Goal: Transaction & Acquisition: Purchase product/service

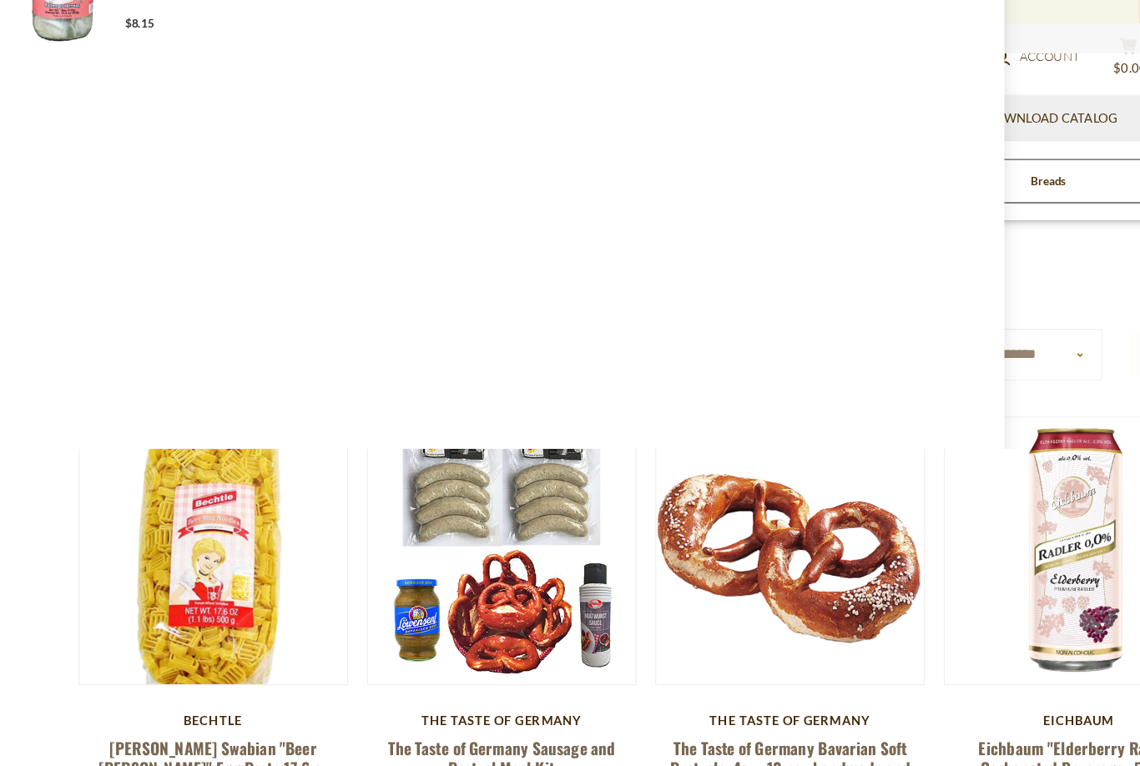
type input "********"
type input "**********"
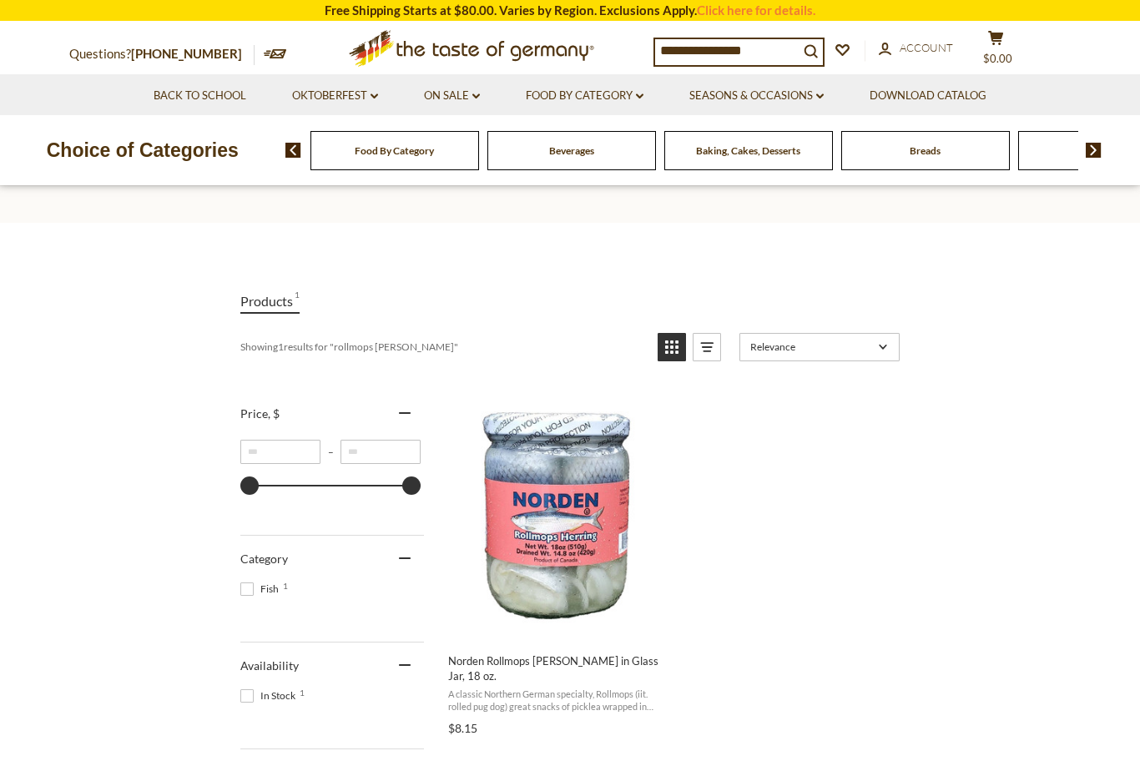
scroll to position [86, 0]
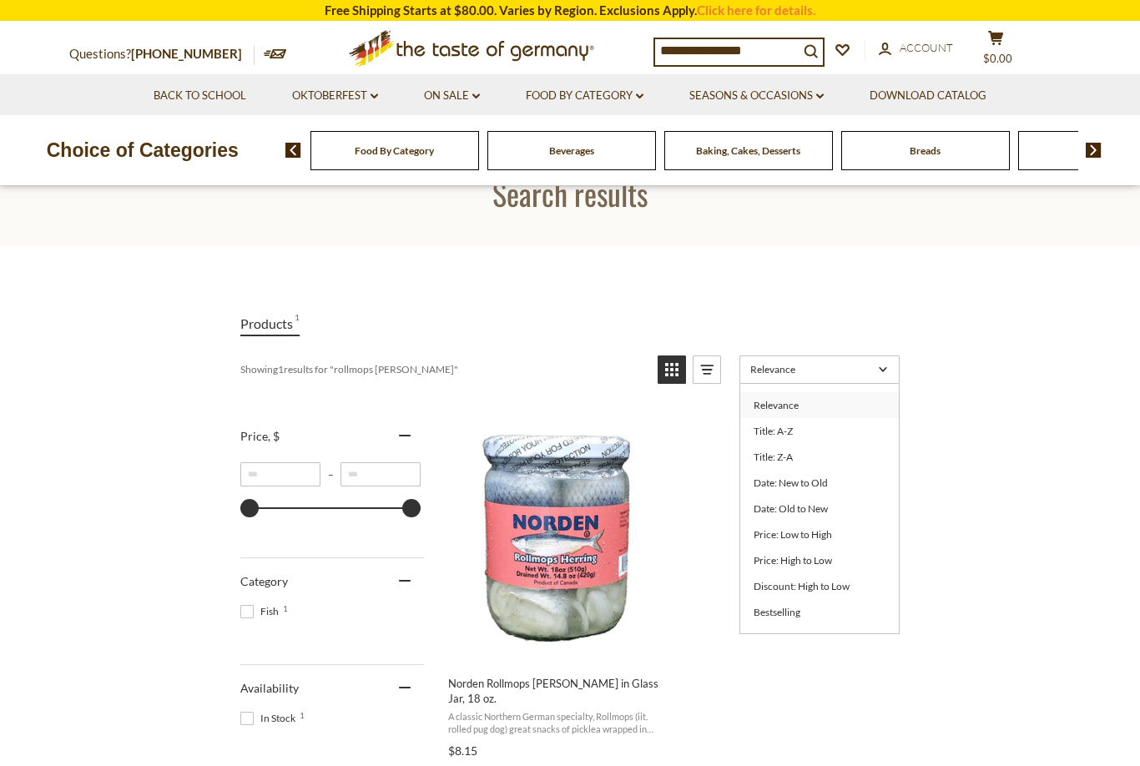
click at [989, 386] on section "Products 1 Showing 1 results for " rollmops herring " Relevance Relevance Title…" at bounding box center [570, 722] width 1140 height 955
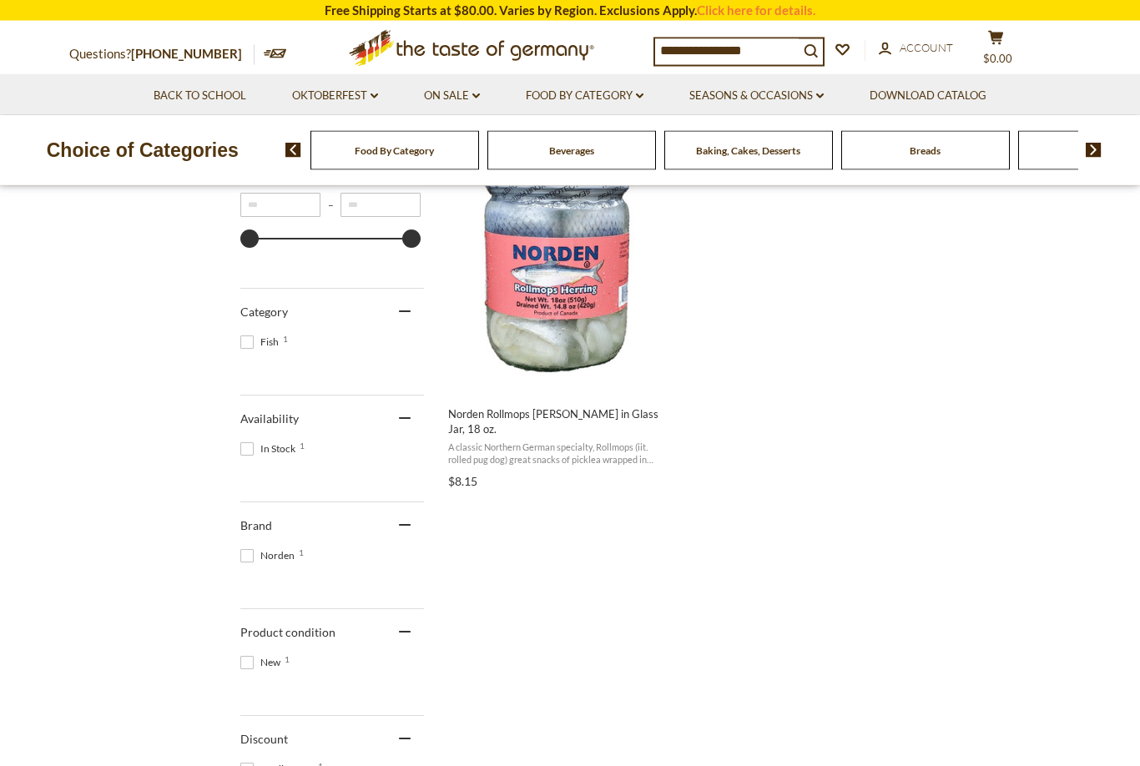
scroll to position [356, 0]
click at [581, 321] on img "Norden Rollmops Herring in Glass Jar, 18 oz." at bounding box center [556, 269] width 221 height 221
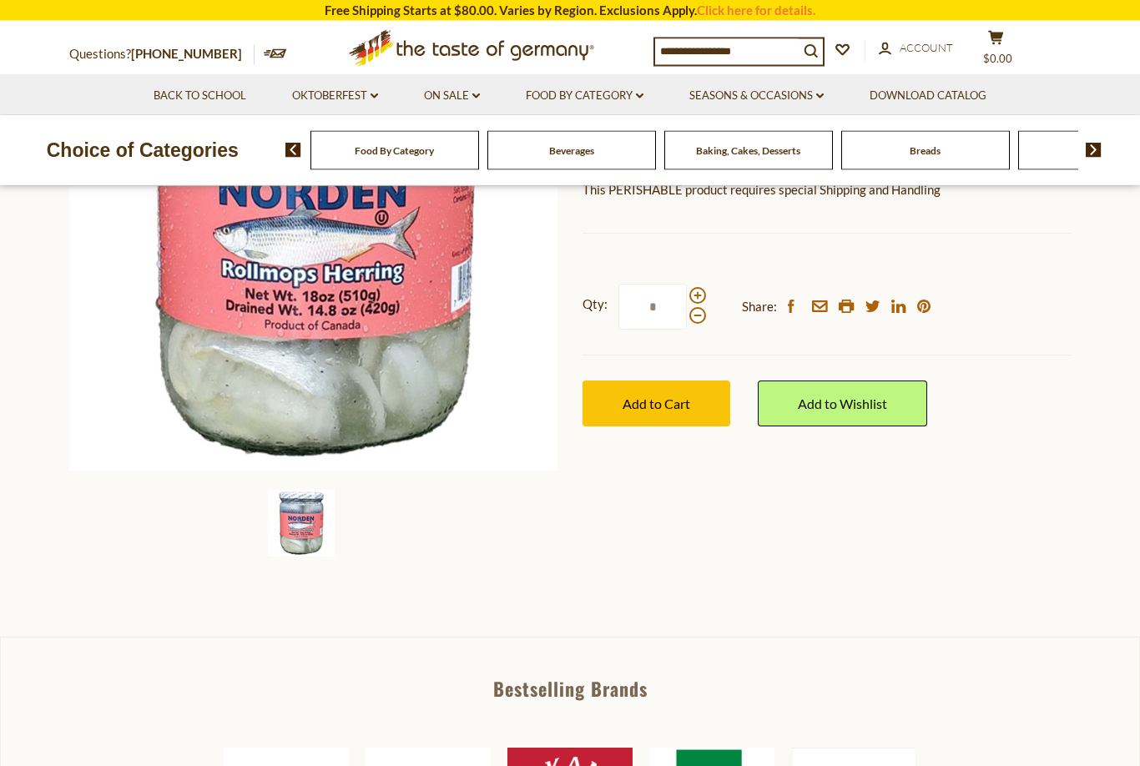
scroll to position [300, 0]
click at [687, 396] on span "Add to Cart" at bounding box center [657, 404] width 68 height 16
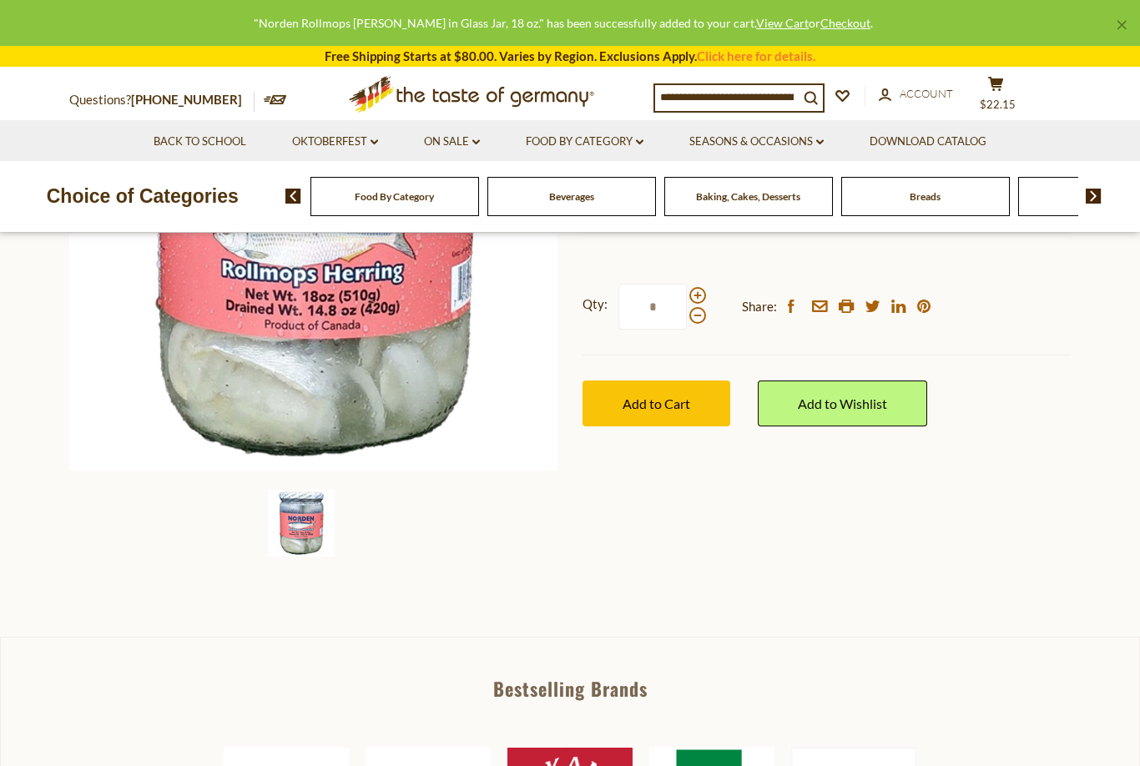
click at [1003, 86] on icon at bounding box center [995, 84] width 15 height 14
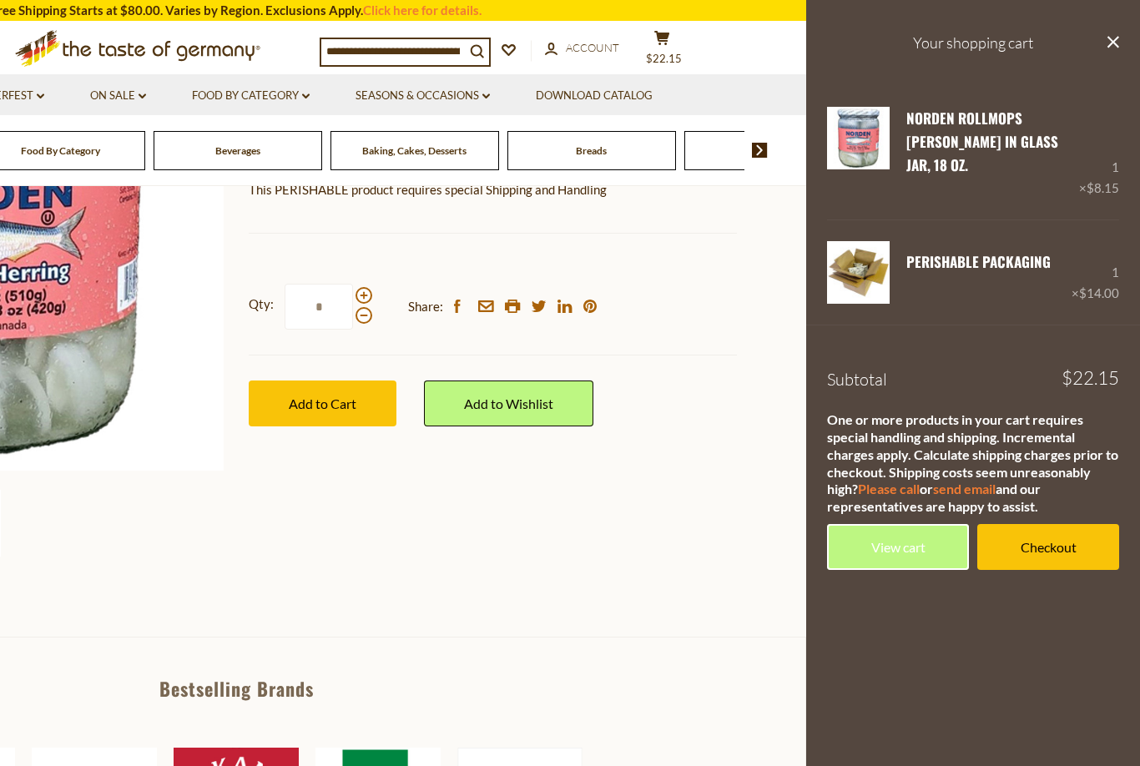
click at [697, 468] on div "Home Food By Category Fish Norden Rollmops Herring in Glass Jar, 18 oz. Norden …" at bounding box center [236, 249] width 1027 height 642
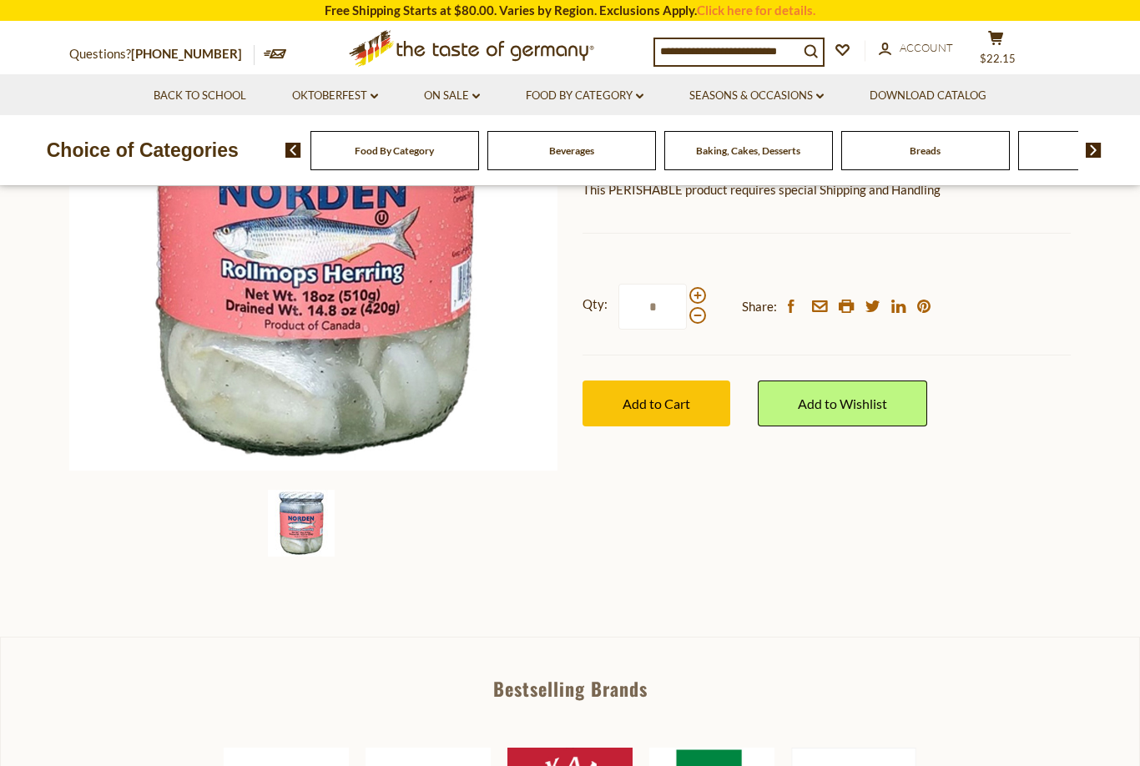
click at [479, 89] on link "On Sale dropdown_arrow" at bounding box center [452, 96] width 56 height 18
click at [464, 140] on link "All On Sale" at bounding box center [445, 139] width 60 height 15
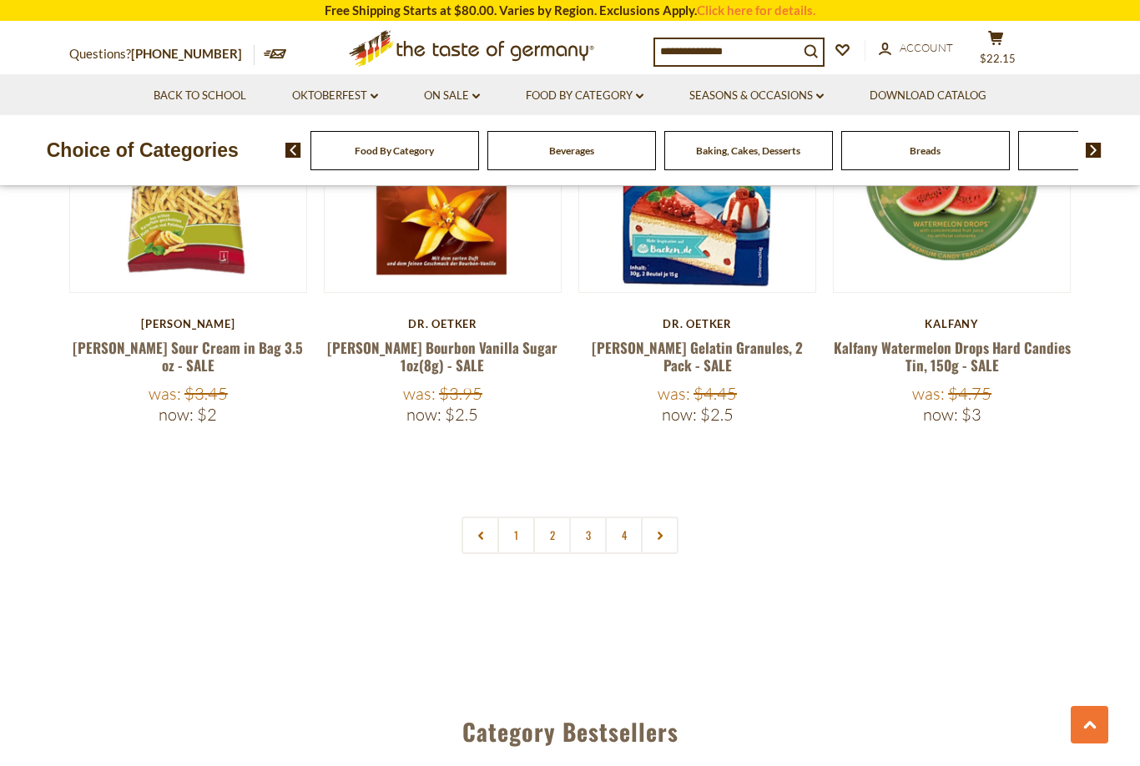
scroll to position [3851, 0]
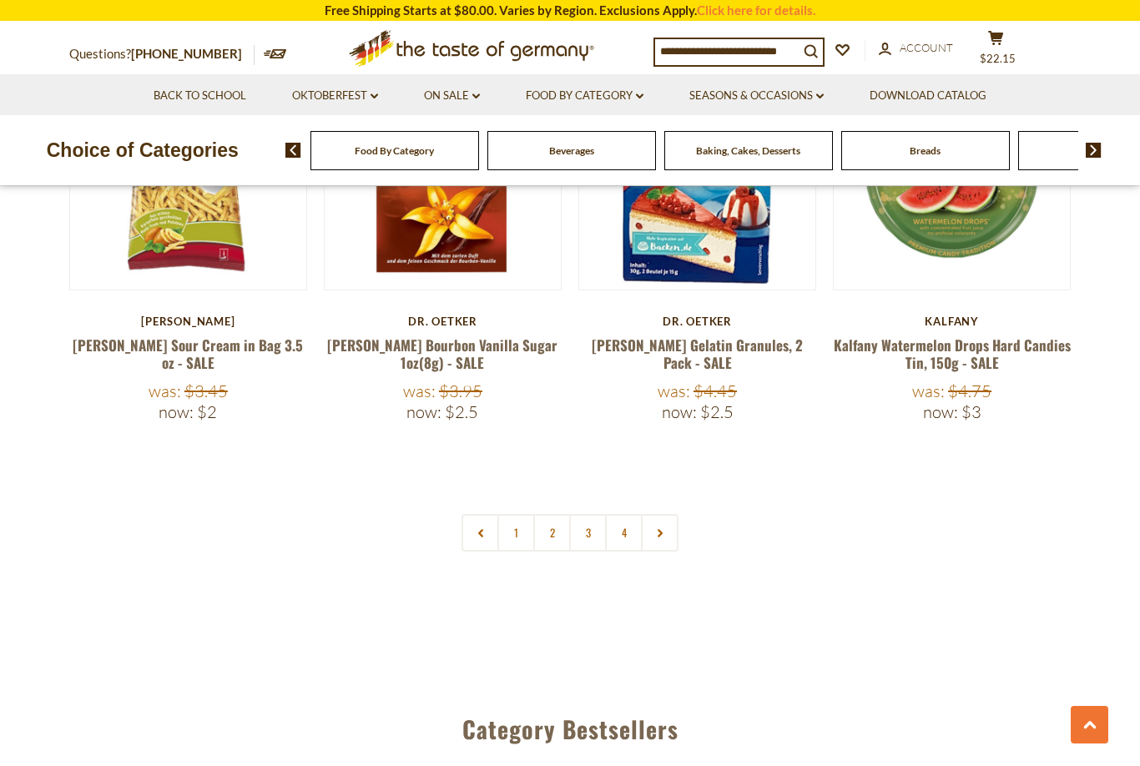
click at [553, 514] on link "2" at bounding box center [552, 533] width 38 height 38
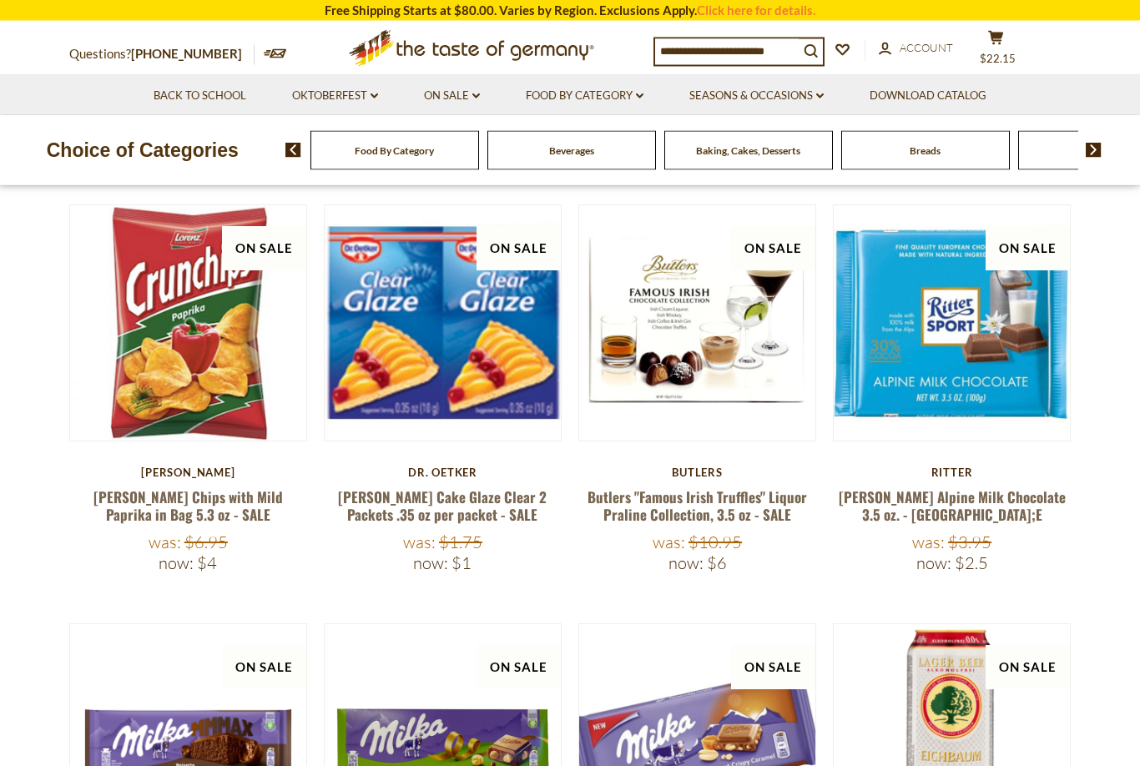
scroll to position [674, 0]
click at [468, 503] on link "[PERSON_NAME] Cake Glaze Clear 2 Packets .35 oz per packet - SALE" at bounding box center [442, 506] width 209 height 38
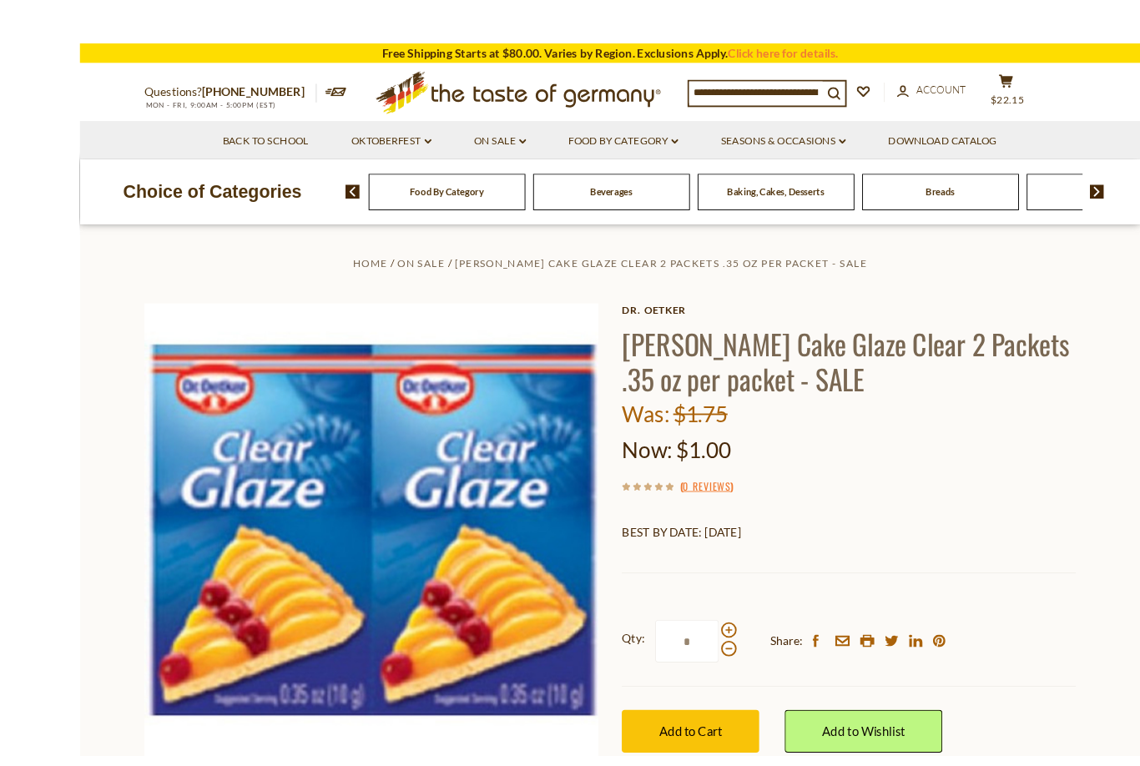
scroll to position [18, 0]
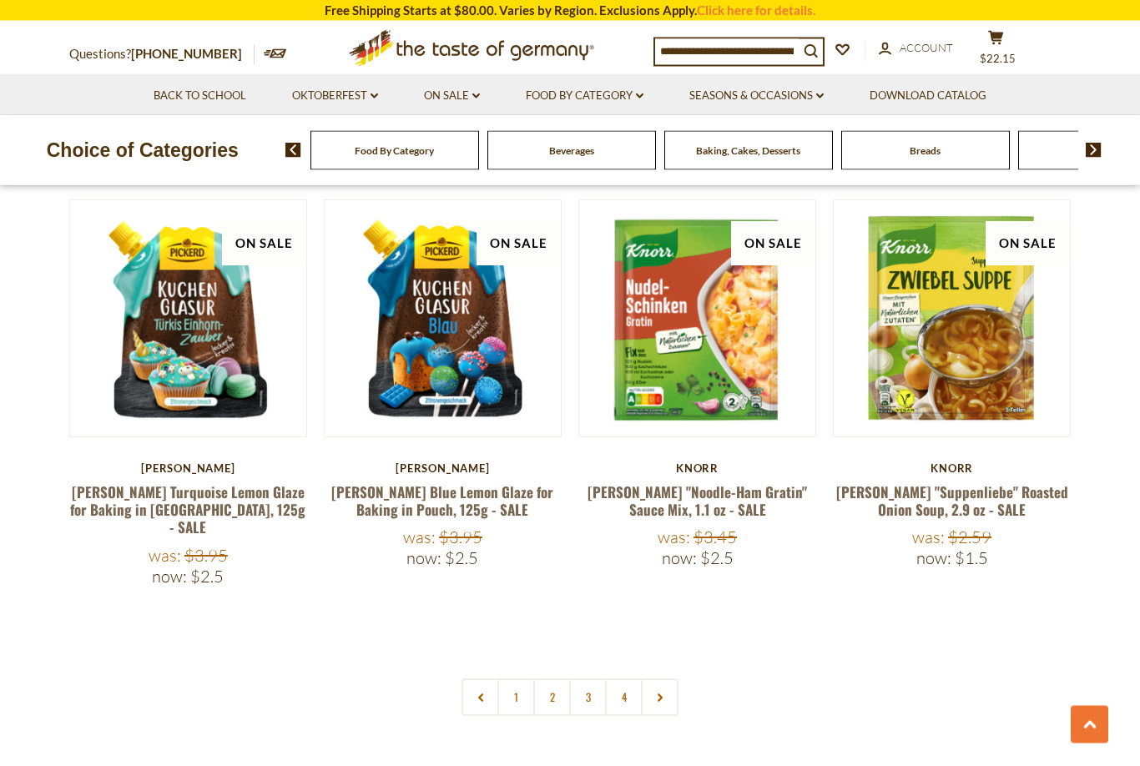
scroll to position [3686, 0]
click at [597, 679] on link "3" at bounding box center [588, 698] width 38 height 38
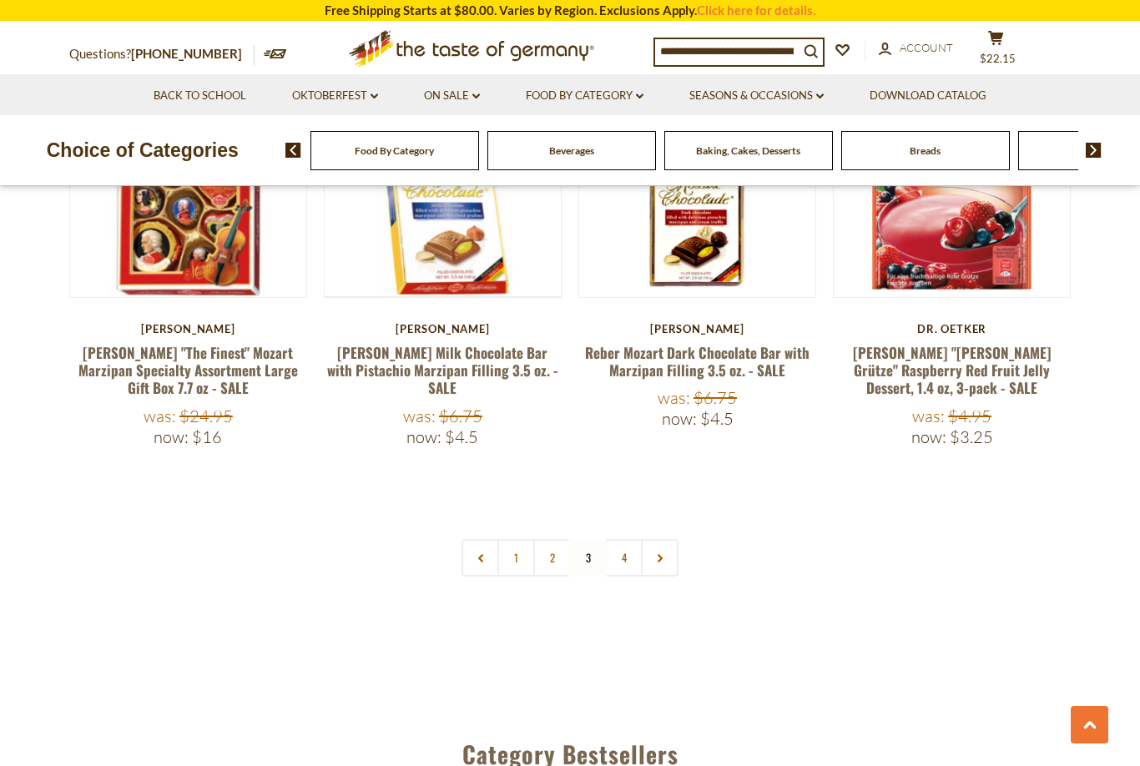
scroll to position [3889, 0]
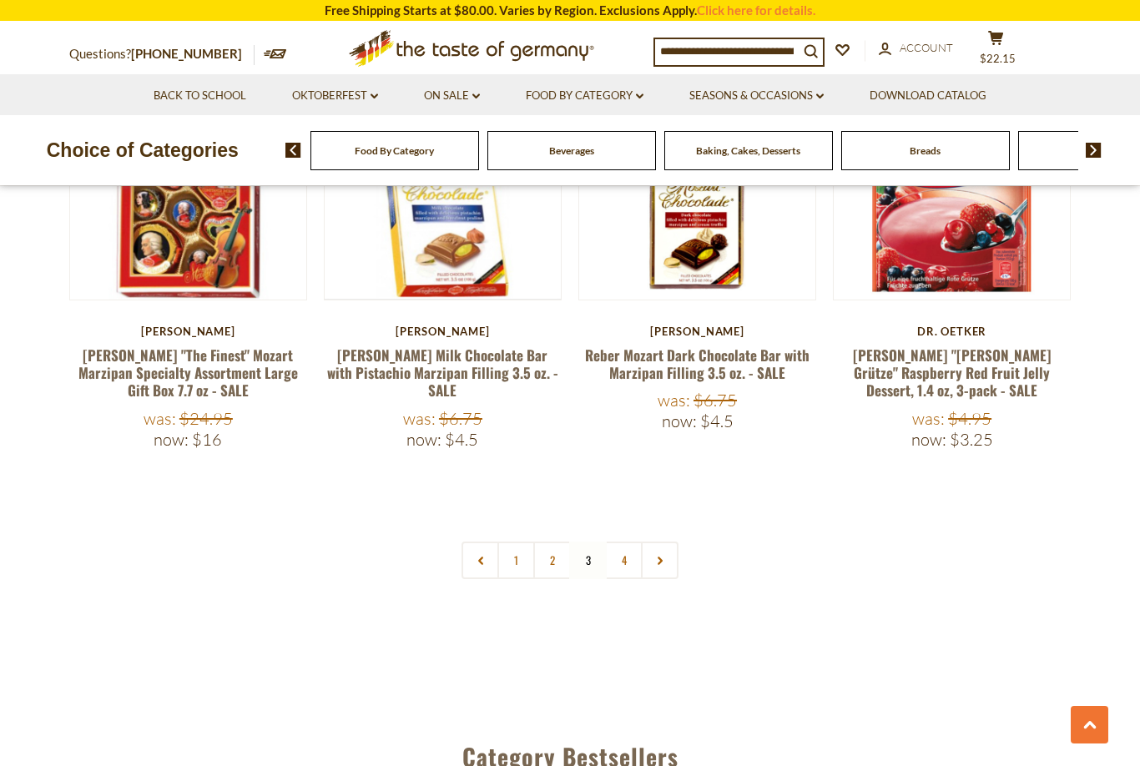
click at [637, 542] on link "4" at bounding box center [624, 561] width 38 height 38
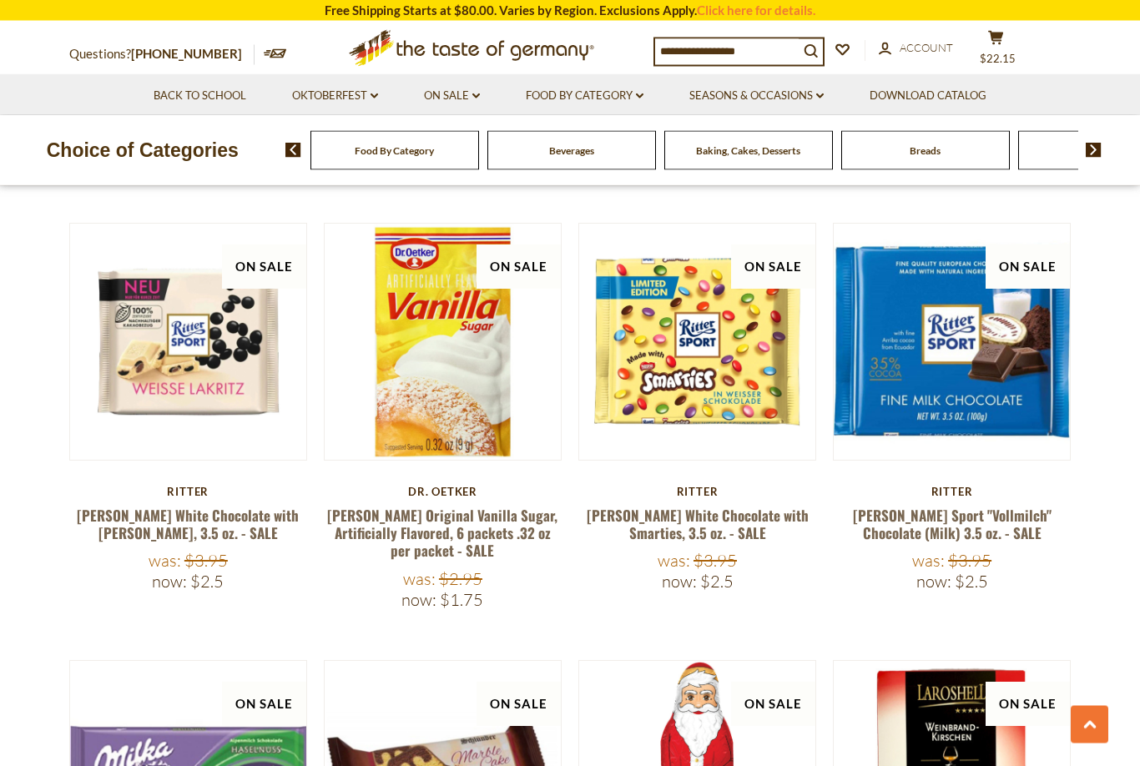
scroll to position [1508, 0]
click at [441, 431] on img at bounding box center [443, 342] width 236 height 236
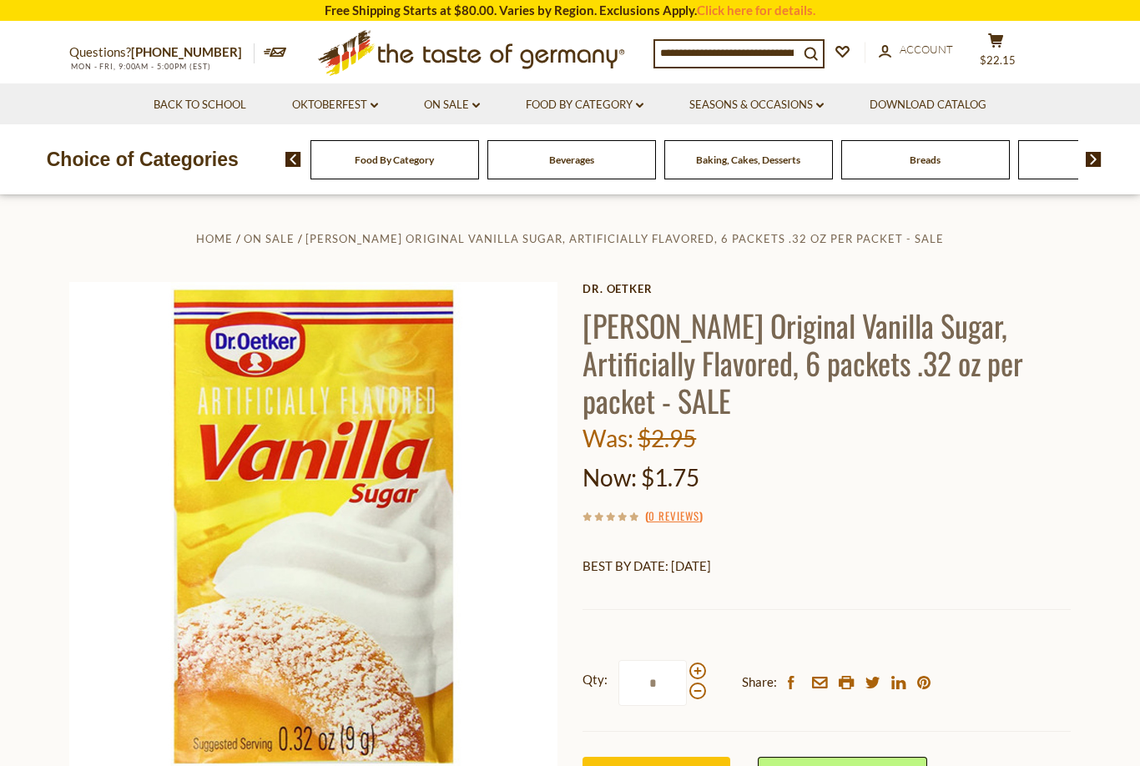
click at [661, 757] on button "Add to Cart" at bounding box center [657, 780] width 148 height 46
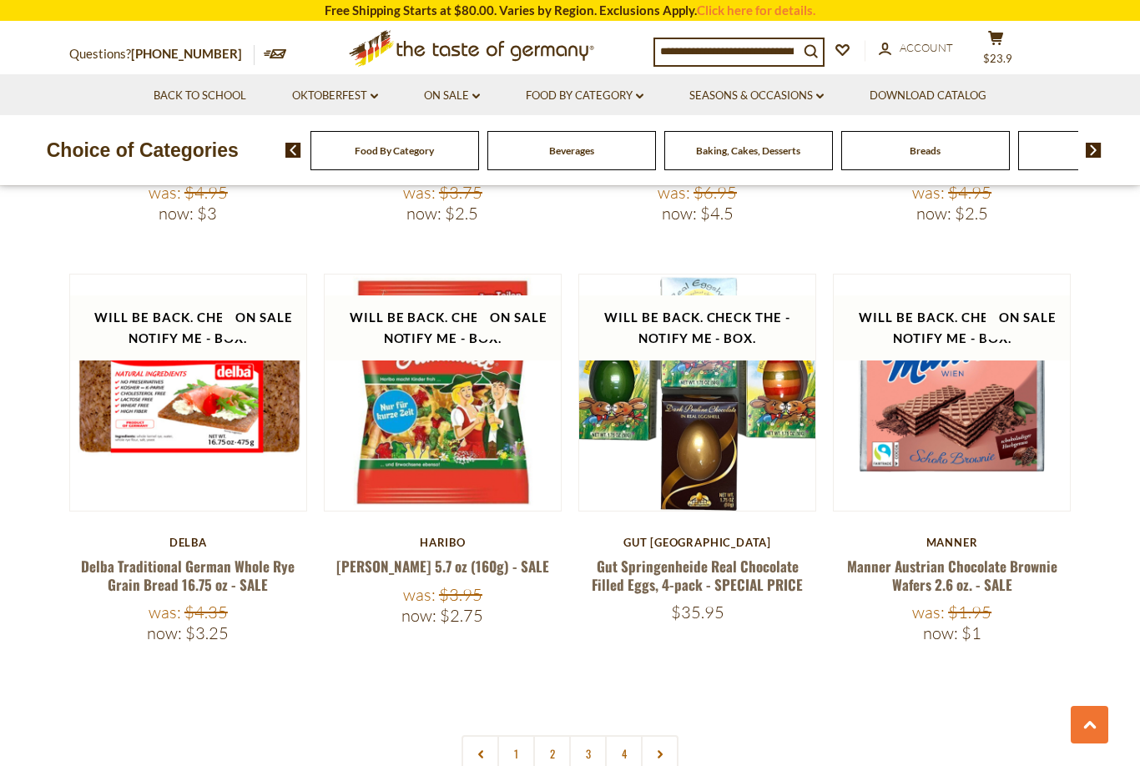
scroll to position [3171, 0]
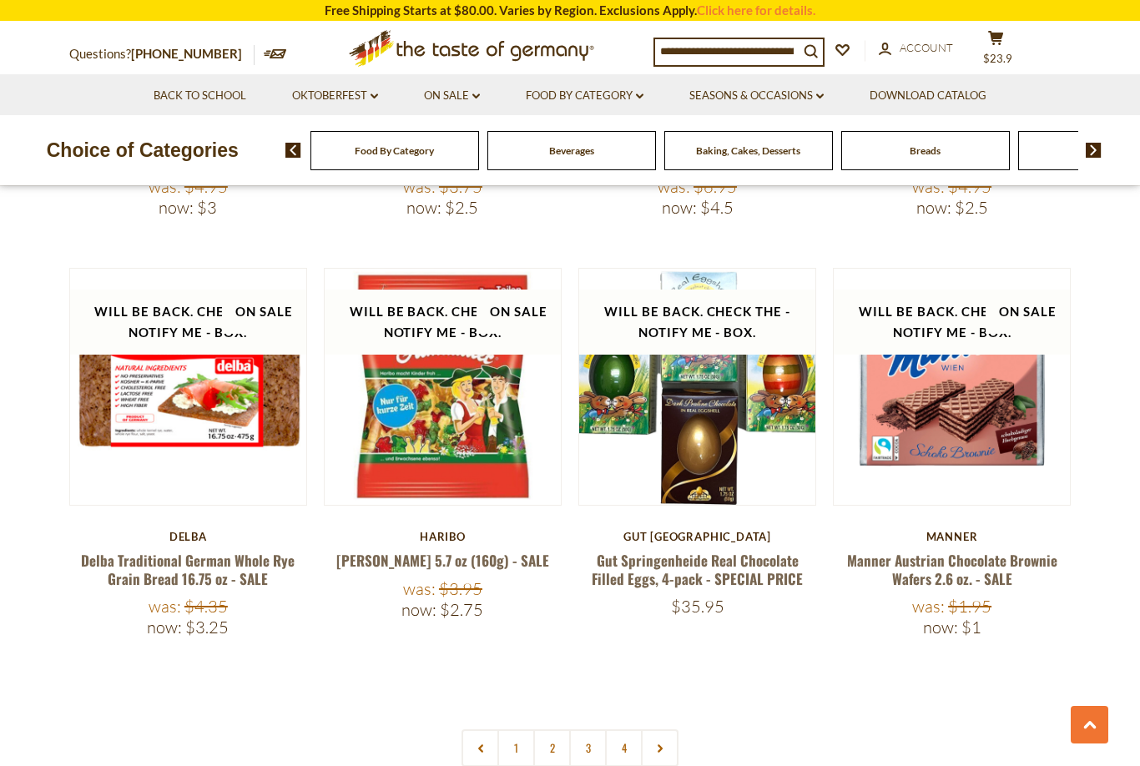
click at [657, 745] on icon at bounding box center [660, 749] width 10 height 8
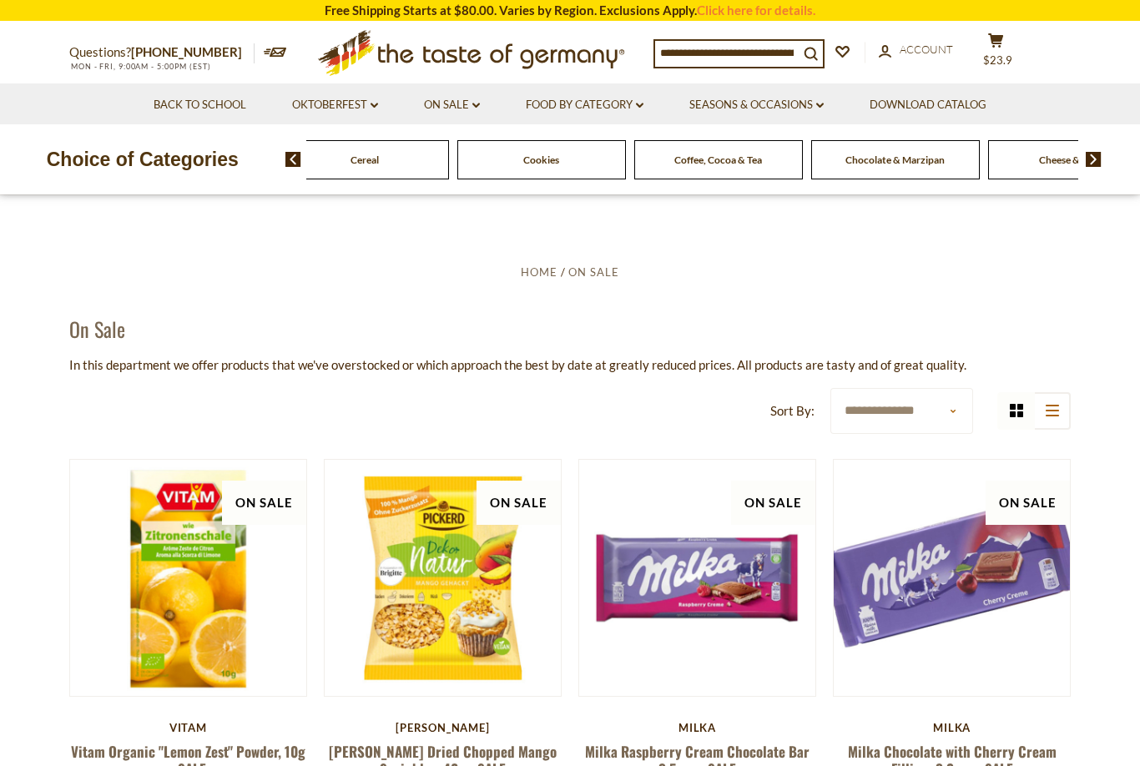
click at [1082, 161] on span at bounding box center [1087, 159] width 28 height 15
click at [852, 157] on span "Cheese & Dairy" at bounding box center [851, 160] width 67 height 13
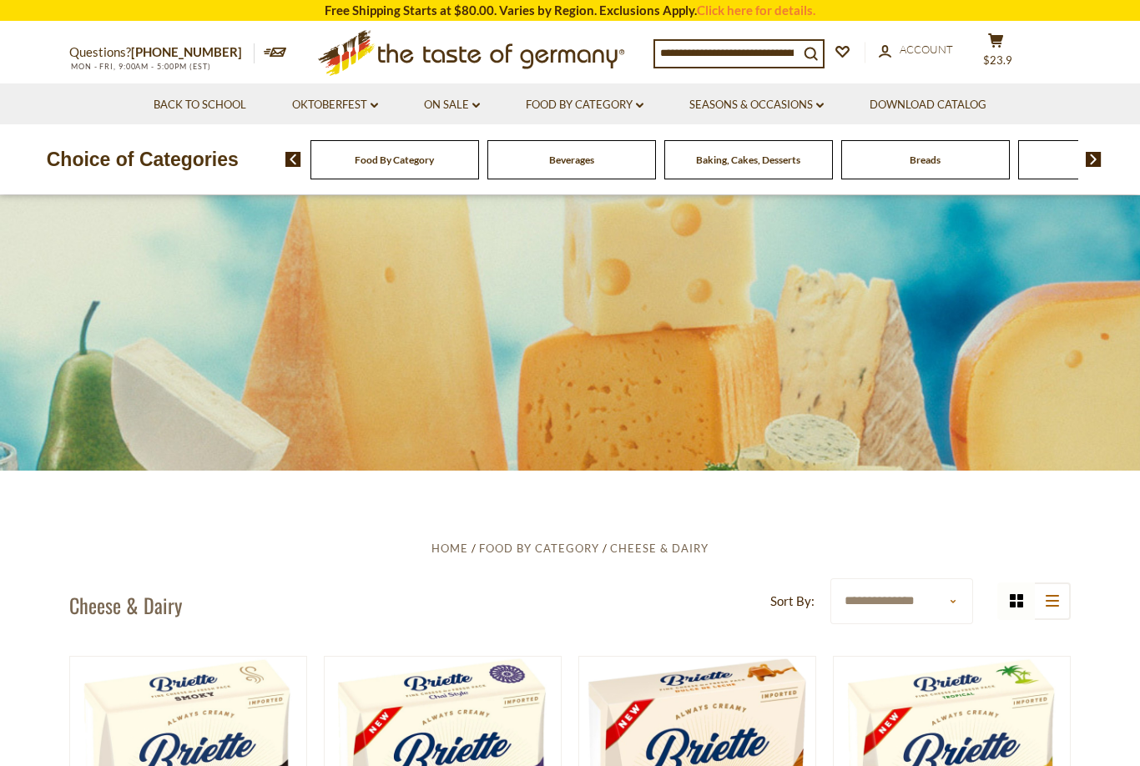
click at [946, 604] on select "**********" at bounding box center [902, 601] width 143 height 46
click at [711, 55] on input at bounding box center [727, 52] width 144 height 23
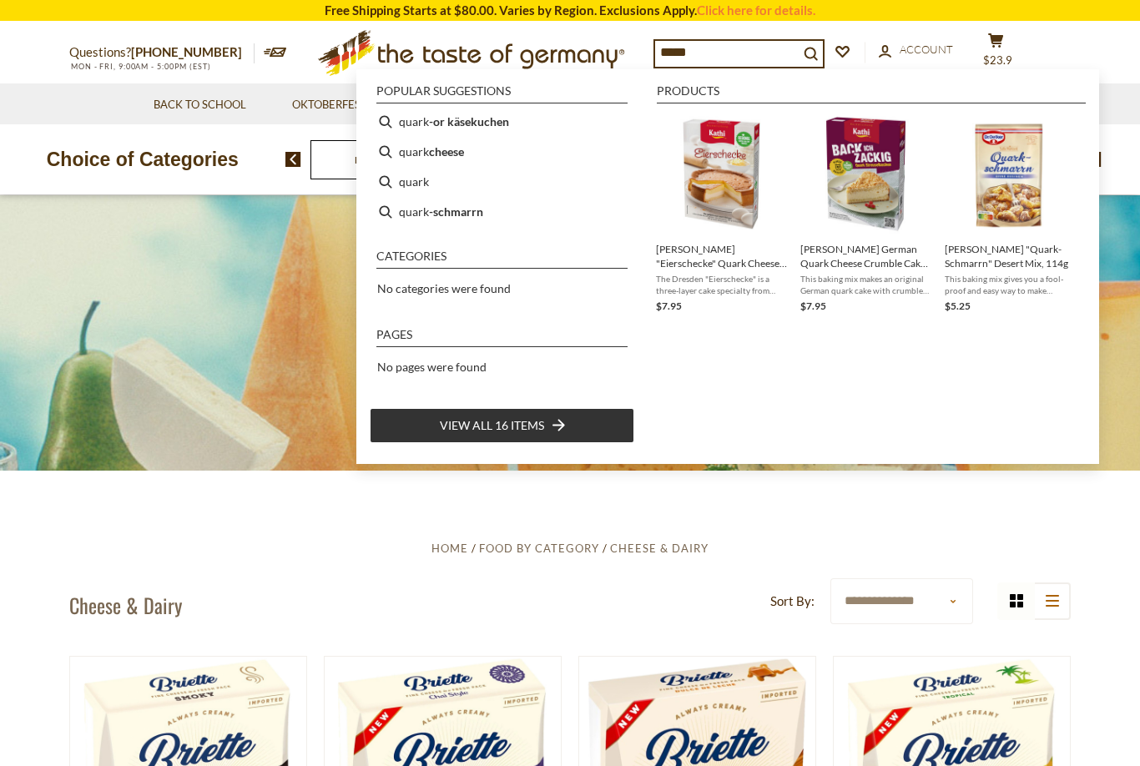
type input "*****"
click at [414, 185] on li "quark" at bounding box center [502, 182] width 265 height 30
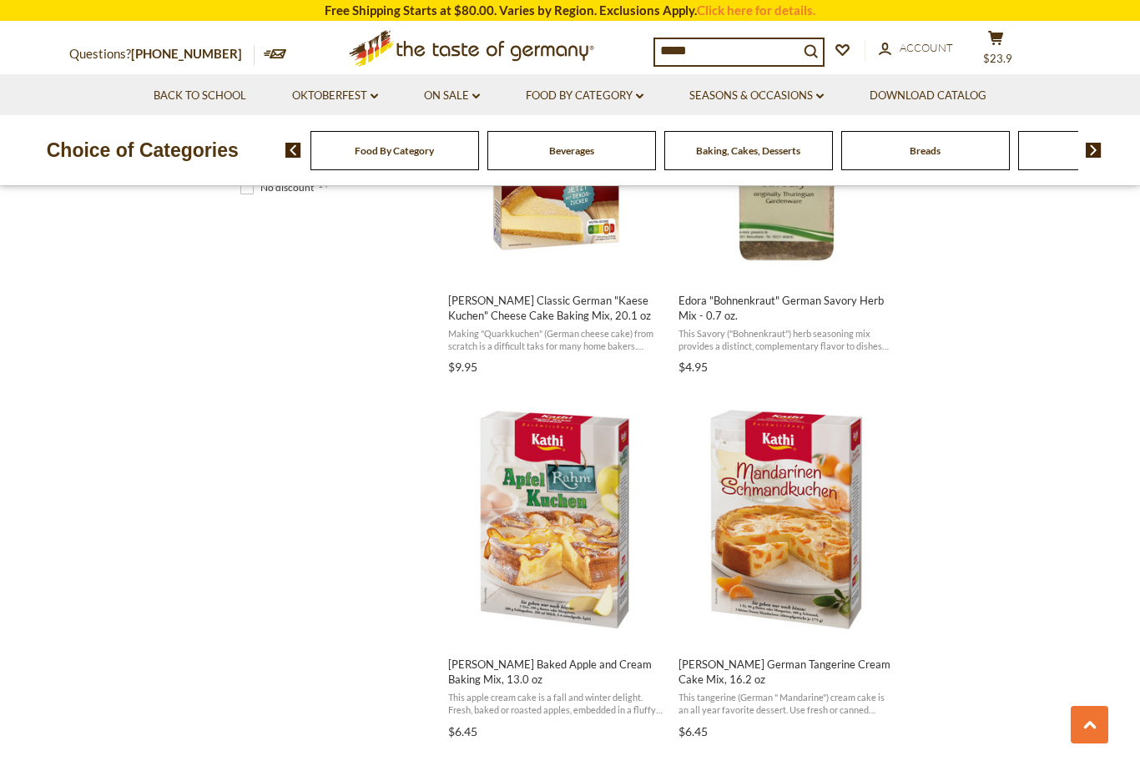
scroll to position [1196, 0]
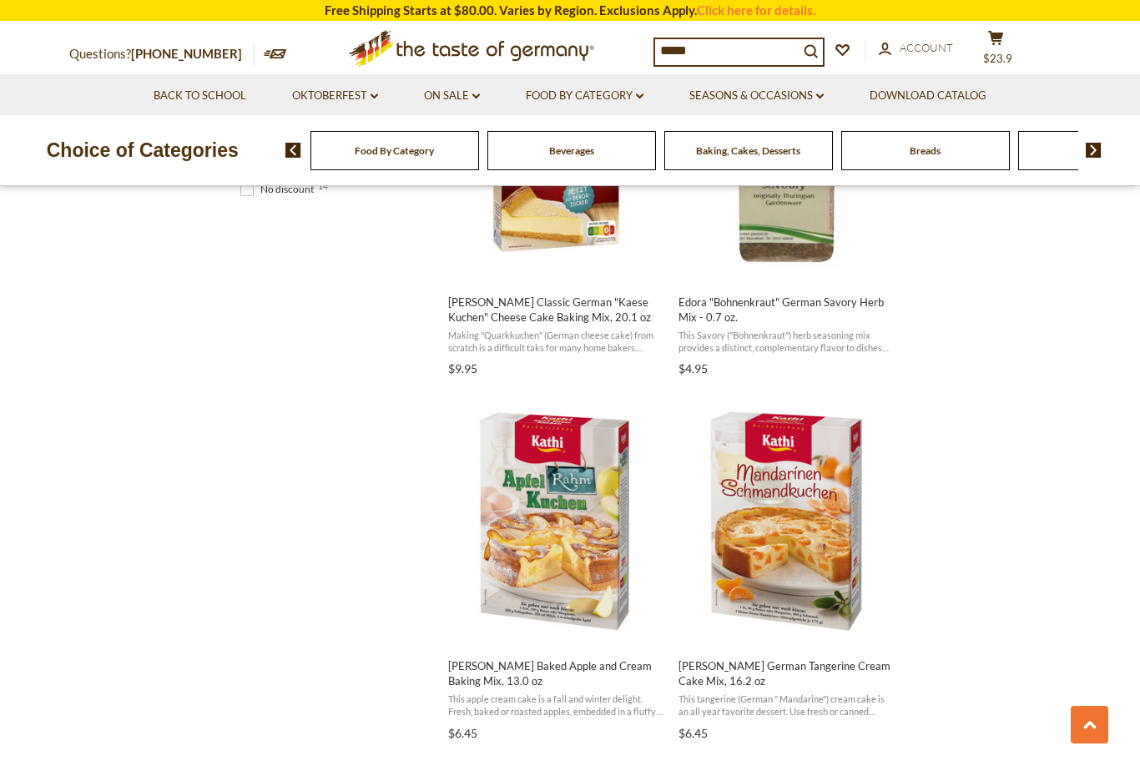
click at [729, 50] on input "*****" at bounding box center [727, 50] width 144 height 23
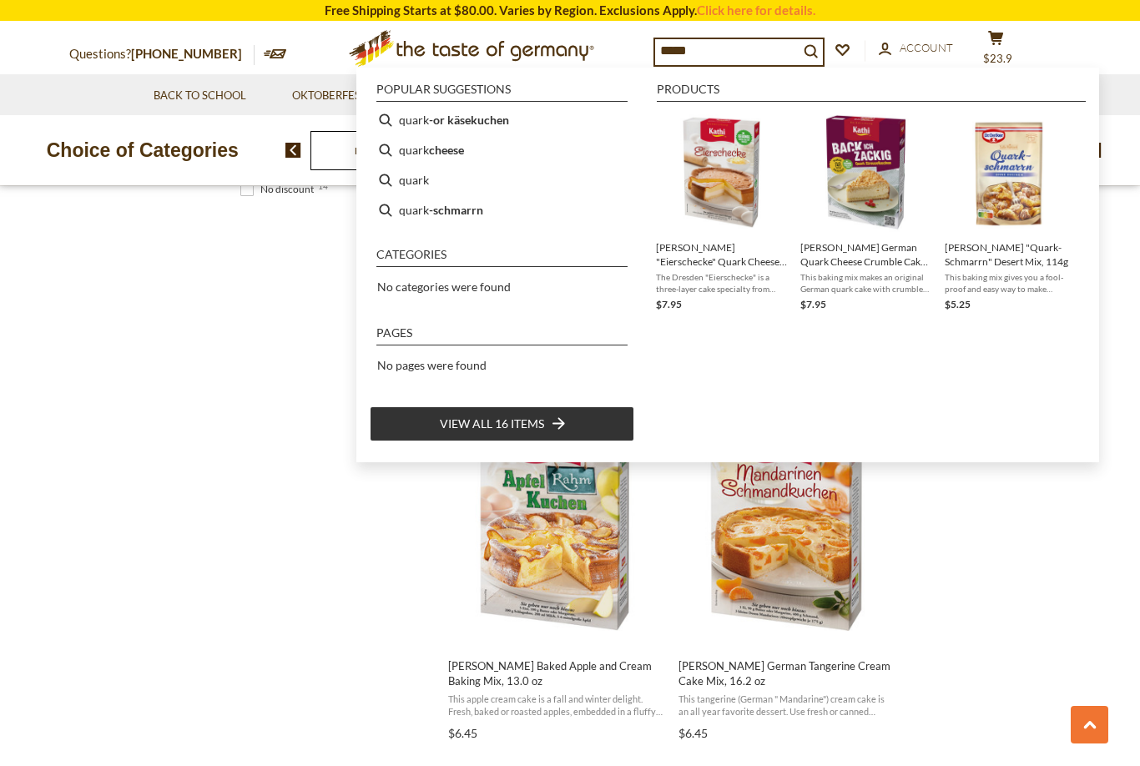
click at [429, 151] on b "cheese" at bounding box center [446, 149] width 35 height 19
type input "**********"
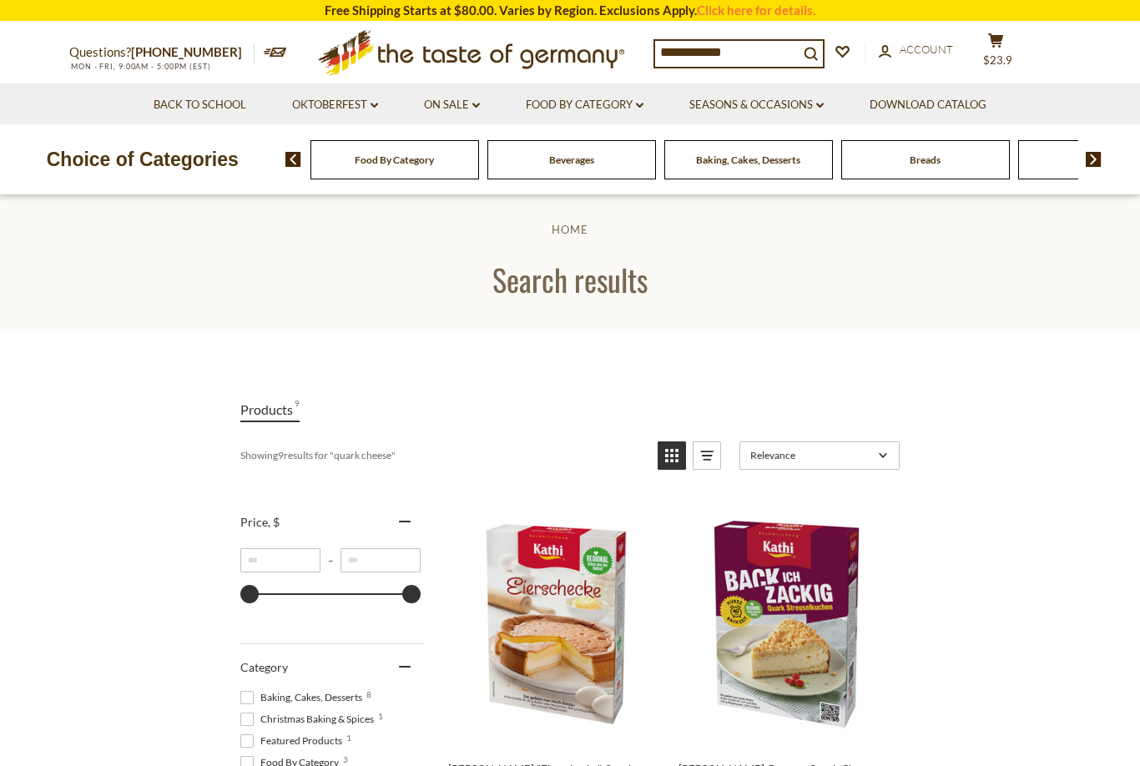
click at [1094, 162] on img at bounding box center [1094, 159] width 16 height 15
click at [1086, 159] on img at bounding box center [1094, 159] width 16 height 15
click at [1091, 162] on img at bounding box center [1094, 159] width 16 height 15
click at [1085, 165] on span at bounding box center [1087, 159] width 28 height 15
click at [1088, 160] on img at bounding box center [1094, 159] width 16 height 15
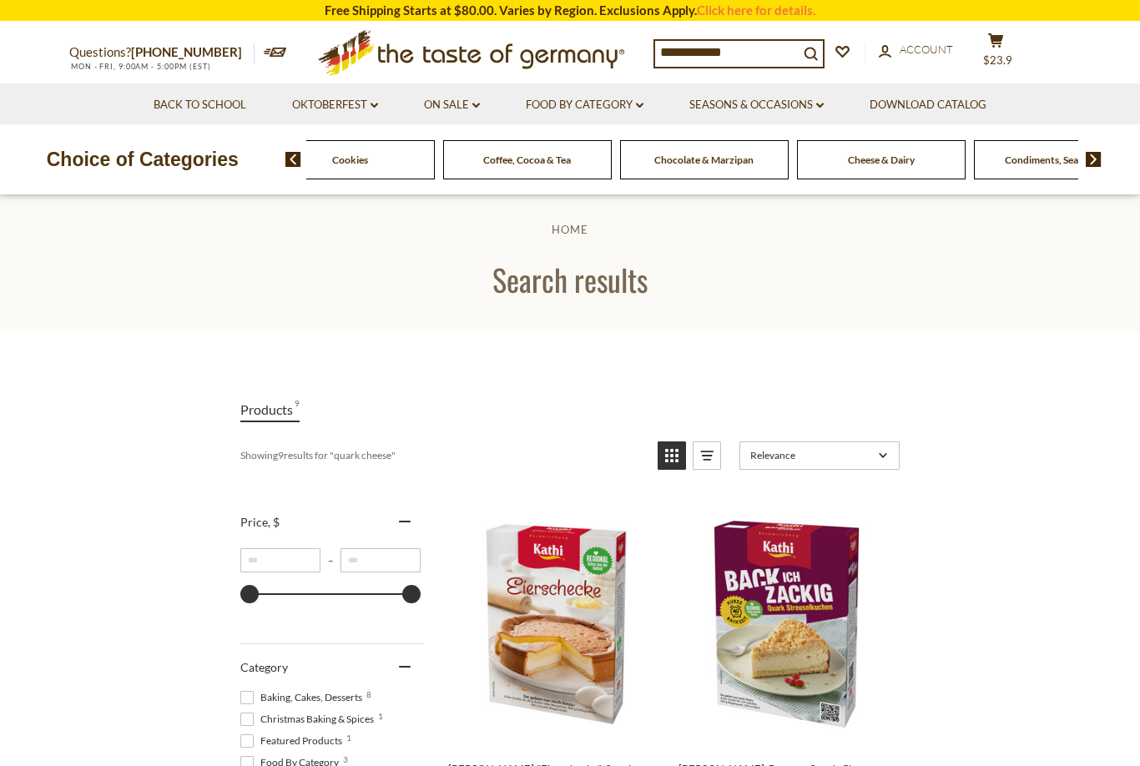
click at [869, 159] on span "Cheese & Dairy" at bounding box center [881, 160] width 67 height 13
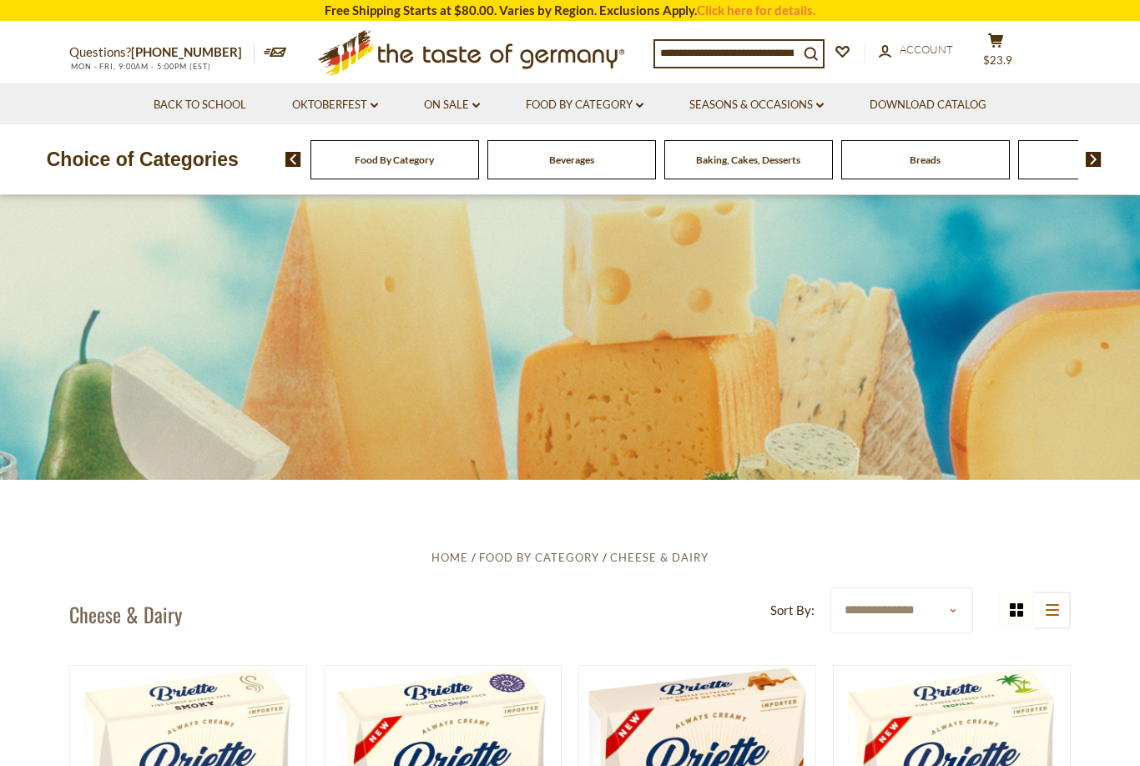
click at [643, 98] on link "Food By Category dropdown_arrow" at bounding box center [585, 105] width 118 height 18
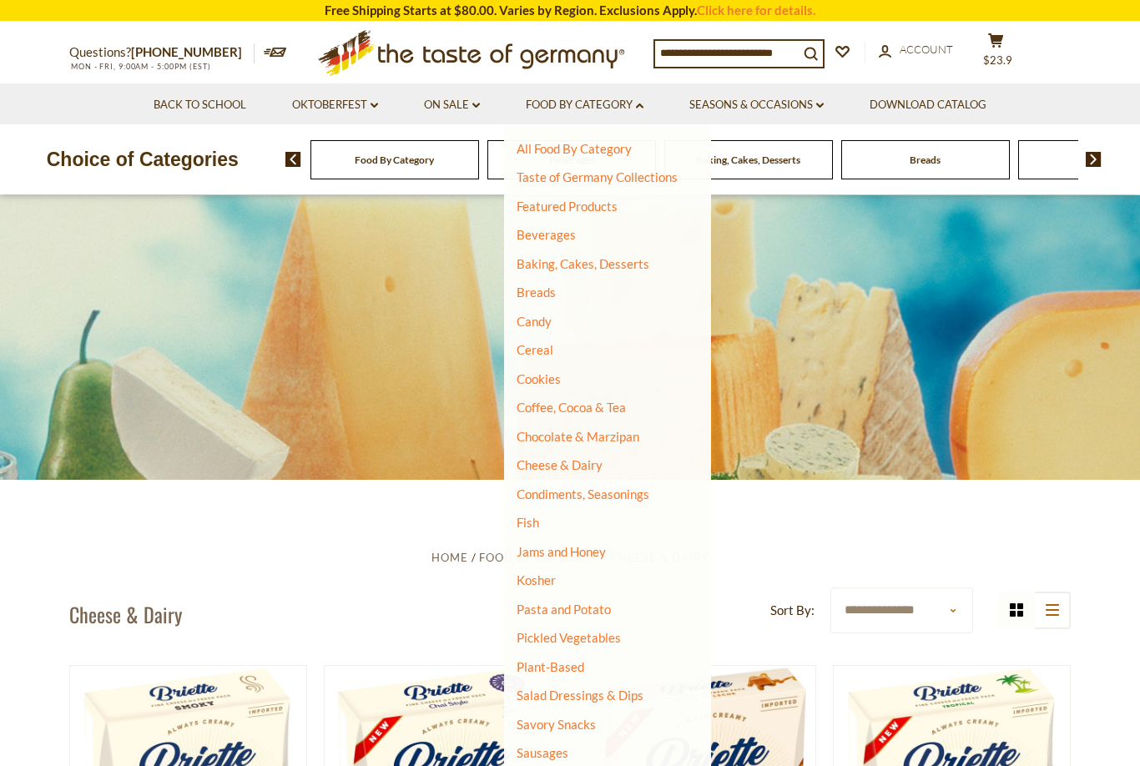
click at [524, 320] on link "Candy" at bounding box center [534, 321] width 35 height 15
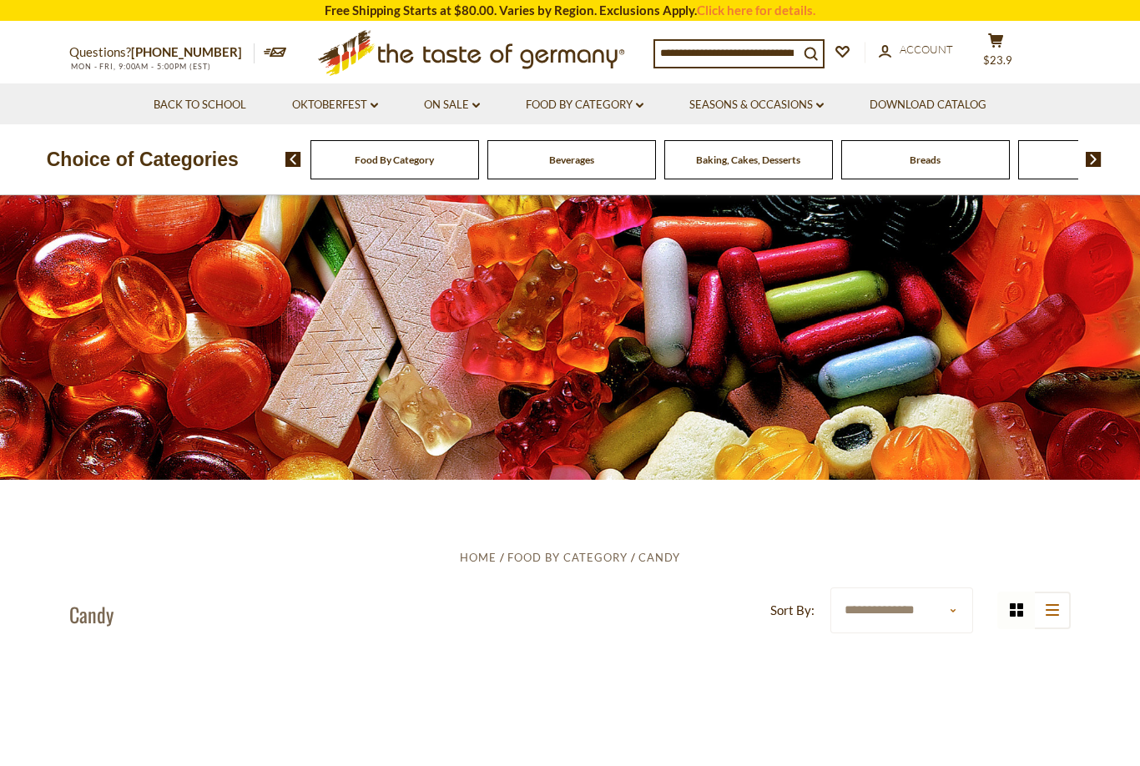
click at [672, 53] on input at bounding box center [727, 52] width 144 height 23
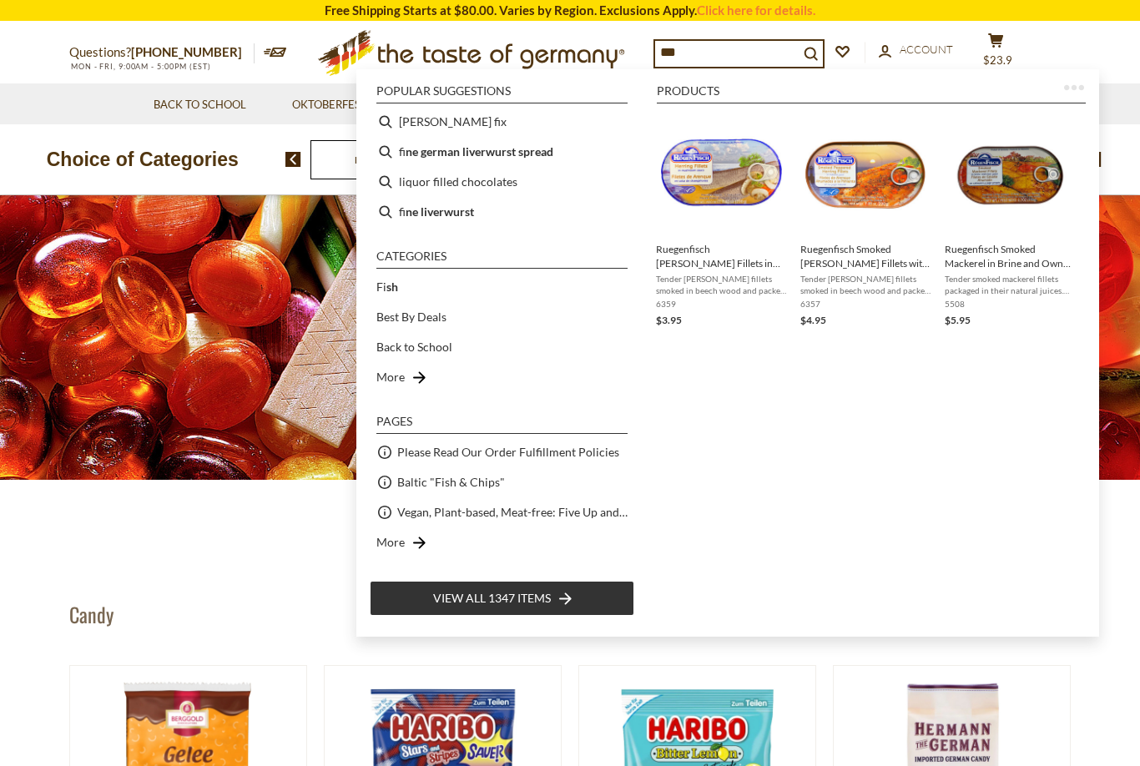
type input "****"
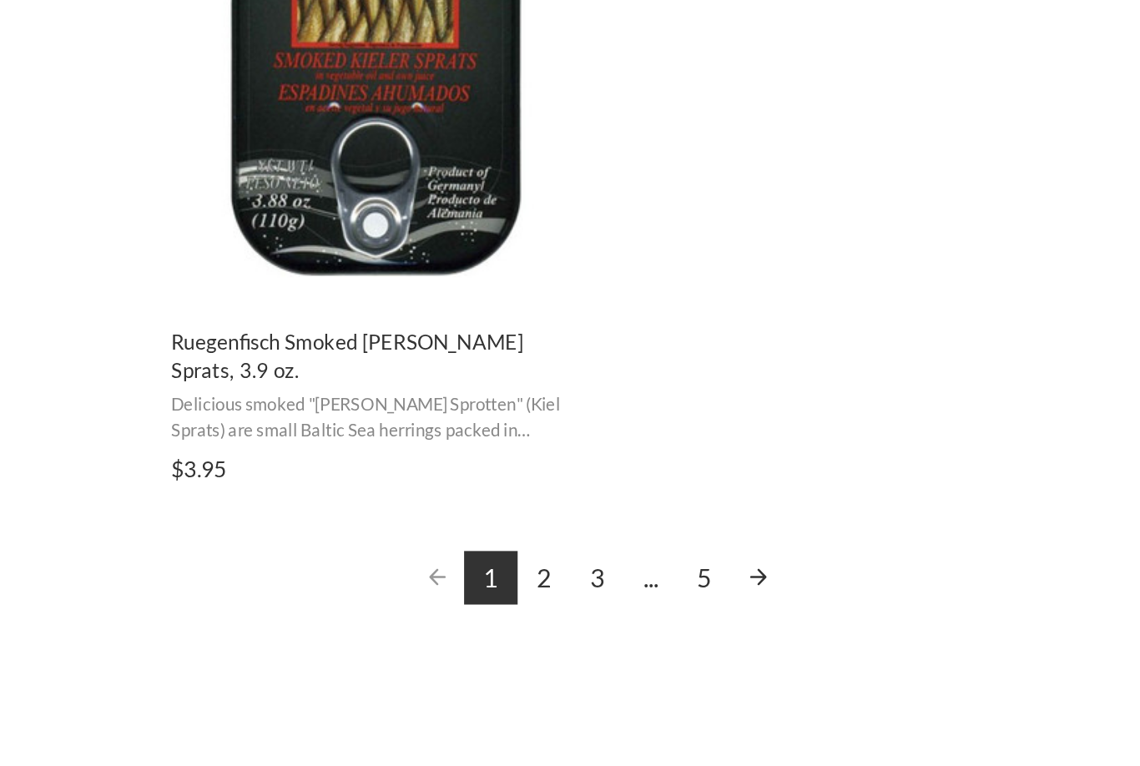
scroll to position [2856, 0]
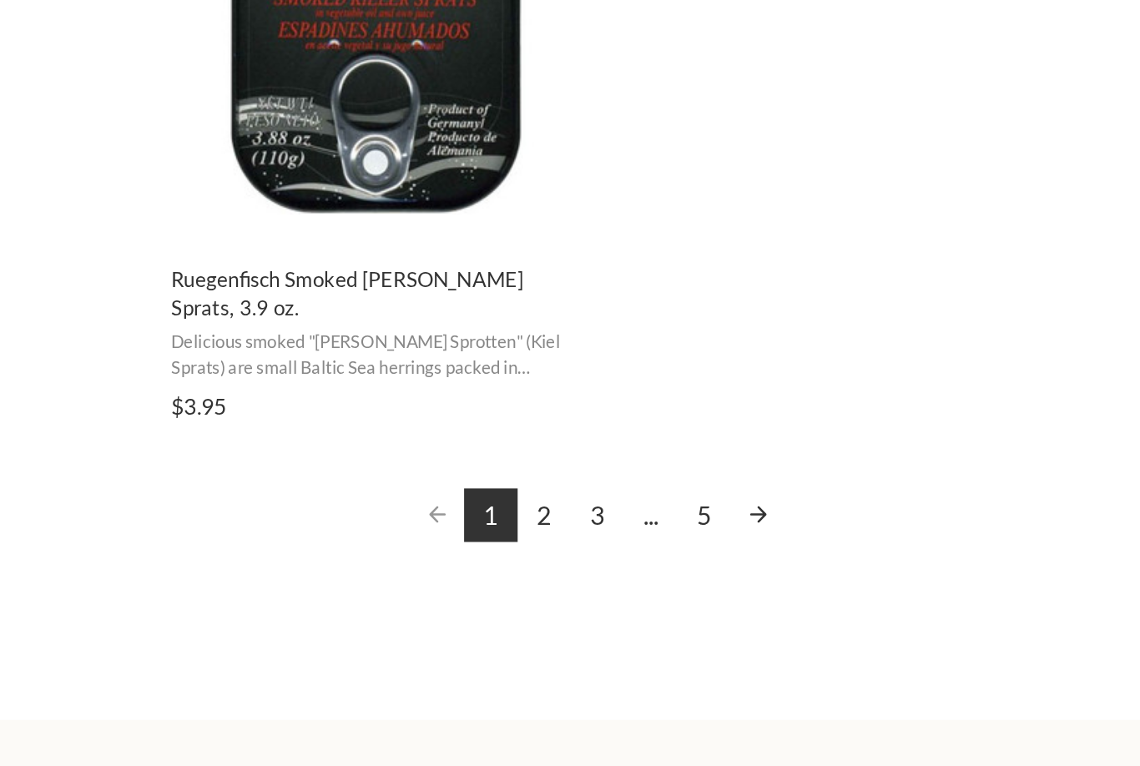
click at [632, 583] on link "2" at bounding box center [646, 597] width 28 height 28
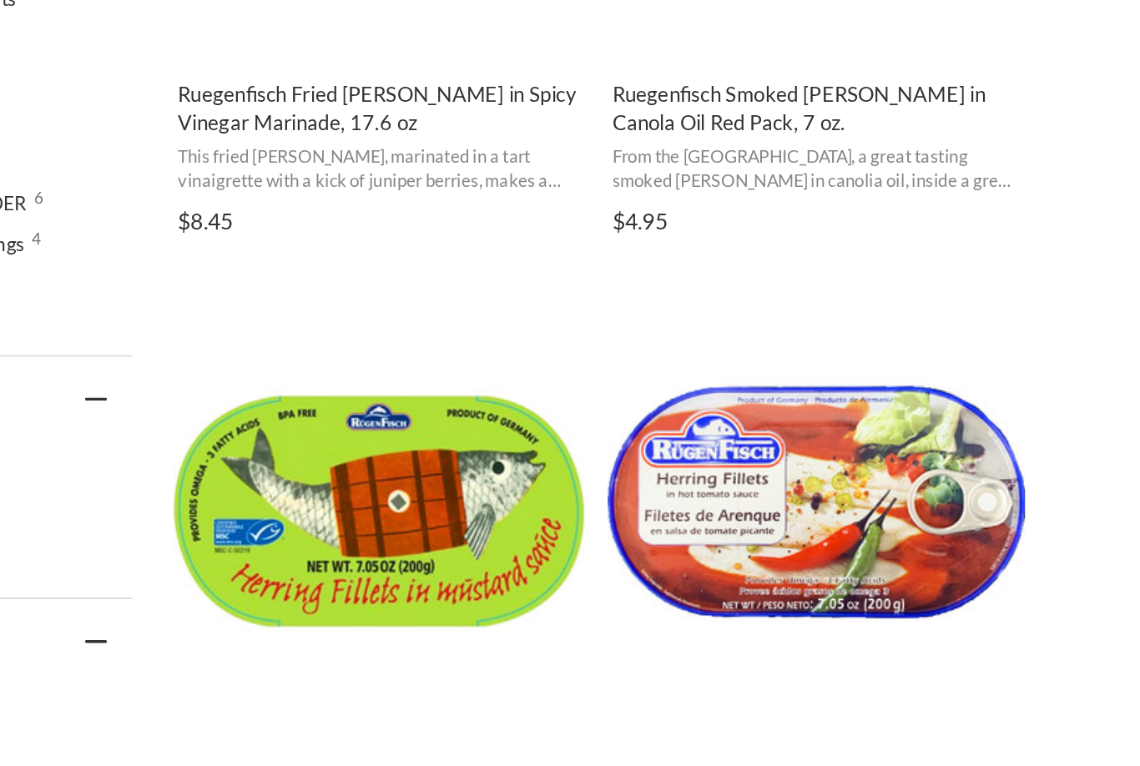
scroll to position [420, 0]
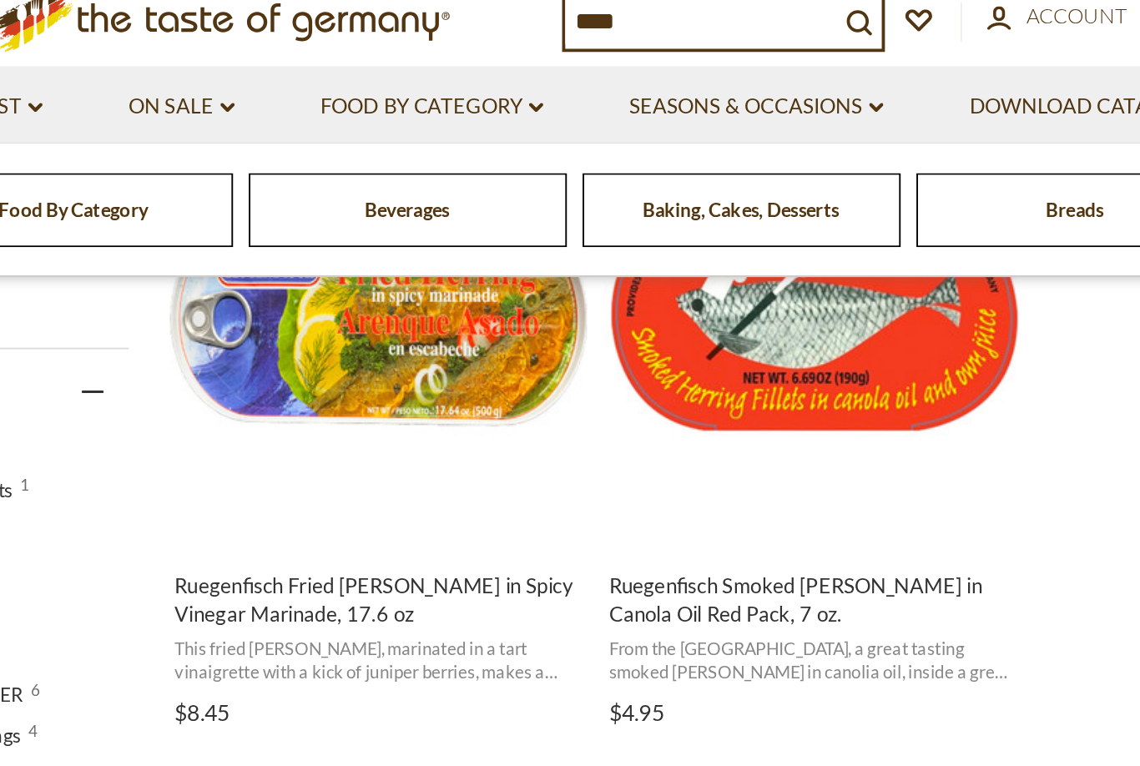
click at [655, 39] on input "****" at bounding box center [727, 50] width 144 height 23
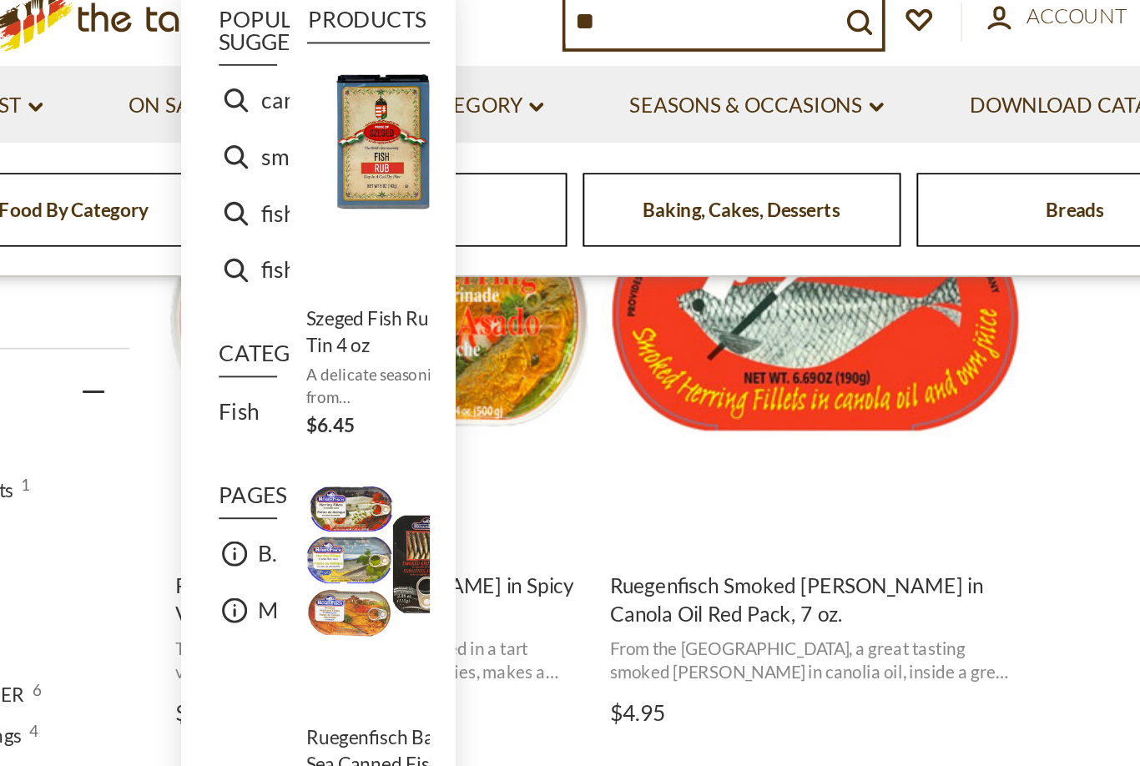
type input "*"
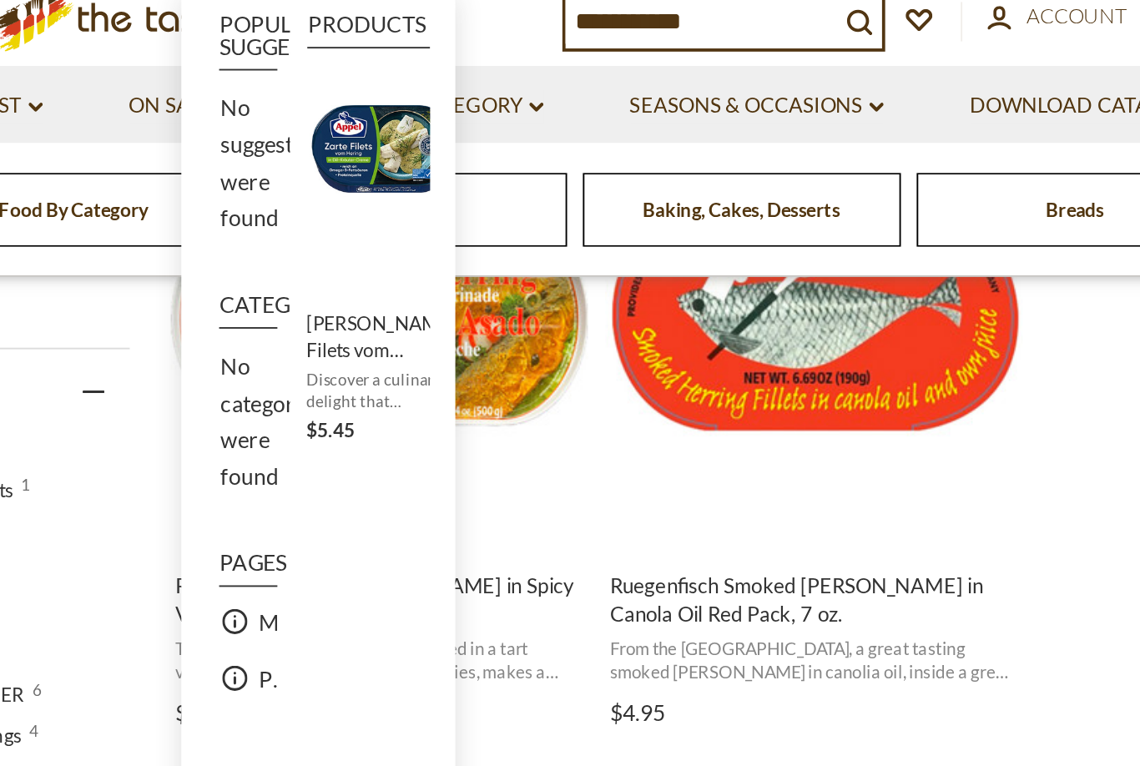
type input "**********"
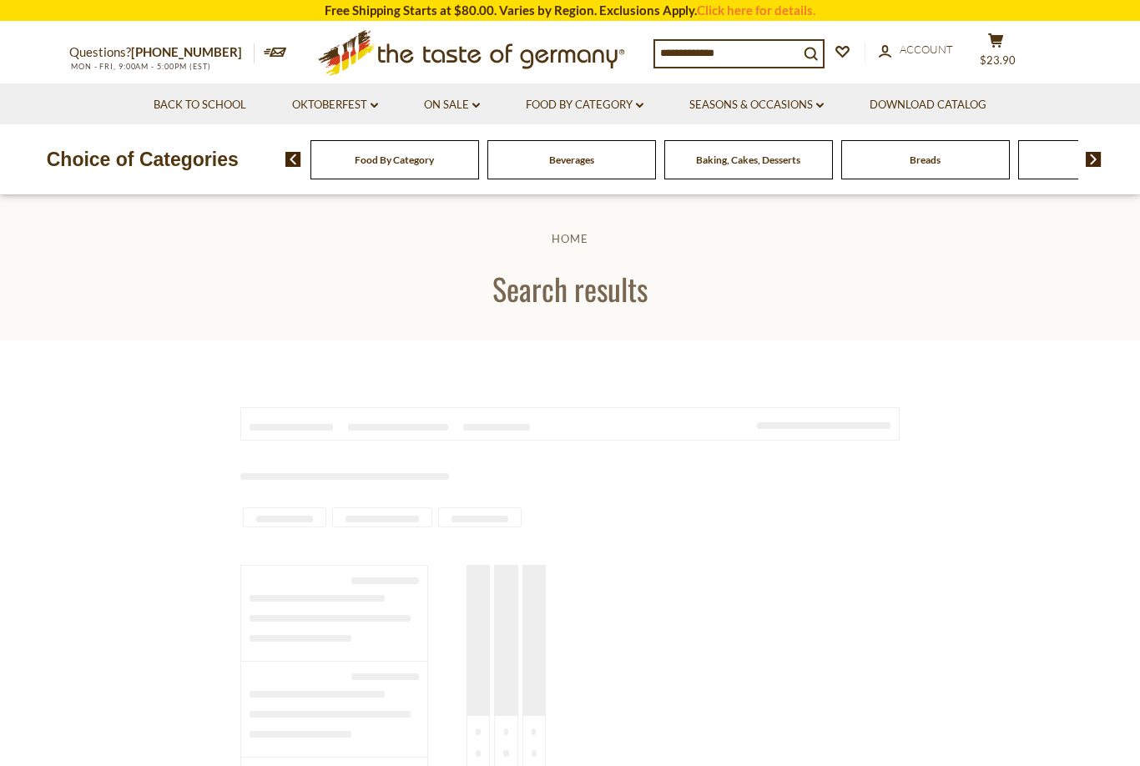
type input "**********"
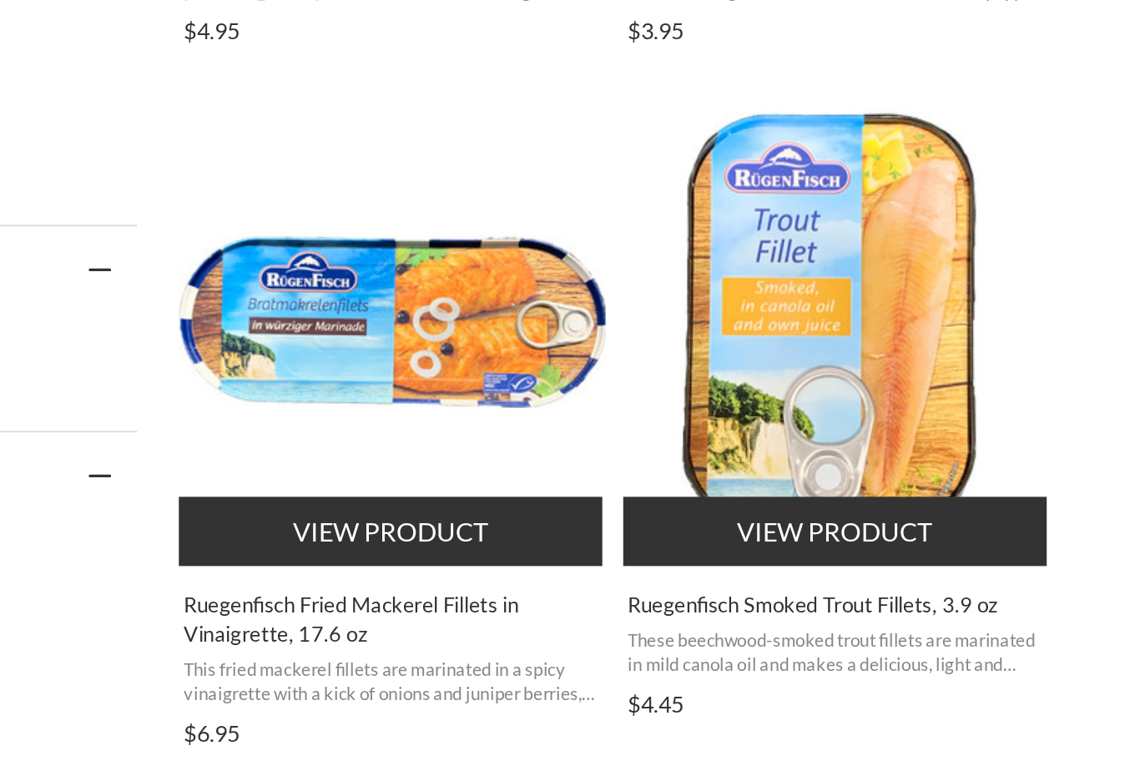
scroll to position [891, 0]
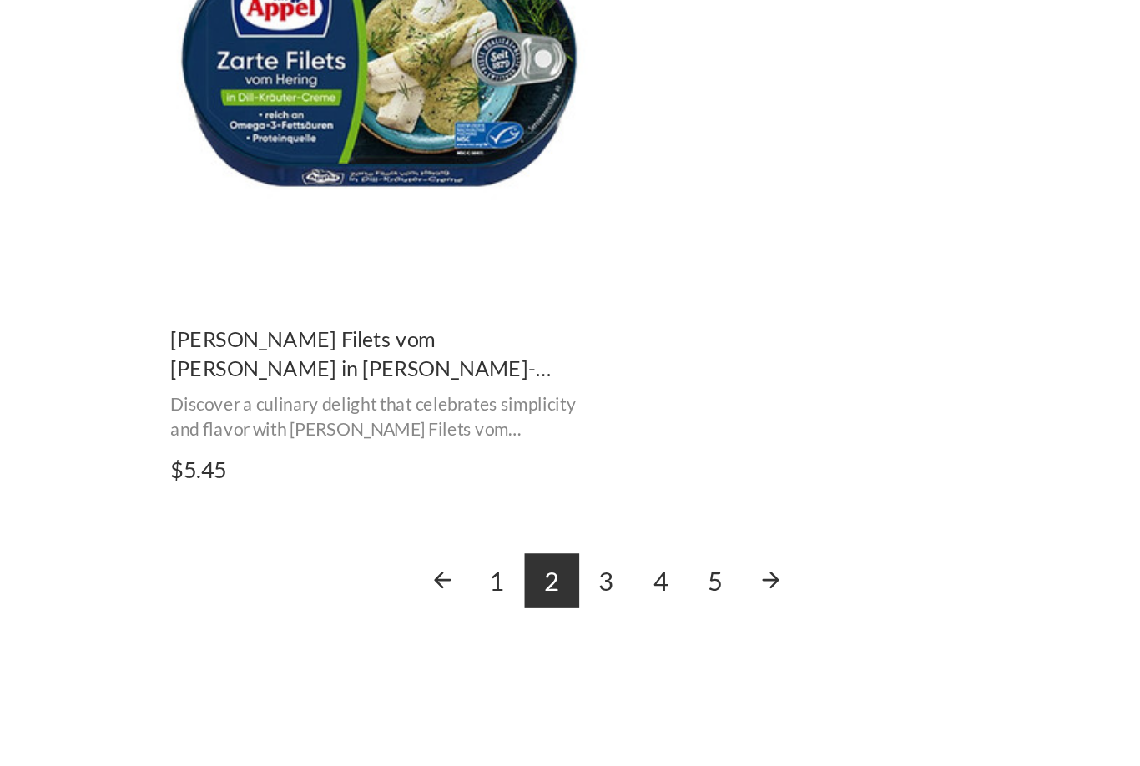
click at [660, 628] on link "3" at bounding box center [674, 642] width 28 height 28
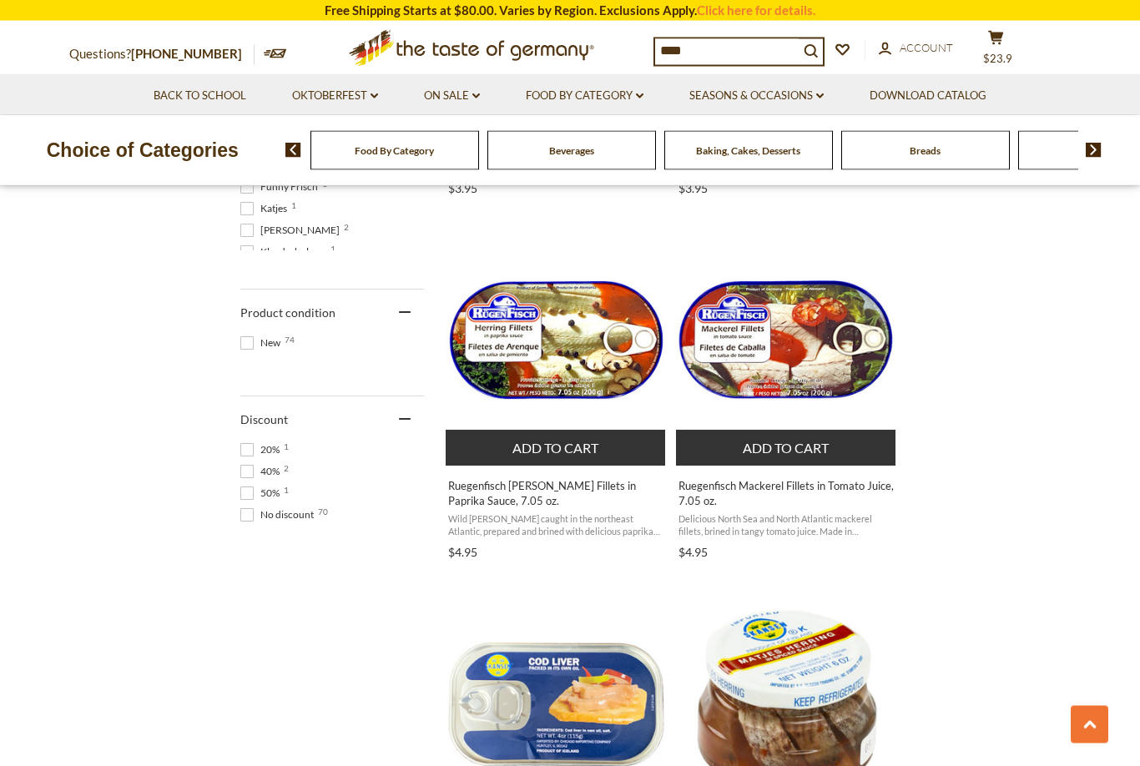
scroll to position [1013, 0]
click at [479, 154] on div "Candy" at bounding box center [395, 150] width 169 height 39
click at [290, 149] on img at bounding box center [293, 150] width 16 height 15
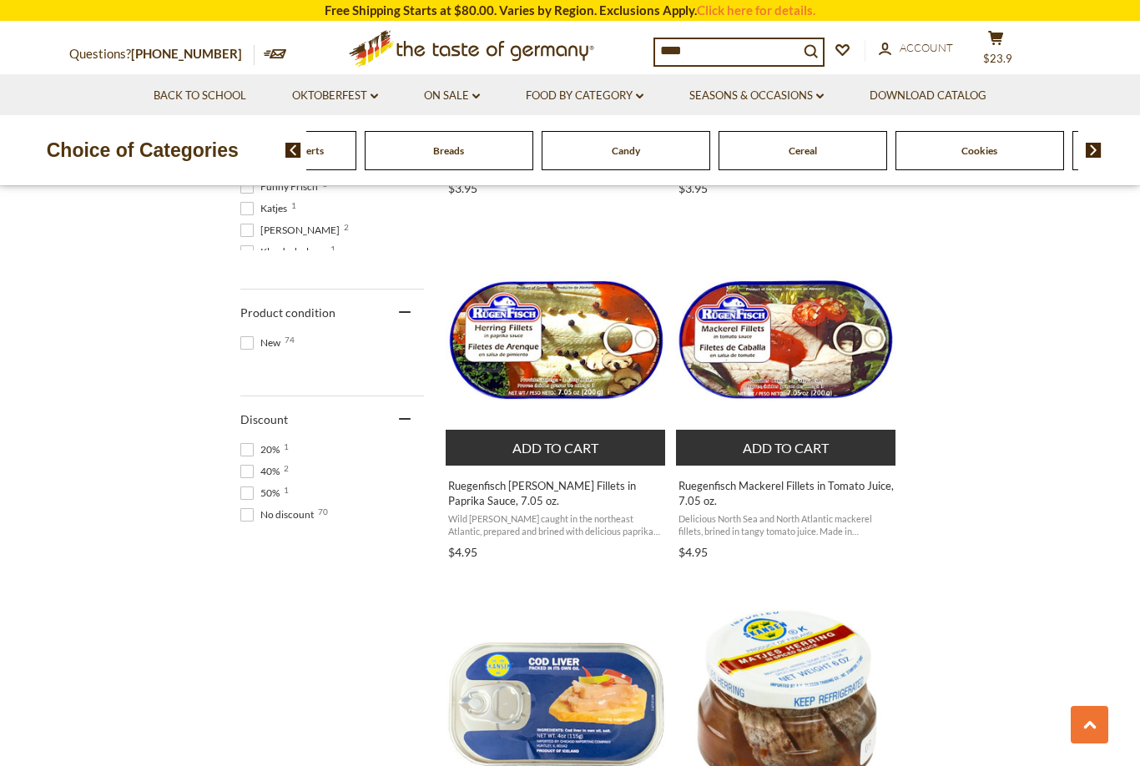
click at [299, 149] on img at bounding box center [293, 150] width 16 height 15
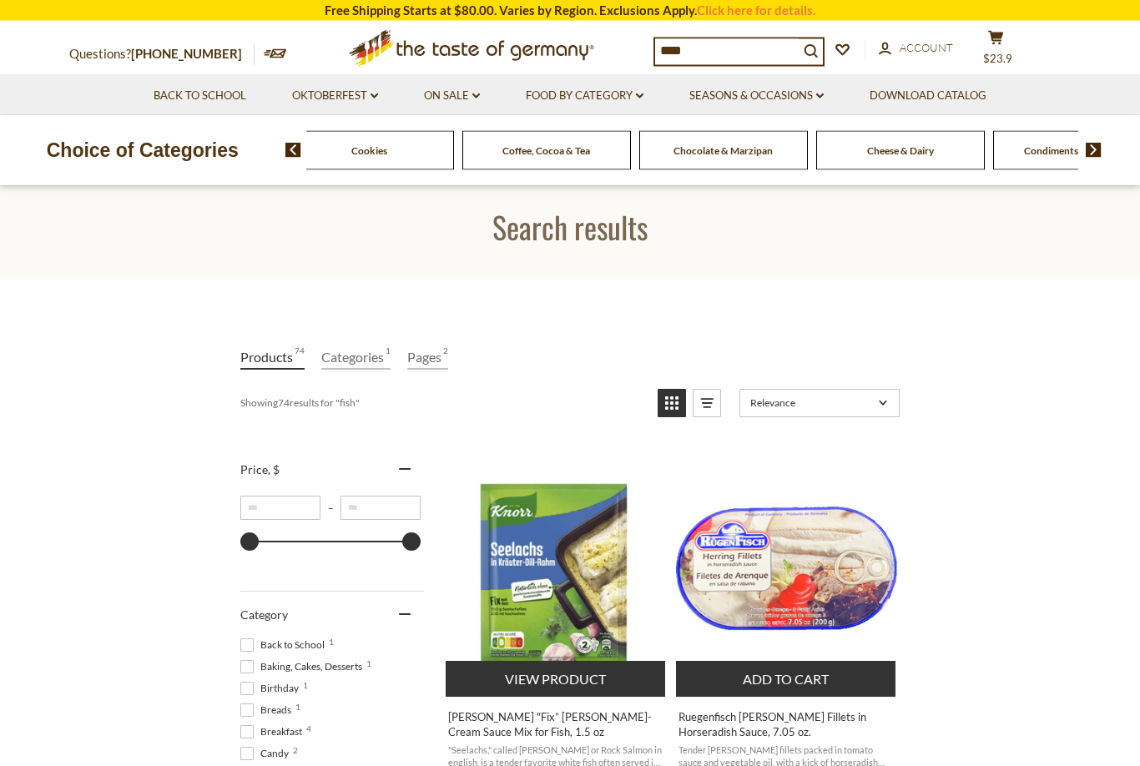
scroll to position [0, 0]
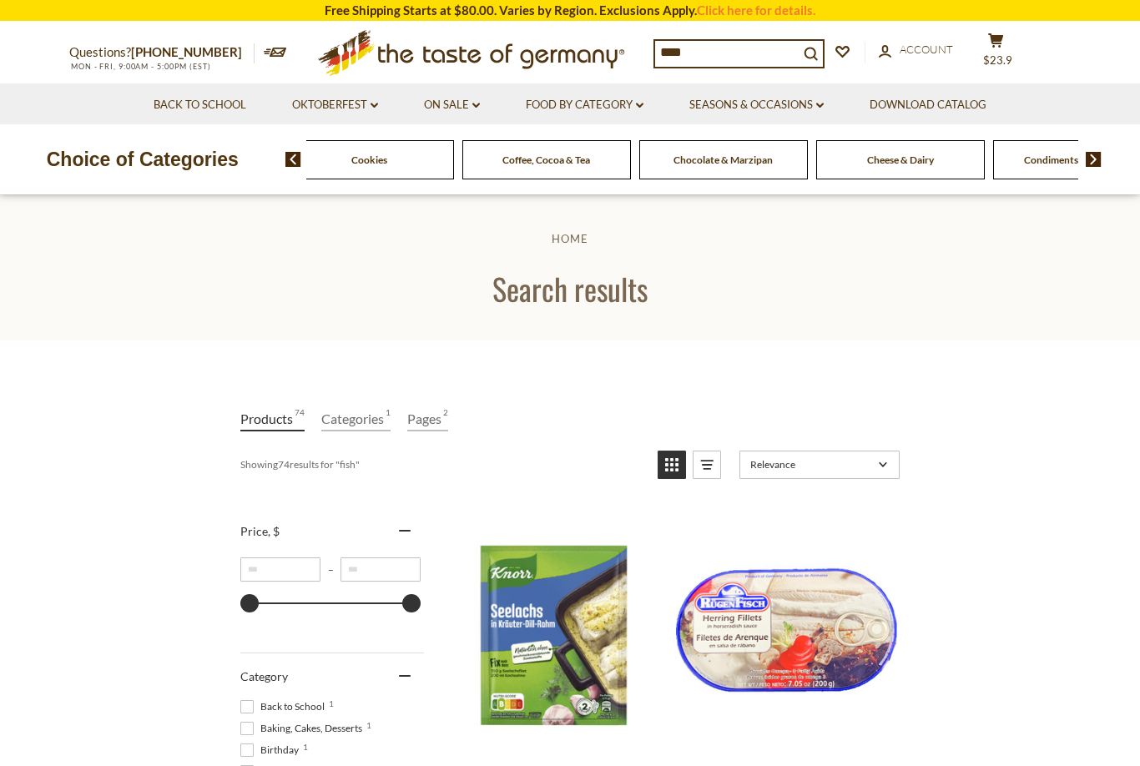
click at [534, 285] on h1 "Search results" at bounding box center [570, 289] width 1037 height 38
click at [299, 162] on img at bounding box center [293, 159] width 16 height 15
click at [301, 165] on img at bounding box center [293, 159] width 16 height 15
click at [622, 161] on div "Food By Category Beverages Baking, Cakes, Desserts Breads Candy Cereal Cookies …" at bounding box center [724, 159] width 3362 height 39
click at [346, 36] on icon ".st0{fill:#EDD300;} .st1{fill:#D33E21;}" at bounding box center [472, 53] width 312 height 61
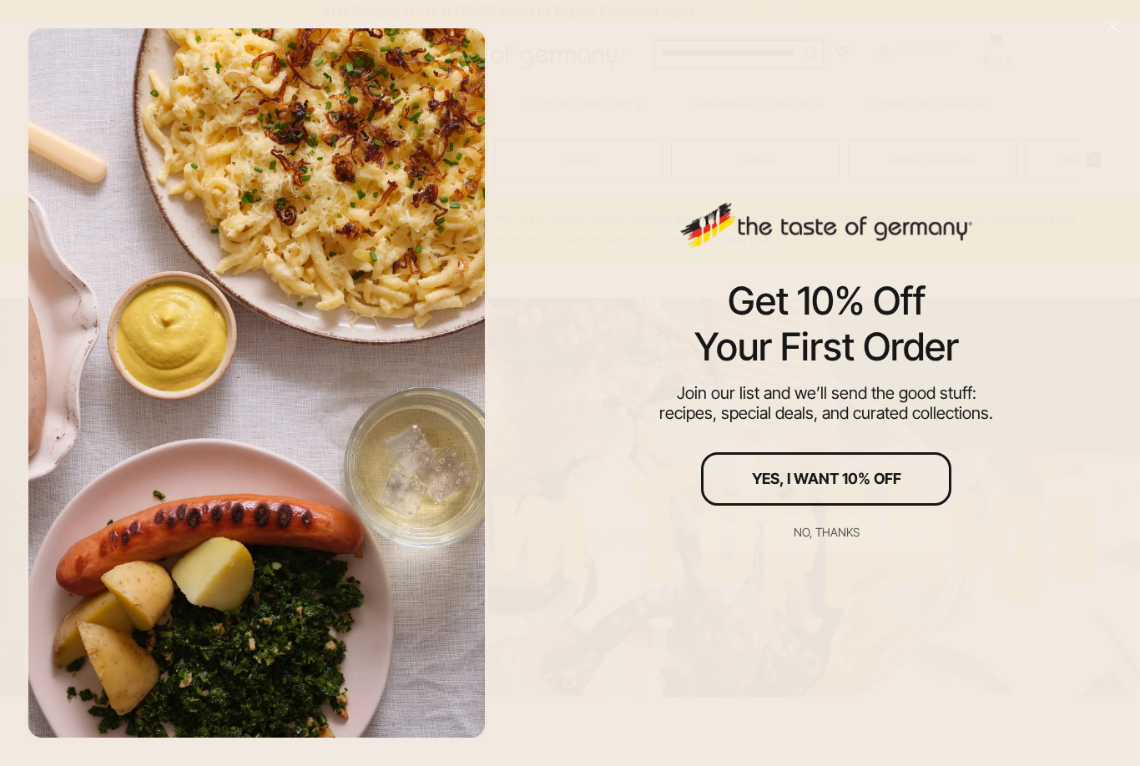
click at [735, 162] on div "Get 10% Off Your First Order Join our list and we’ll send the good stuff: recip…" at bounding box center [826, 383] width 627 height 766
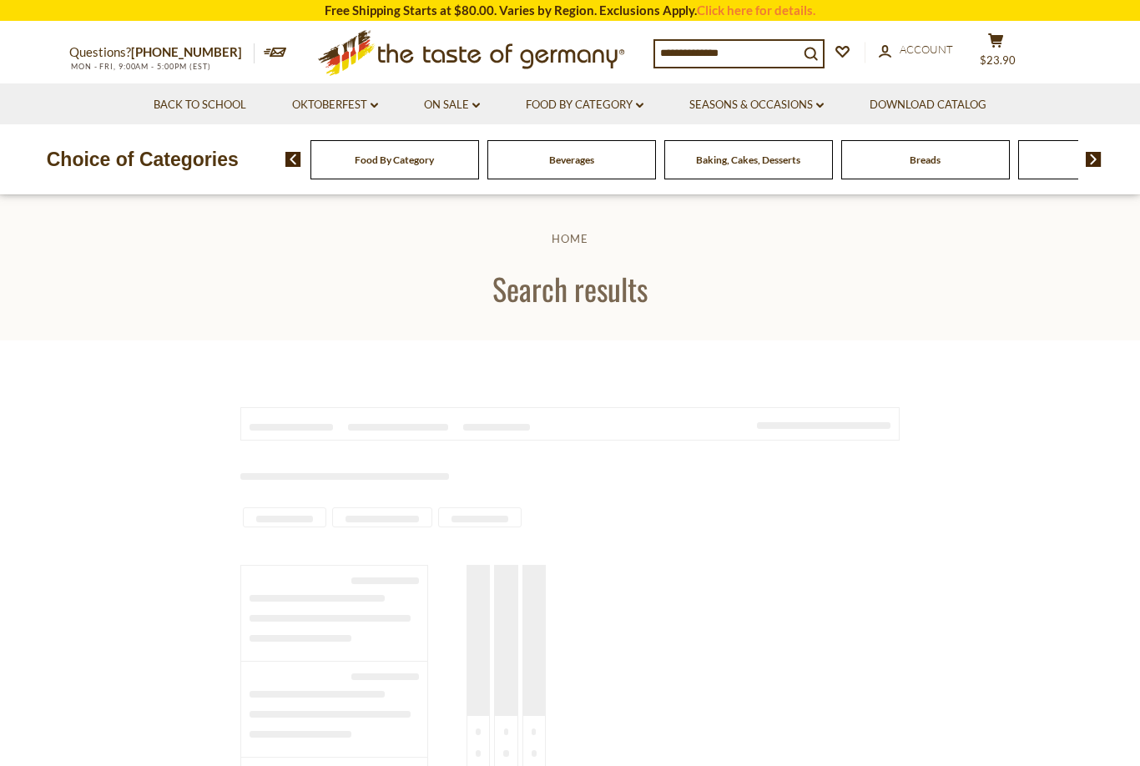
type input "****"
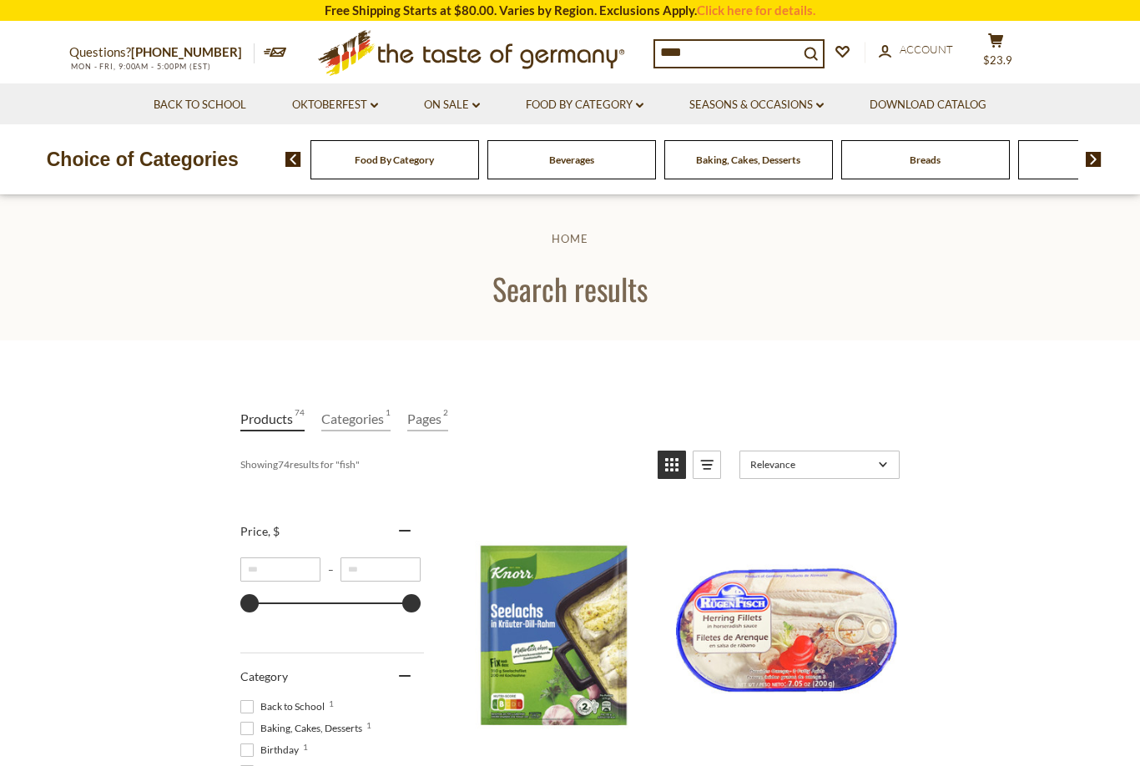
click at [479, 158] on div "Breads" at bounding box center [395, 159] width 169 height 39
click at [580, 157] on span "Cereal" at bounding box center [585, 160] width 28 height 13
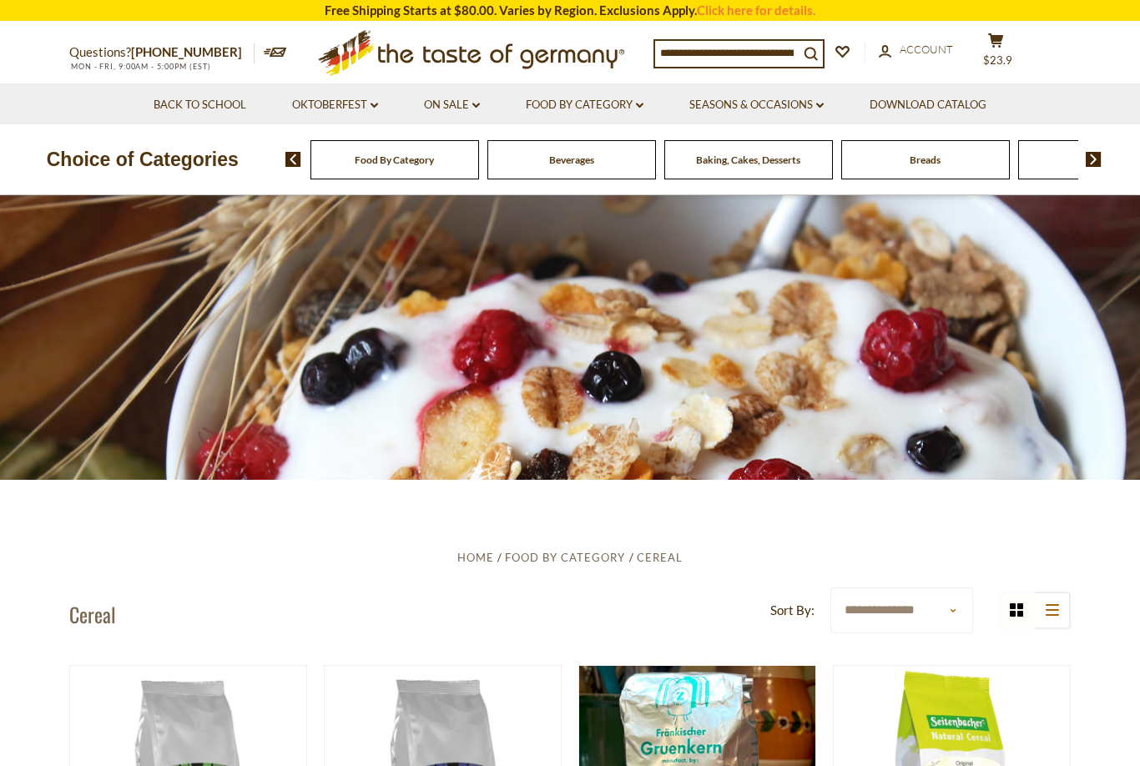
click at [36, 154] on span "Cookies" at bounding box center [18, 160] width 36 height 13
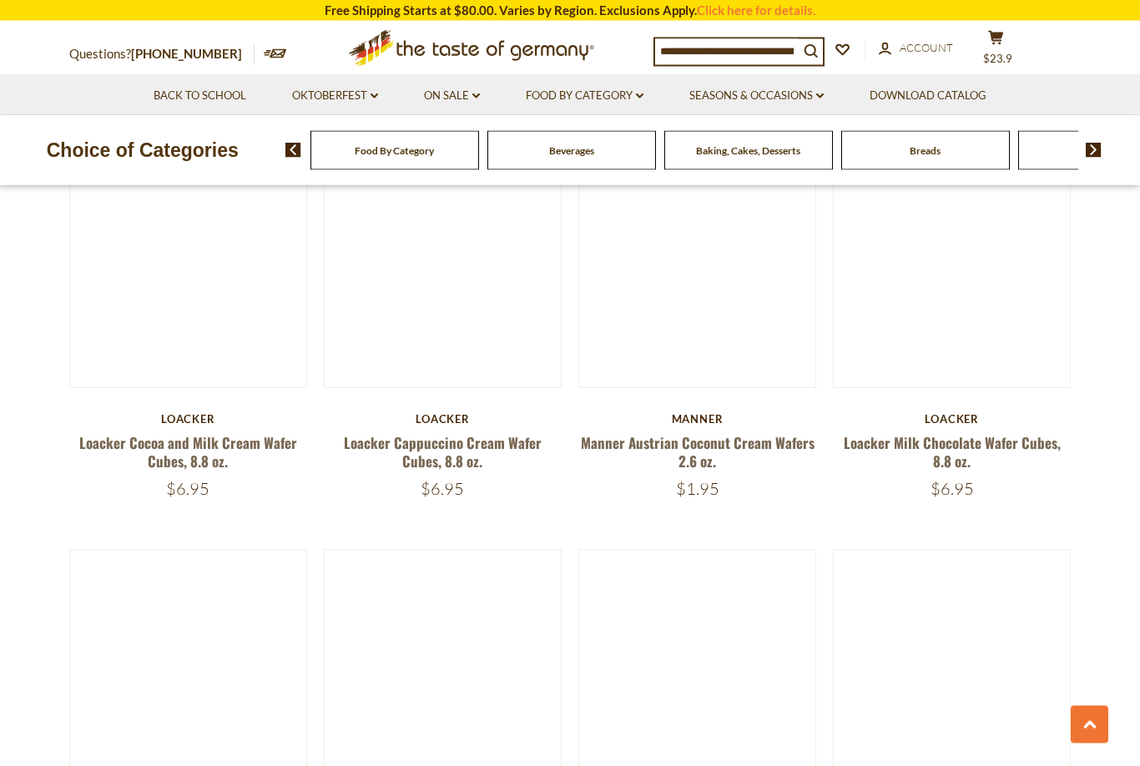
scroll to position [2546, 0]
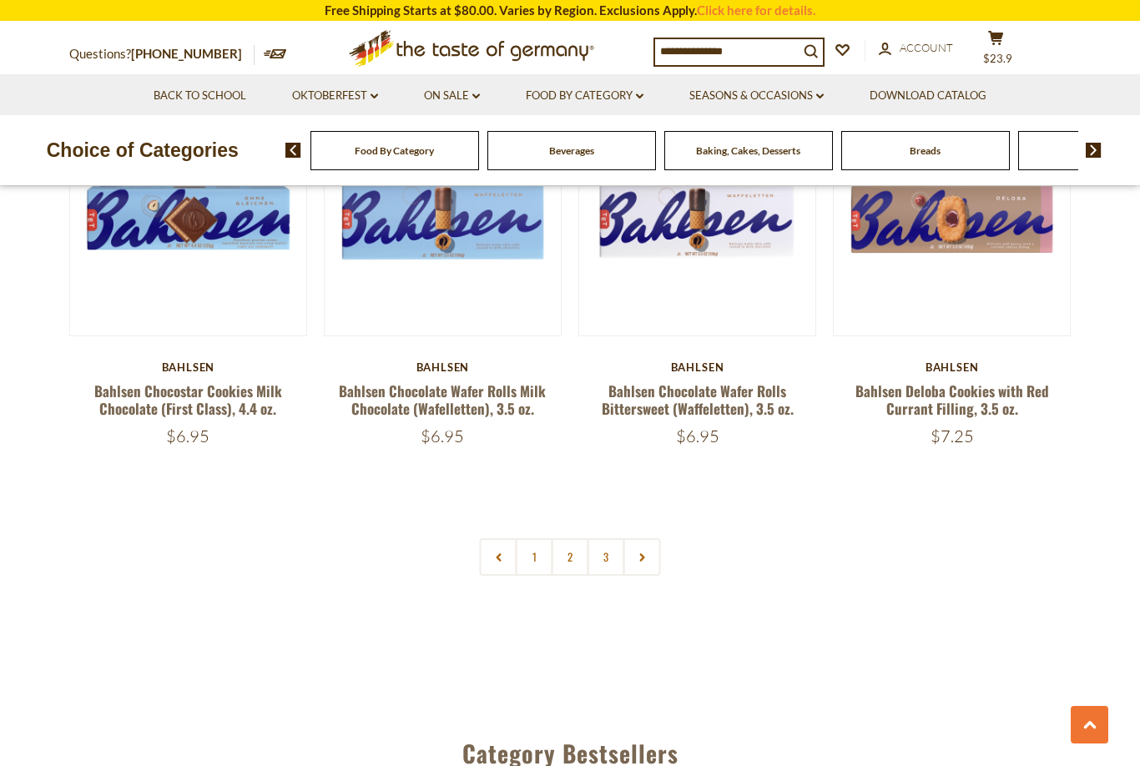
click at [573, 557] on link "2" at bounding box center [571, 557] width 38 height 38
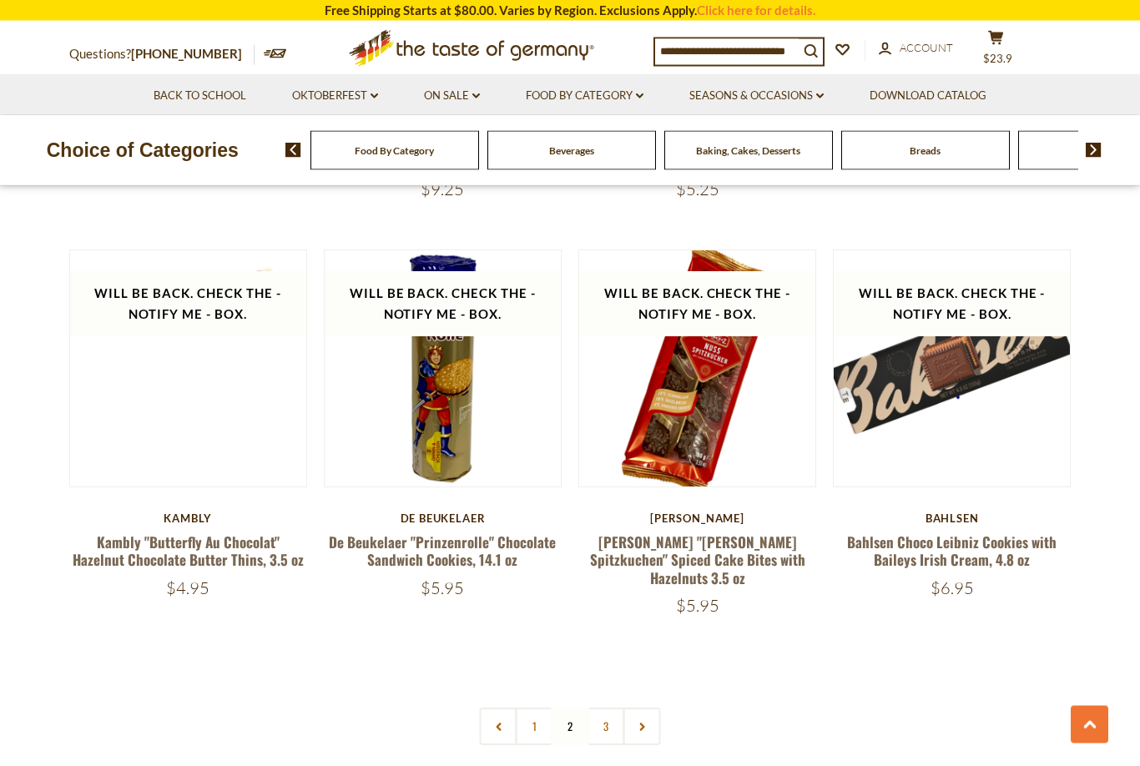
scroll to position [3656, 0]
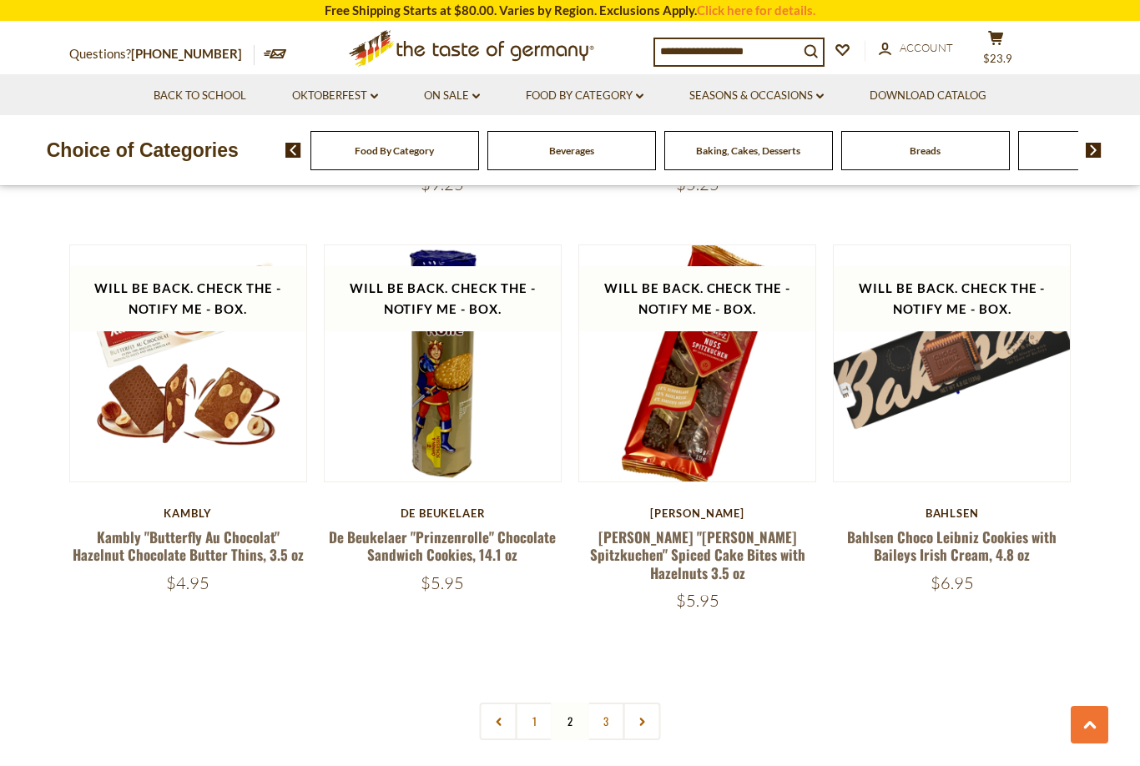
click at [605, 703] on link "3" at bounding box center [607, 722] width 38 height 38
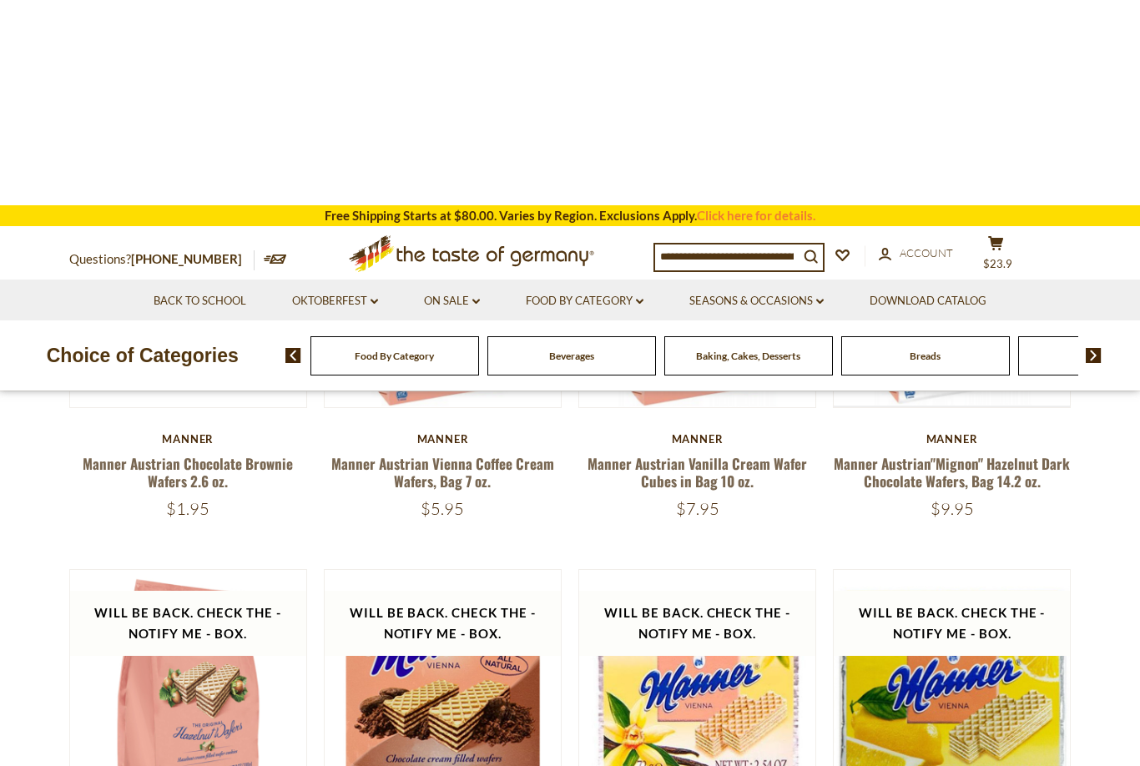
scroll to position [0, 0]
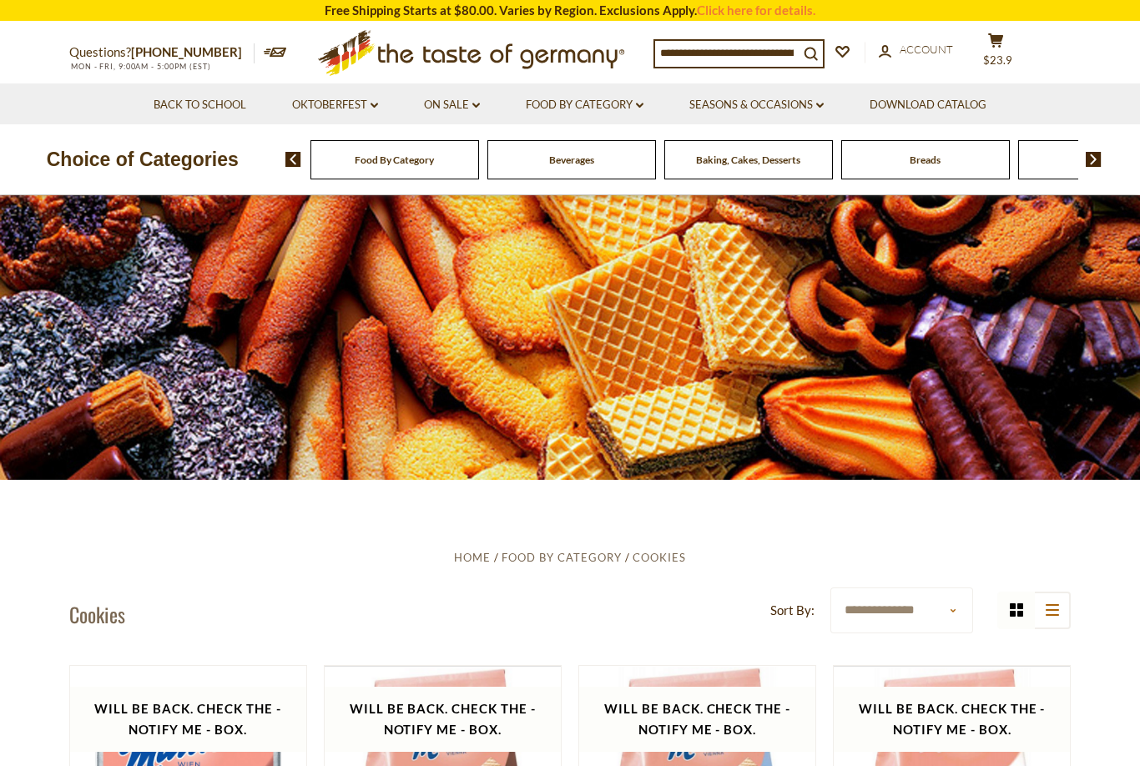
click at [479, 154] on div "Cereal" at bounding box center [395, 159] width 169 height 39
click at [286, 164] on img at bounding box center [293, 159] width 16 height 15
click at [1101, 165] on img at bounding box center [1094, 159] width 16 height 15
click at [1097, 164] on img at bounding box center [1094, 159] width 16 height 15
click at [680, 56] on input at bounding box center [727, 52] width 144 height 23
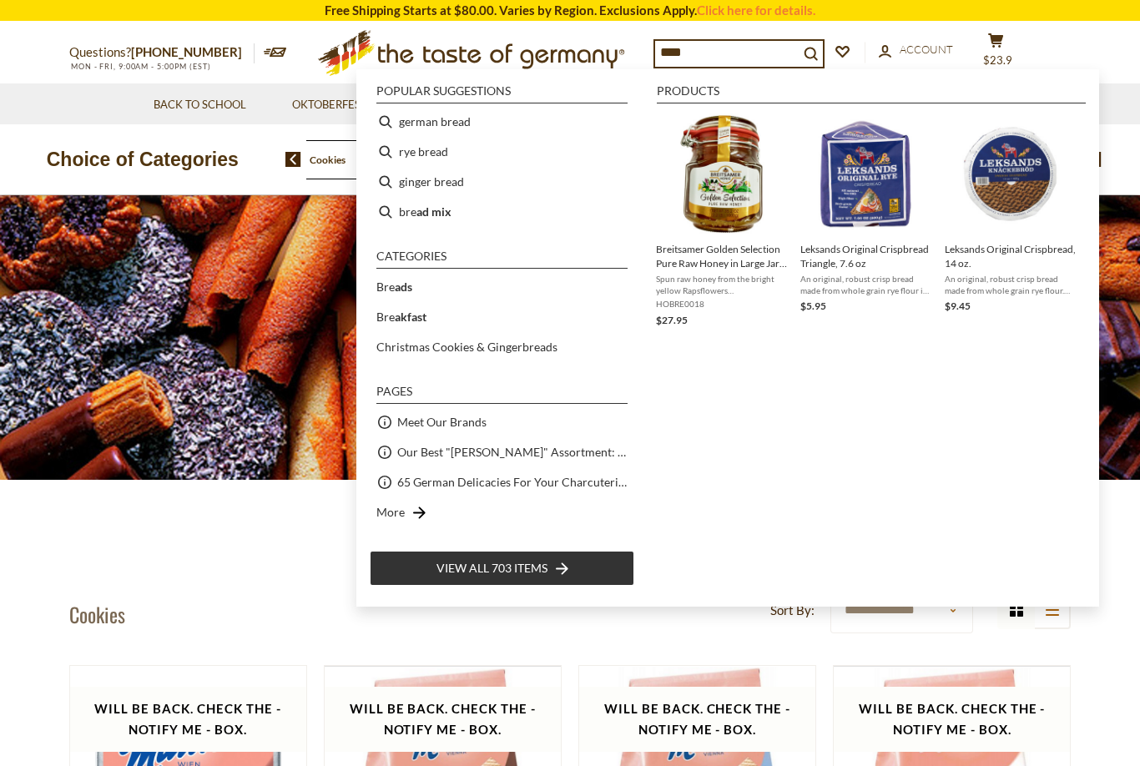
type input "*****"
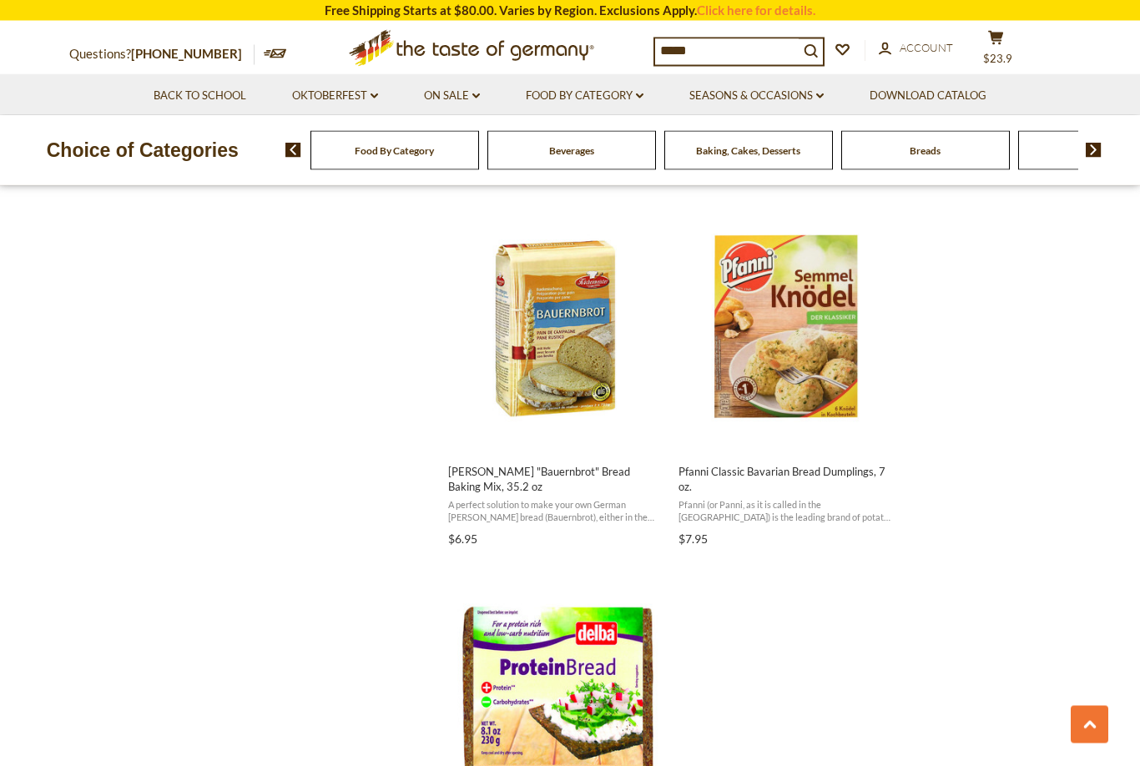
scroll to position [2462, 0]
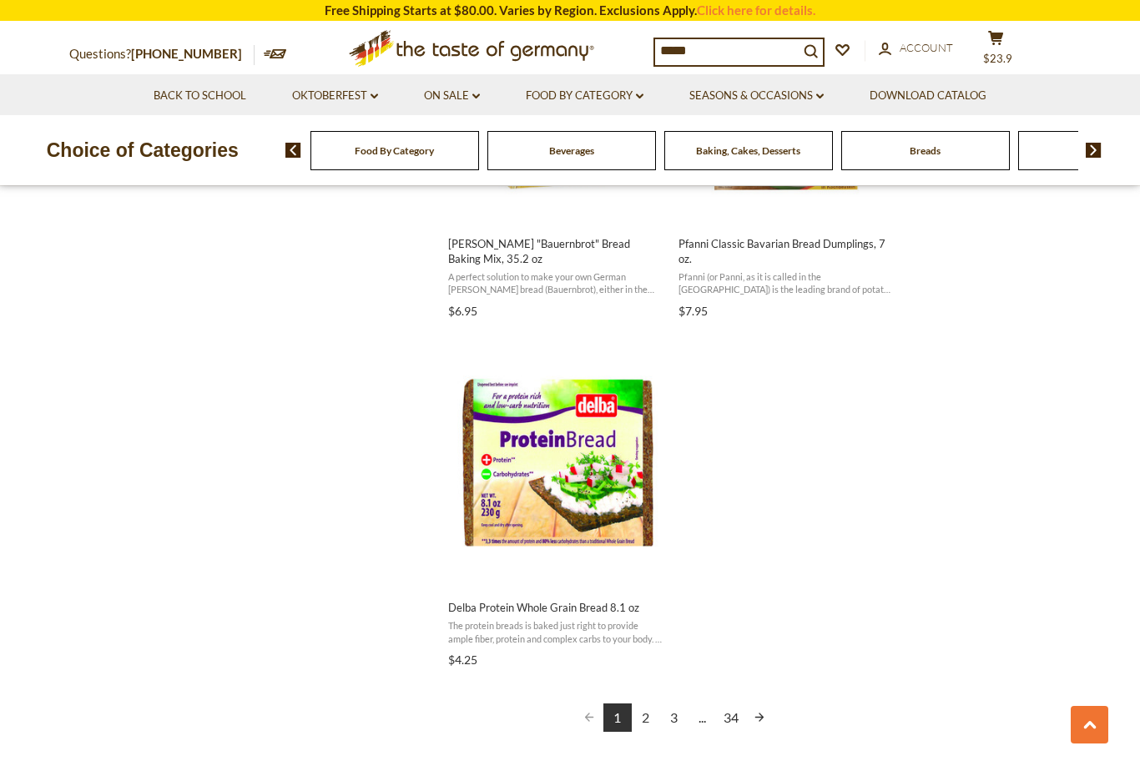
click at [643, 721] on link "2" at bounding box center [646, 718] width 28 height 28
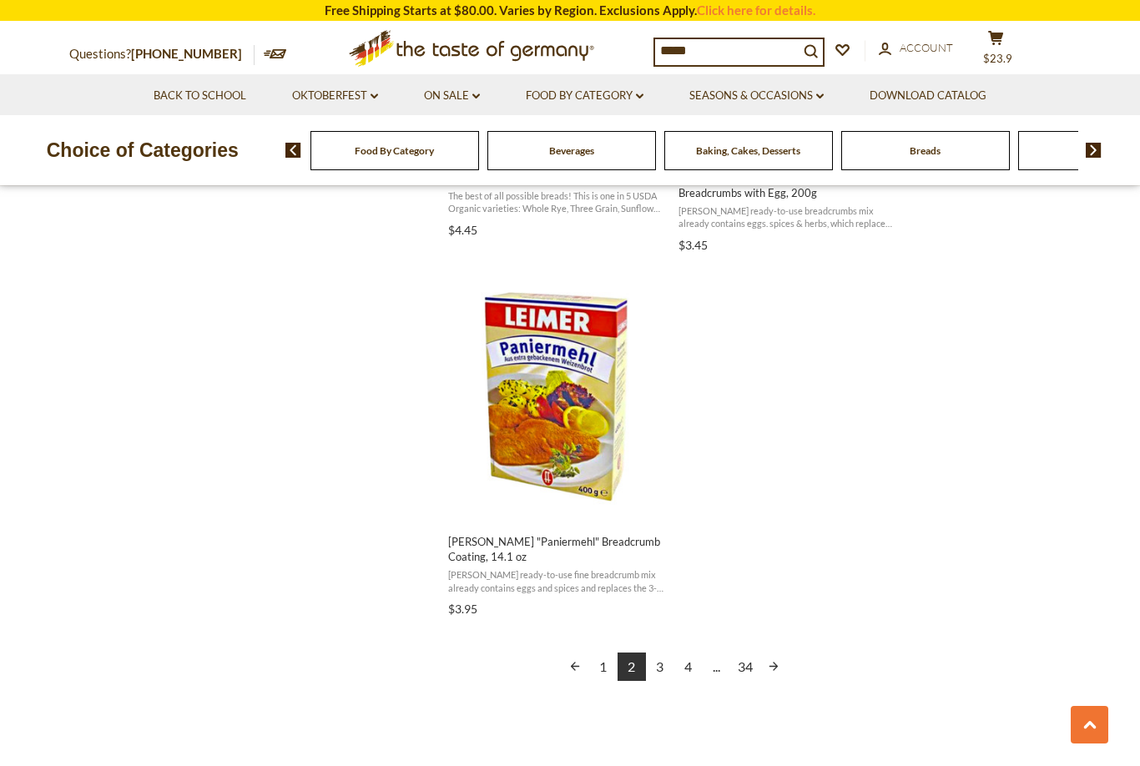
scroll to position [2786, 0]
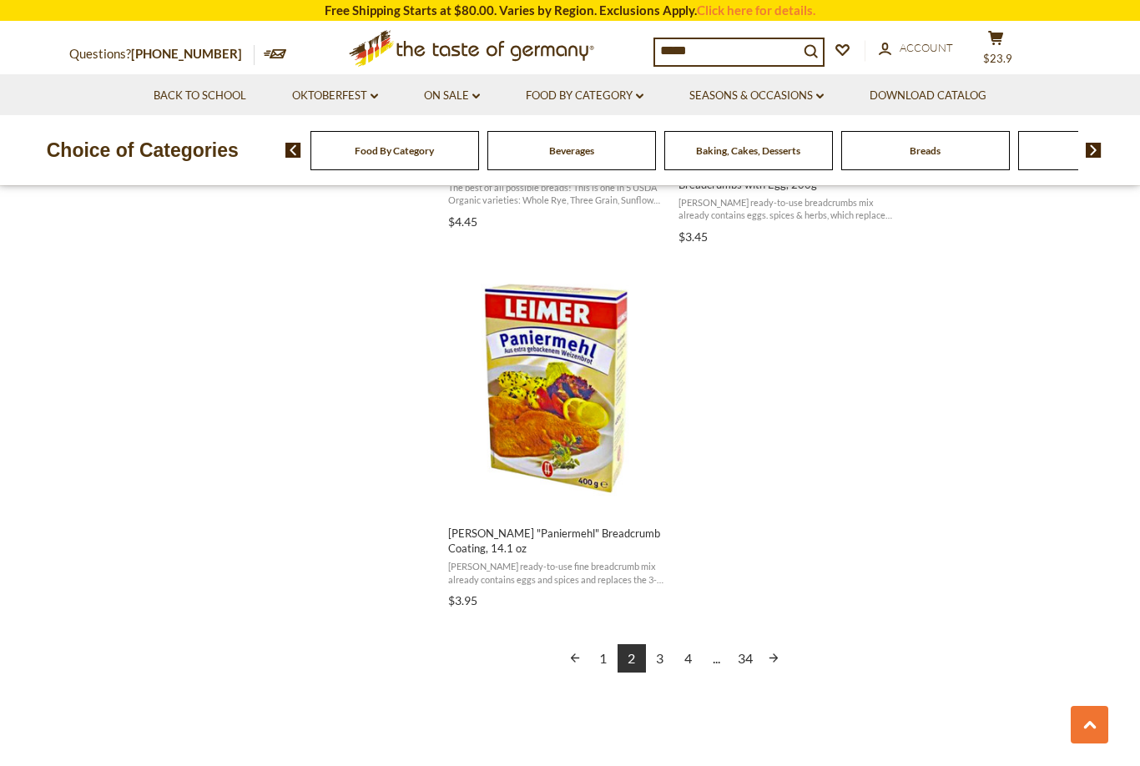
click at [654, 654] on link "3" at bounding box center [660, 658] width 28 height 28
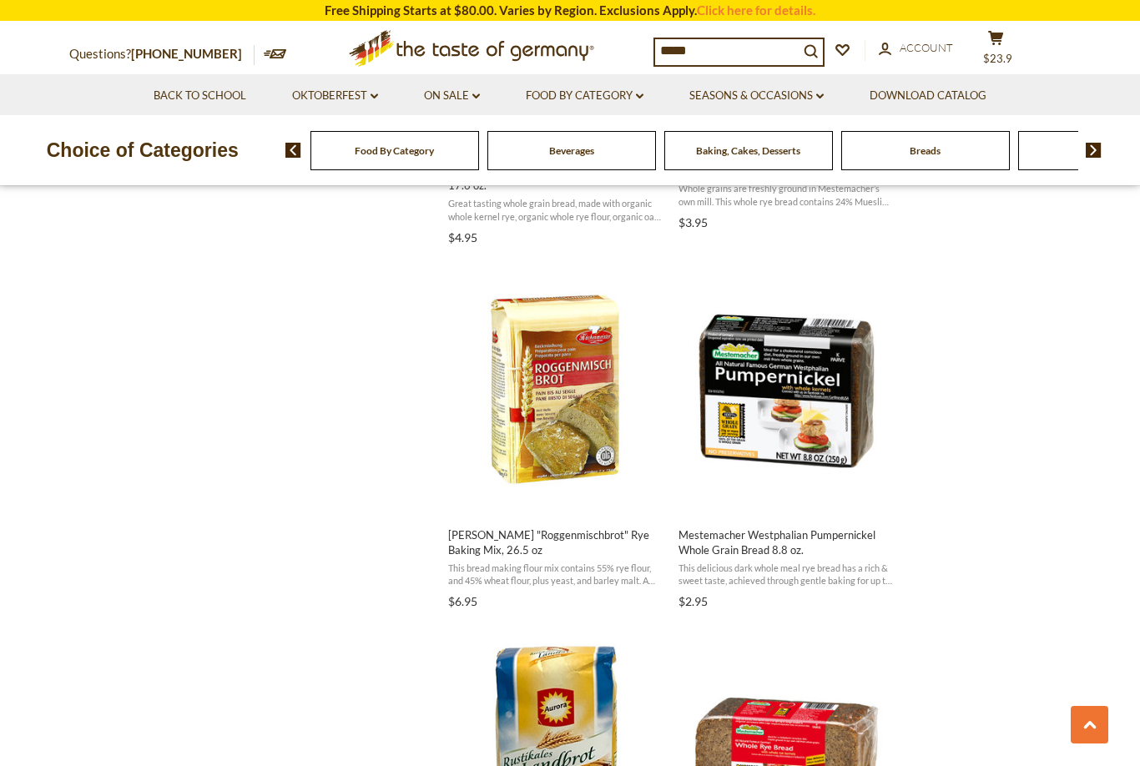
scroll to position [2054, 0]
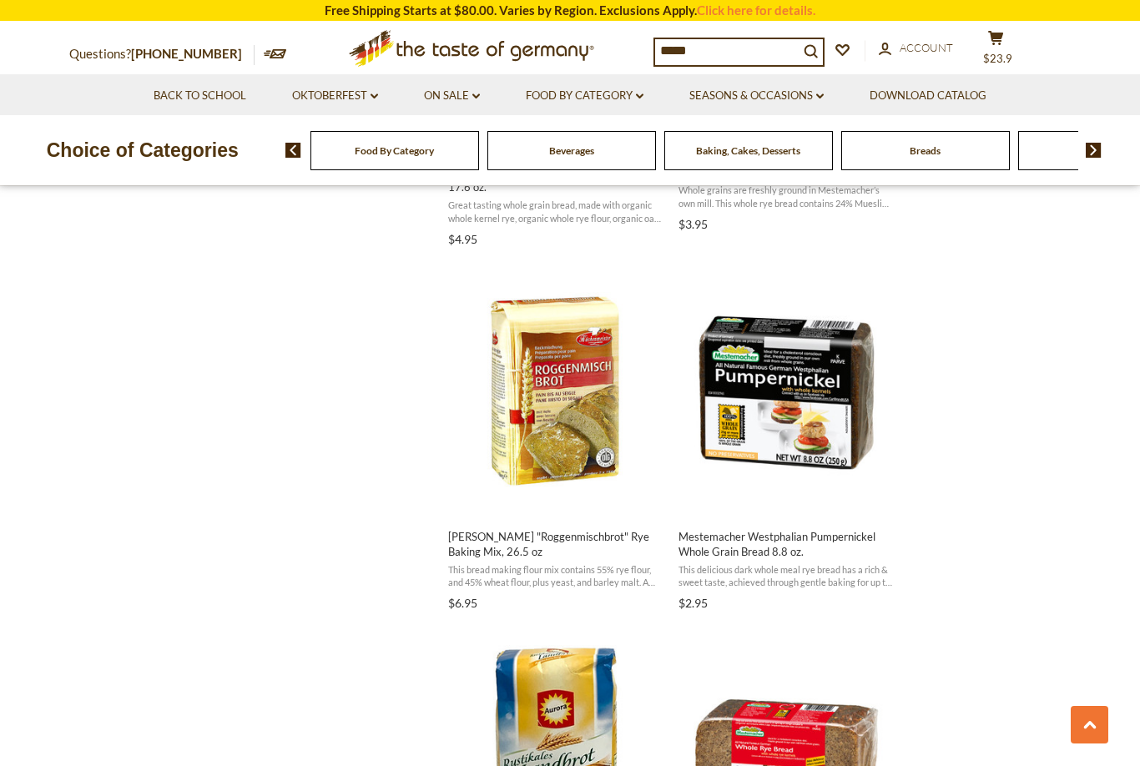
click at [747, 555] on span "Mestemacher Westphalian Pumpernickel Whole Grain Bread 8.8 oz. This delicious d…" at bounding box center [786, 567] width 221 height 100
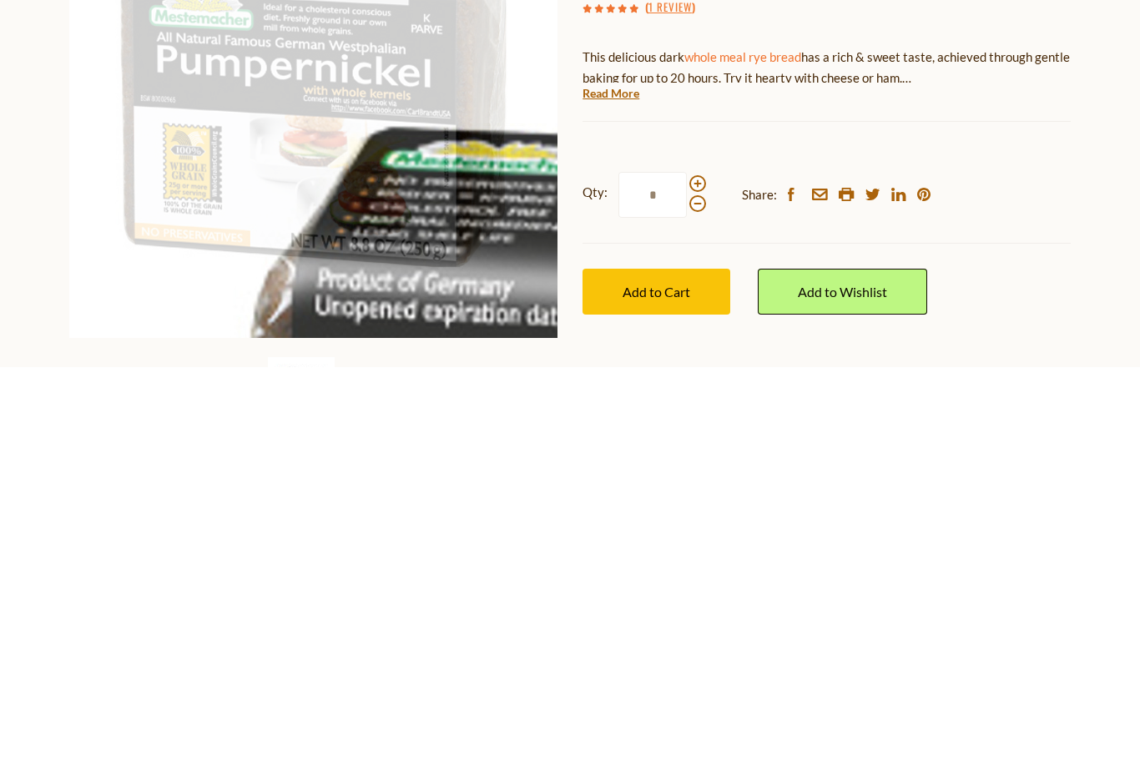
scroll to position [432, 0]
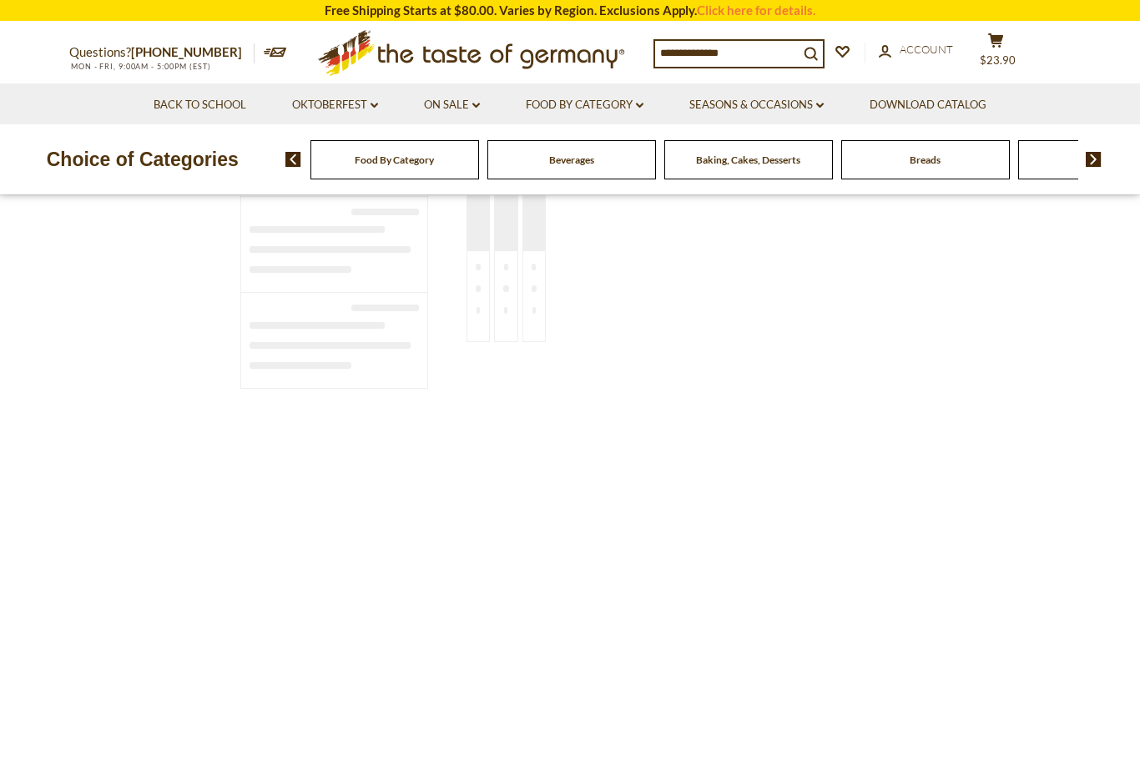
type input "*****"
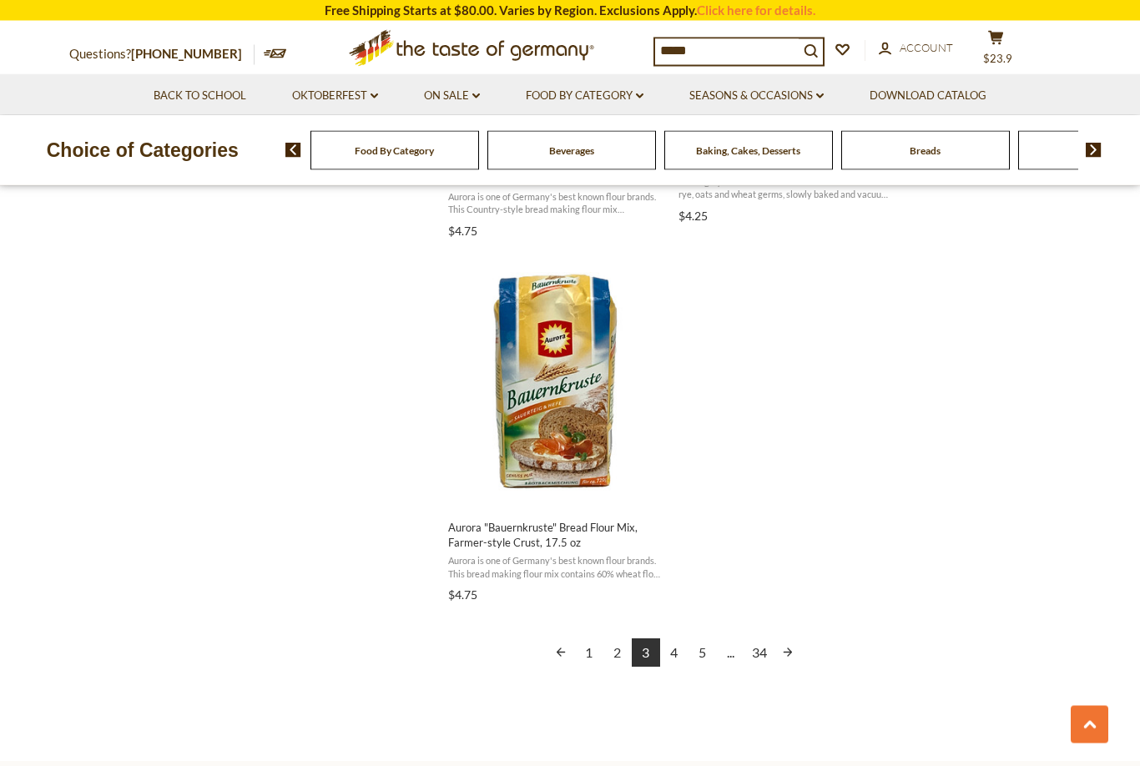
scroll to position [2823, 0]
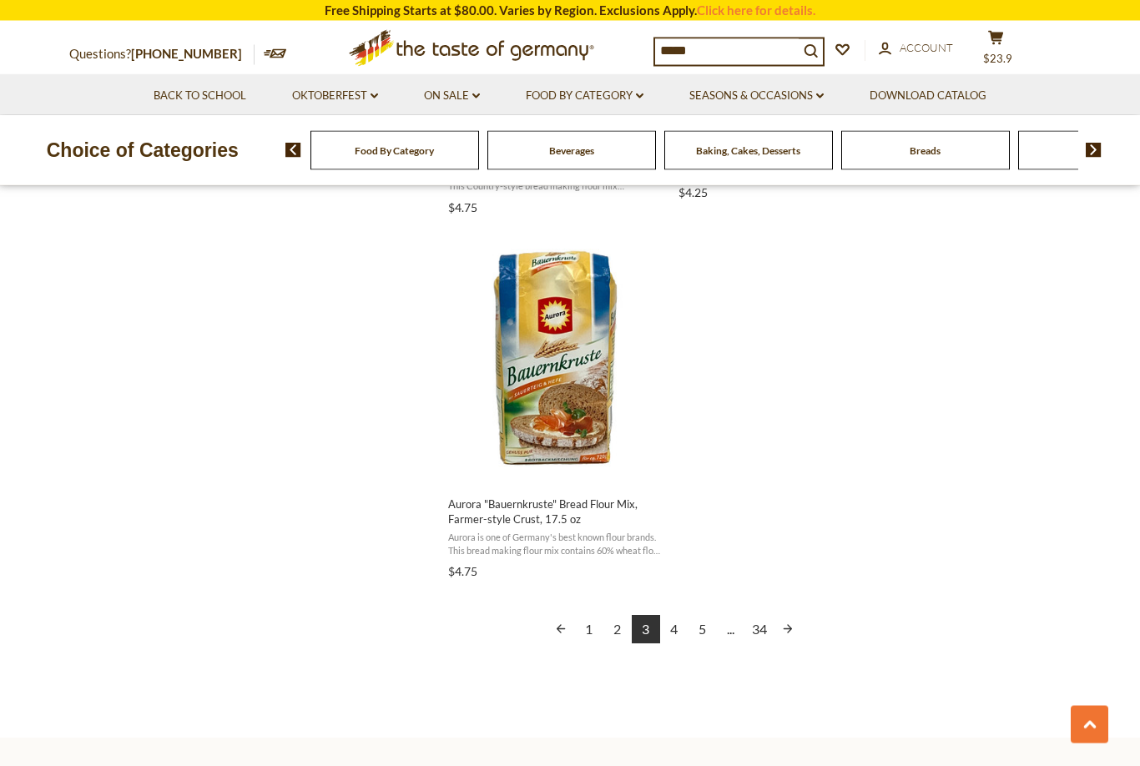
click at [674, 634] on link "4" at bounding box center [674, 630] width 28 height 28
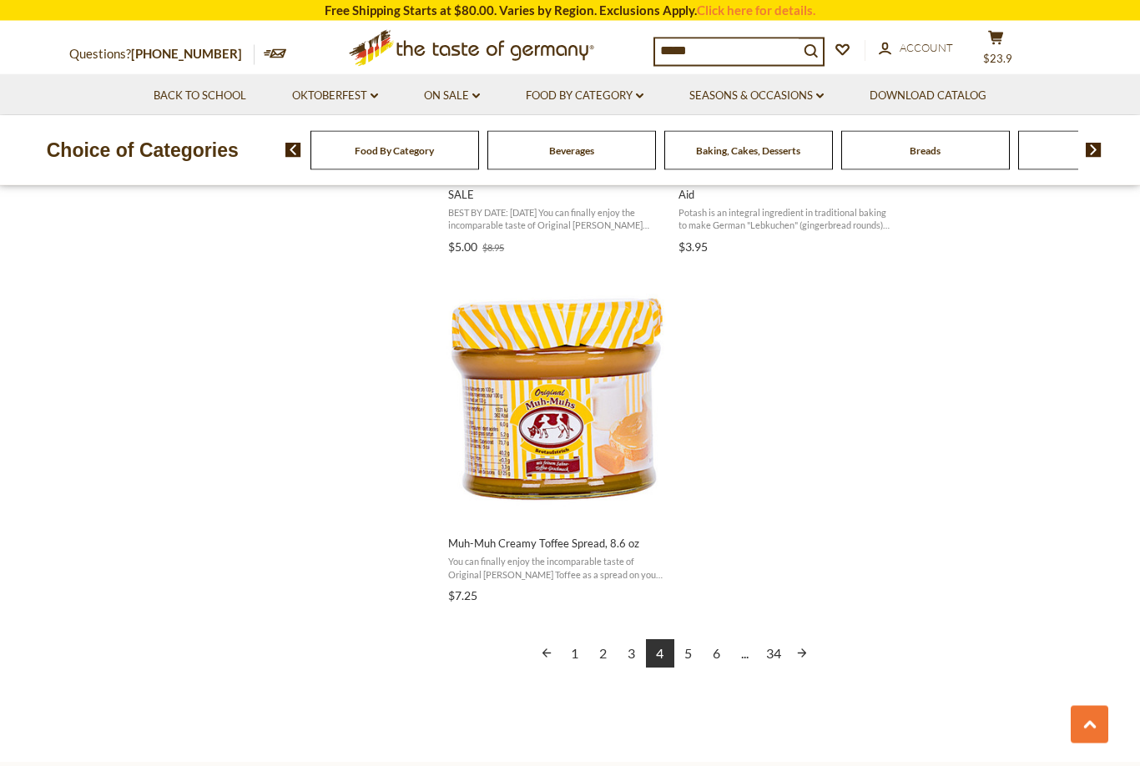
scroll to position [2786, 0]
click at [691, 639] on link "5" at bounding box center [688, 653] width 28 height 28
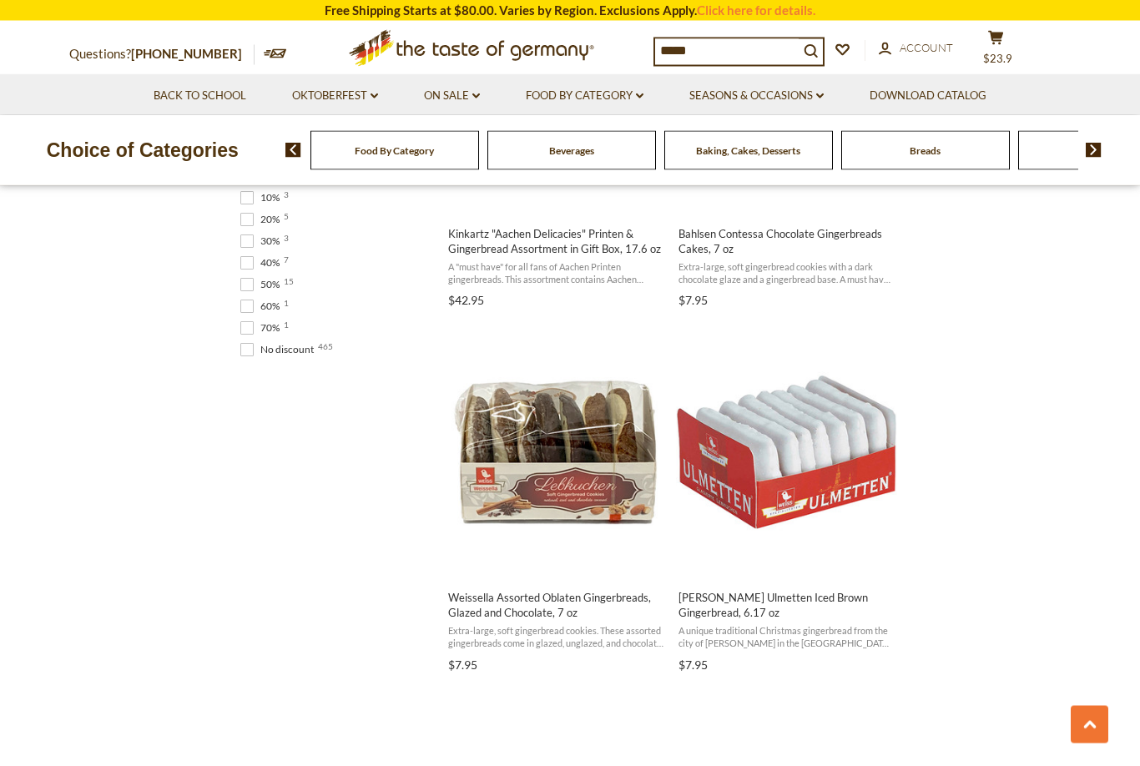
scroll to position [1275, 0]
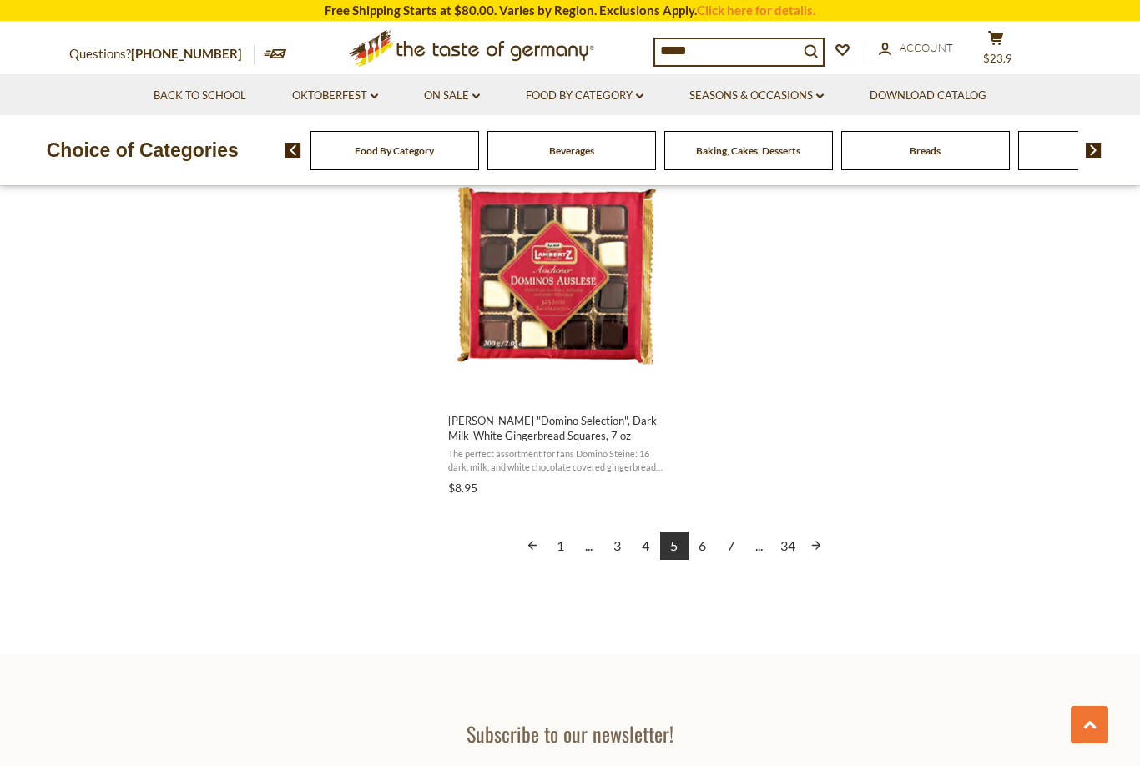
click at [705, 540] on link "6" at bounding box center [703, 546] width 28 height 28
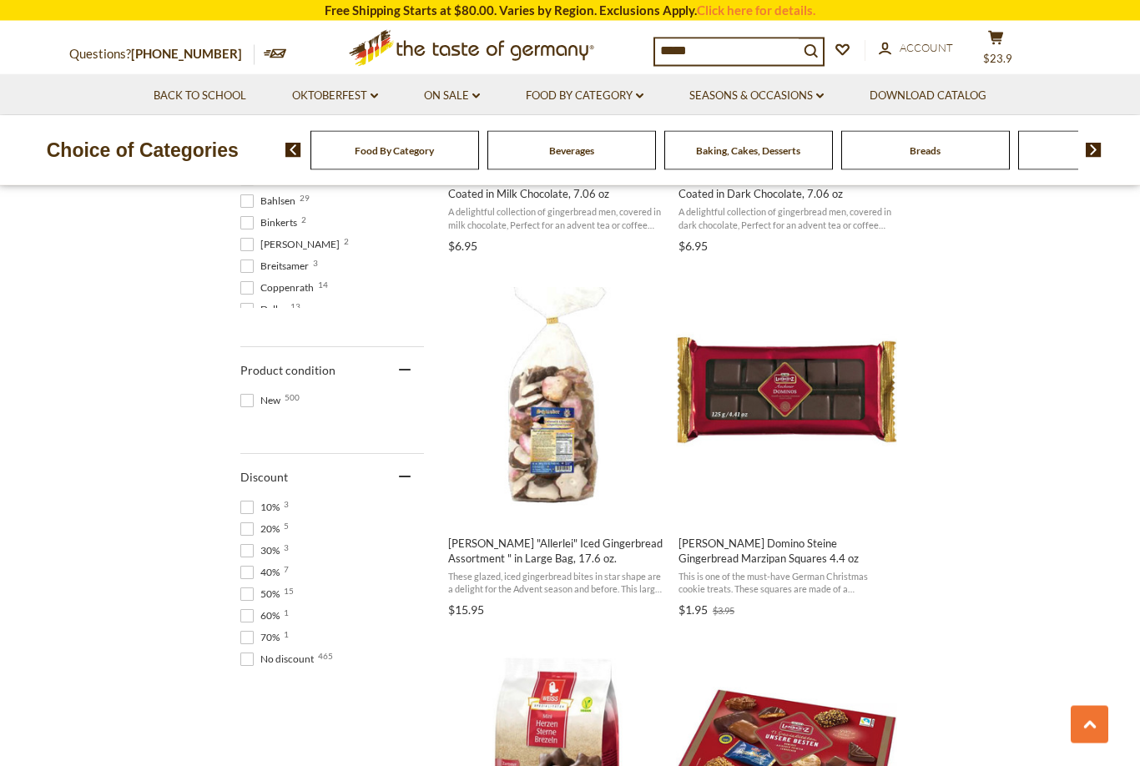
scroll to position [964, 0]
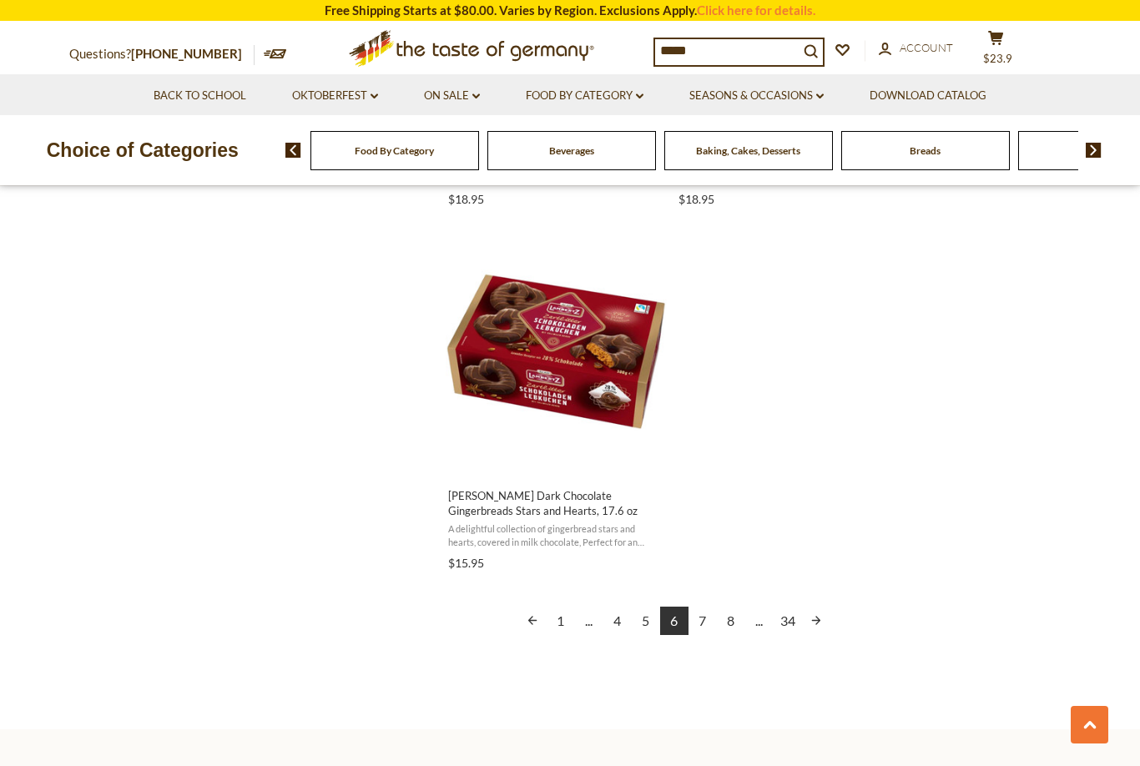
click at [705, 626] on link "7" at bounding box center [703, 621] width 28 height 28
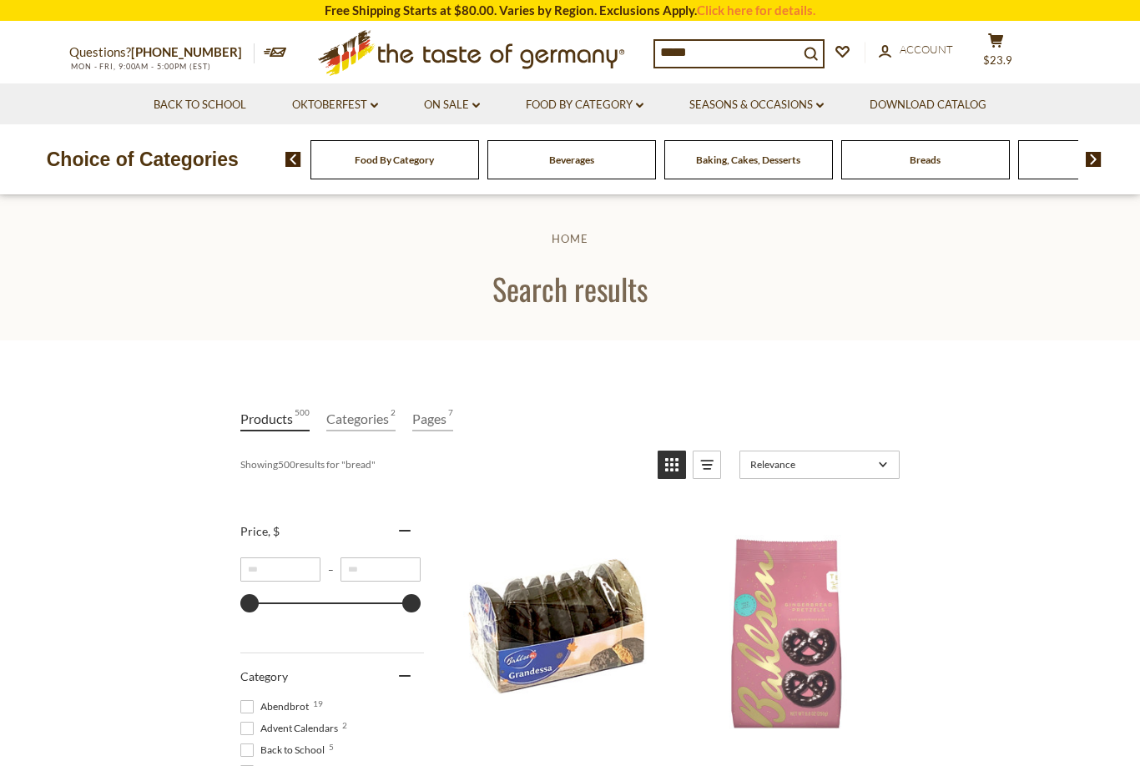
click at [288, 164] on img at bounding box center [293, 159] width 16 height 15
click at [294, 164] on img at bounding box center [293, 159] width 16 height 15
click at [371, 109] on link "Oktoberfest dropdown_arrow" at bounding box center [335, 105] width 86 height 18
click at [644, 110] on link "Food By Category dropdown_arrow" at bounding box center [585, 105] width 118 height 18
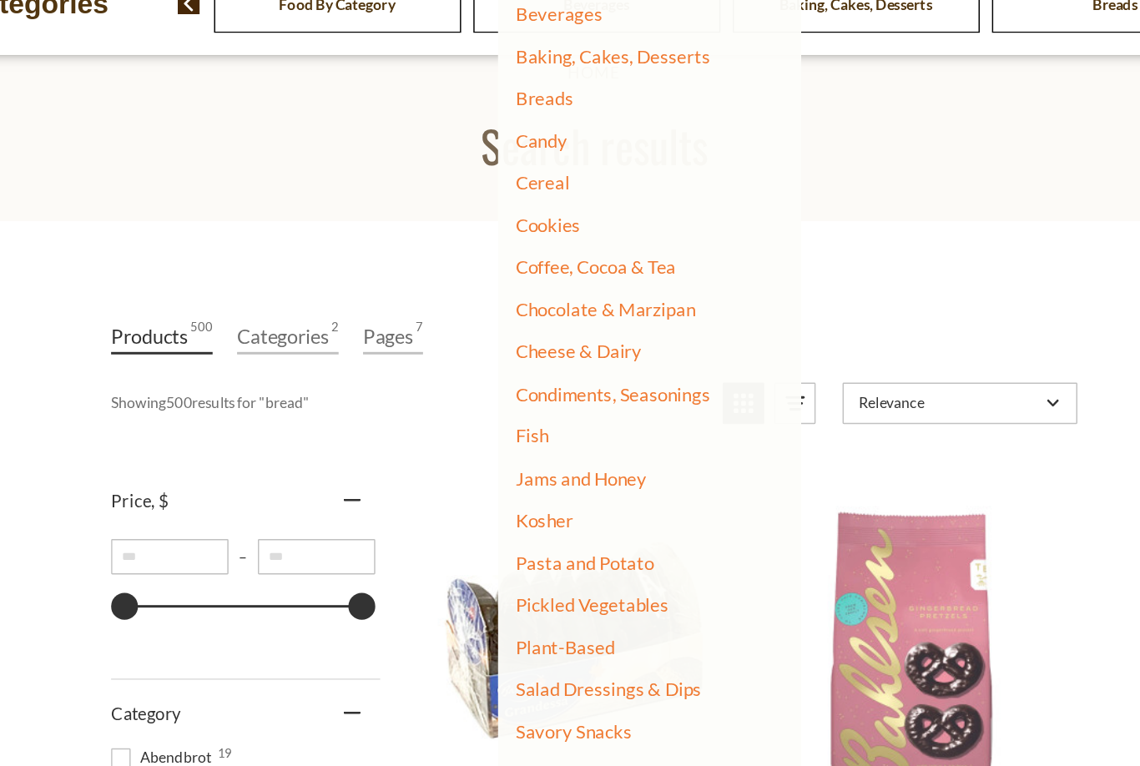
scroll to position [68, 0]
click at [517, 467] on link "Jams and Honey" at bounding box center [561, 474] width 89 height 15
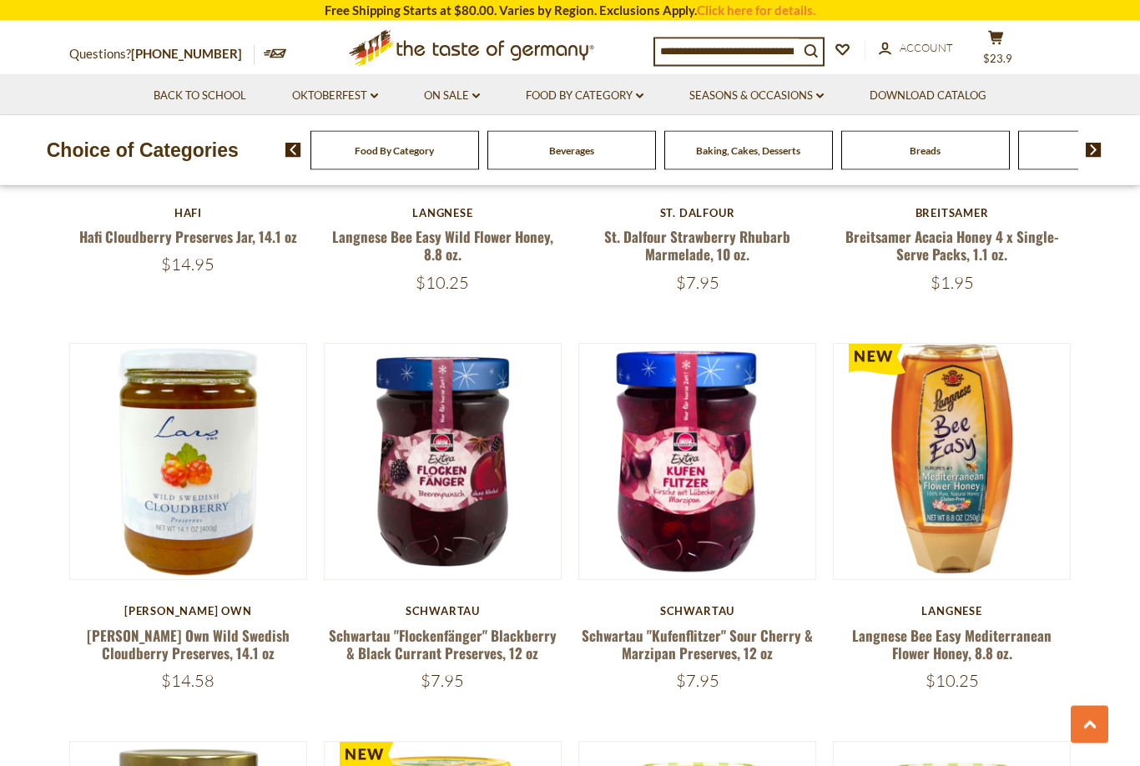
scroll to position [2705, 0]
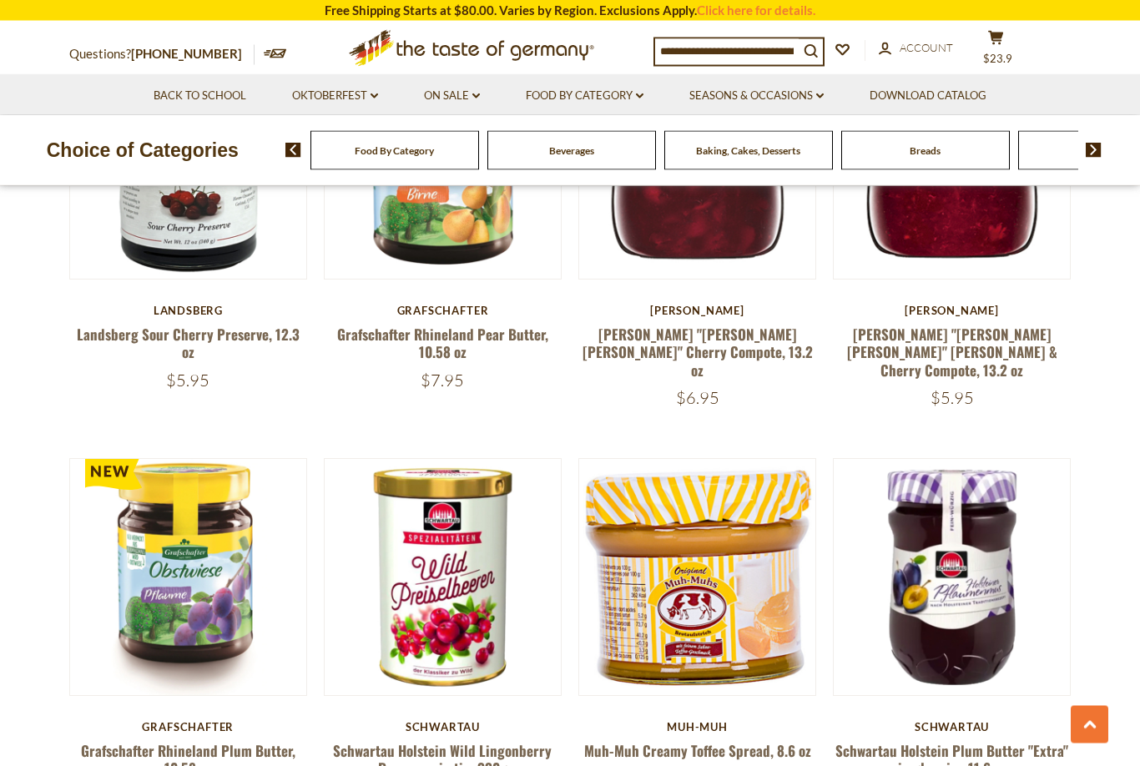
scroll to position [3406, 0]
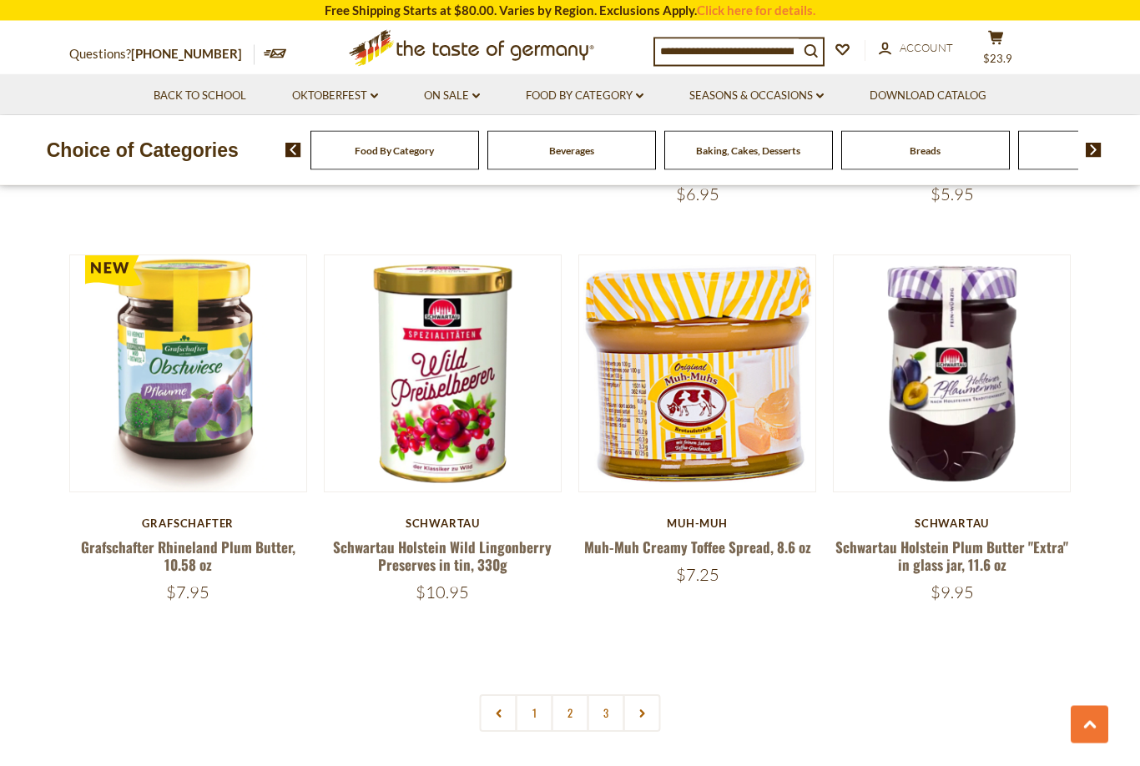
scroll to position [3608, 0]
click at [215, 537] on link "Grafschafter Rhineland Plum Butter, 10.58 oz" at bounding box center [188, 556] width 215 height 38
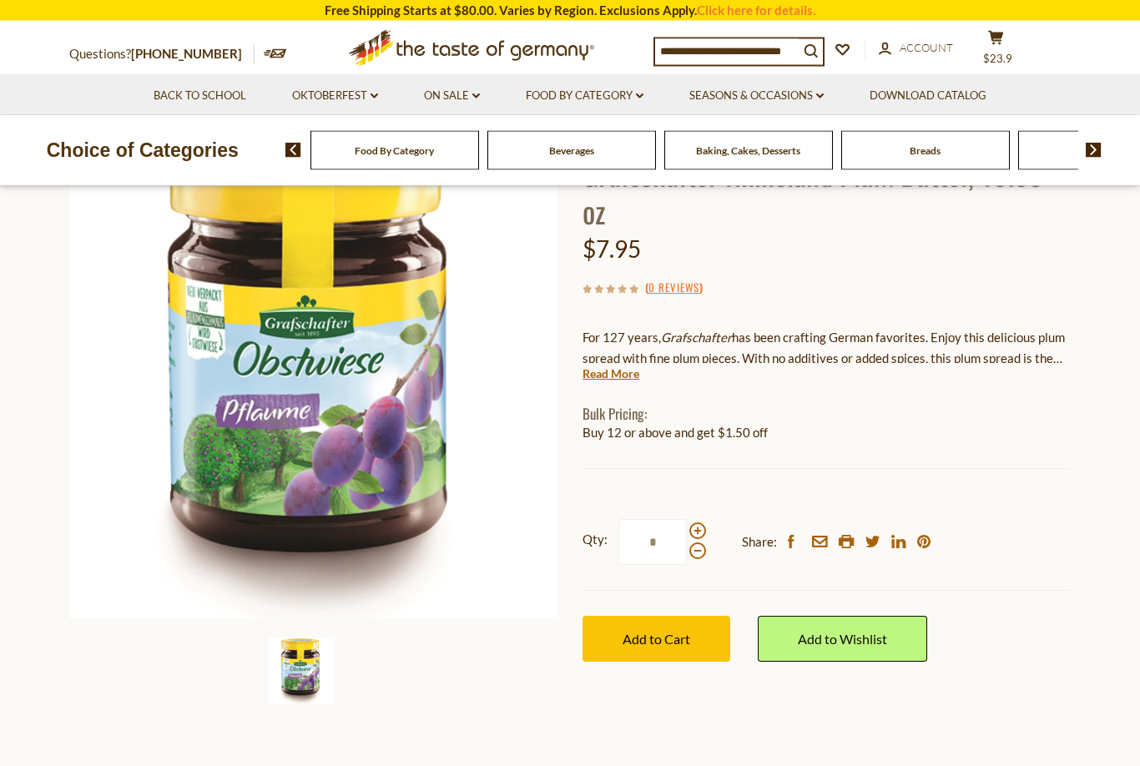
scroll to position [156, 0]
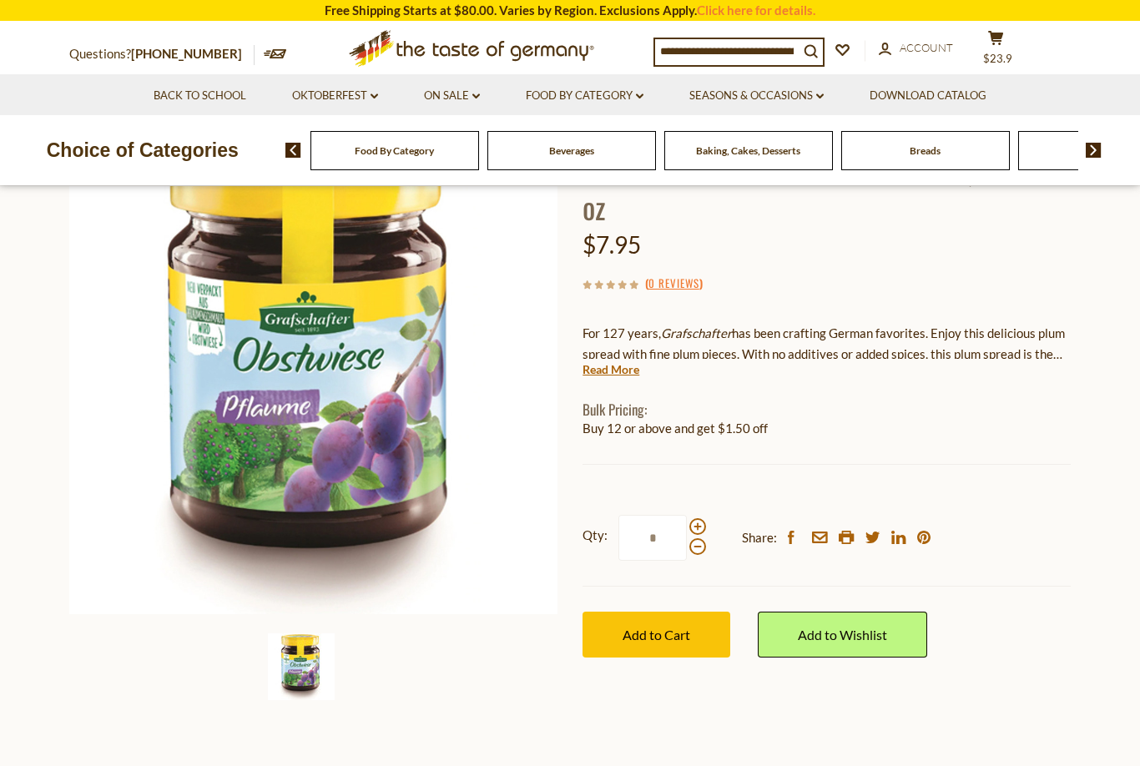
click at [645, 634] on span "Add to Cart" at bounding box center [657, 635] width 68 height 16
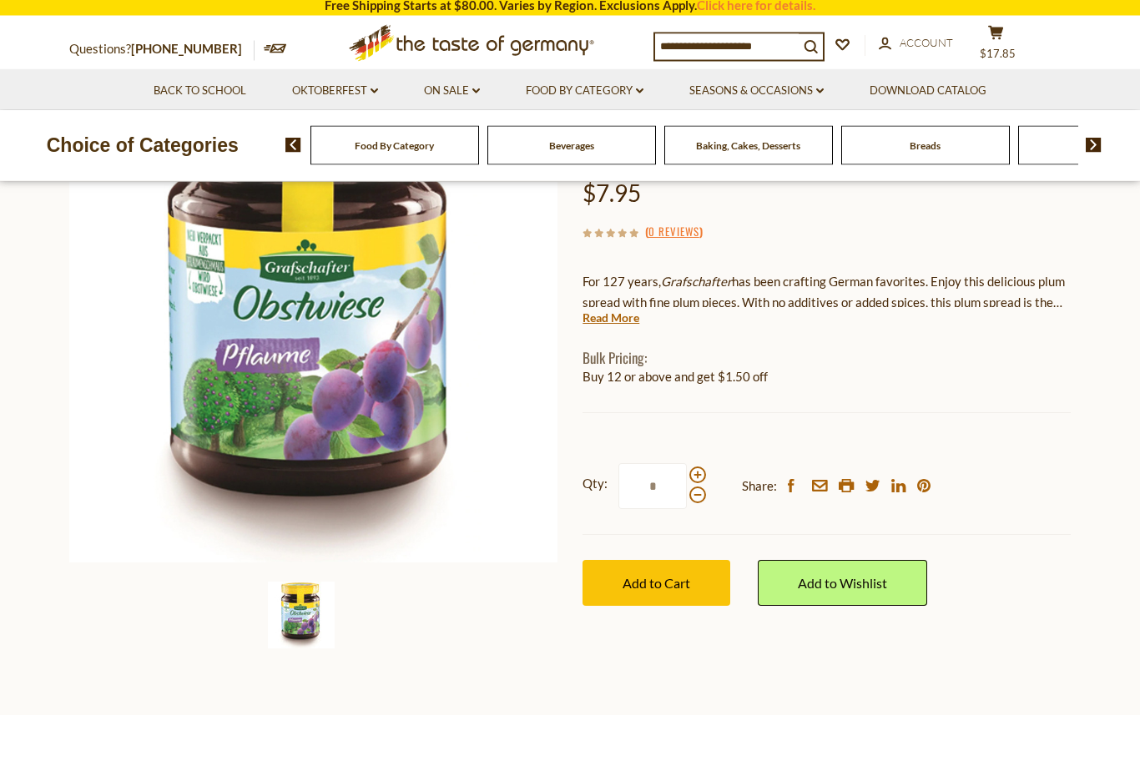
scroll to position [211, 0]
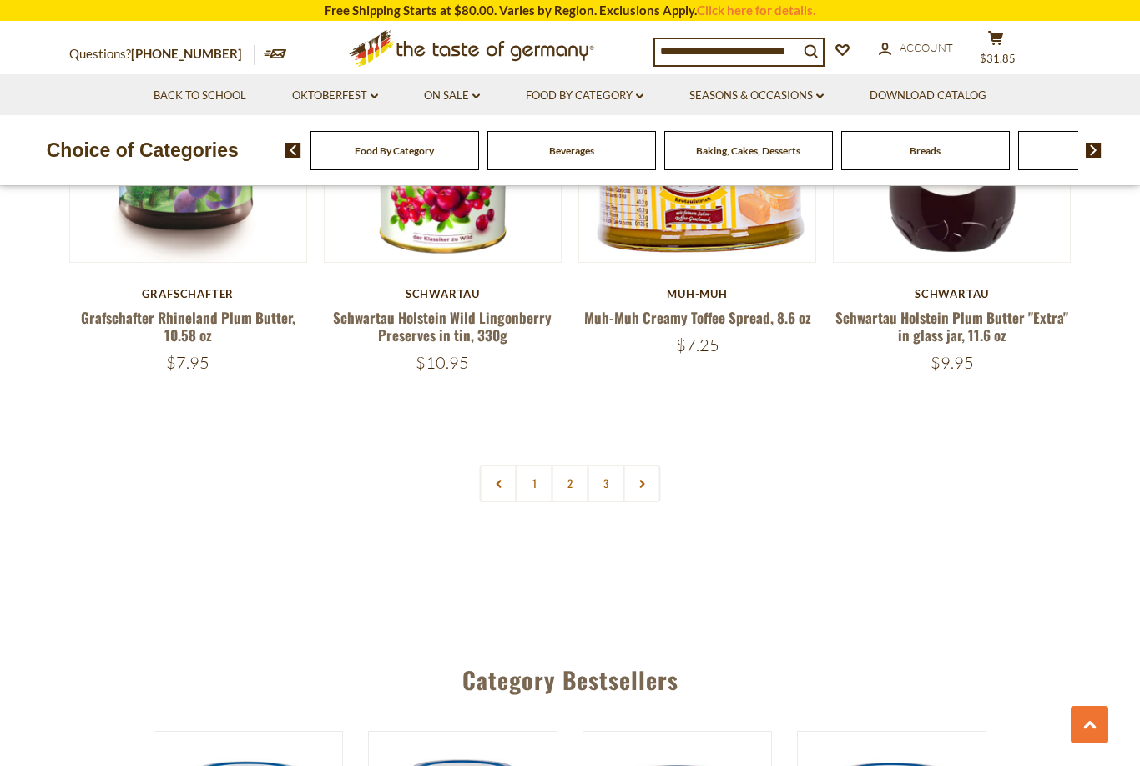
scroll to position [3856, 0]
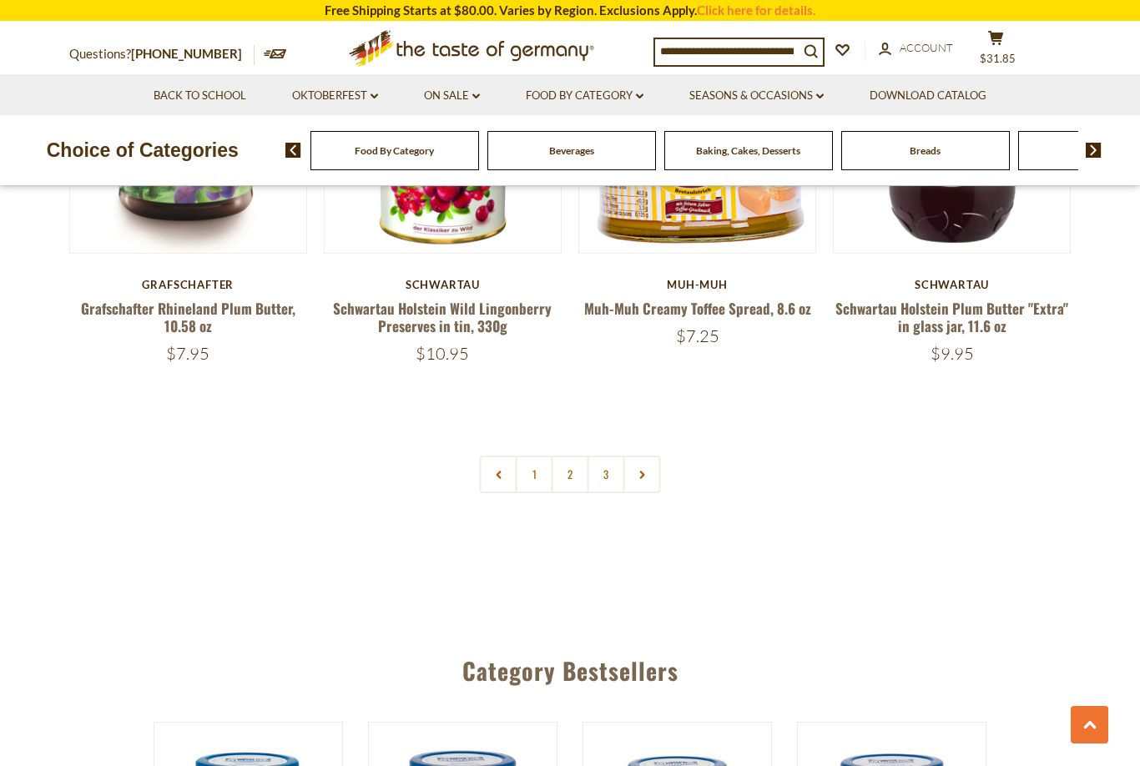
click at [570, 456] on link "2" at bounding box center [571, 475] width 38 height 38
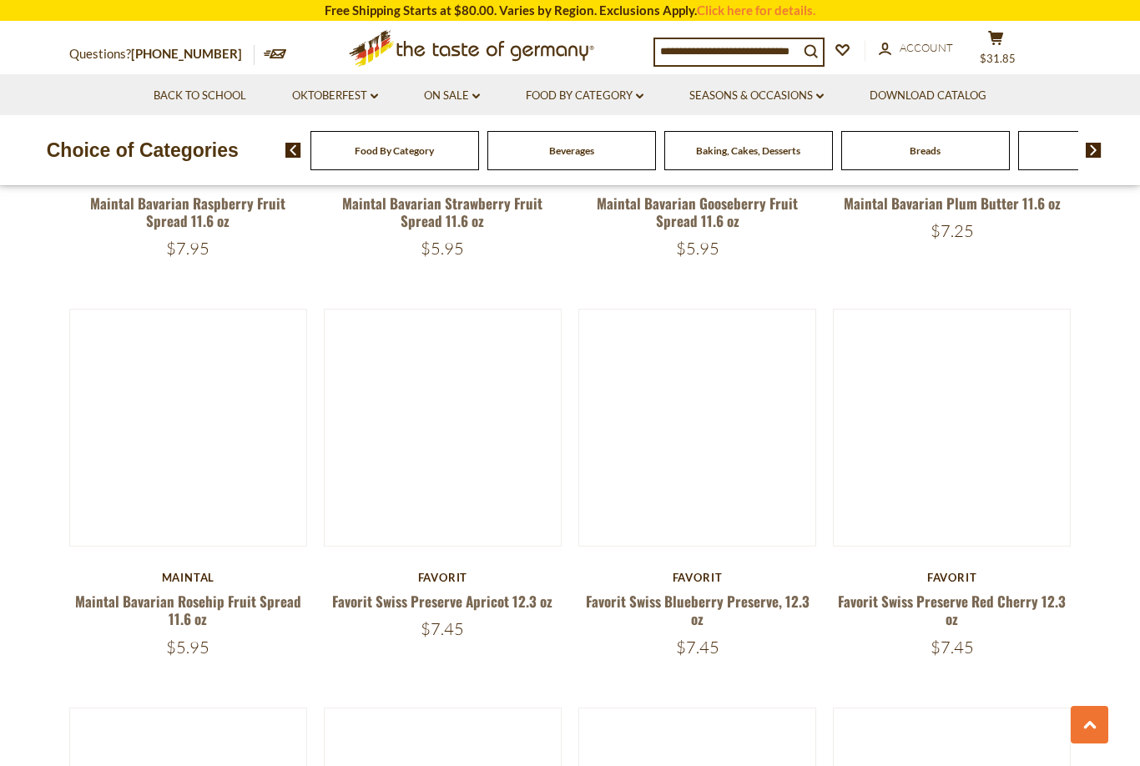
scroll to position [3131, 0]
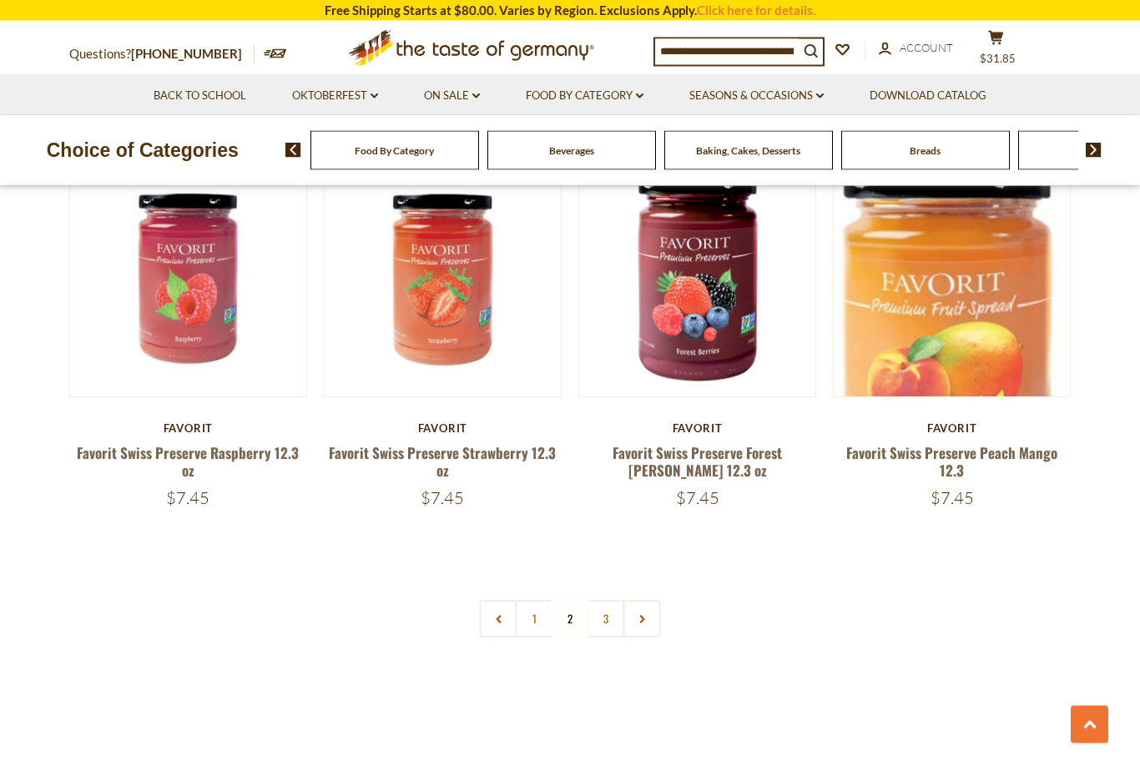
click at [571, 619] on nav "1 2 3" at bounding box center [570, 620] width 181 height 38
click at [553, 606] on link "1" at bounding box center [535, 619] width 38 height 38
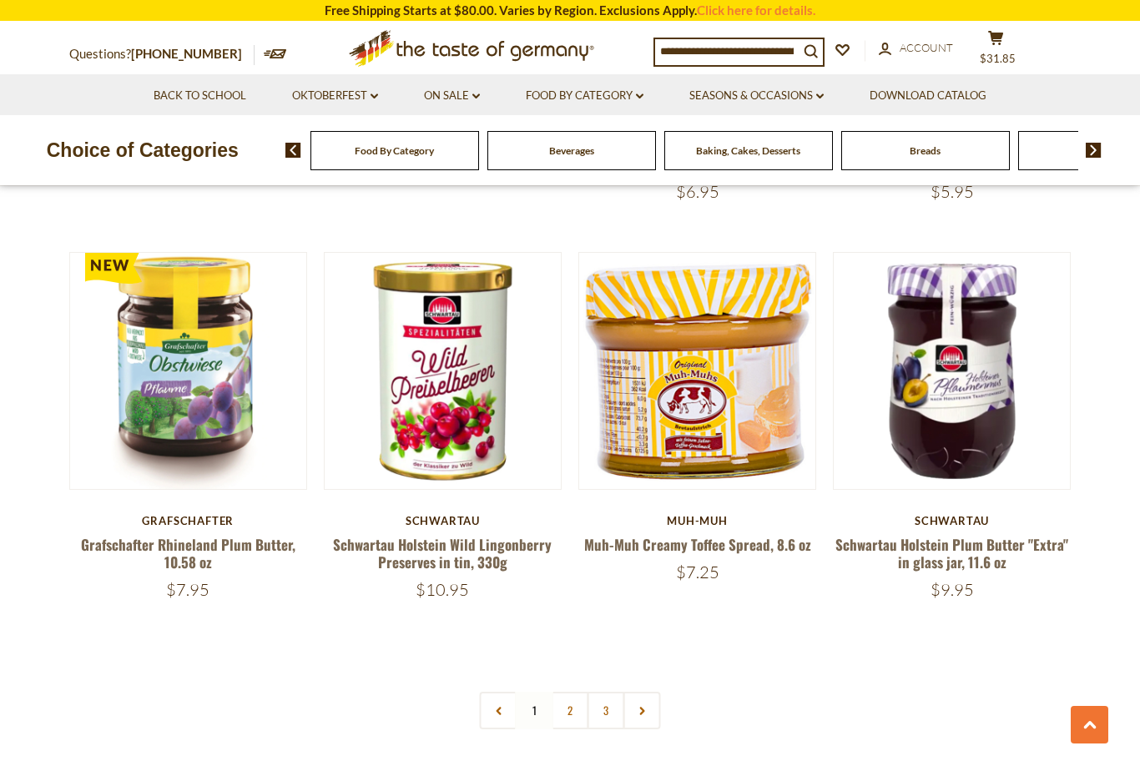
scroll to position [3609, 0]
click at [574, 693] on link "2" at bounding box center [571, 712] width 38 height 38
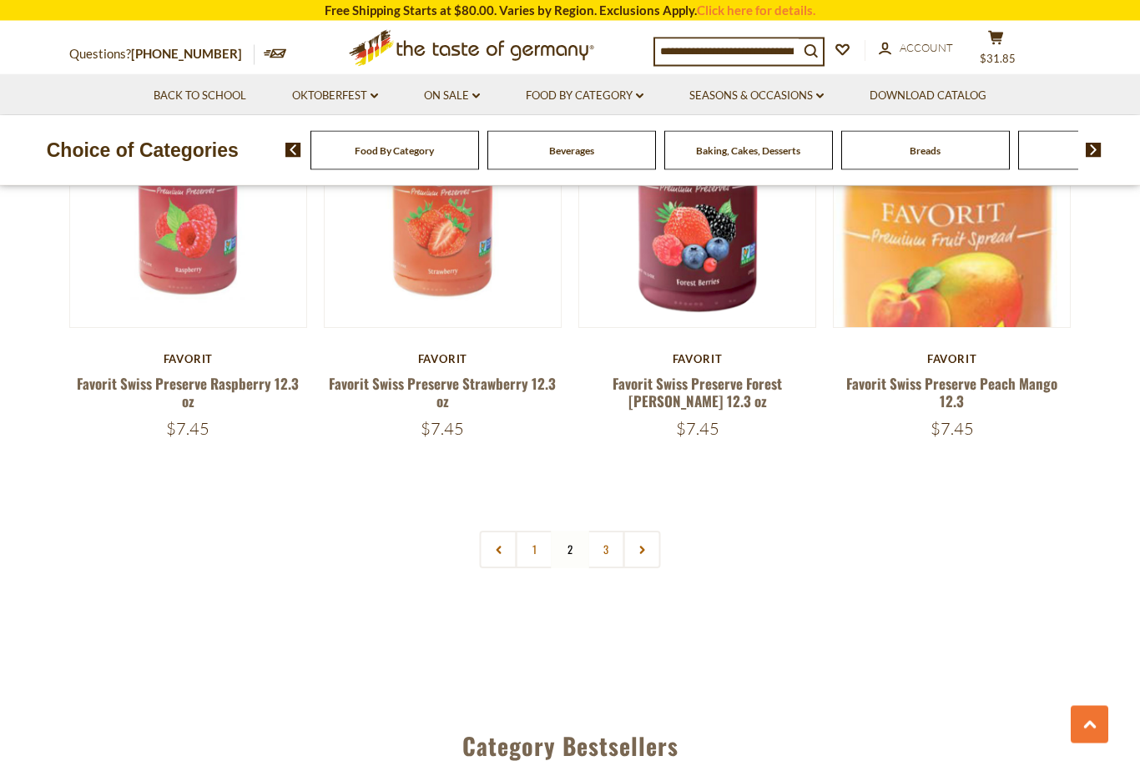
scroll to position [3755, 0]
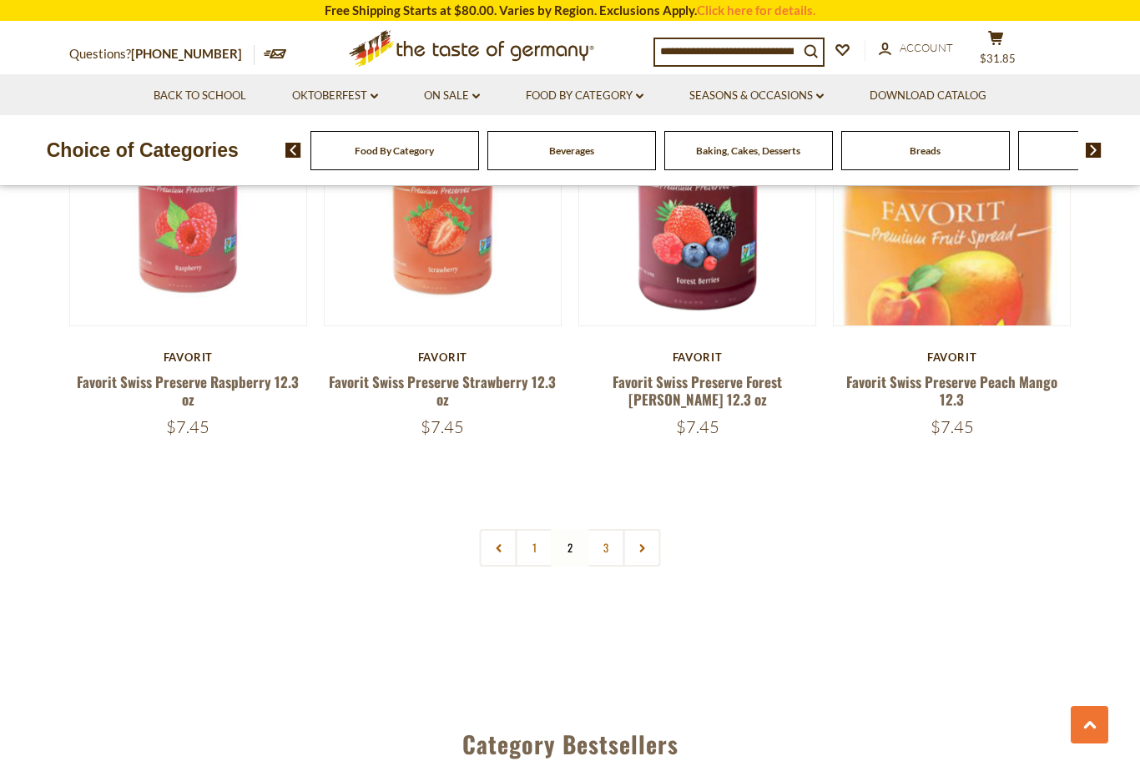
click at [609, 548] on link "3" at bounding box center [607, 548] width 38 height 38
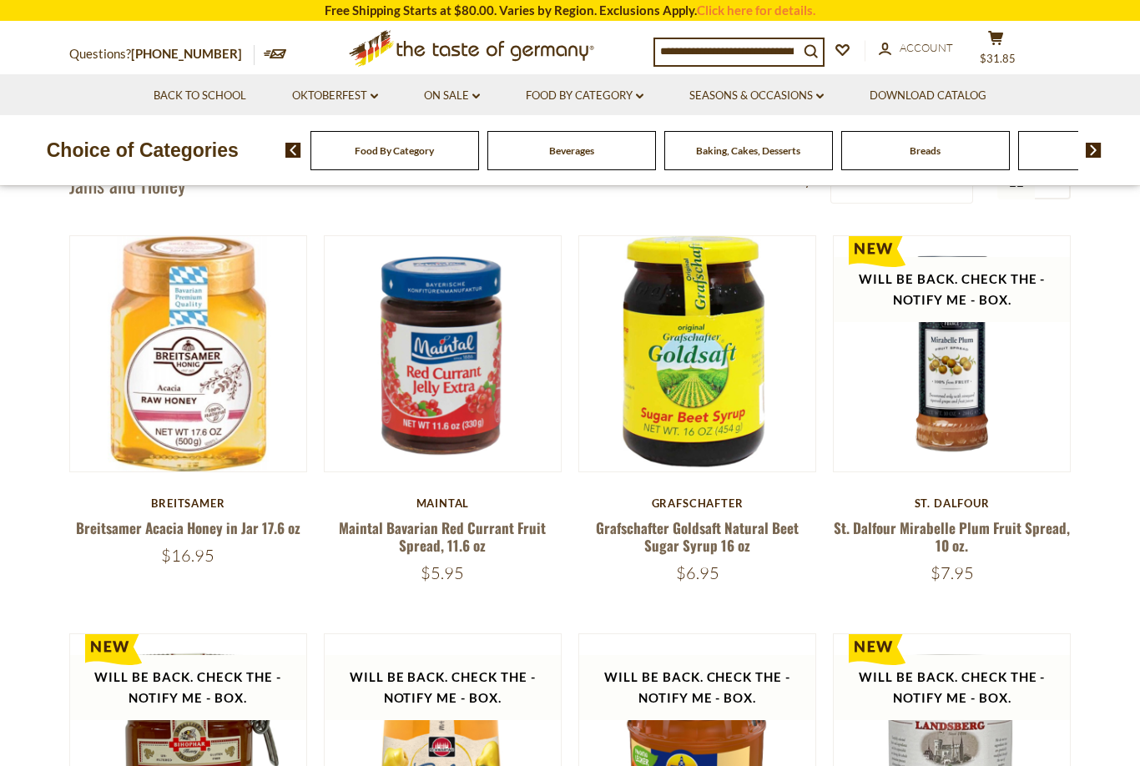
scroll to position [422, 0]
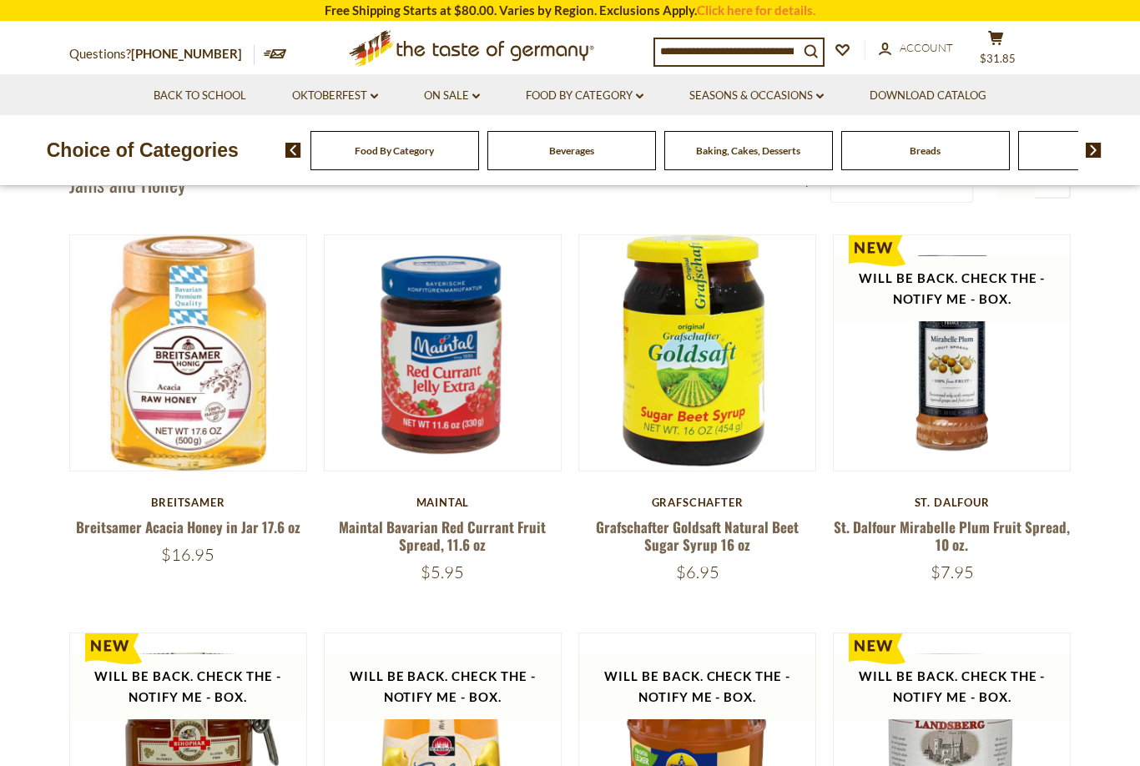
click at [723, 528] on link "Grafschafter Goldsaft Natural Beet Sugar Syrup 16 oz" at bounding box center [697, 536] width 203 height 38
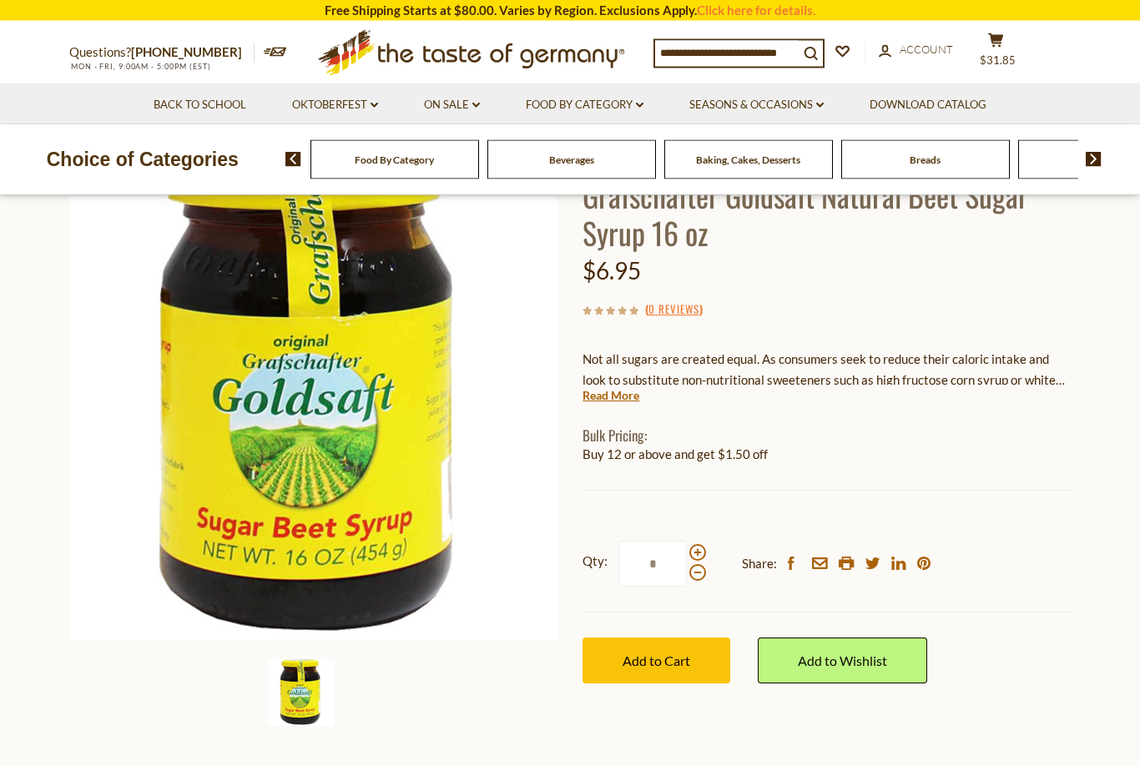
scroll to position [132, 0]
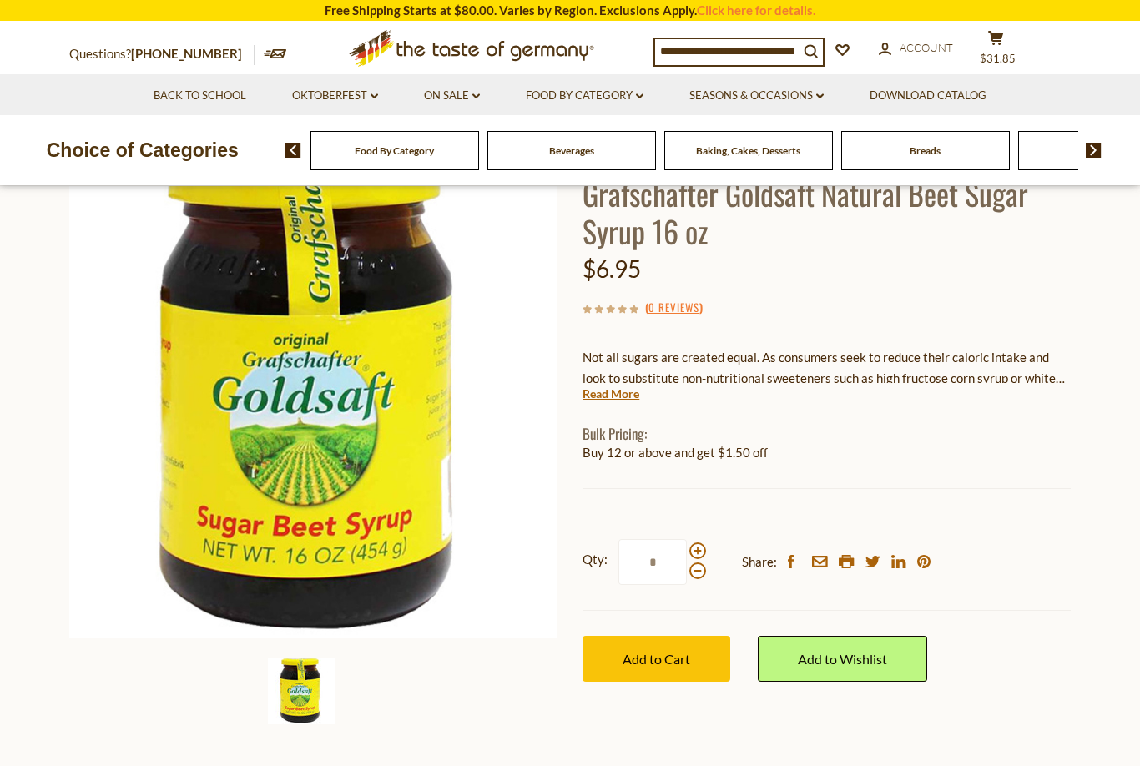
click at [680, 666] on button "Add to Cart" at bounding box center [657, 659] width 148 height 46
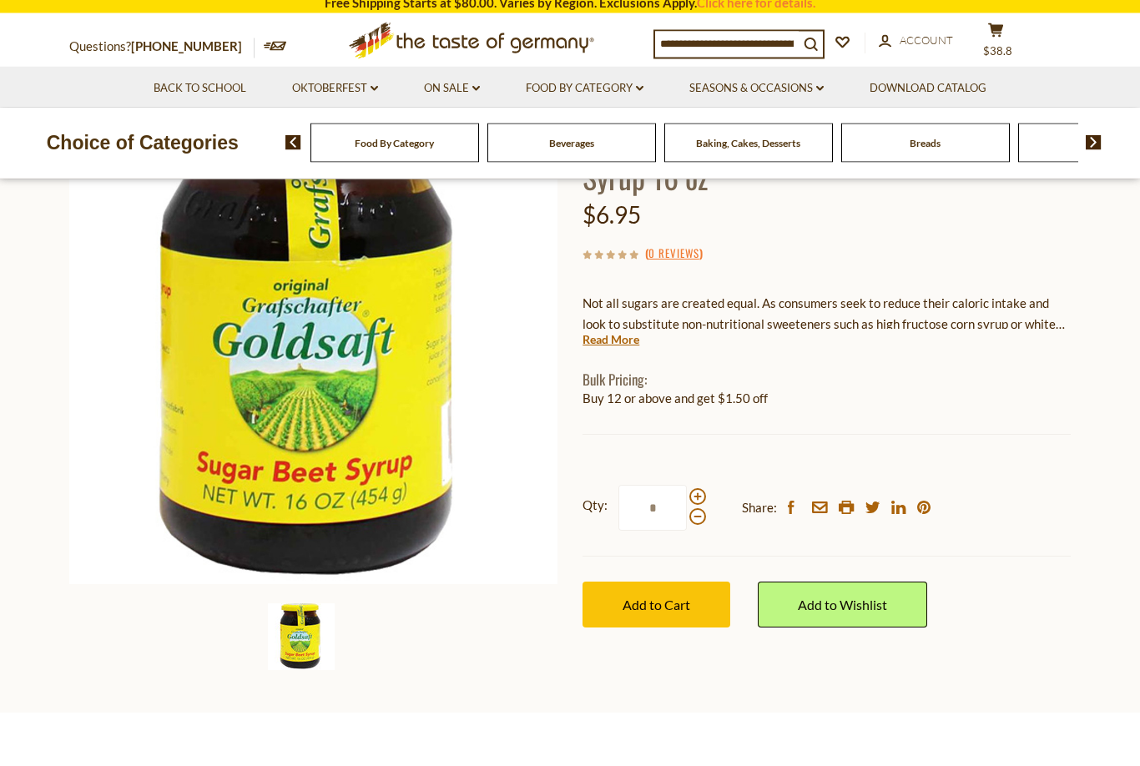
scroll to position [187, 0]
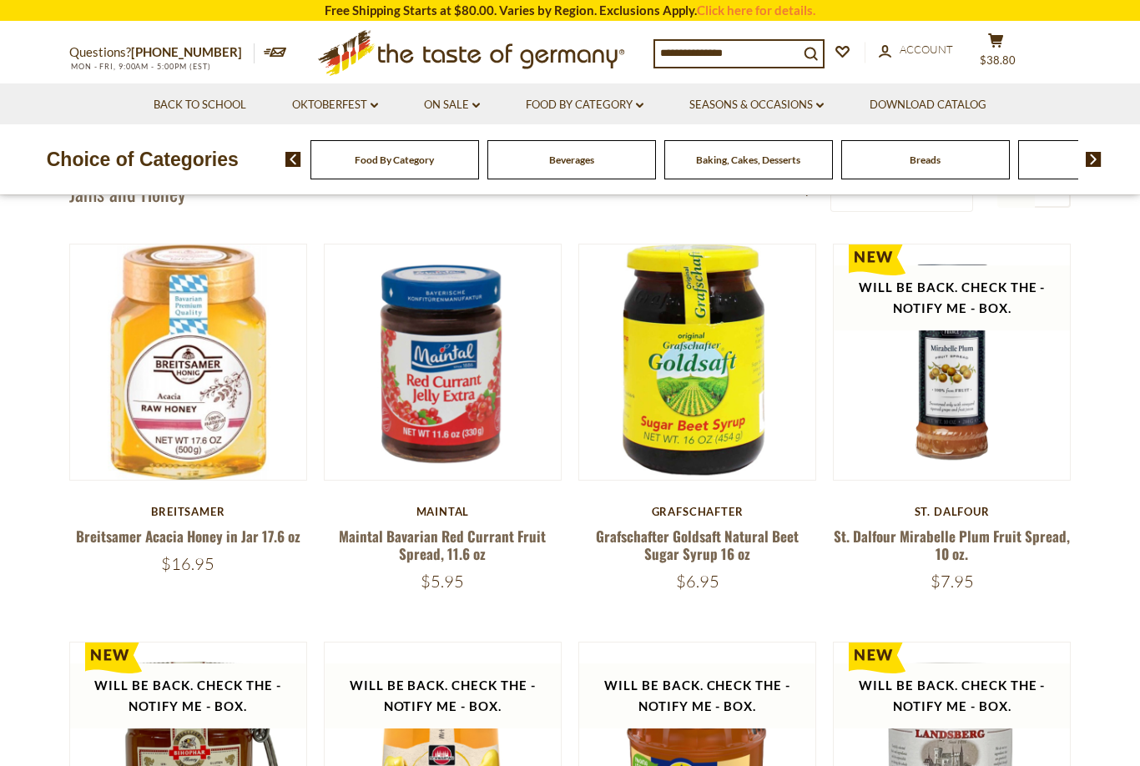
scroll to position [422, 0]
click at [639, 108] on link "Food By Category dropdown_arrow" at bounding box center [585, 105] width 118 height 18
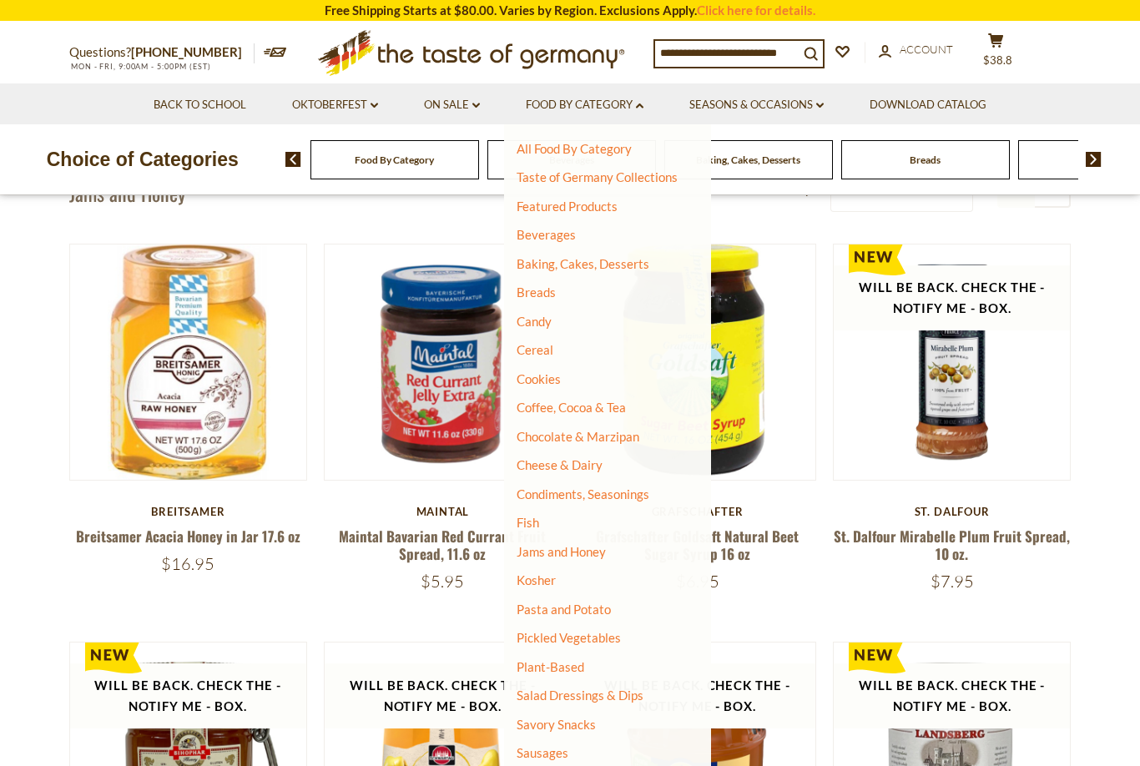
click at [608, 602] on link "Pasta and Potato" at bounding box center [564, 609] width 94 height 15
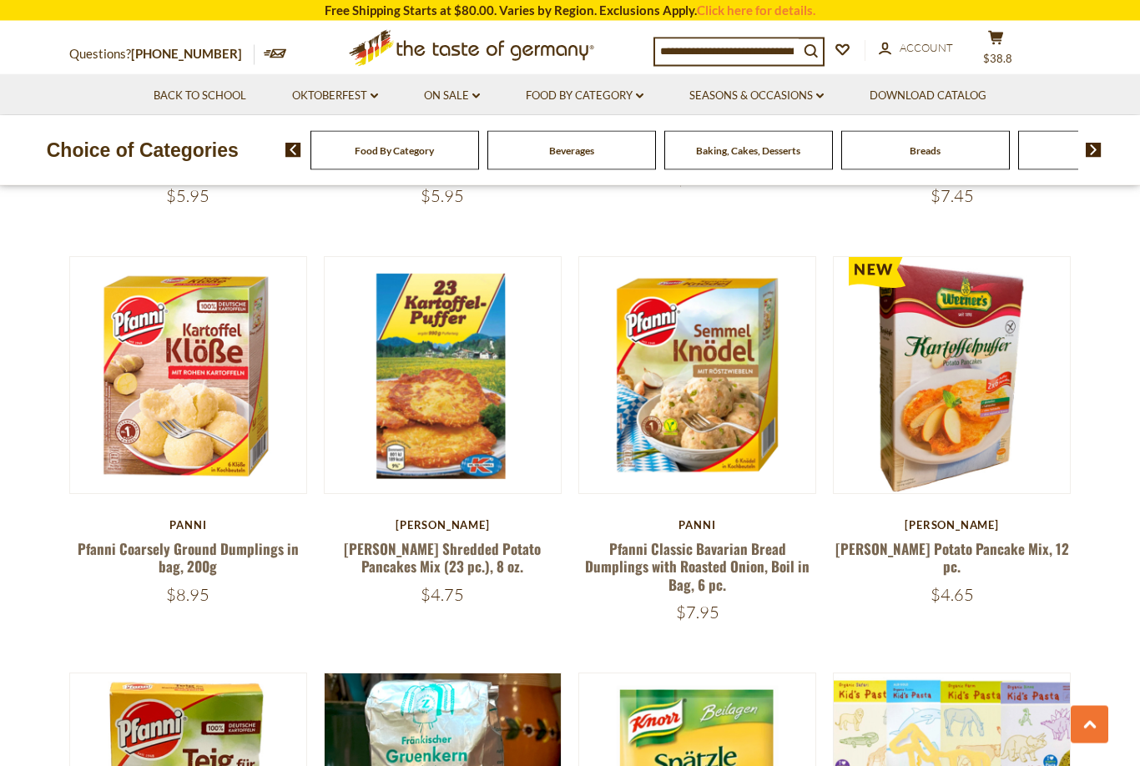
scroll to position [806, 0]
click at [450, 540] on link "[PERSON_NAME] Shredded Potato Pancakes Mix (23 pc.), 8 oz." at bounding box center [442, 557] width 197 height 38
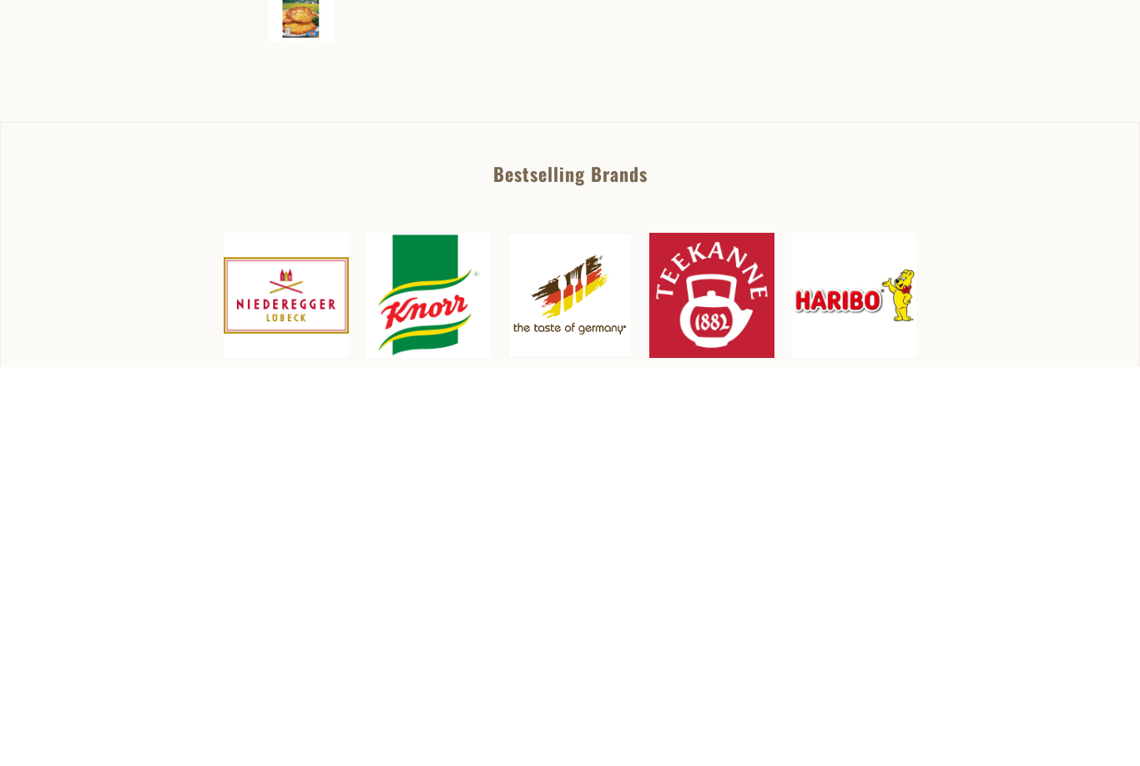
click at [677, 306] on span "Add to Cart" at bounding box center [657, 309] width 68 height 16
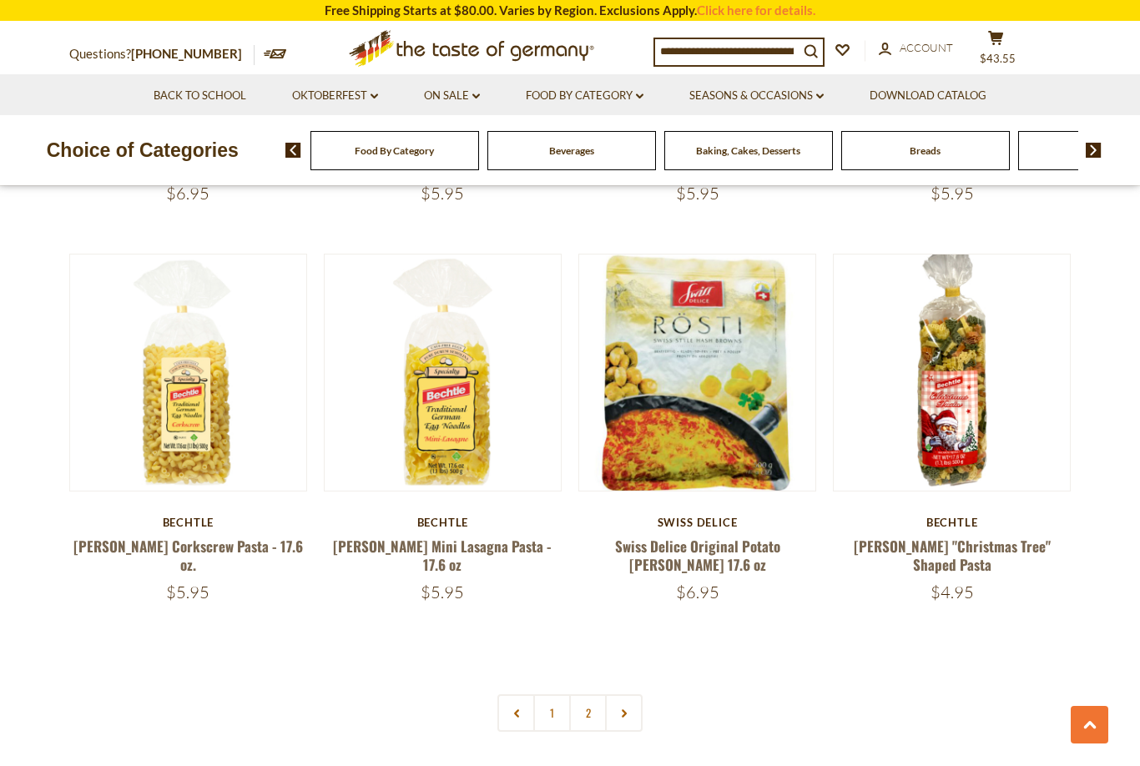
scroll to position [3666, 0]
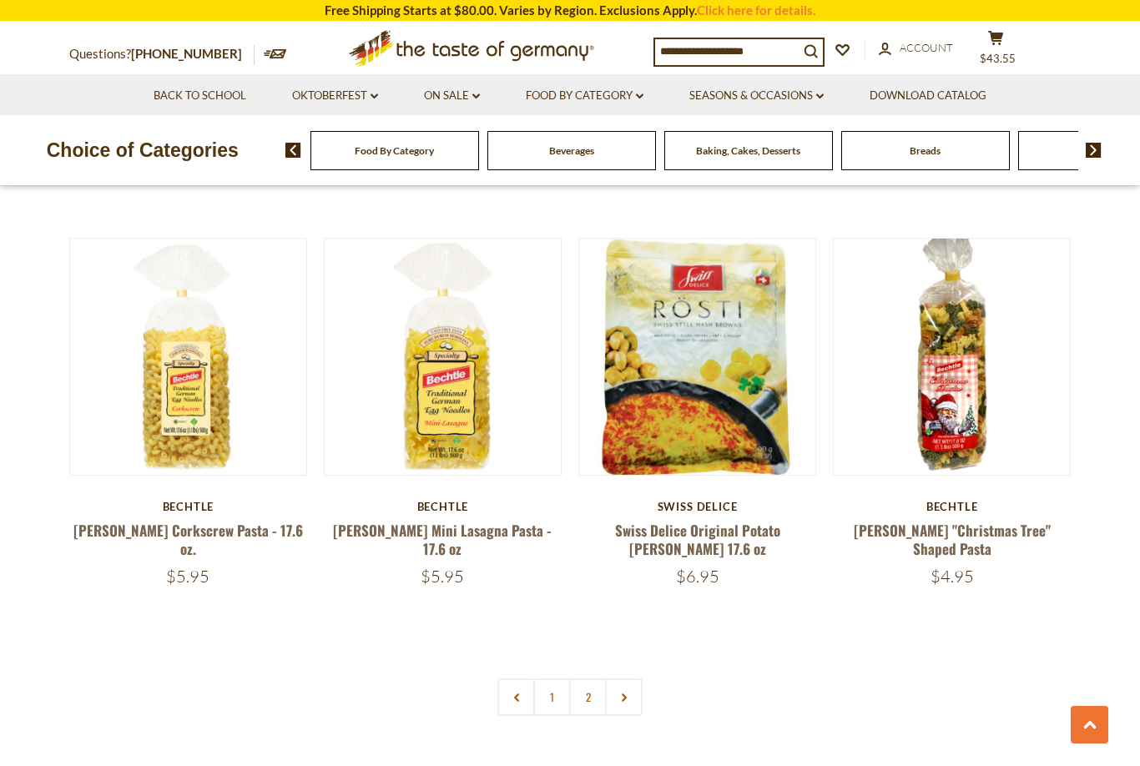
click at [630, 679] on link at bounding box center [624, 698] width 38 height 38
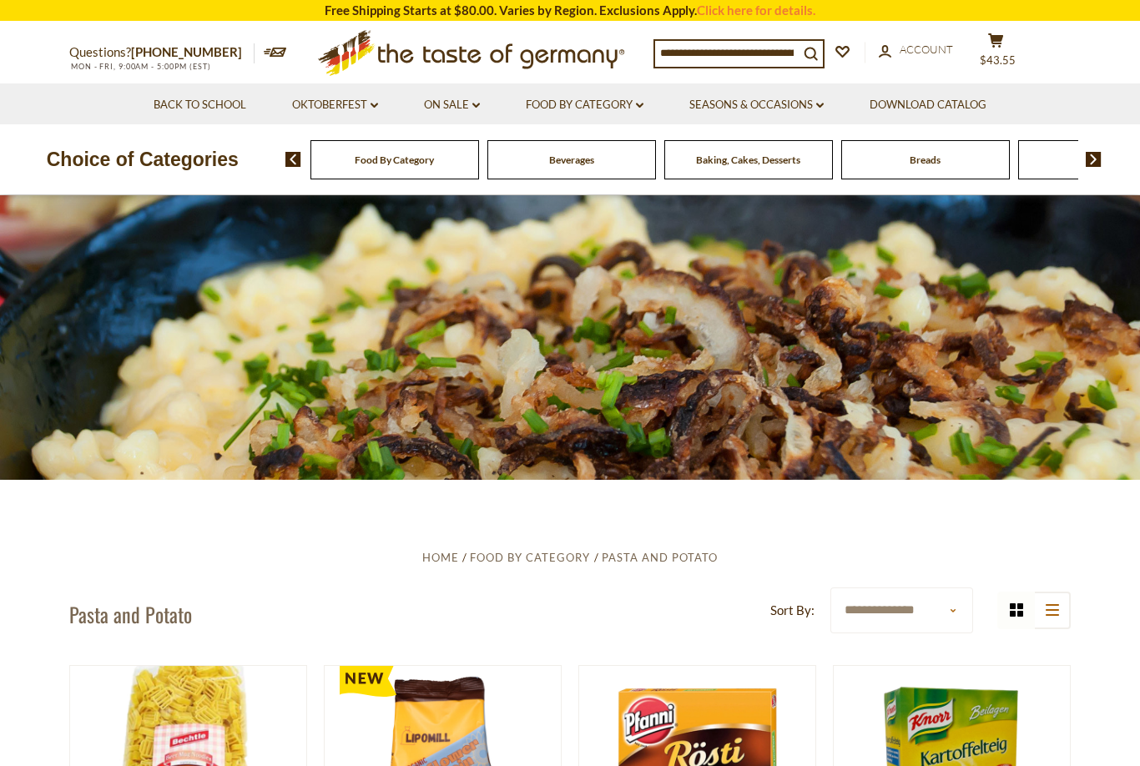
click at [691, 59] on input at bounding box center [727, 52] width 144 height 23
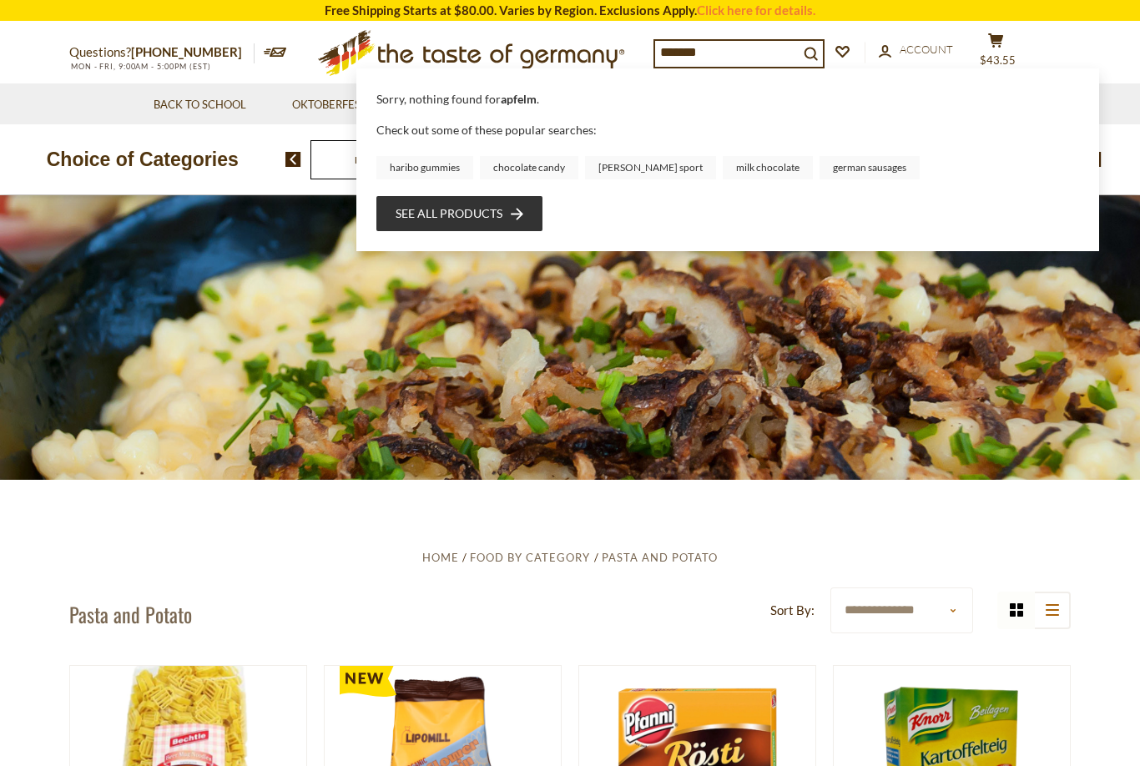
type input "********"
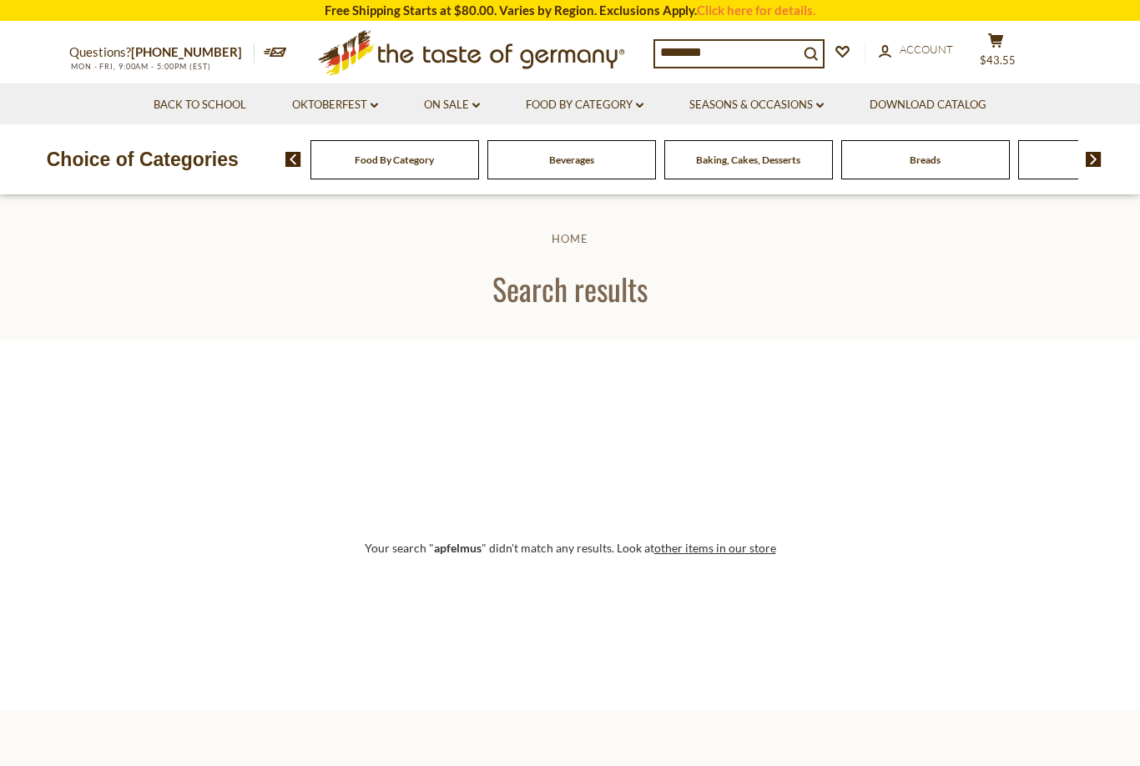
click at [737, 41] on input "********" at bounding box center [727, 52] width 144 height 23
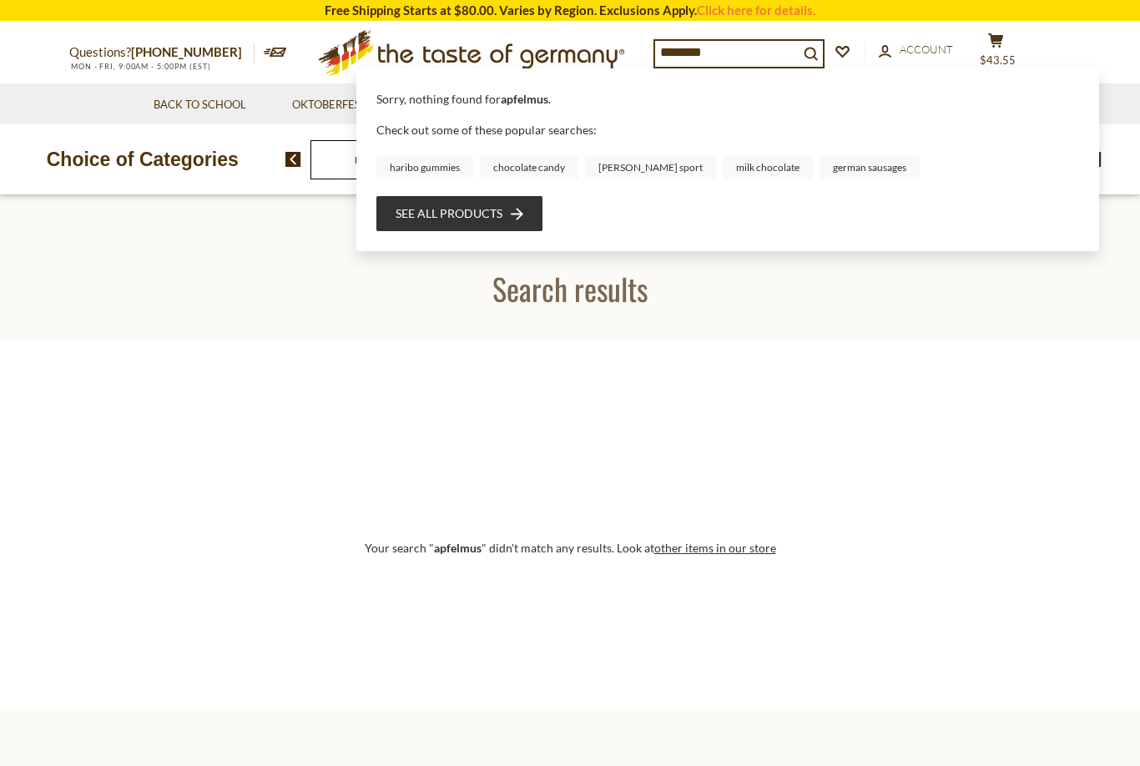
click at [731, 55] on input "********" at bounding box center [727, 52] width 144 height 23
type input "*"
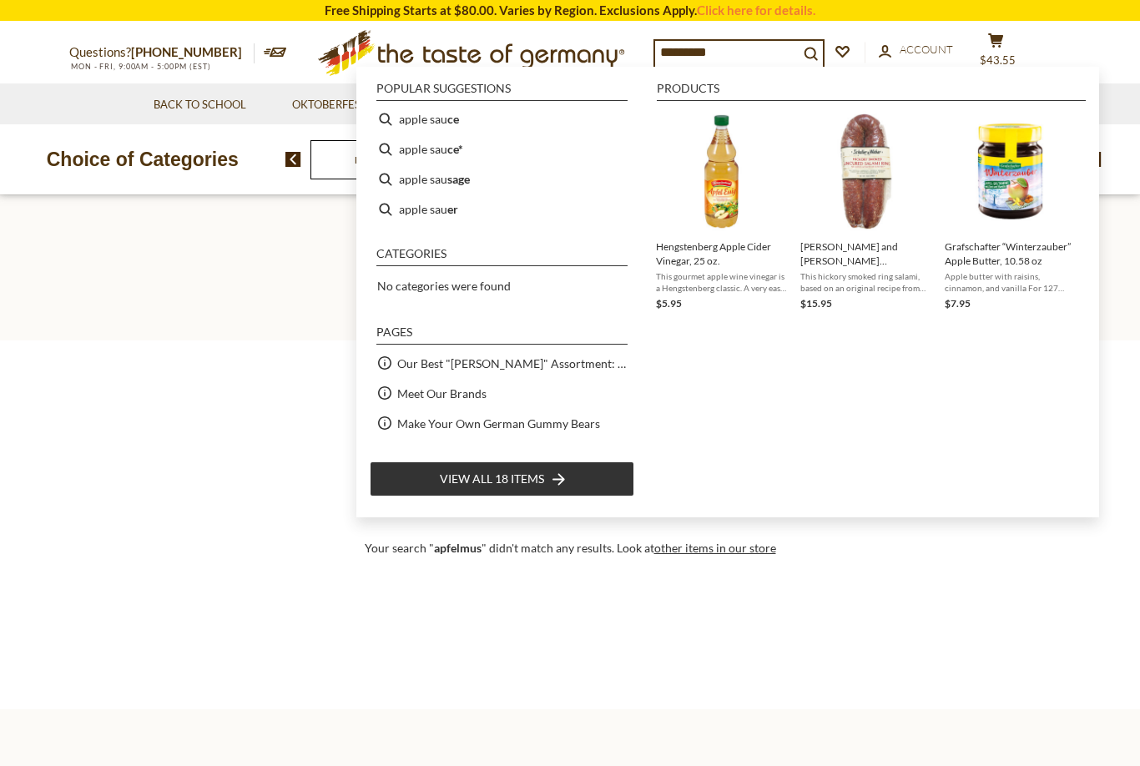
click at [451, 123] on b "ce" at bounding box center [453, 118] width 12 height 19
type input "**********"
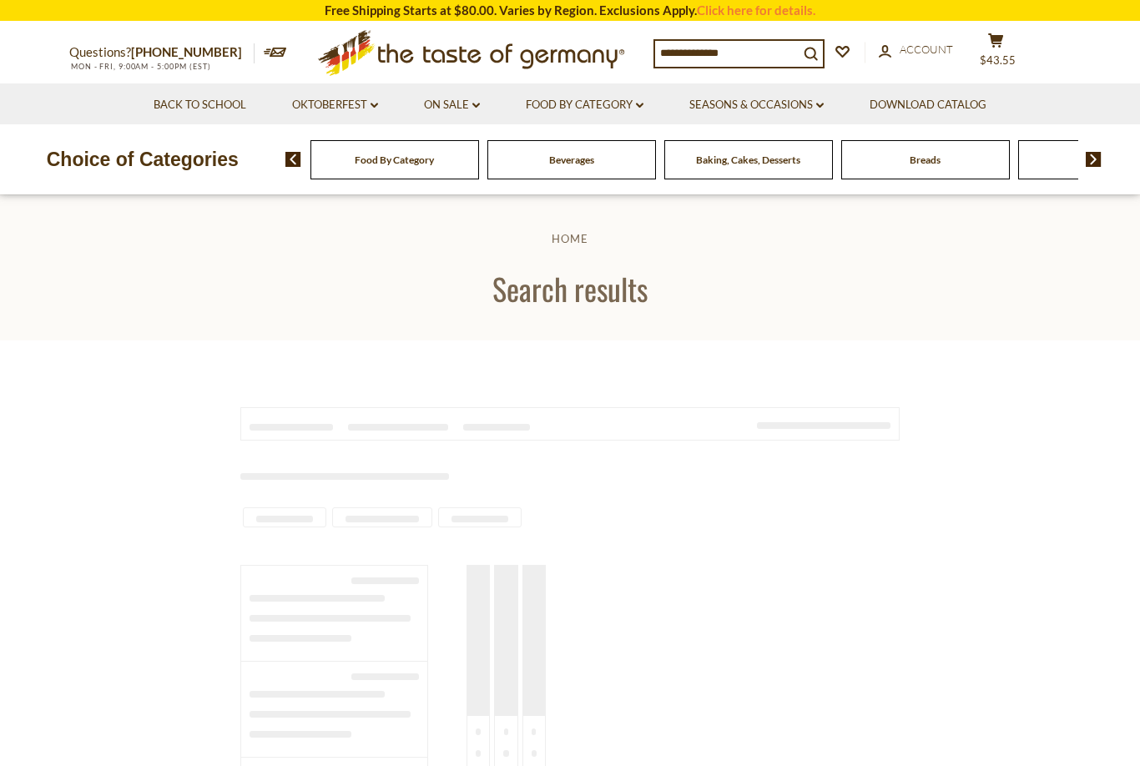
type input "**********"
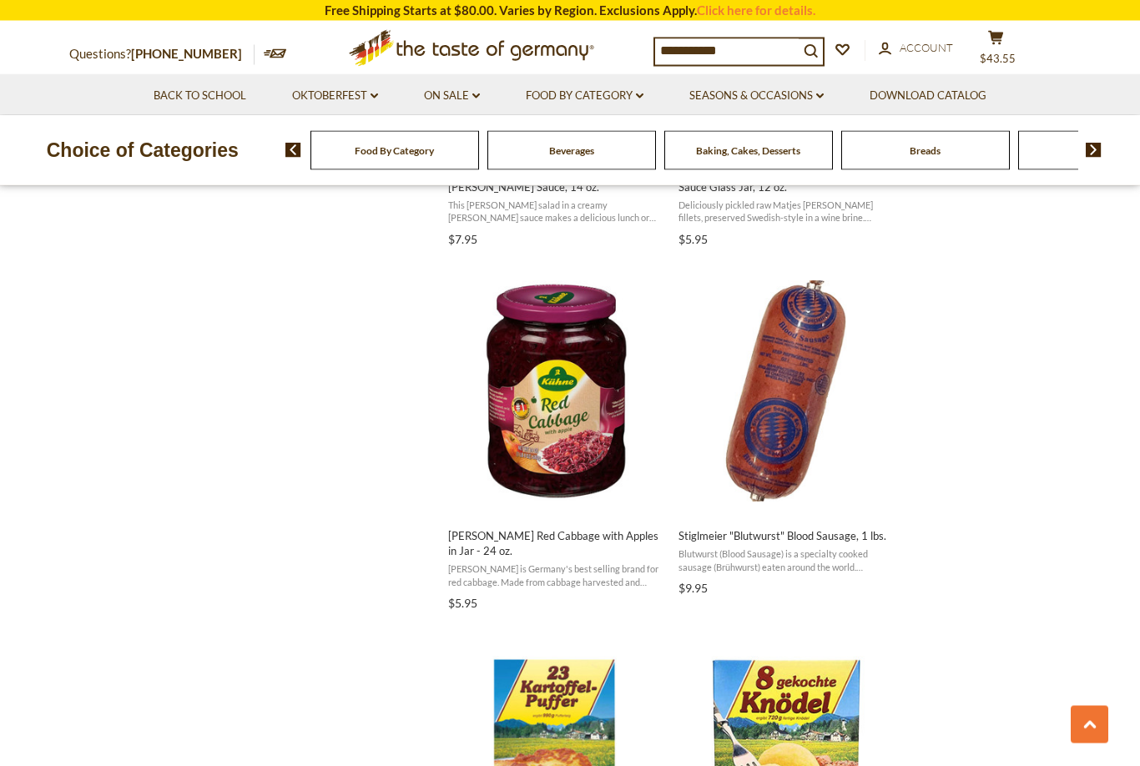
scroll to position [1689, 0]
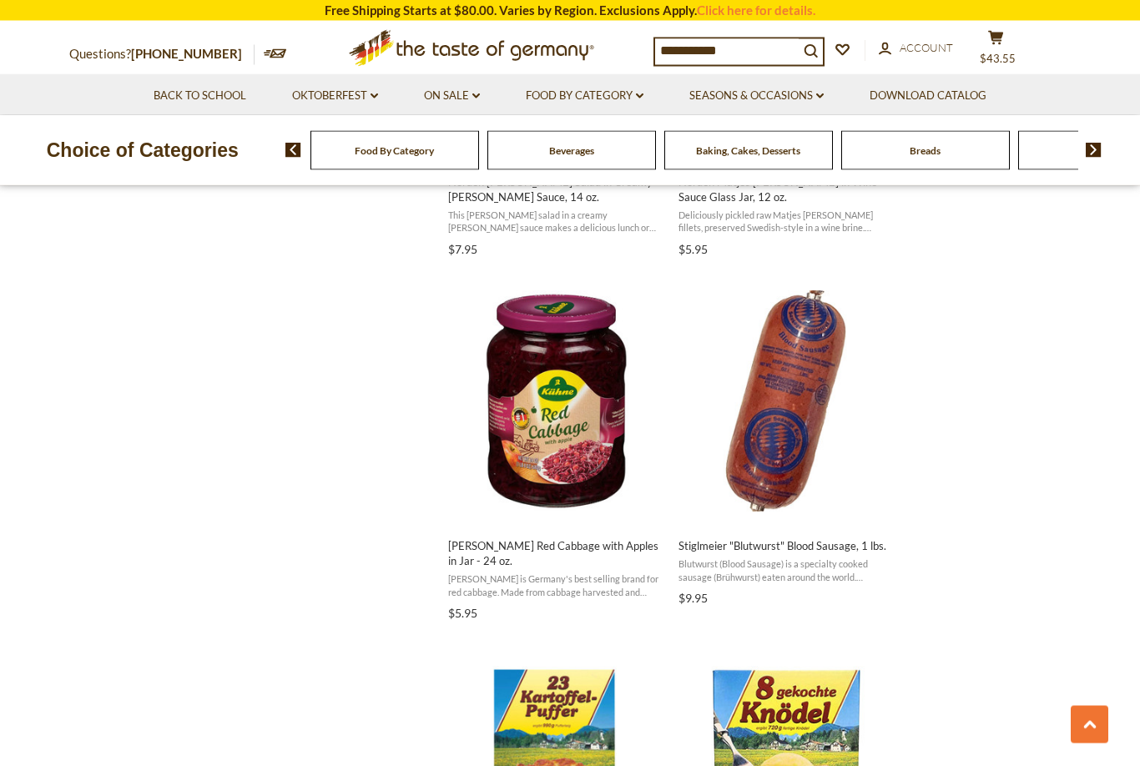
click at [644, 96] on icon "dropdown_arrow" at bounding box center [640, 96] width 8 height 6
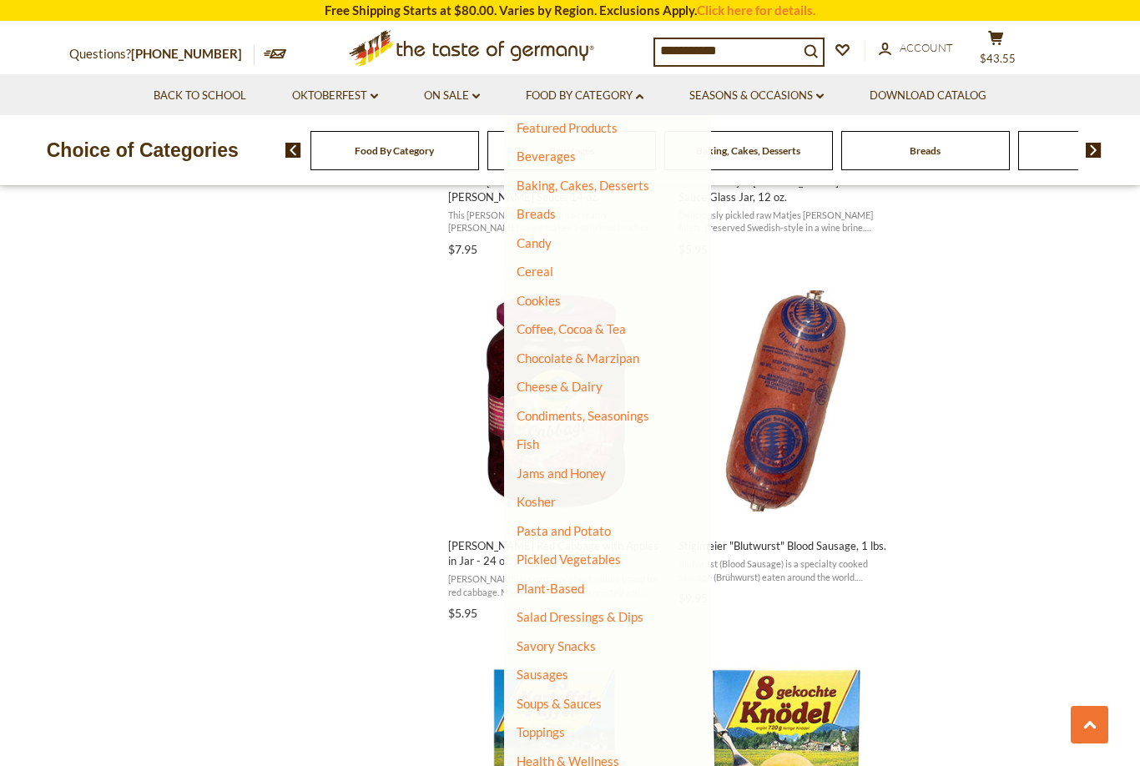
scroll to position [68, 0]
click at [597, 698] on link "Soups & Sauces" at bounding box center [559, 705] width 85 height 15
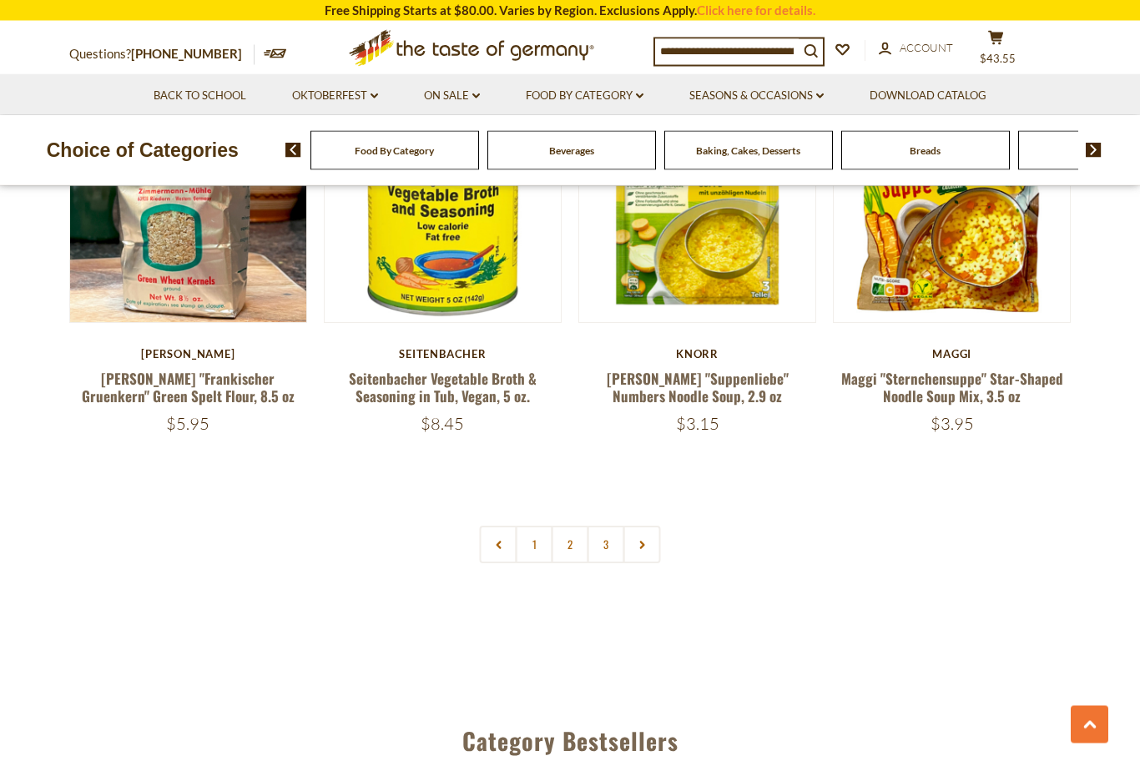
scroll to position [3589, 0]
click at [577, 526] on link "2" at bounding box center [571, 545] width 38 height 38
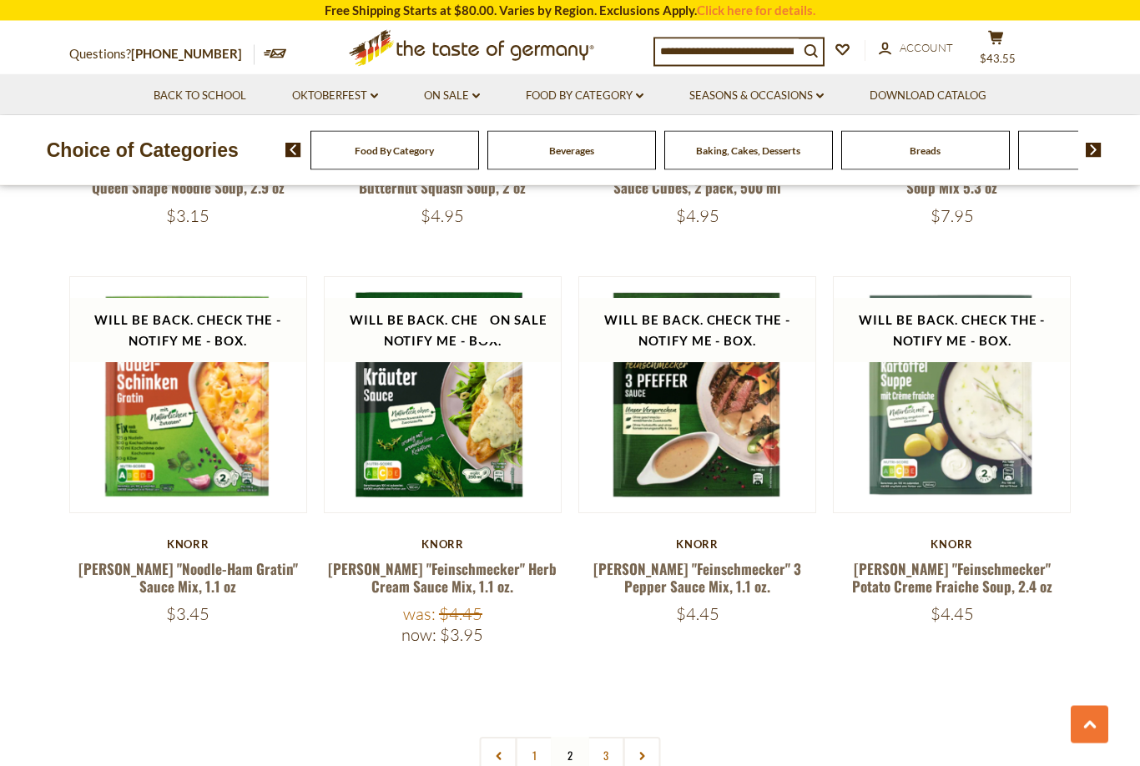
scroll to position [3320, 0]
click at [605, 736] on link "3" at bounding box center [607, 755] width 38 height 38
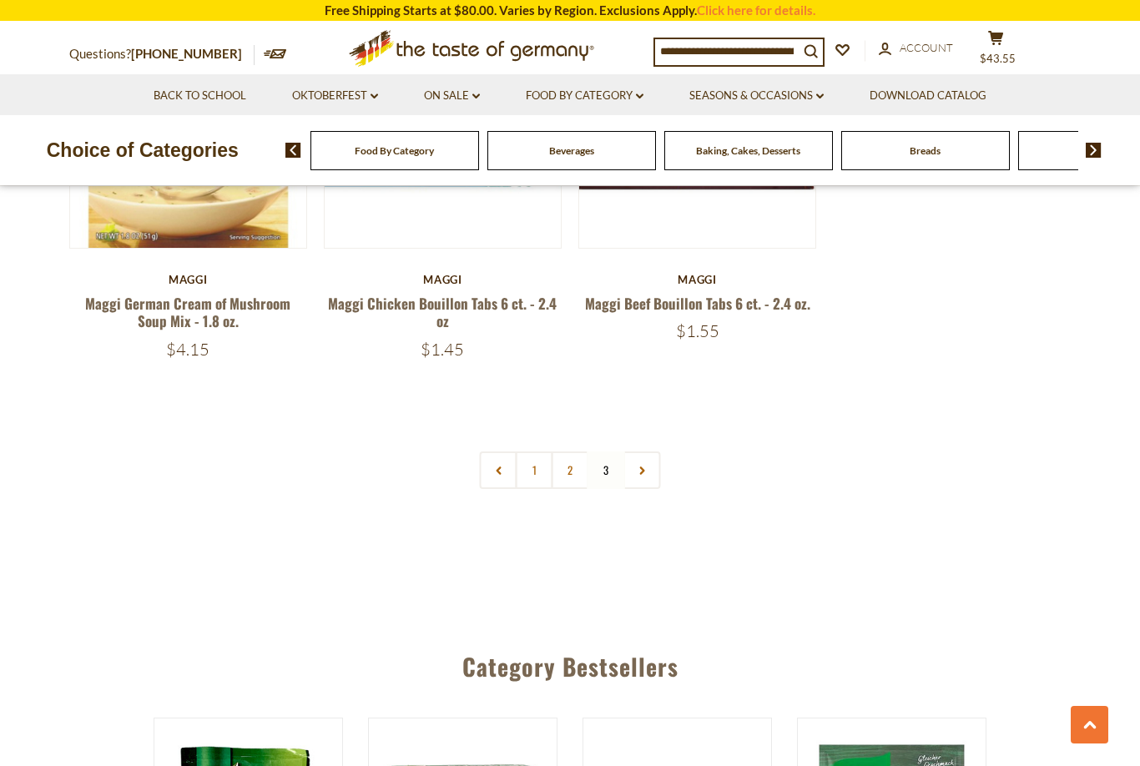
scroll to position [2398, 0]
click at [609, 451] on nav "1 2 3" at bounding box center [570, 470] width 181 height 38
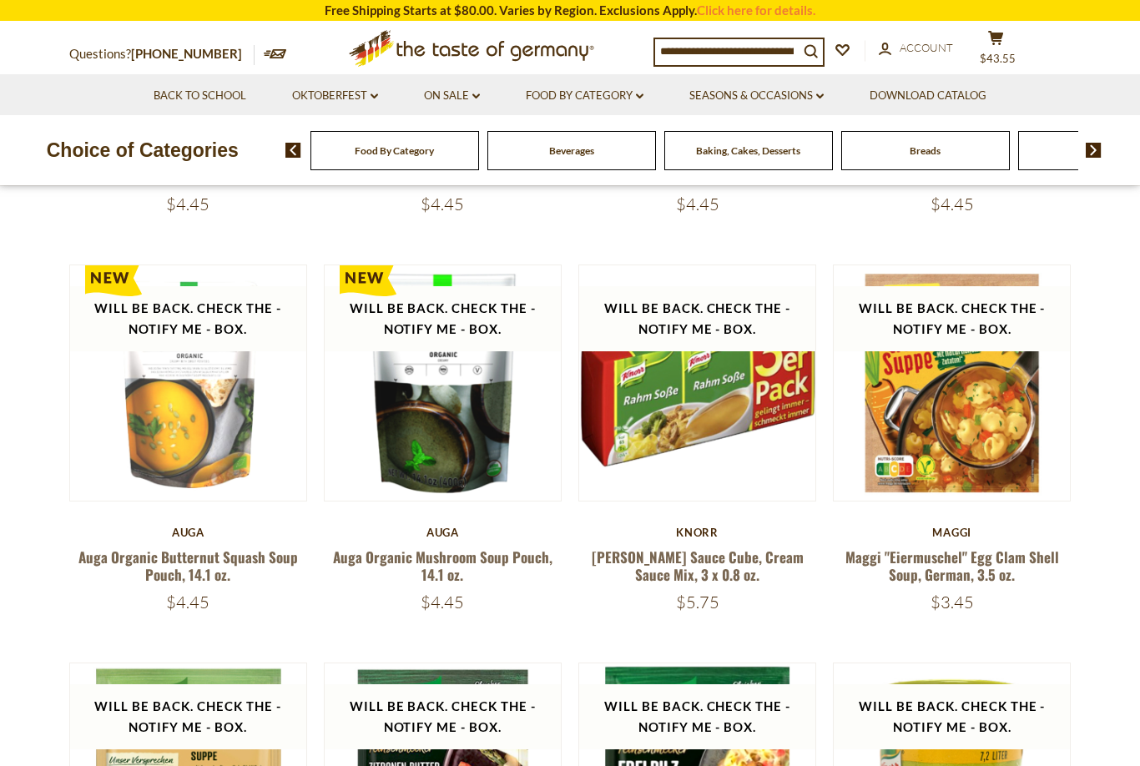
scroll to position [0, 0]
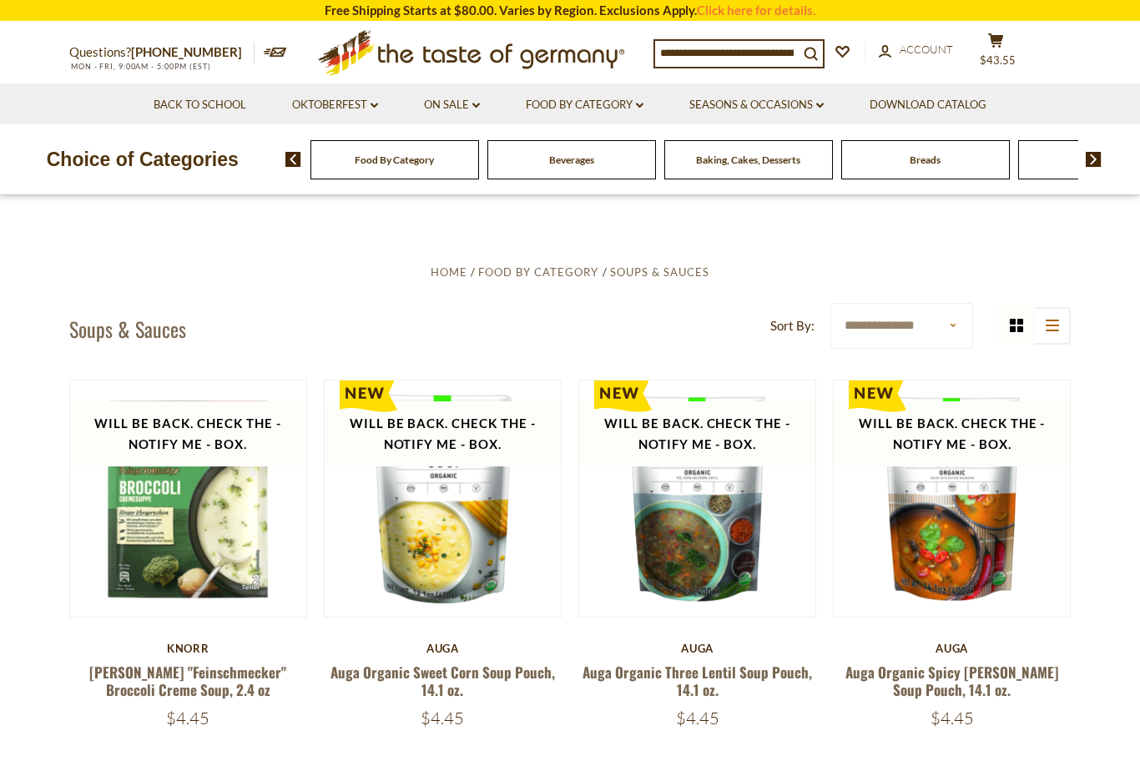
click at [644, 109] on link "Food By Category dropdown_arrow" at bounding box center [585, 105] width 118 height 18
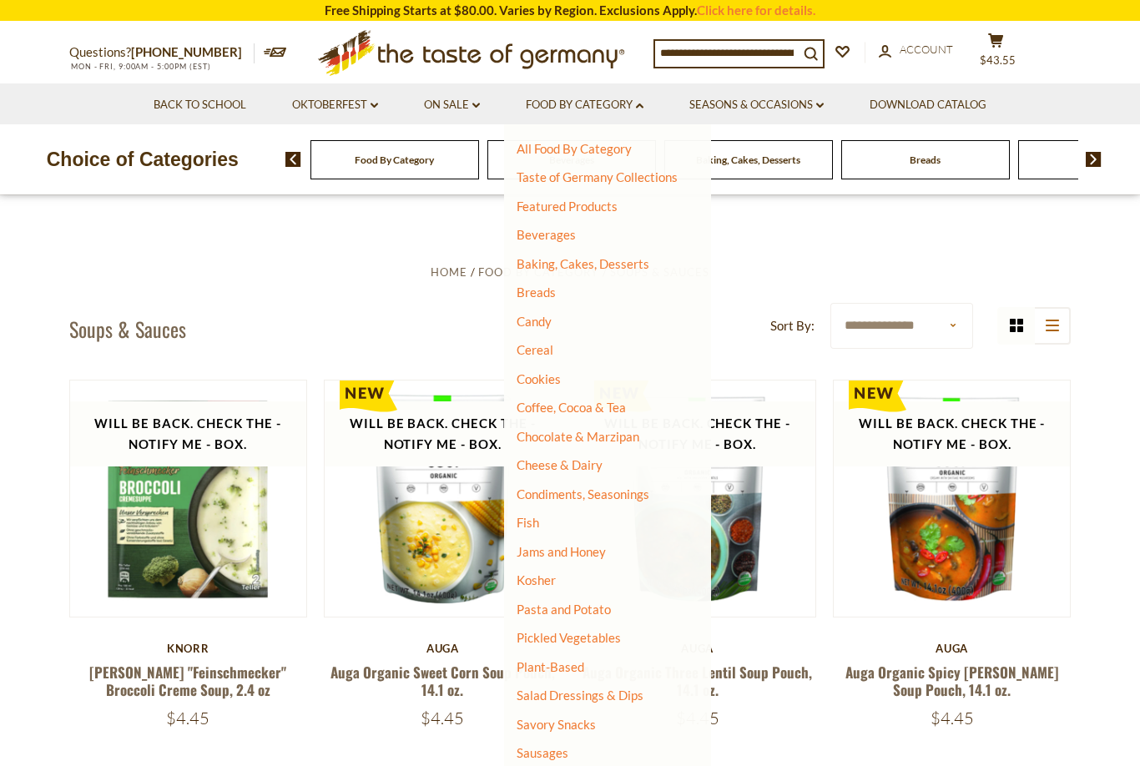
click at [629, 257] on link "Baking, Cakes, Desserts" at bounding box center [583, 263] width 133 height 15
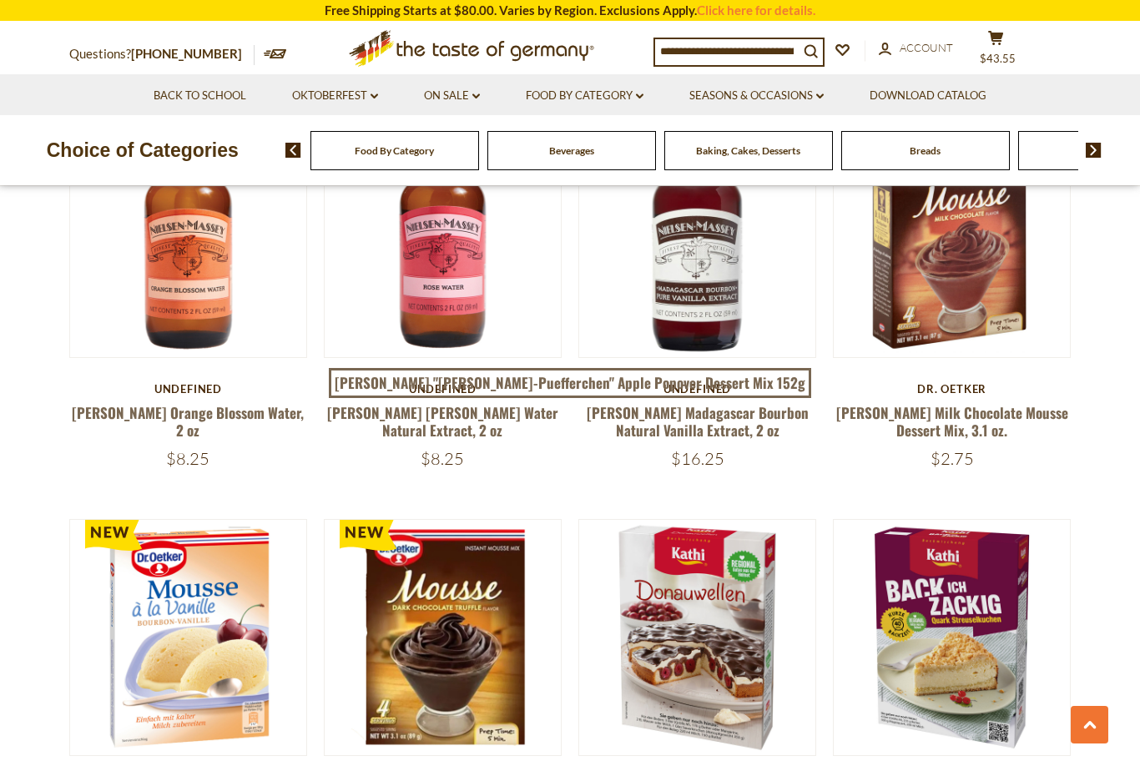
scroll to position [963, 0]
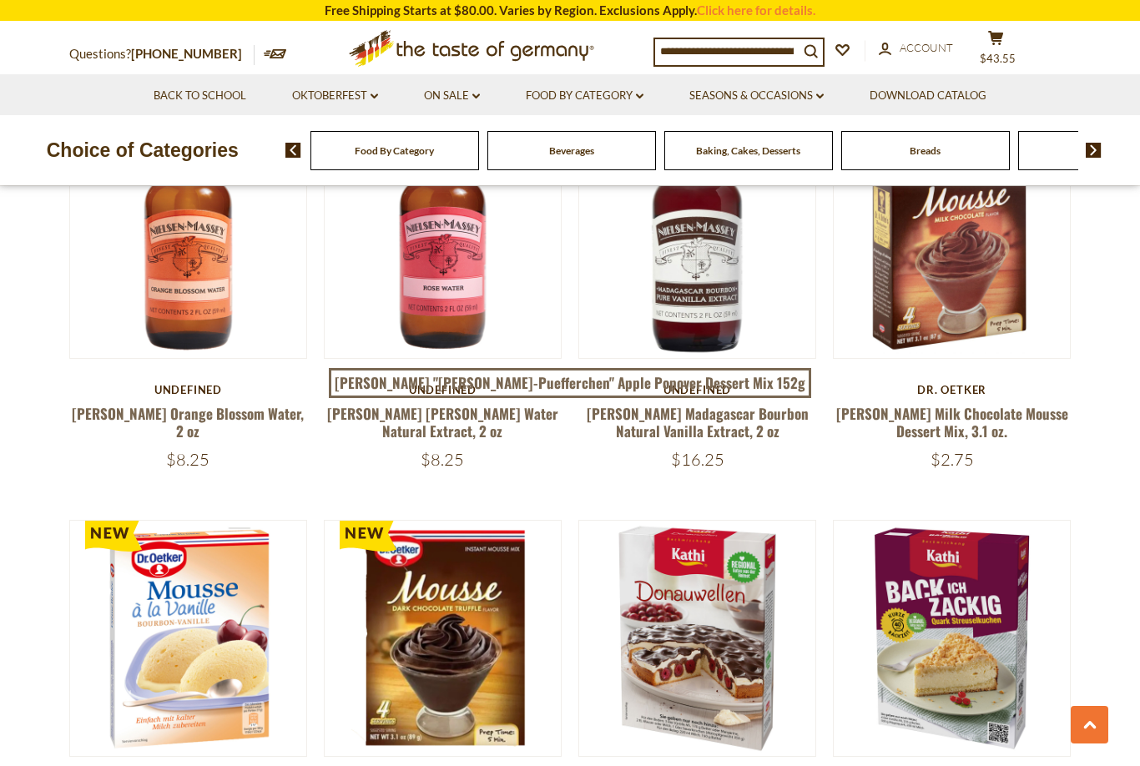
click at [979, 422] on link "[PERSON_NAME] Milk Chocolate Mousse Dessert Mix, 3.1 oz." at bounding box center [952, 422] width 232 height 38
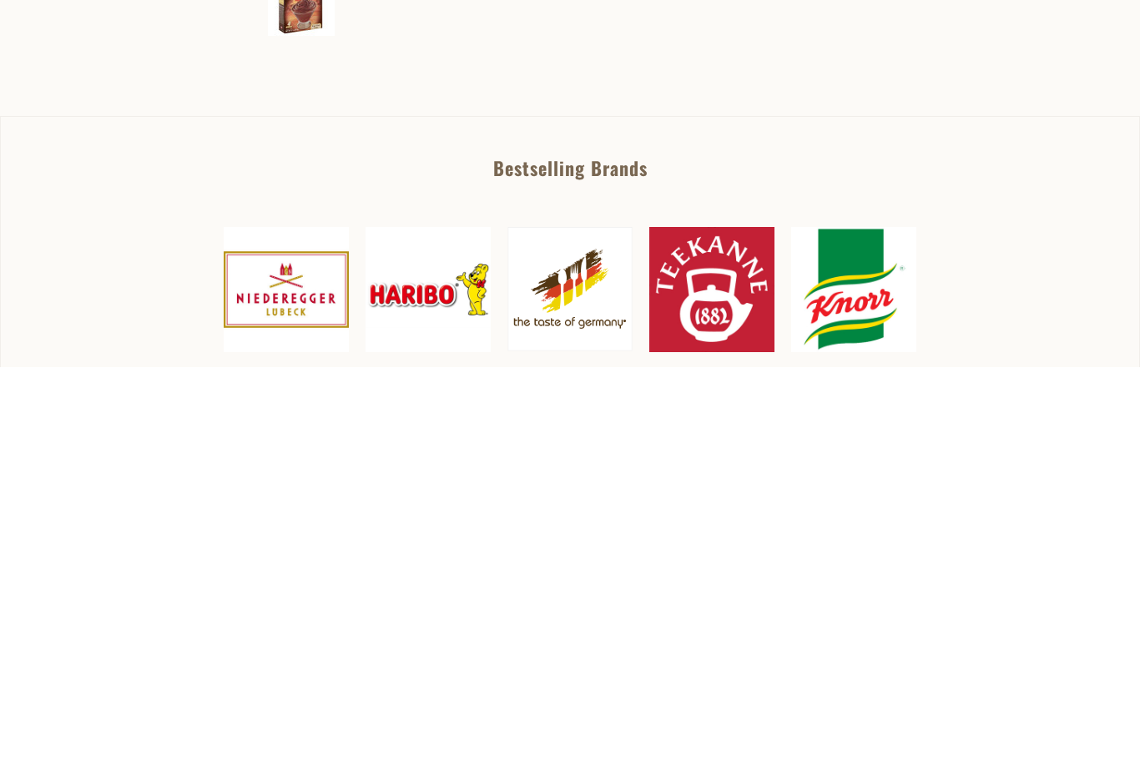
click at [681, 280] on span "Add to Cart" at bounding box center [657, 283] width 68 height 16
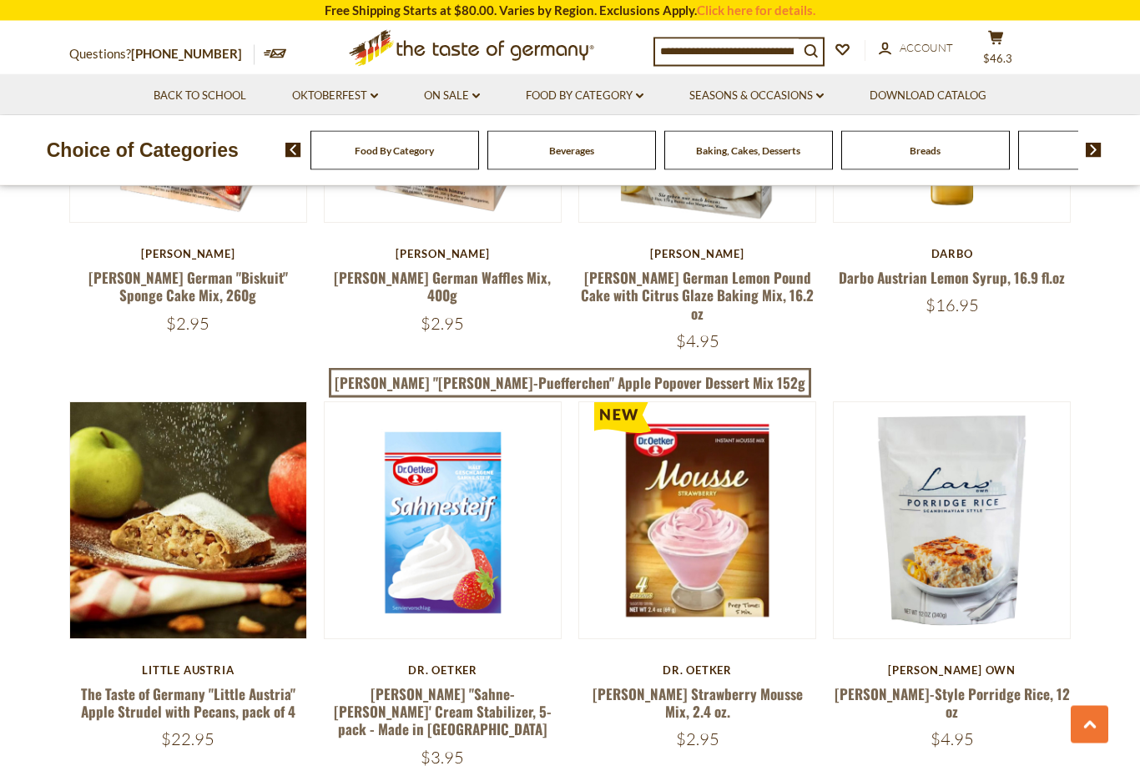
scroll to position [2331, 0]
click at [814, 664] on div "Dr. Oetker" at bounding box center [697, 670] width 238 height 13
click at [755, 729] on div "$2.95" at bounding box center [697, 739] width 238 height 21
click at [693, 684] on link "[PERSON_NAME] Strawberry Mousse Mix, 2.4 oz." at bounding box center [698, 703] width 210 height 38
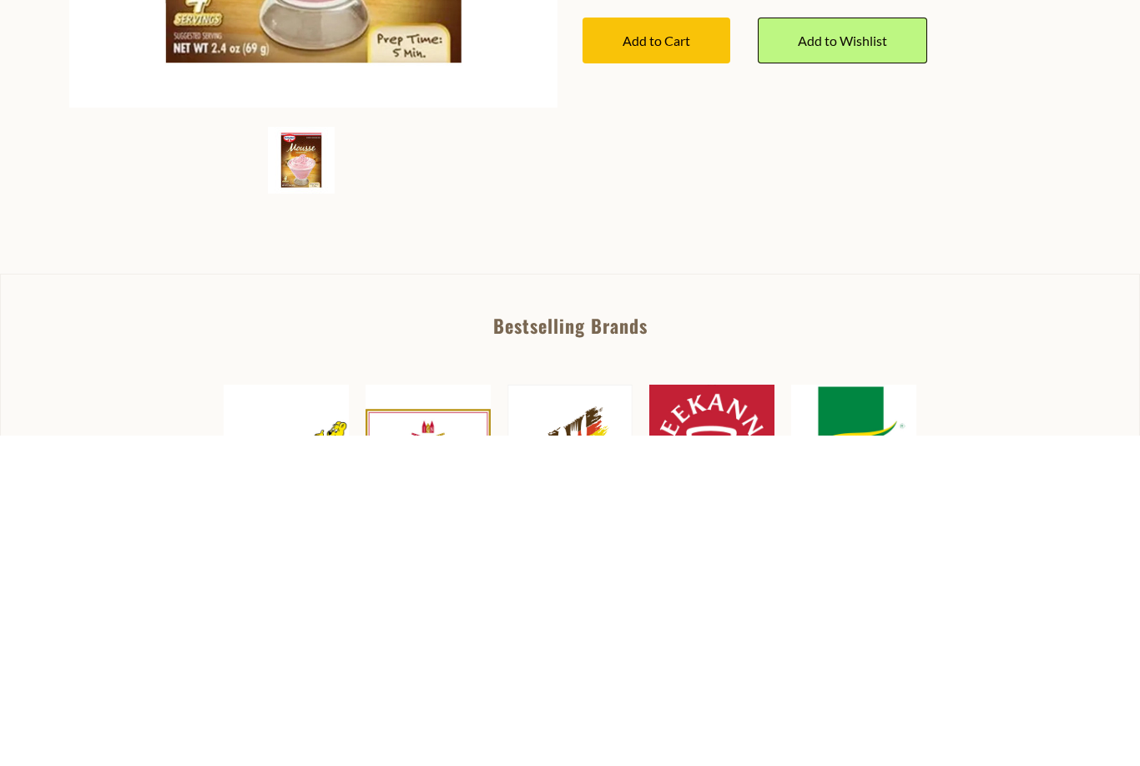
click at [681, 364] on span "Add to Cart" at bounding box center [657, 372] width 68 height 16
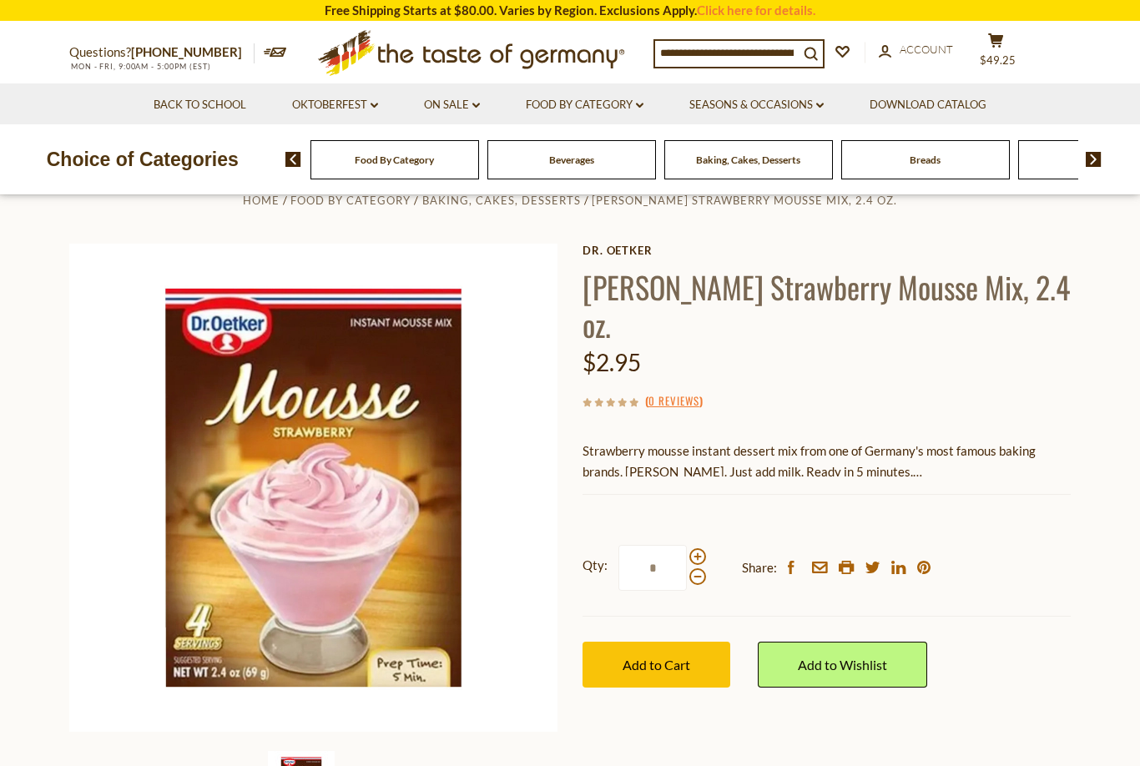
scroll to position [35, 0]
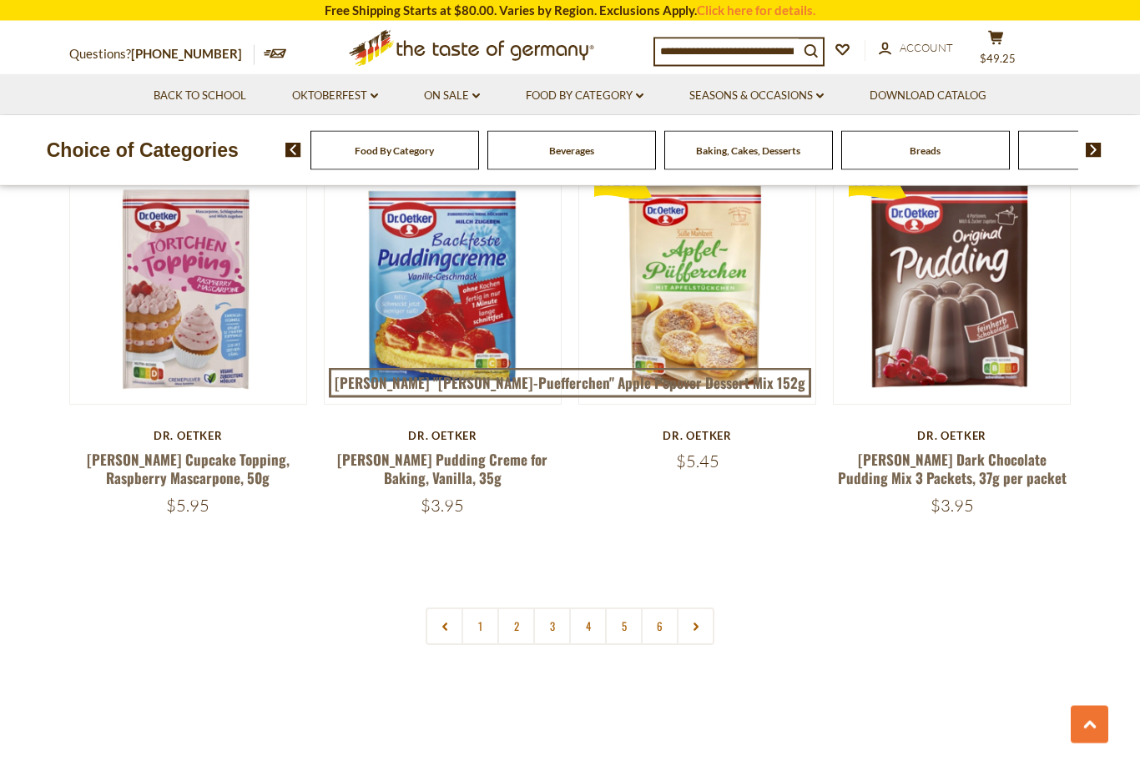
scroll to position [3766, 0]
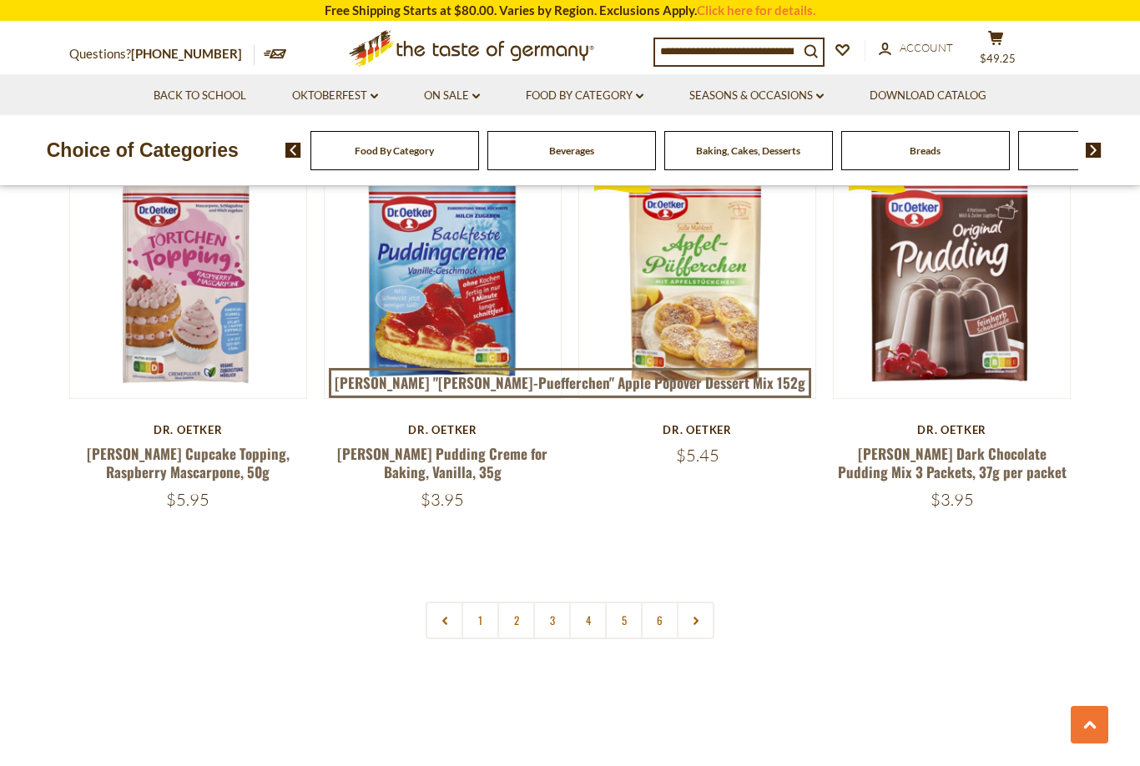
click at [523, 602] on link "2" at bounding box center [517, 621] width 38 height 38
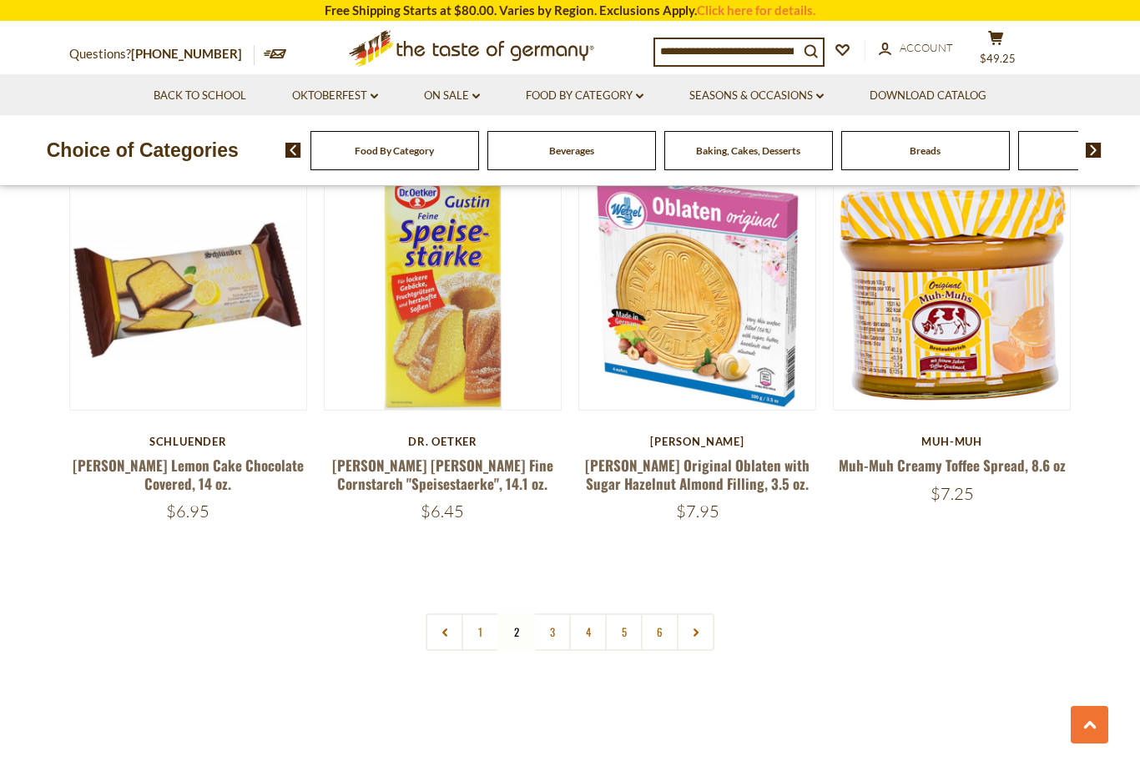
scroll to position [3736, 0]
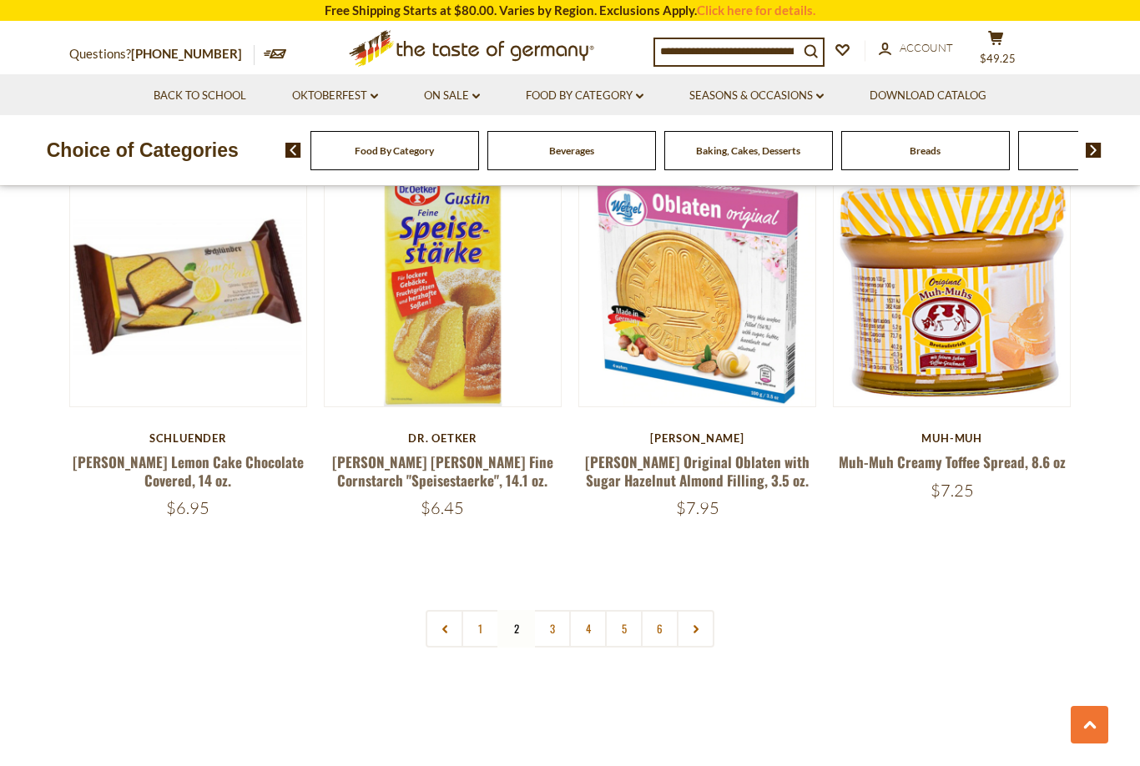
click at [560, 610] on link "3" at bounding box center [552, 629] width 38 height 38
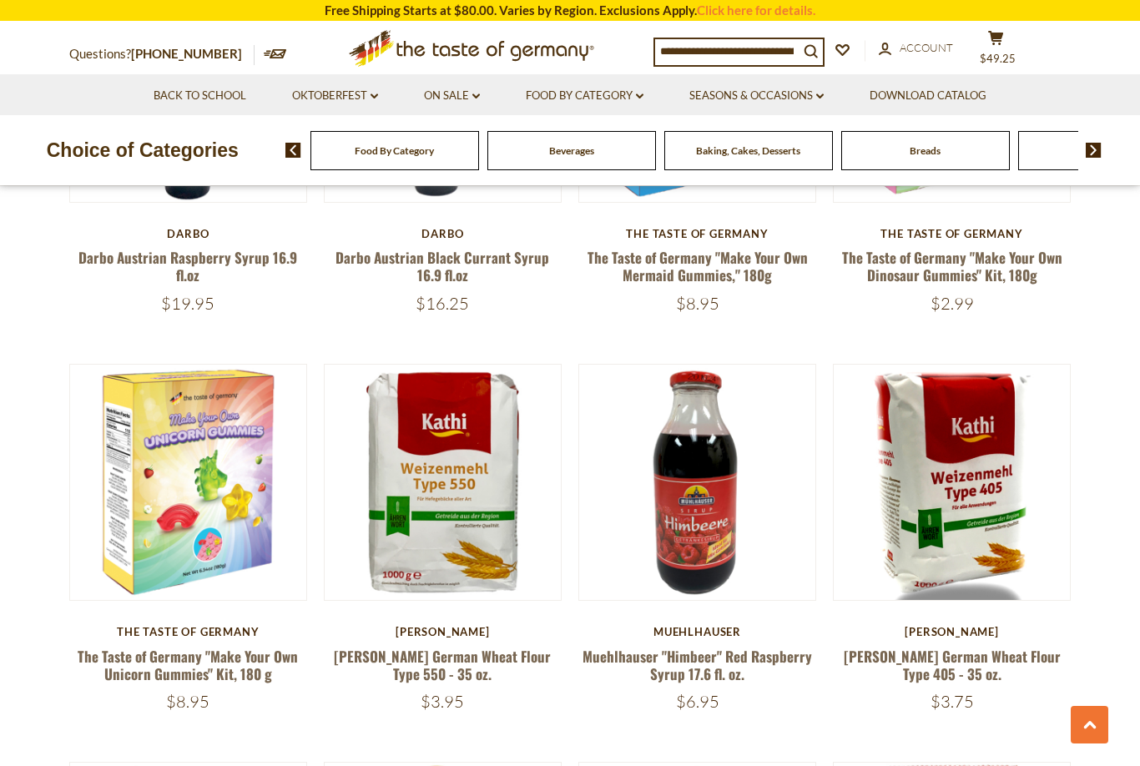
scroll to position [1118, 0]
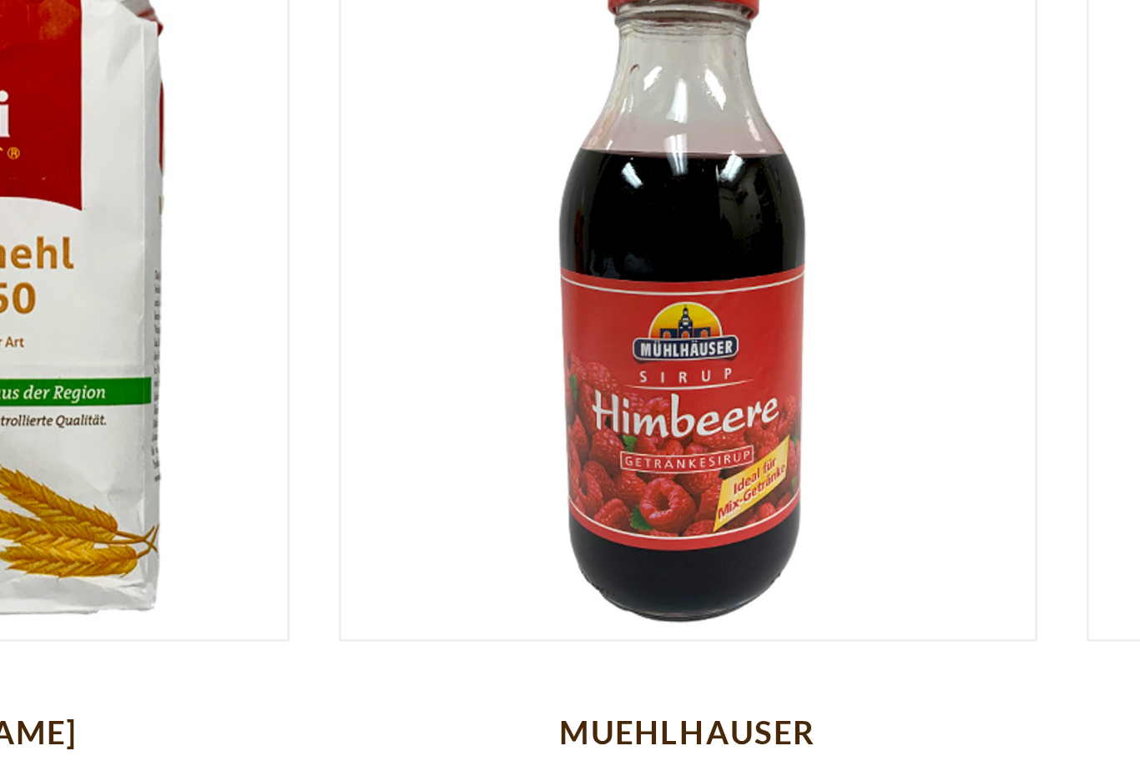
click at [579, 336] on img at bounding box center [697, 454] width 236 height 236
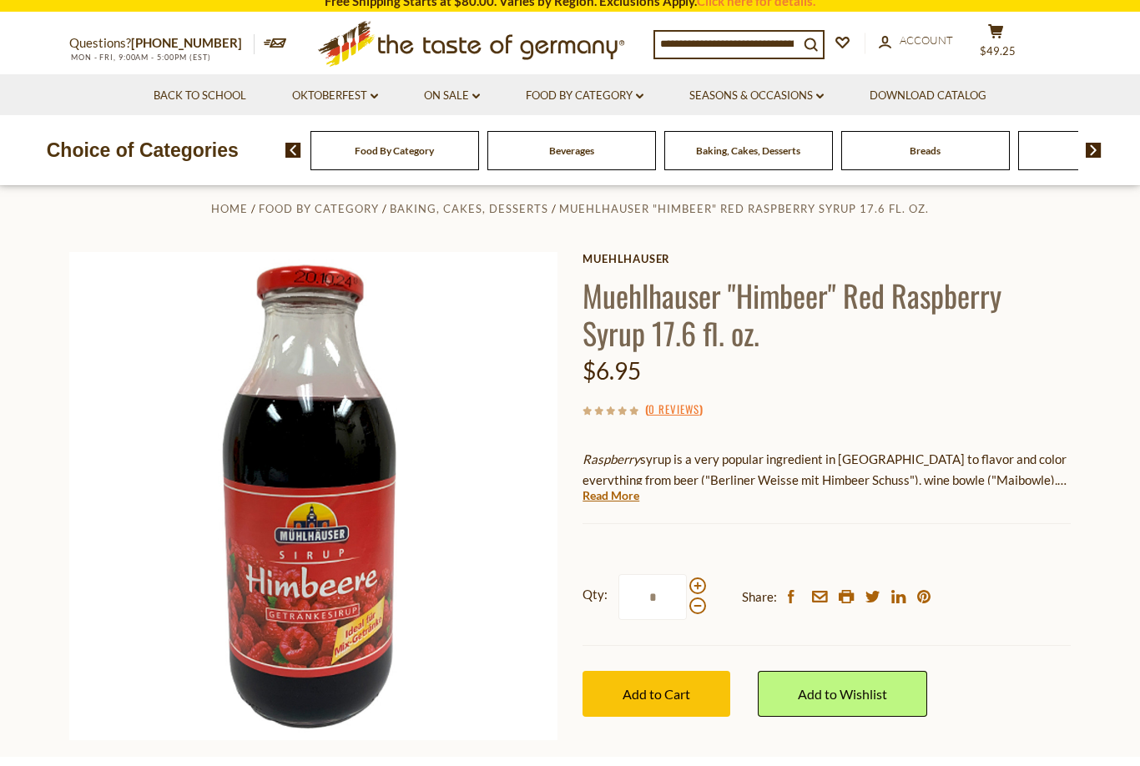
scroll to position [31, 0]
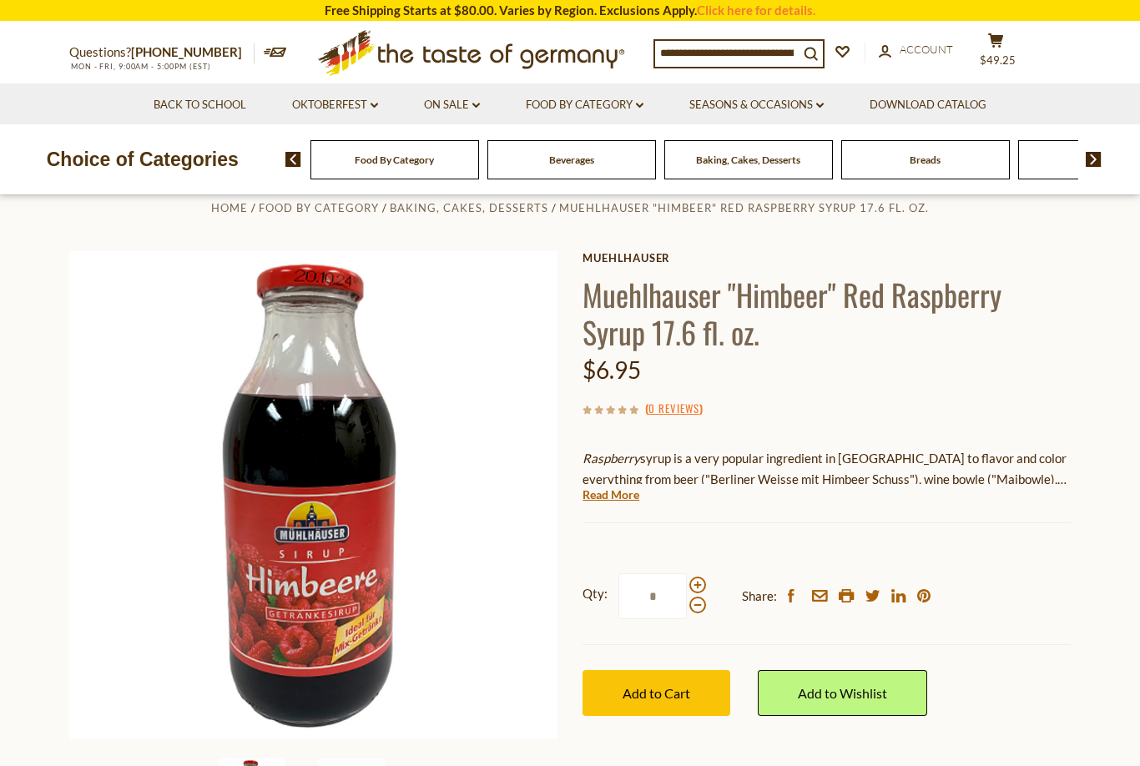
click at [676, 687] on span "Add to Cart" at bounding box center [657, 693] width 68 height 16
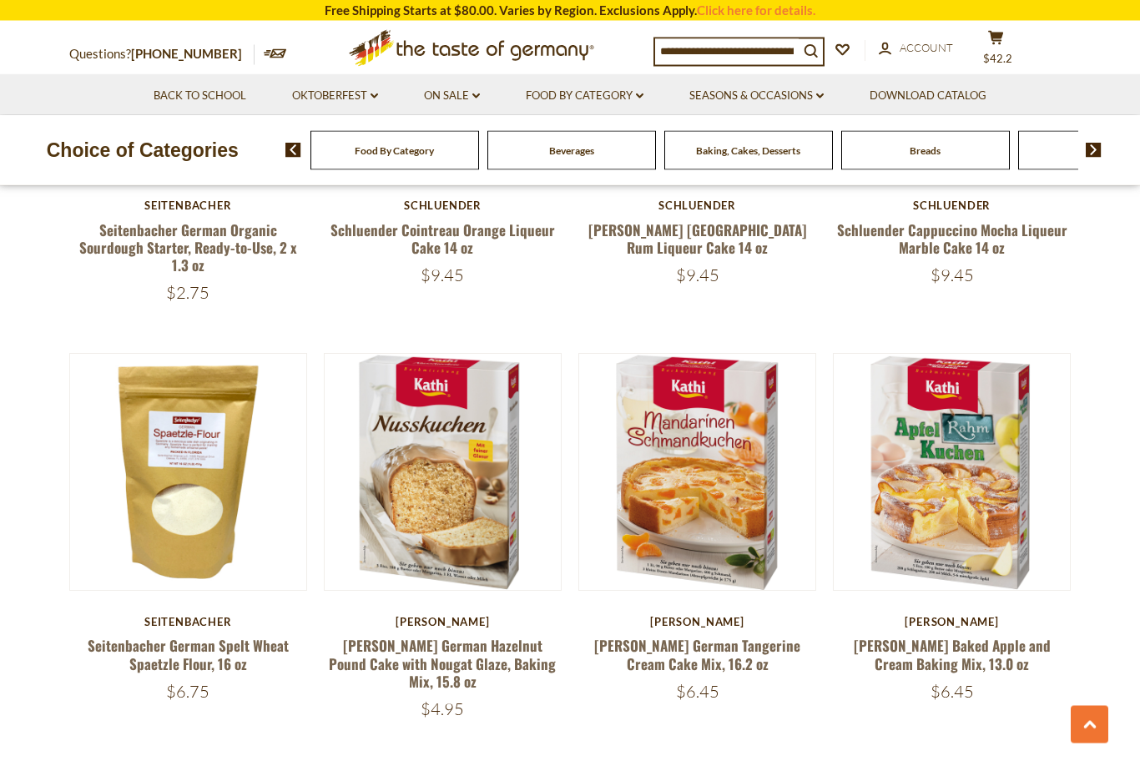
scroll to position [2322, 0]
click at [985, 533] on link at bounding box center [952, 472] width 199 height 199
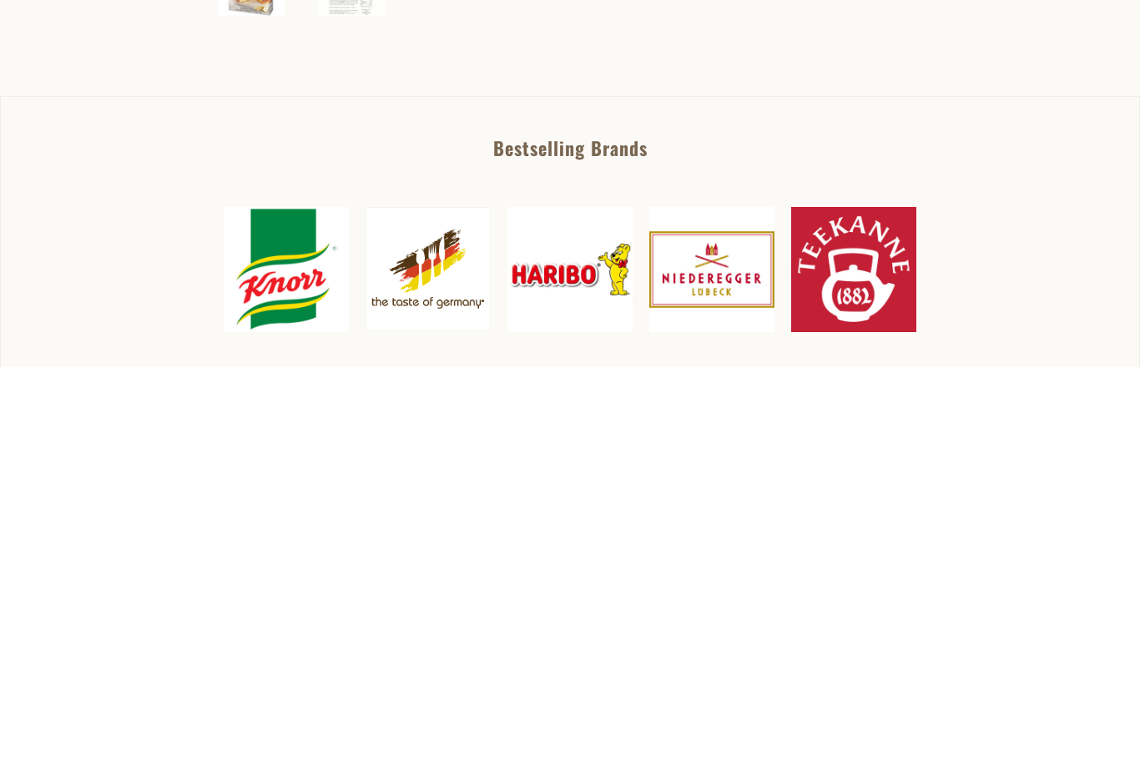
click at [683, 284] on span "Add to Cart" at bounding box center [657, 283] width 68 height 16
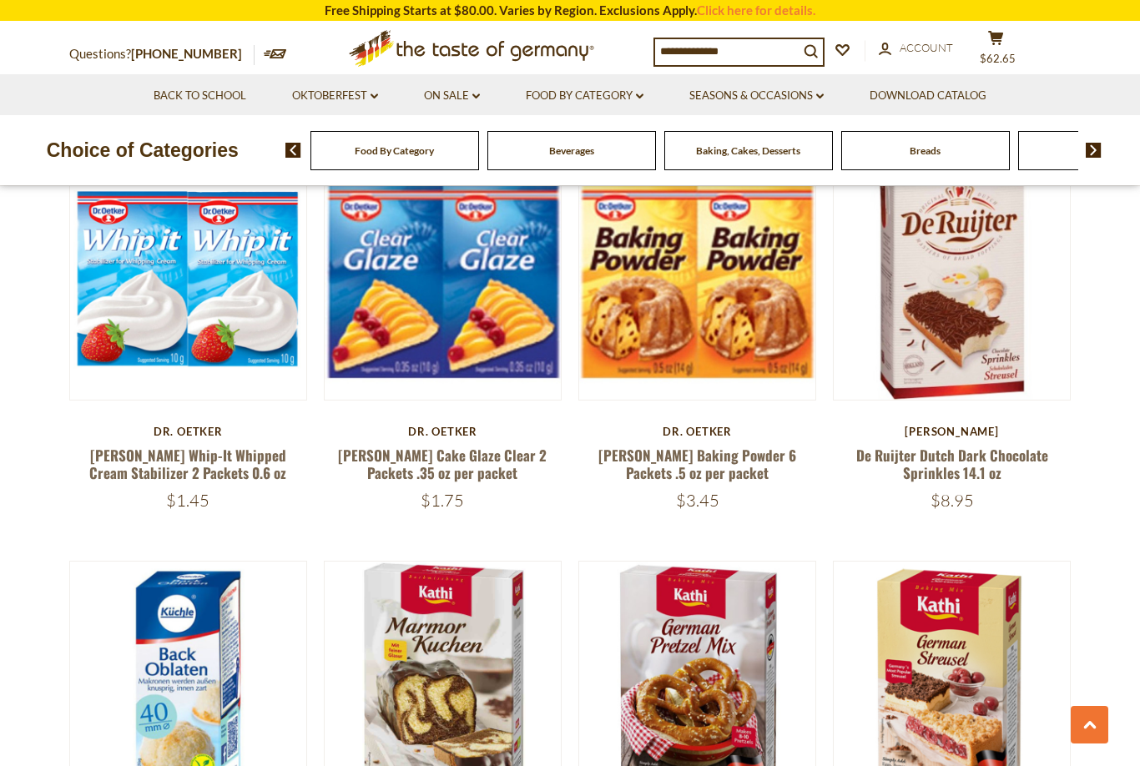
scroll to position [3336, 0]
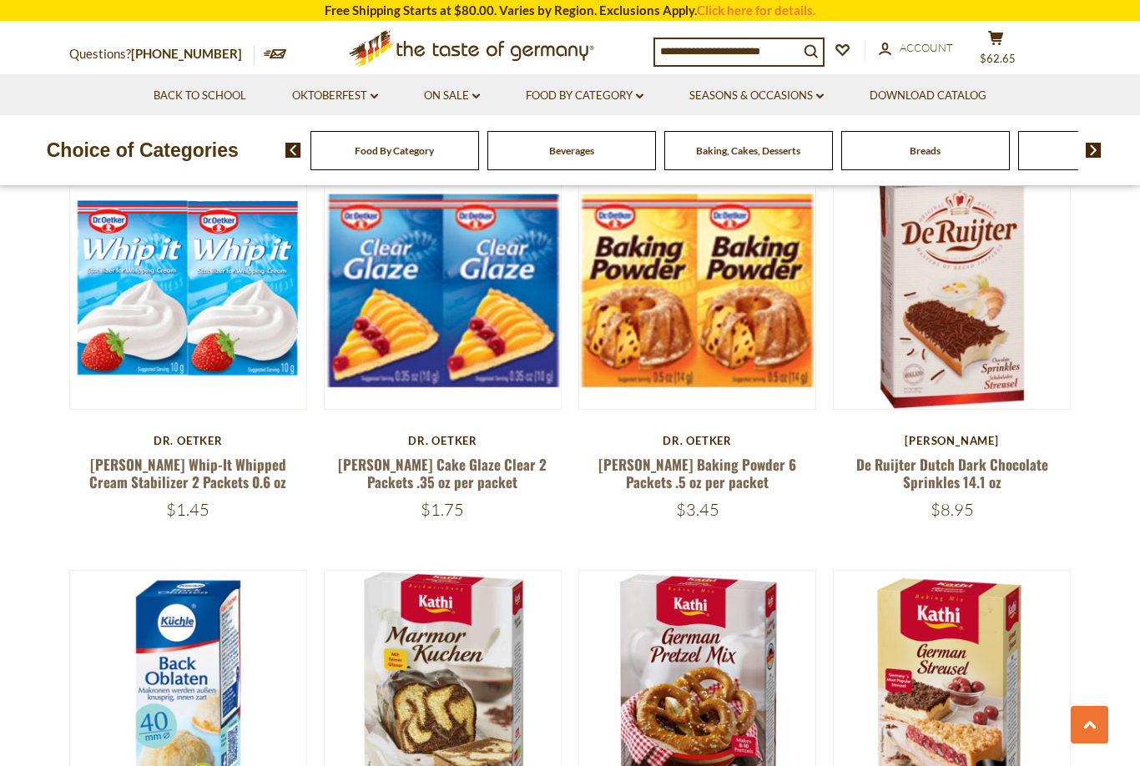
click at [710, 454] on link "[PERSON_NAME] Baking Powder 6 Packets .5 oz per packet" at bounding box center [698, 473] width 198 height 38
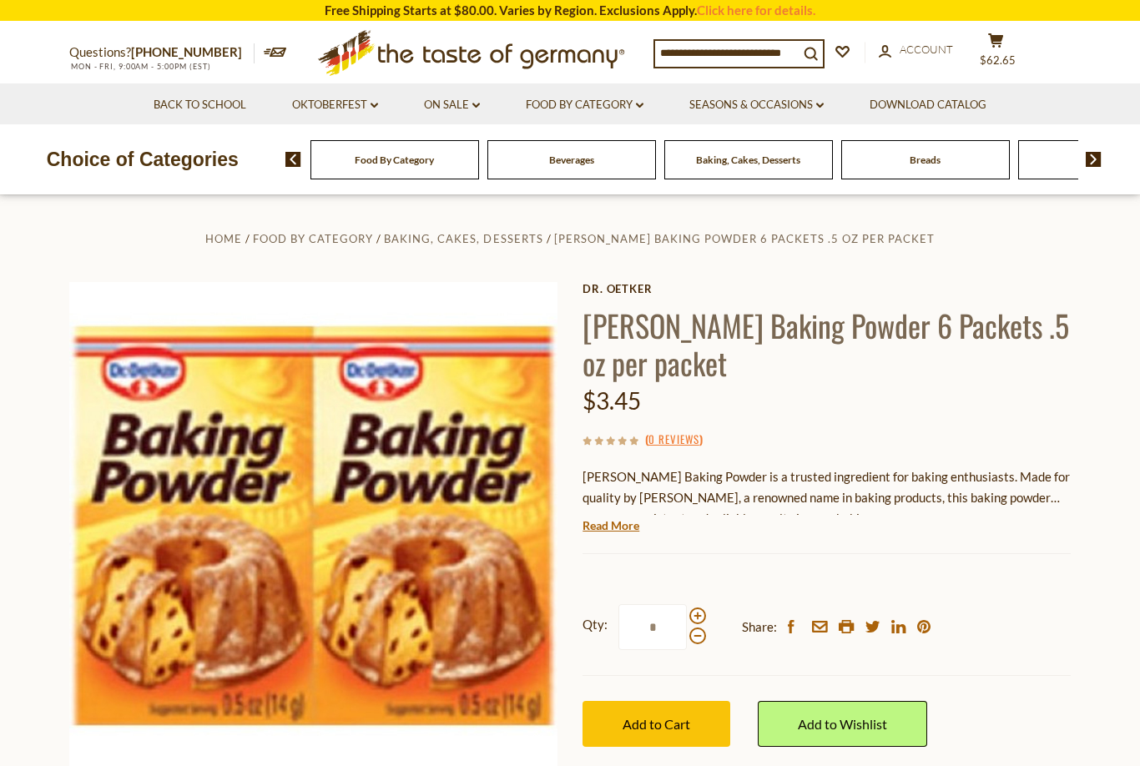
click at [705, 609] on span at bounding box center [697, 616] width 17 height 17
click at [687, 609] on input "*" at bounding box center [653, 627] width 68 height 46
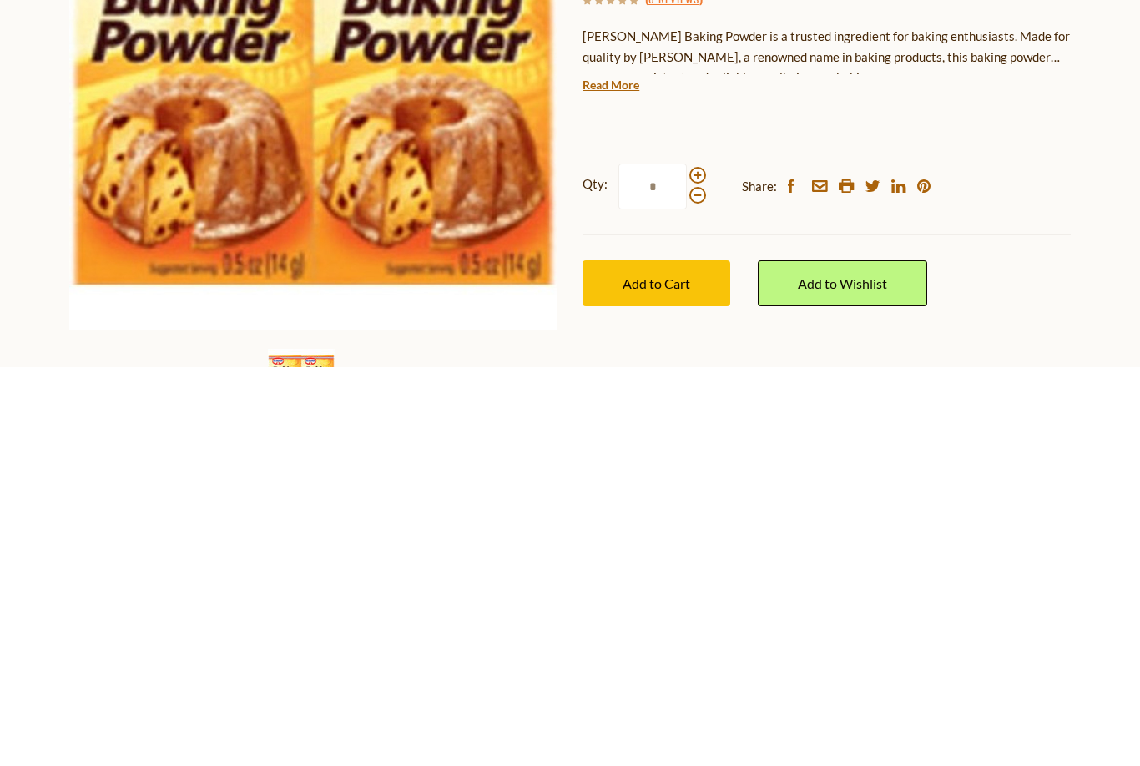
click at [699, 587] on span at bounding box center [697, 595] width 17 height 17
click at [687, 563] on input "*" at bounding box center [653, 586] width 68 height 46
type input "*"
click at [679, 675] on span "Add to Cart" at bounding box center [657, 683] width 68 height 16
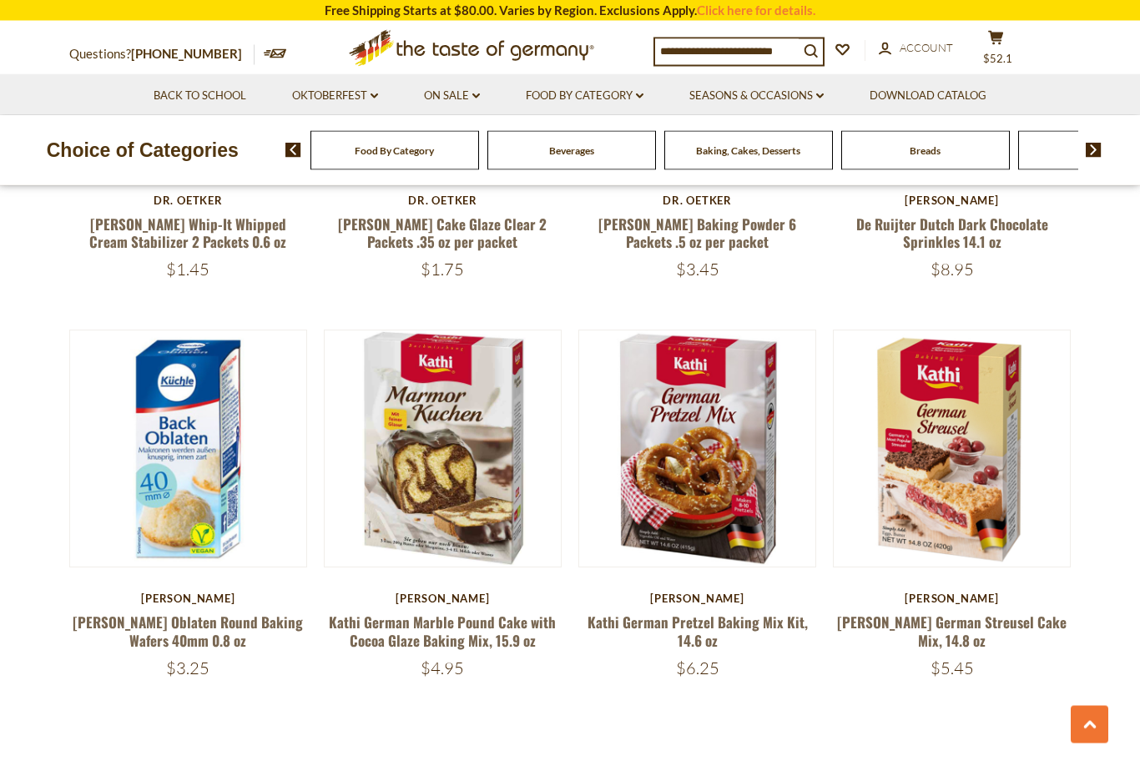
scroll to position [3577, 0]
click at [483, 461] on link at bounding box center [443, 449] width 199 height 199
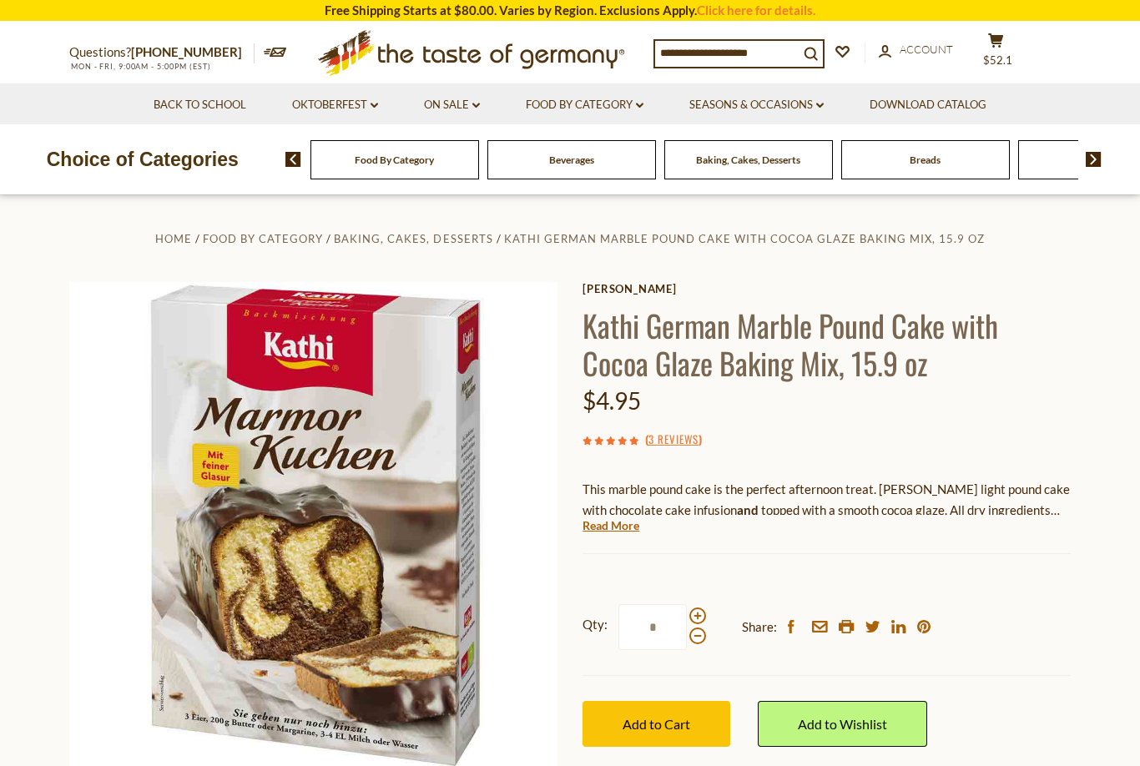
click at [677, 716] on span "Add to Cart" at bounding box center [657, 724] width 68 height 16
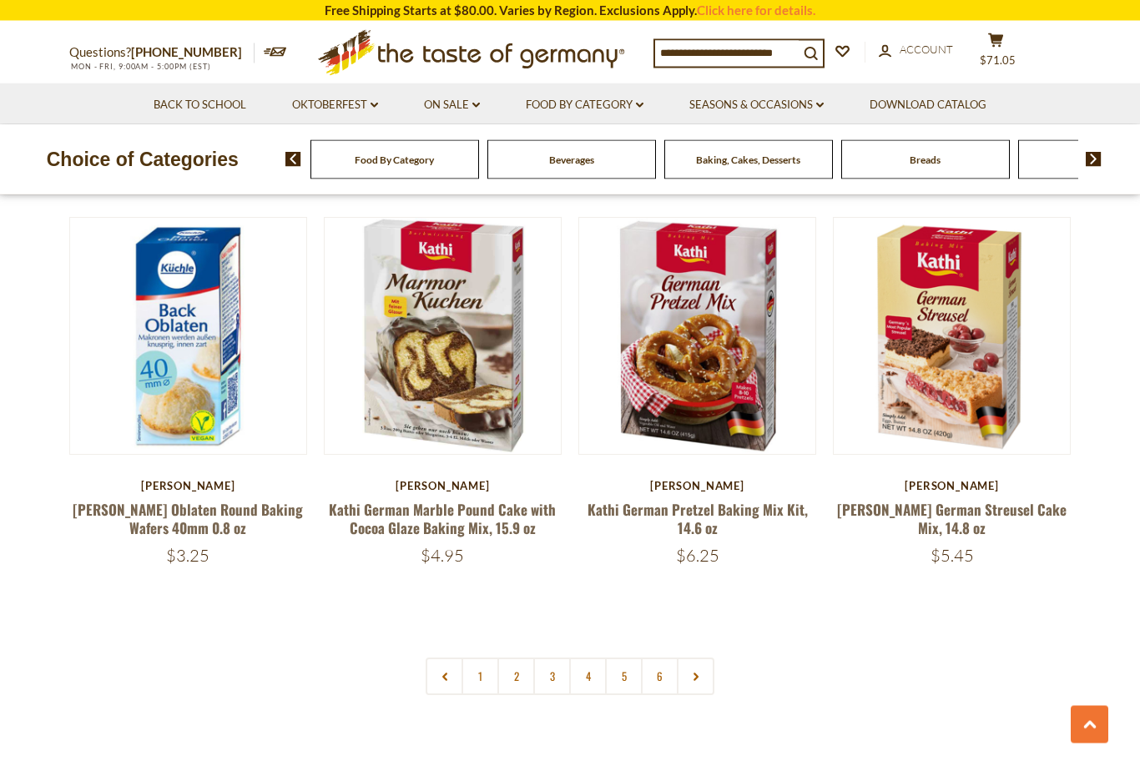
scroll to position [3690, 0]
click at [597, 658] on link "4" at bounding box center [588, 677] width 38 height 38
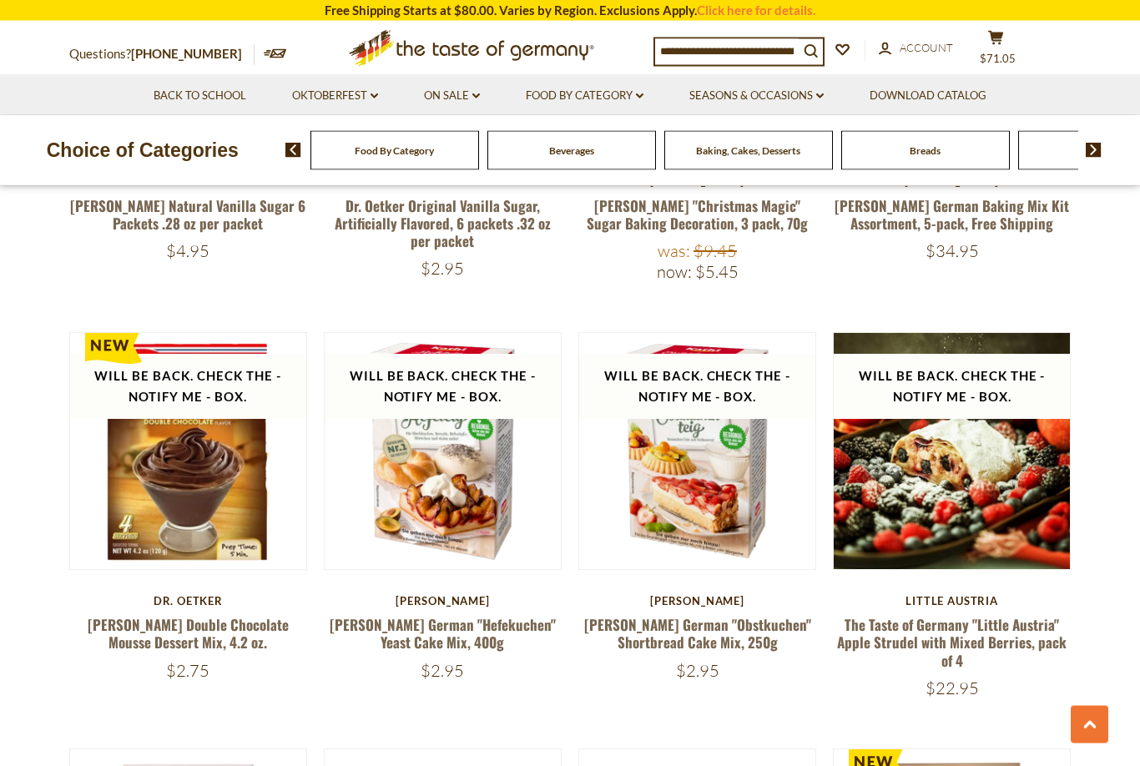
scroll to position [1549, 0]
click at [478, 505] on link at bounding box center [443, 451] width 199 height 199
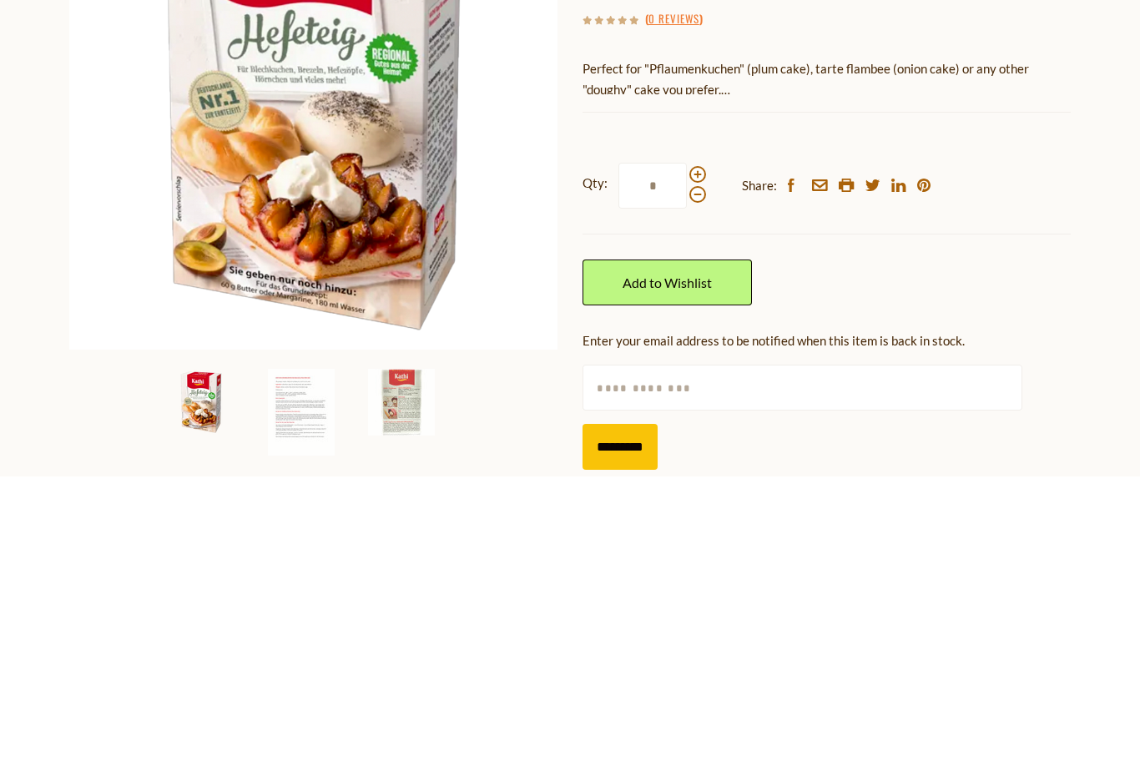
scroll to position [131, 0]
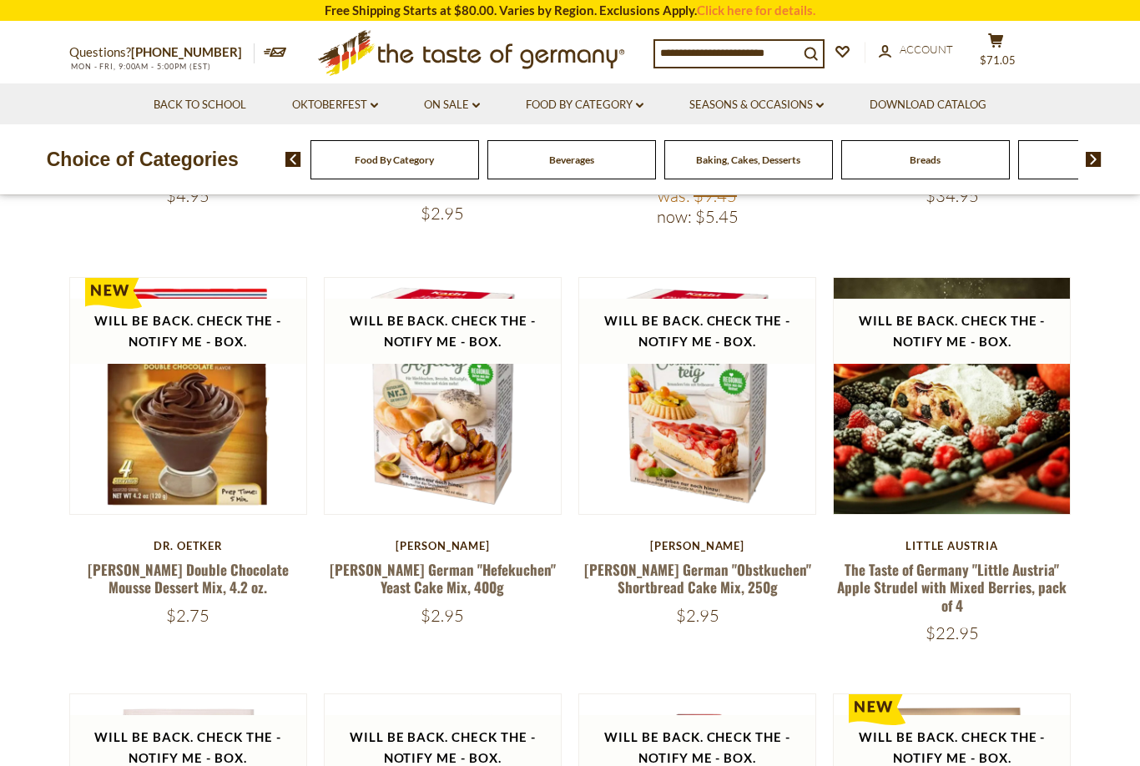
click at [748, 561] on link "Kathi German "Obstkuchen" Shortbread Cake Mix, 250g" at bounding box center [697, 578] width 227 height 38
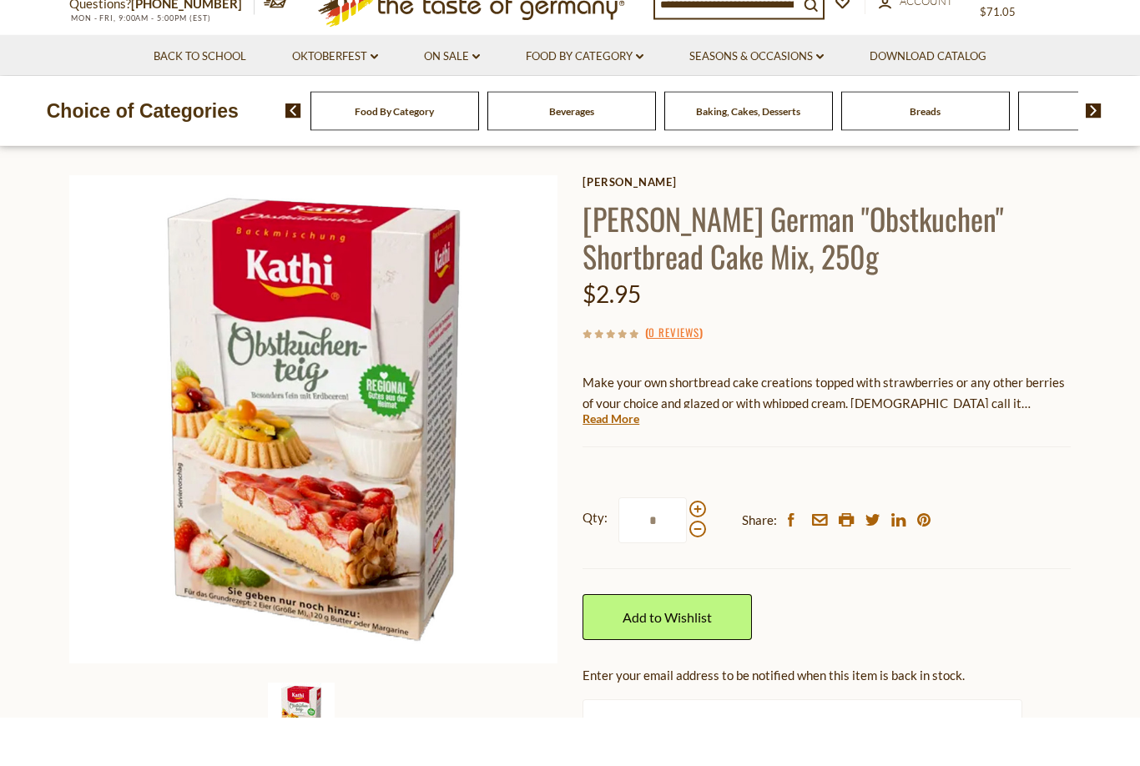
scroll to position [113, 0]
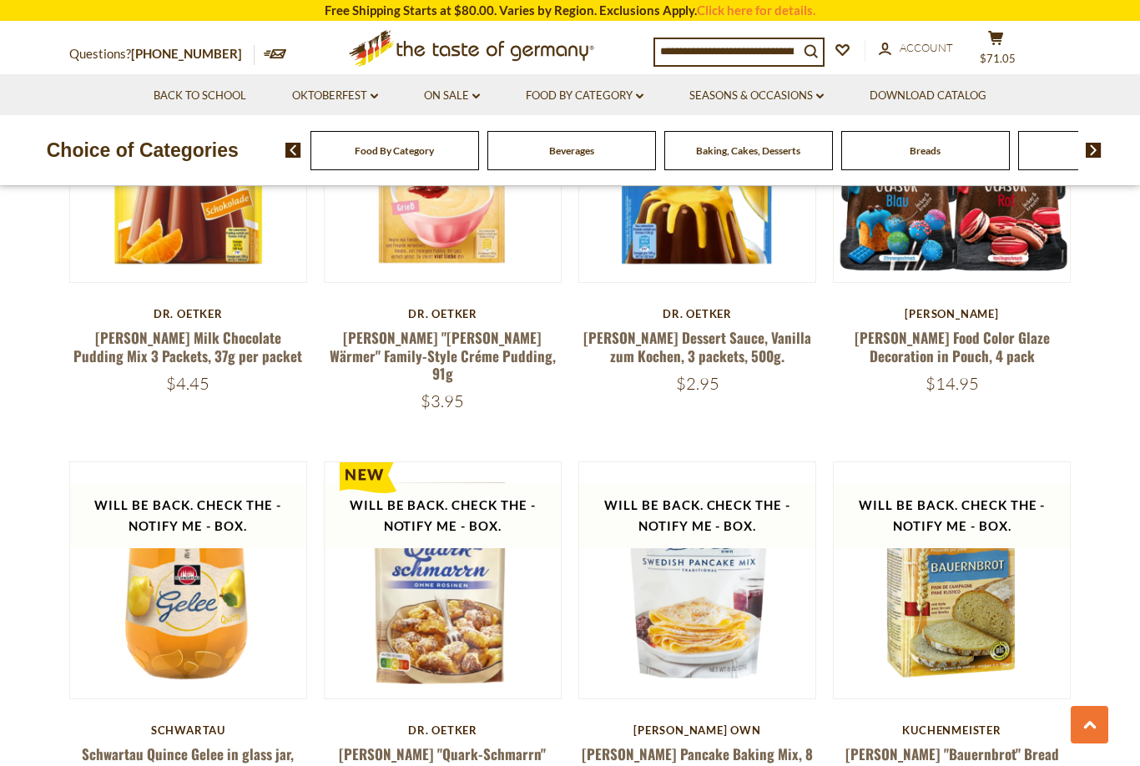
scroll to position [2678, 0]
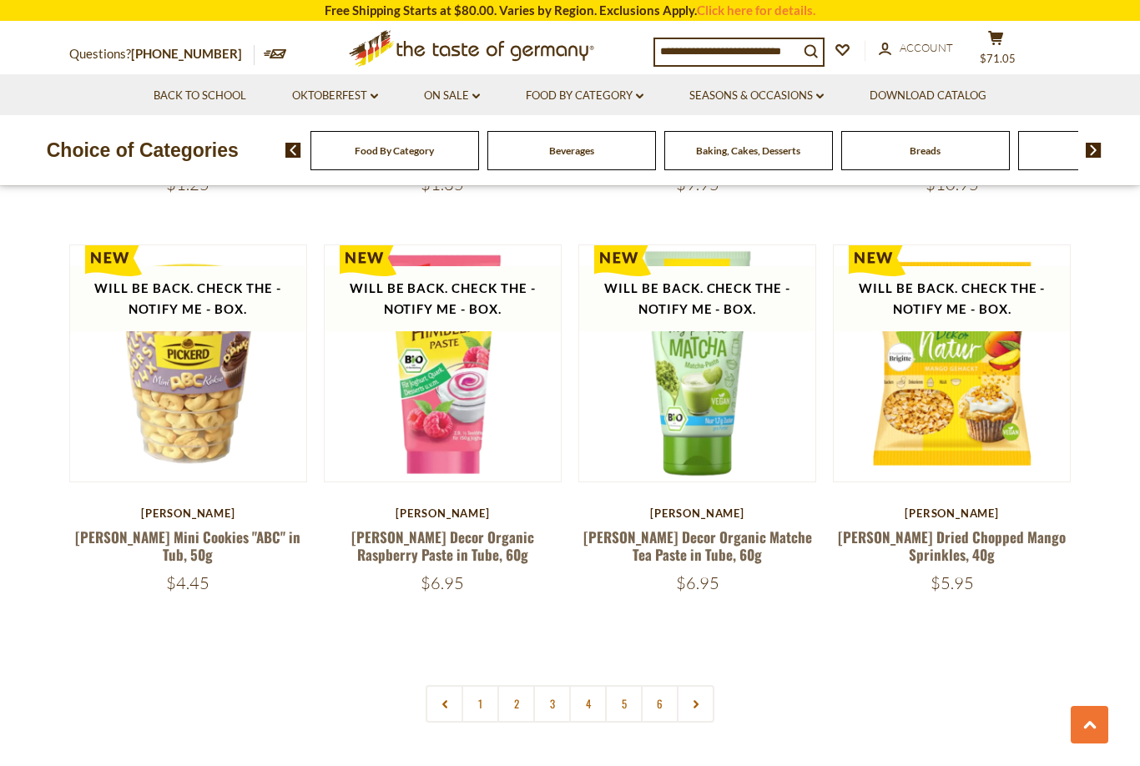
scroll to position [3665, 0]
click at [632, 684] on link "5" at bounding box center [624, 703] width 38 height 38
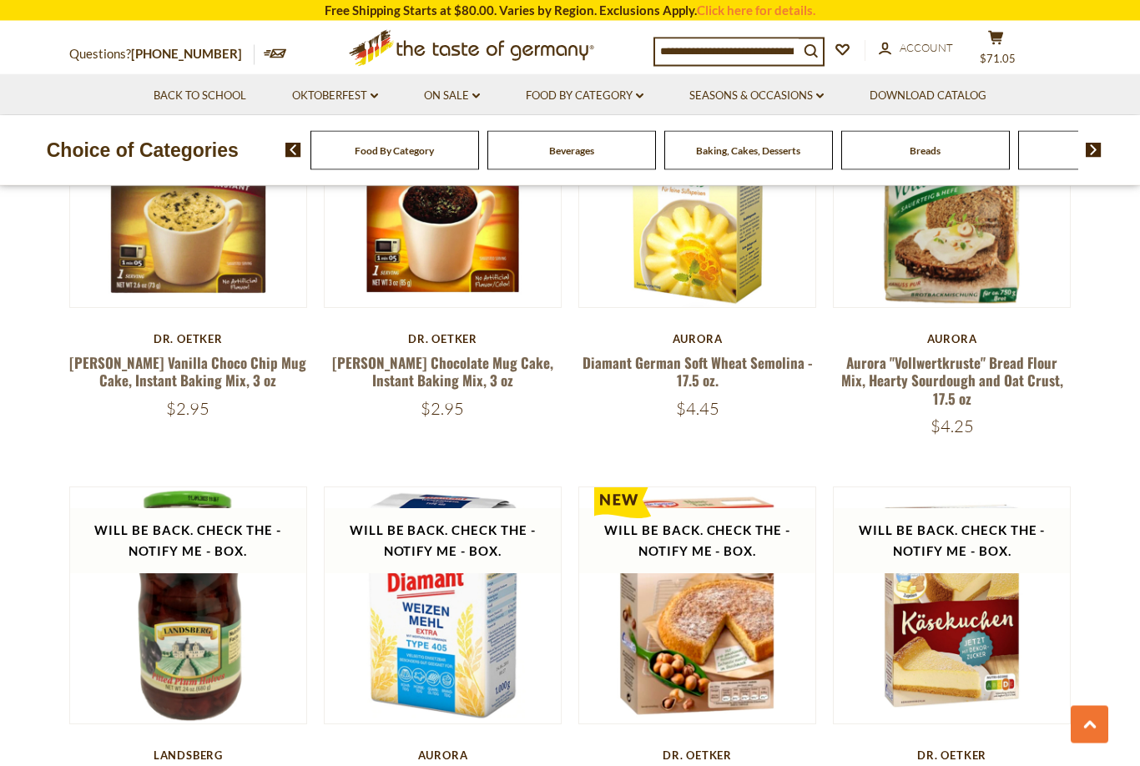
scroll to position [3376, 0]
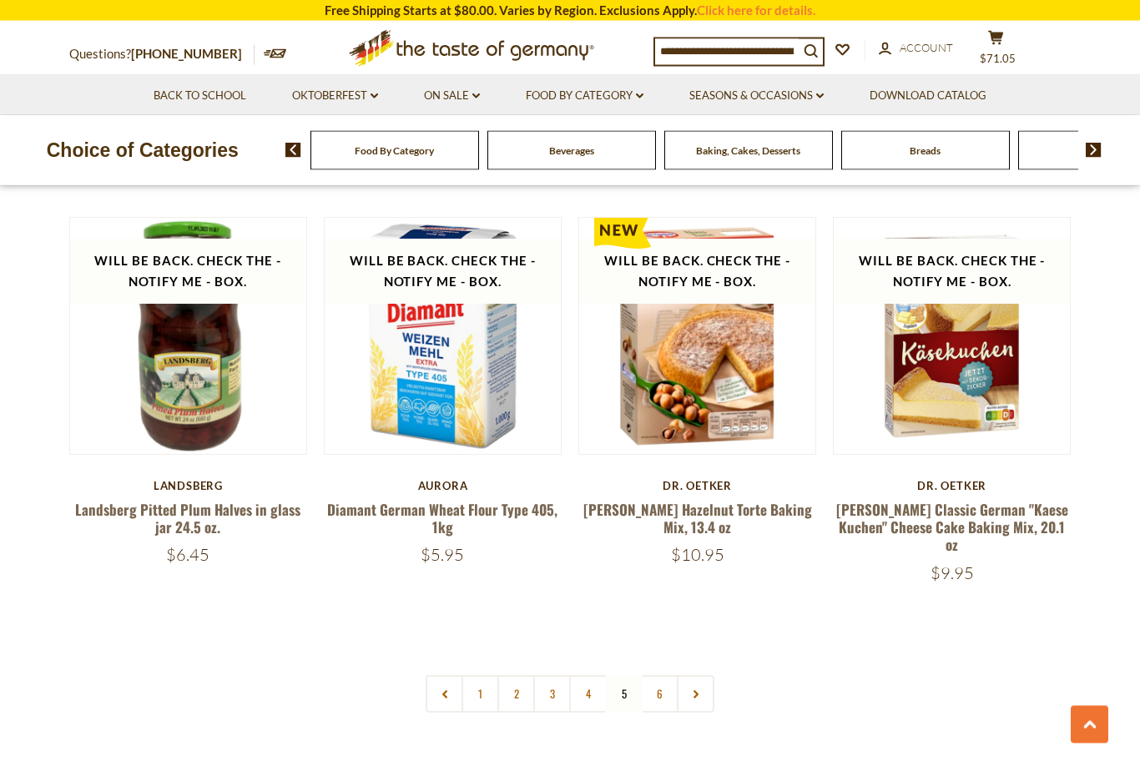
scroll to position [3645, 0]
click at [704, 678] on link at bounding box center [696, 694] width 38 height 38
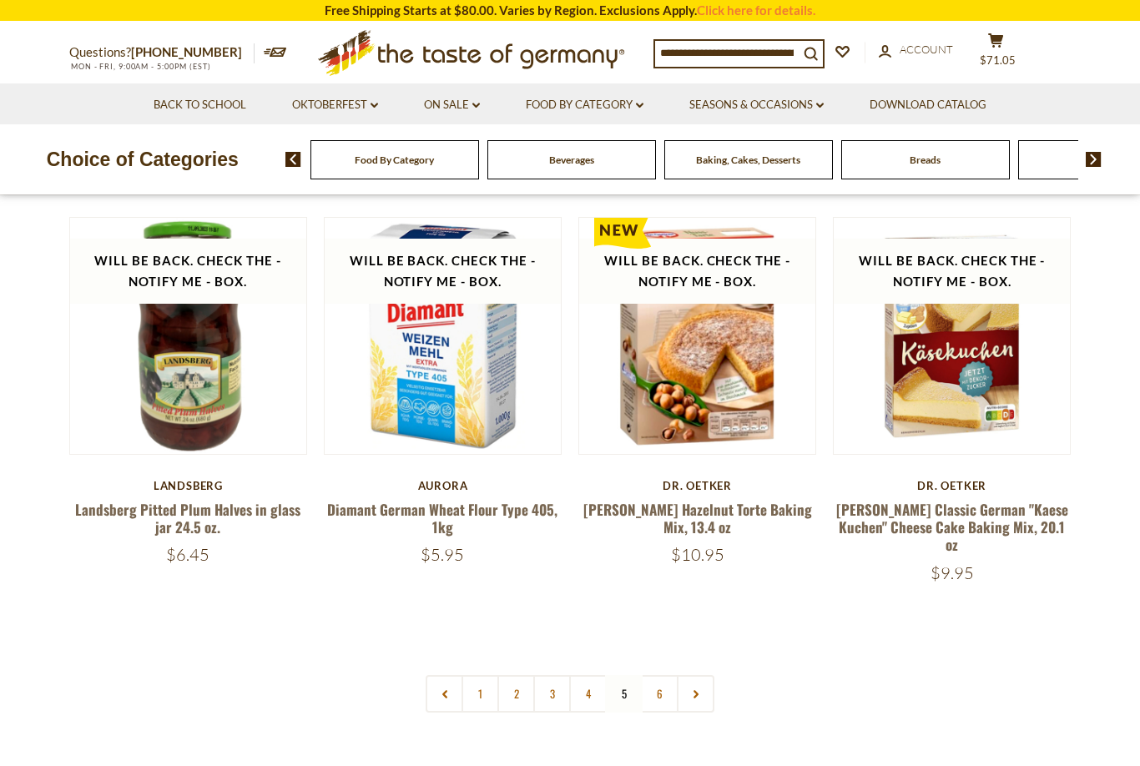
scroll to position [5, 0]
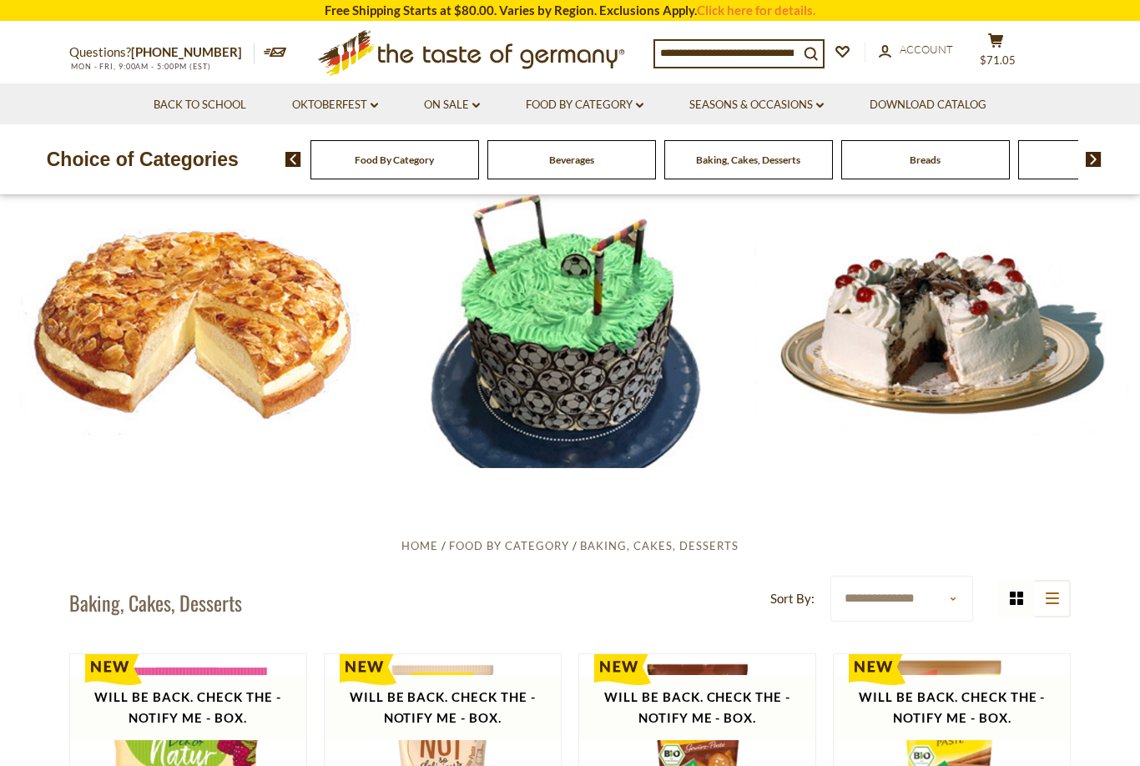
click at [1004, 45] on icon "cart" at bounding box center [996, 40] width 16 height 14
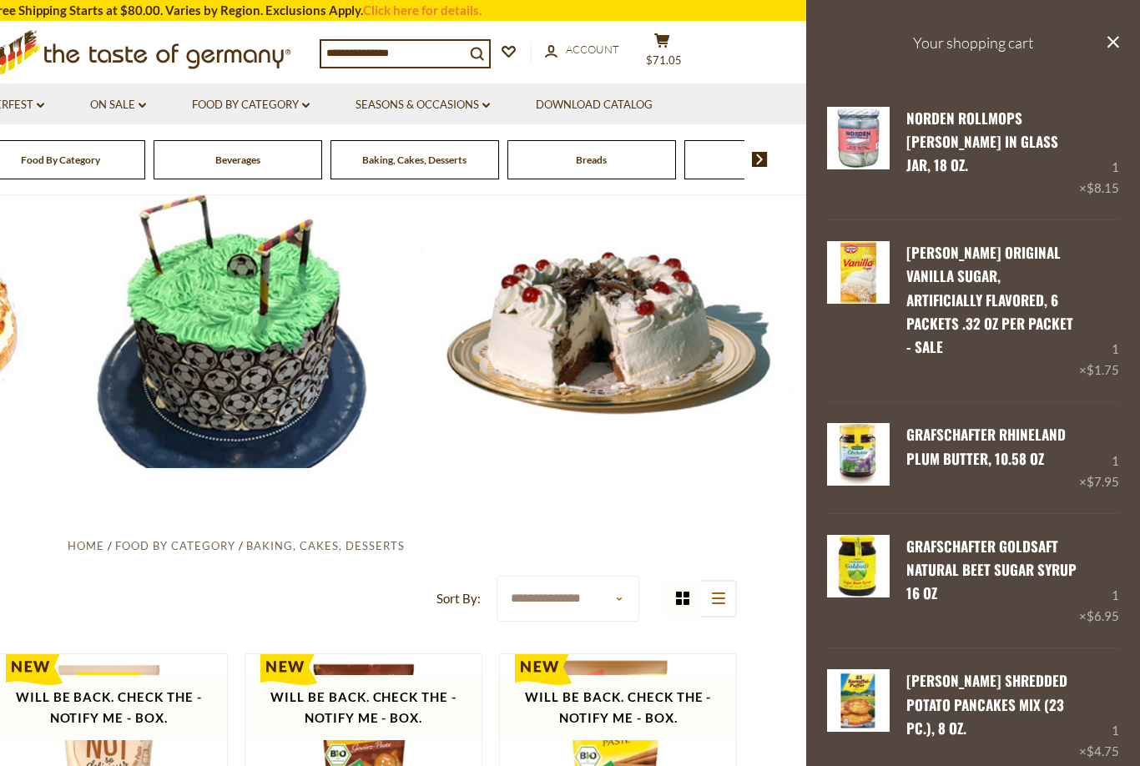
scroll to position [0, 0]
click at [445, 236] on div at bounding box center [236, 325] width 1140 height 285
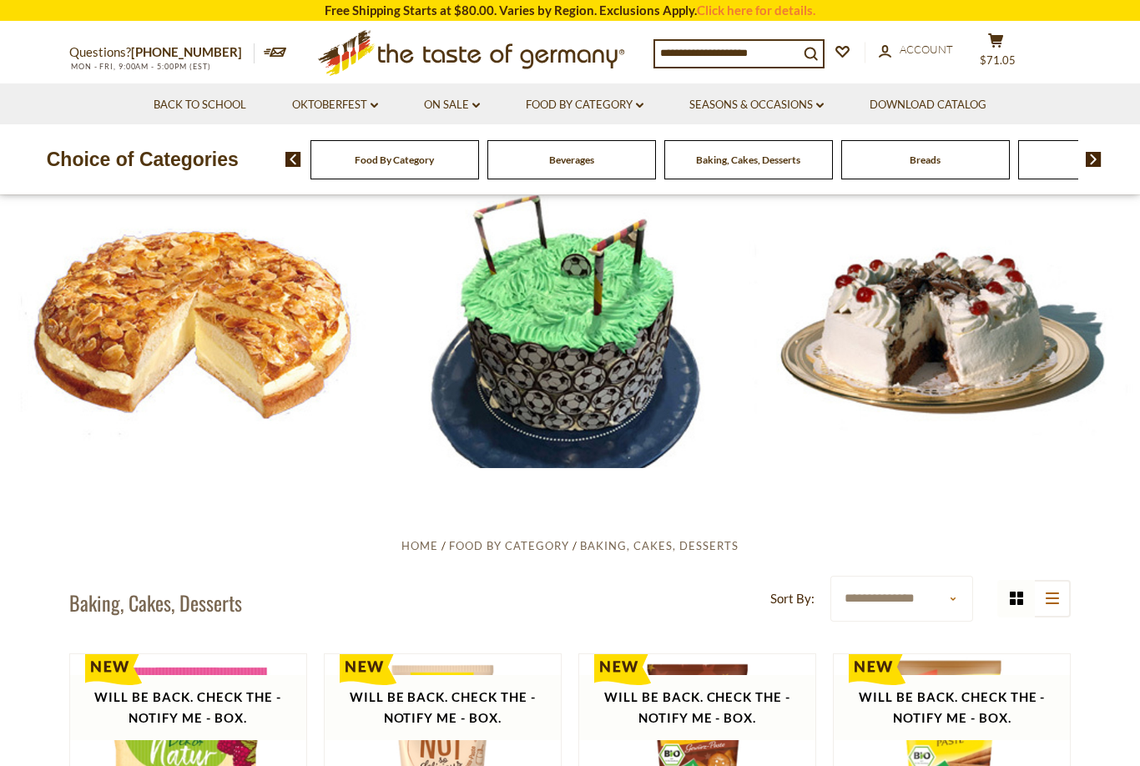
click at [823, 103] on icon "dropdown_arrow" at bounding box center [820, 106] width 8 height 6
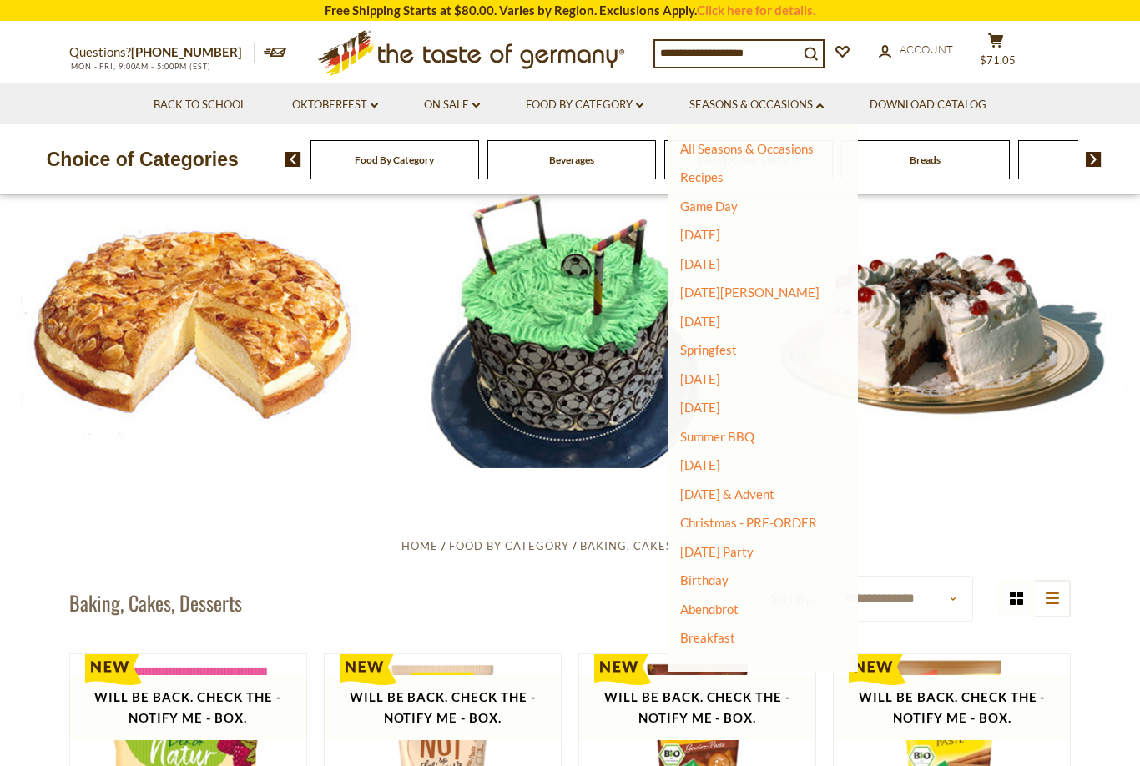
click at [432, 260] on div at bounding box center [570, 325] width 1140 height 285
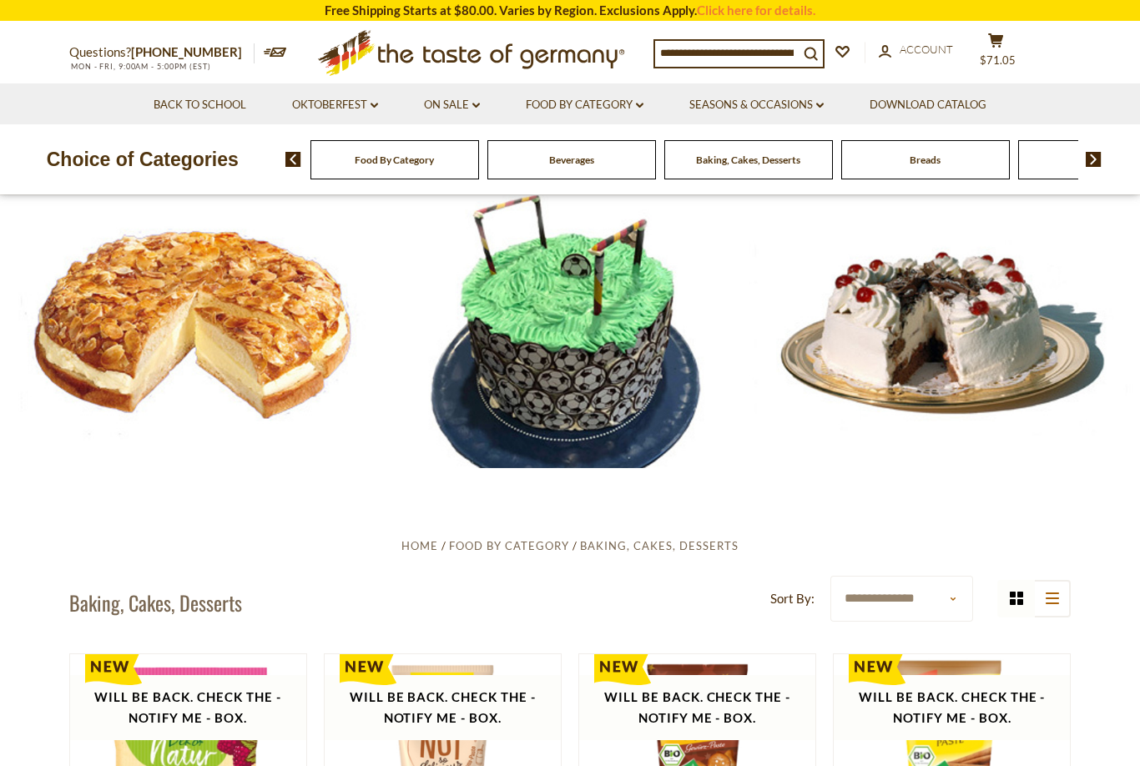
click at [644, 100] on link "Food By Category dropdown_arrow" at bounding box center [585, 105] width 118 height 18
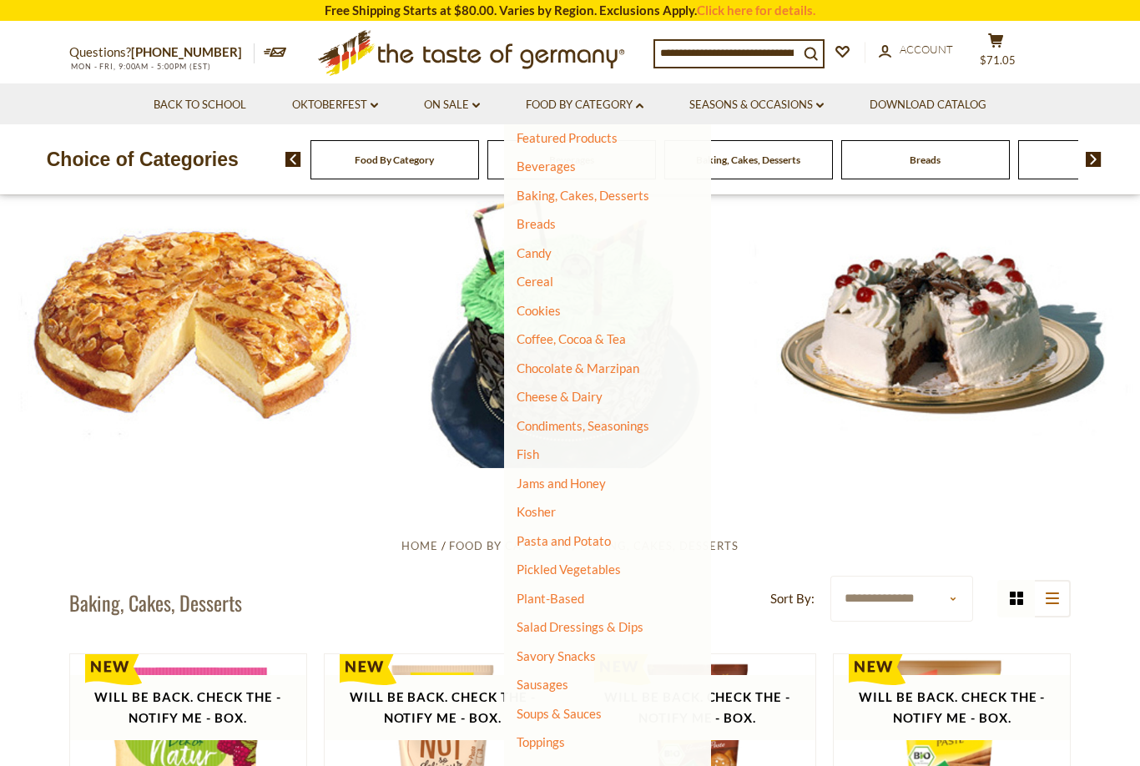
scroll to position [68, 0]
click at [597, 570] on link "Pickled Vegetables" at bounding box center [569, 570] width 104 height 15
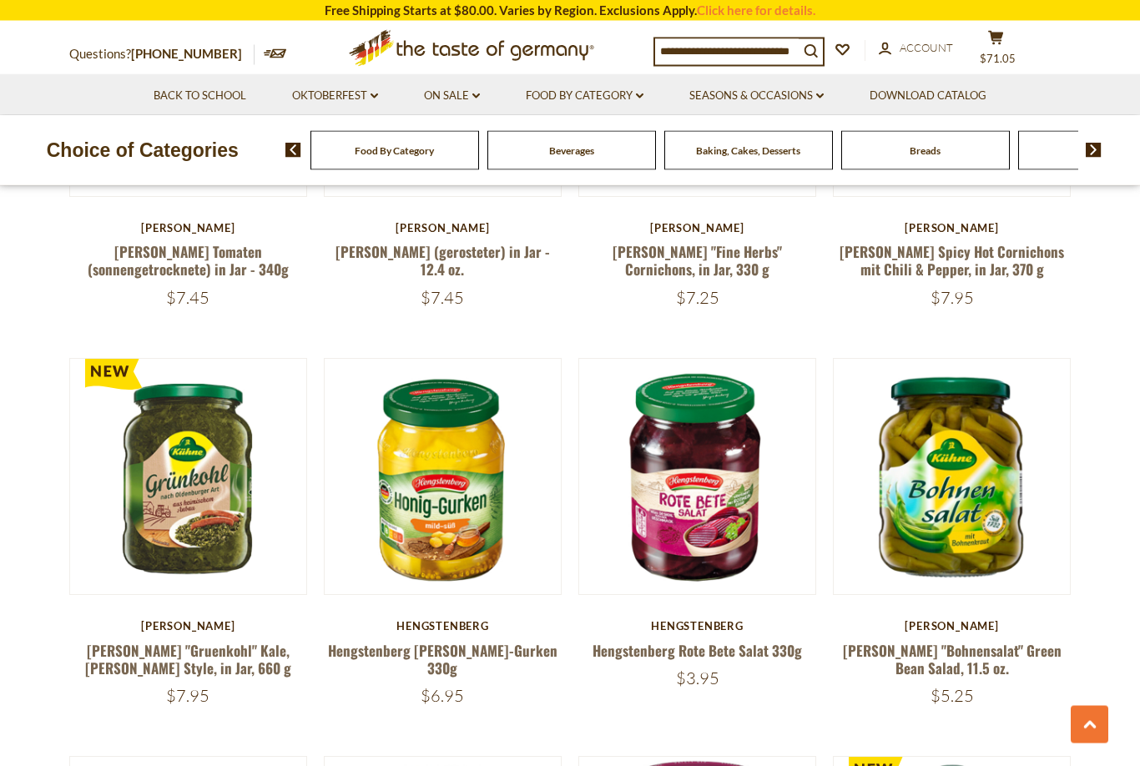
scroll to position [1104, 0]
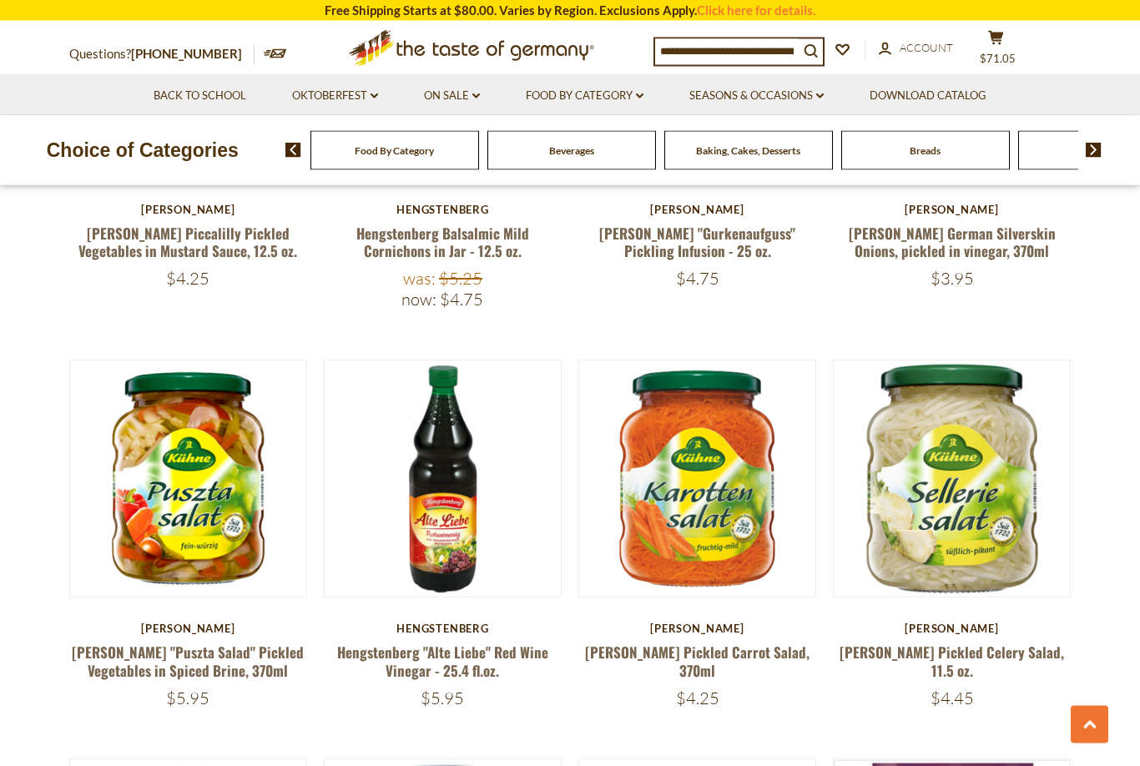
scroll to position [2349, 0]
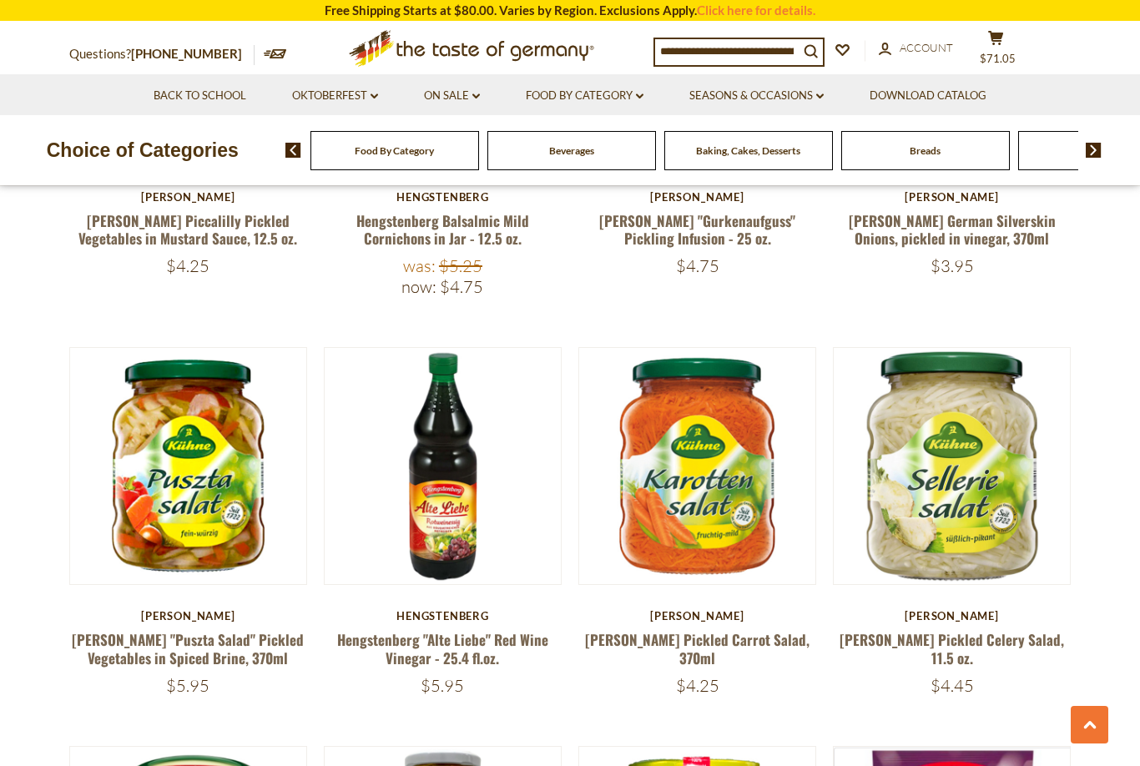
click at [962, 181] on button "Quick View" at bounding box center [952, 163] width 113 height 38
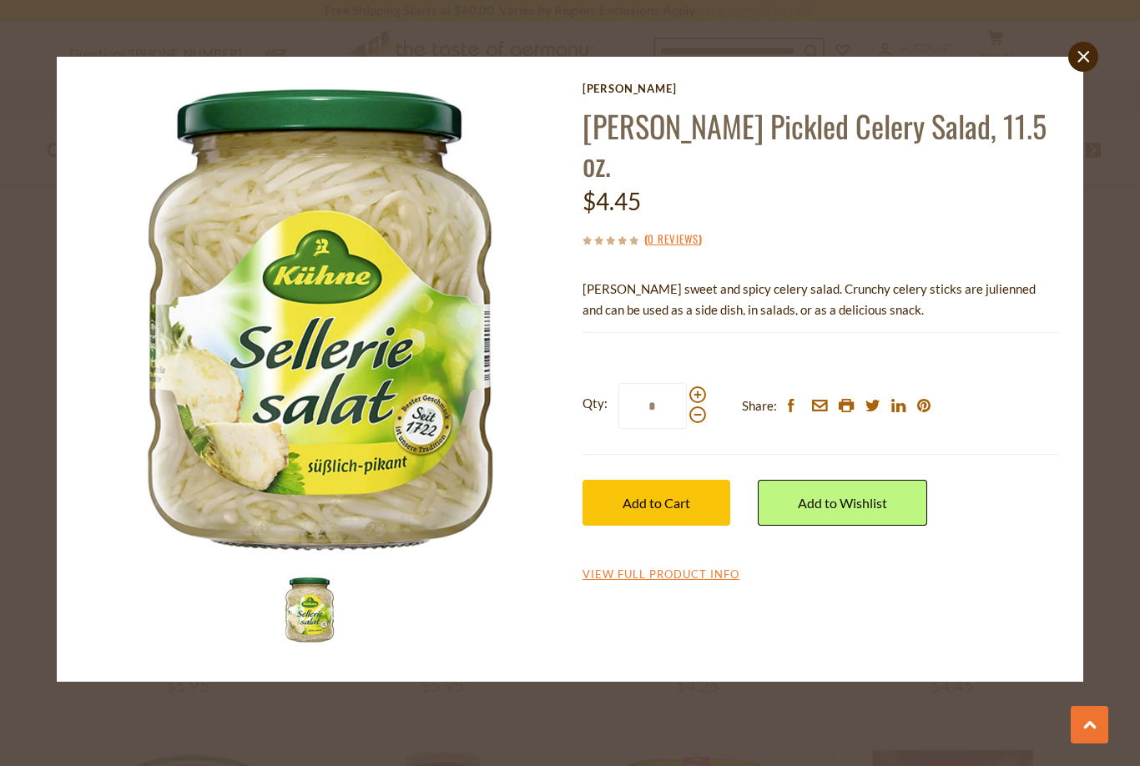
click at [680, 495] on span "Add to Cart" at bounding box center [657, 503] width 68 height 16
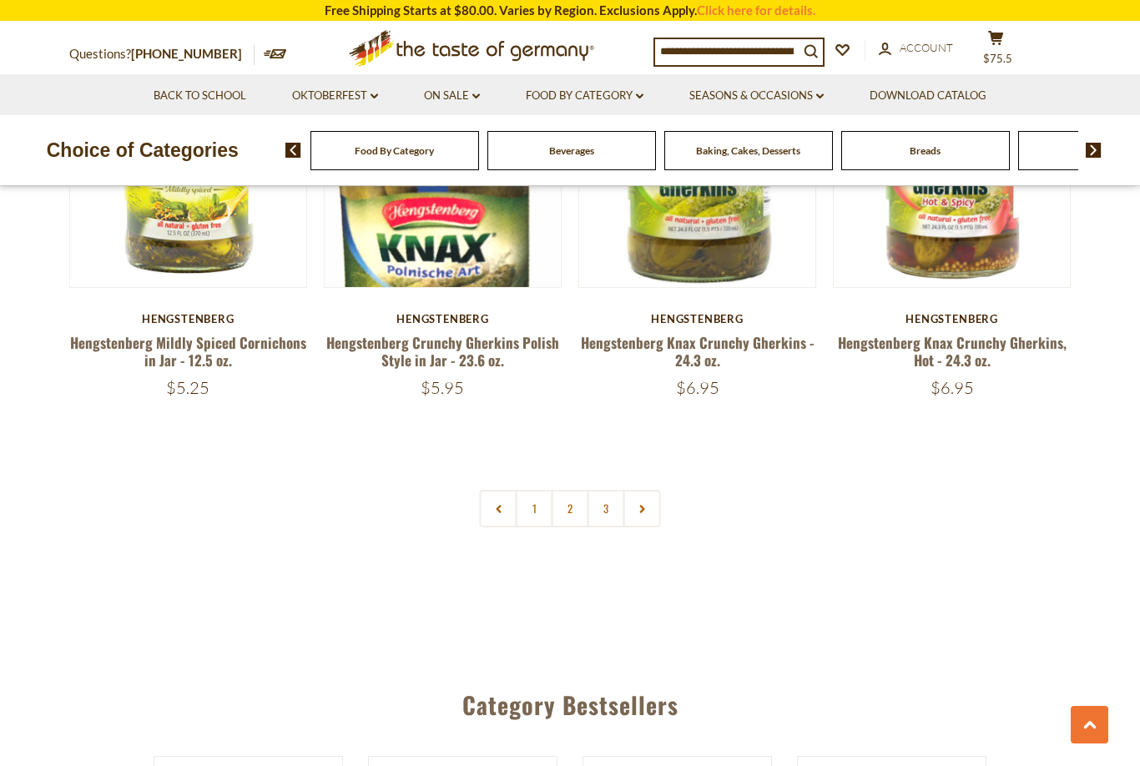
scroll to position [3836, 0]
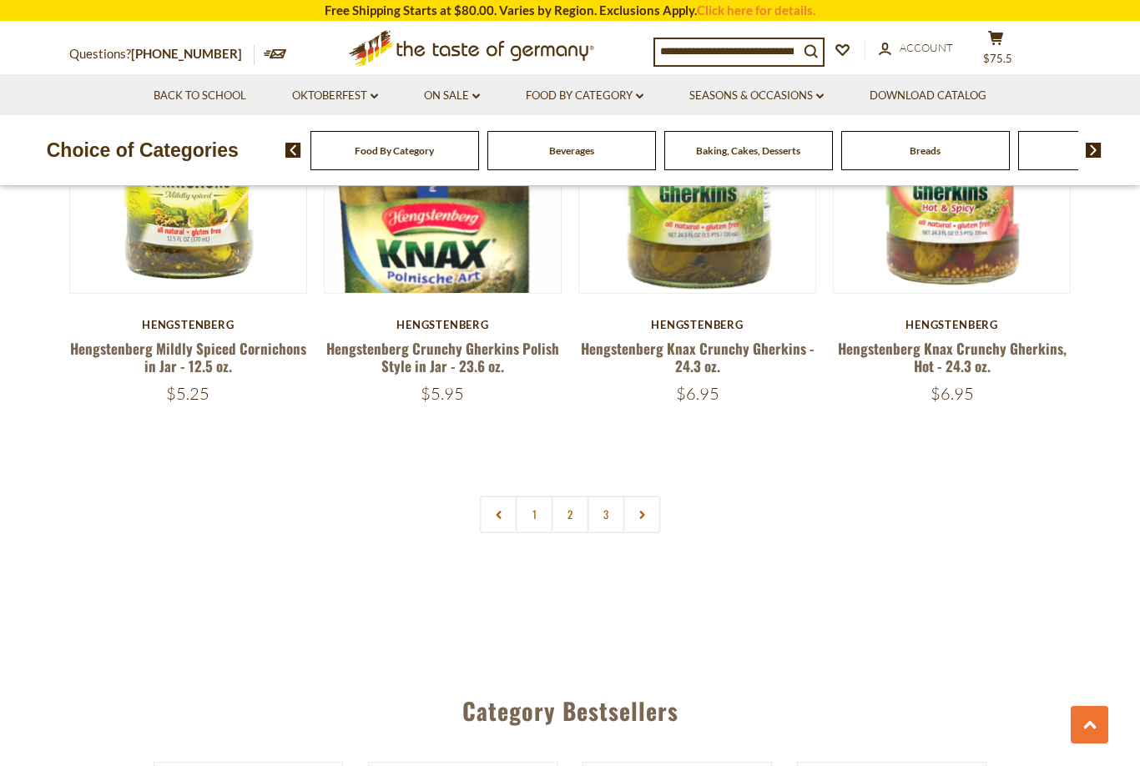
click at [577, 509] on link "2" at bounding box center [571, 515] width 38 height 38
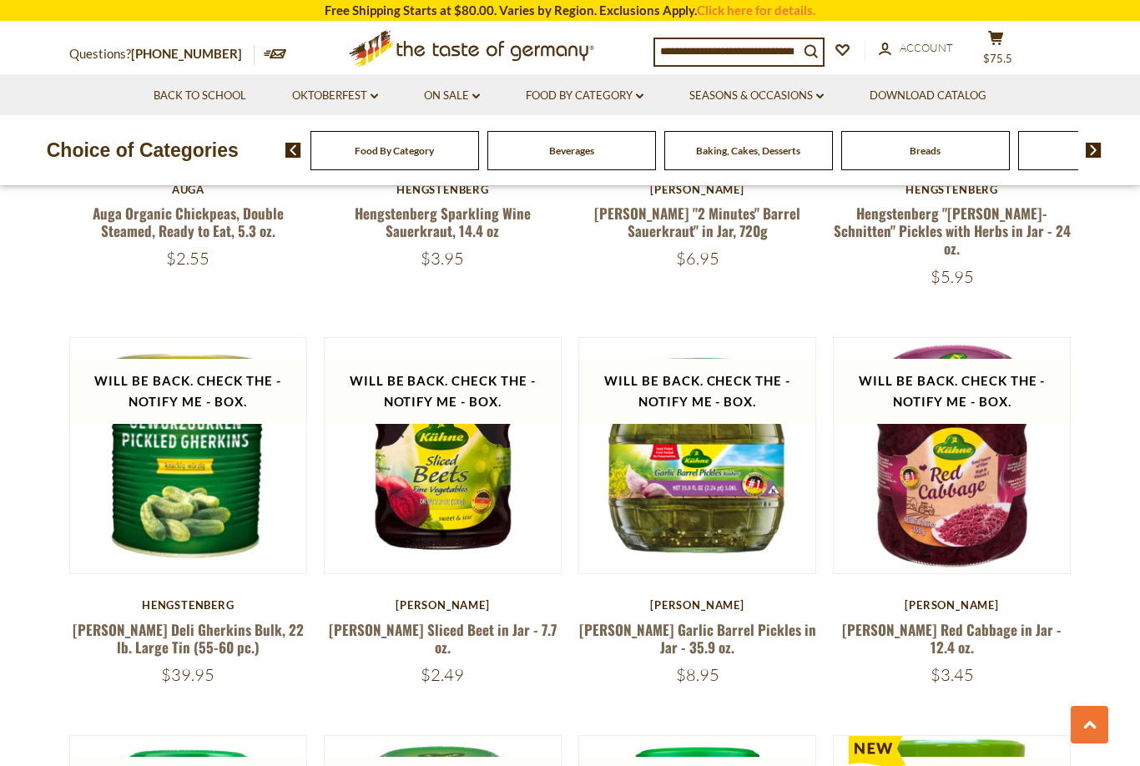
scroll to position [3154, 0]
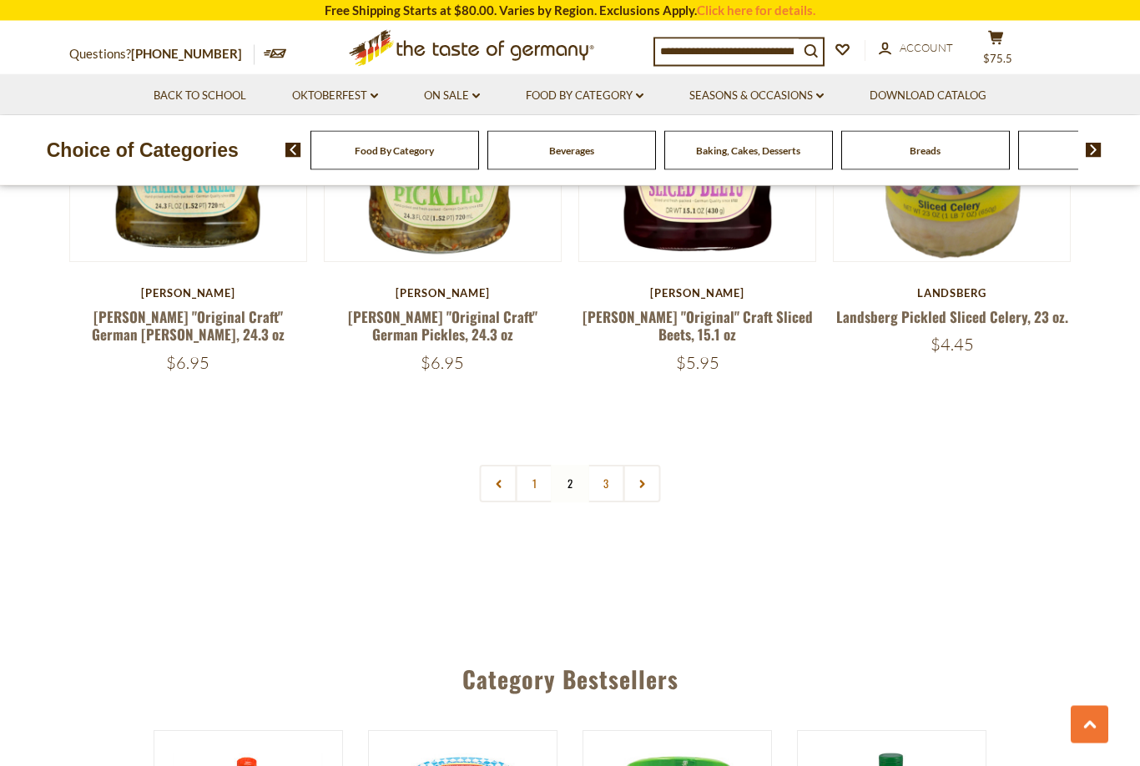
click at [604, 466] on link "3" at bounding box center [607, 485] width 38 height 38
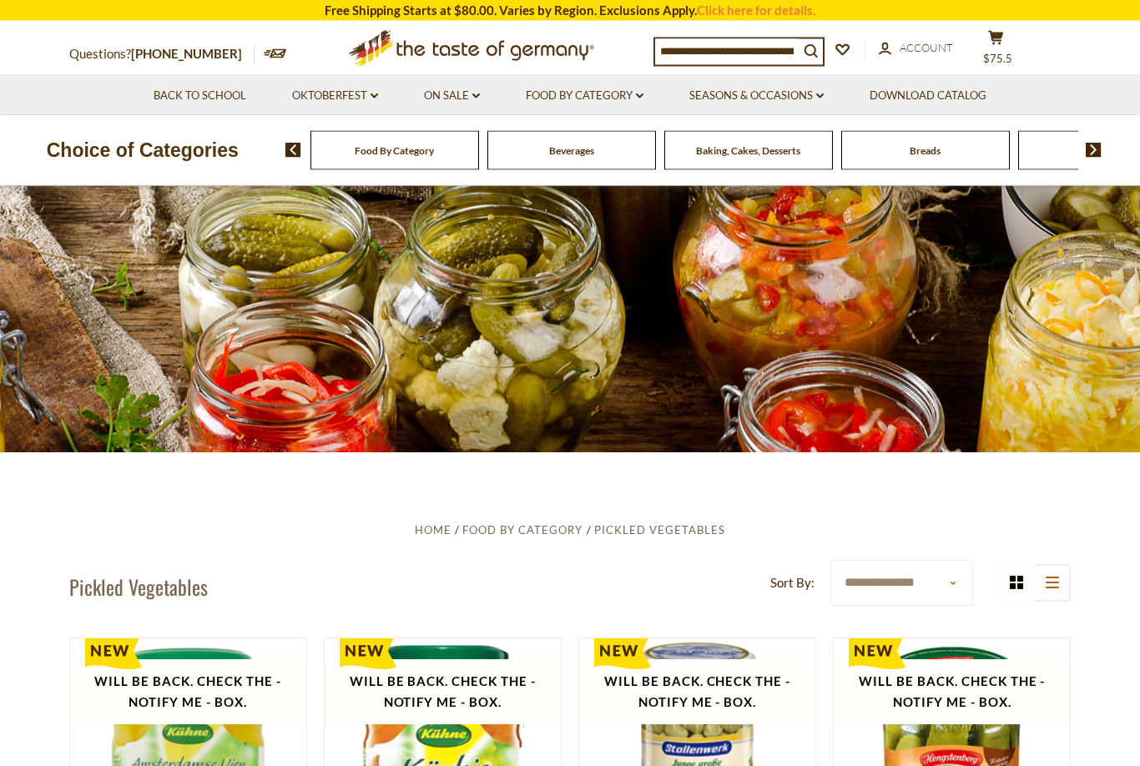
scroll to position [0, 0]
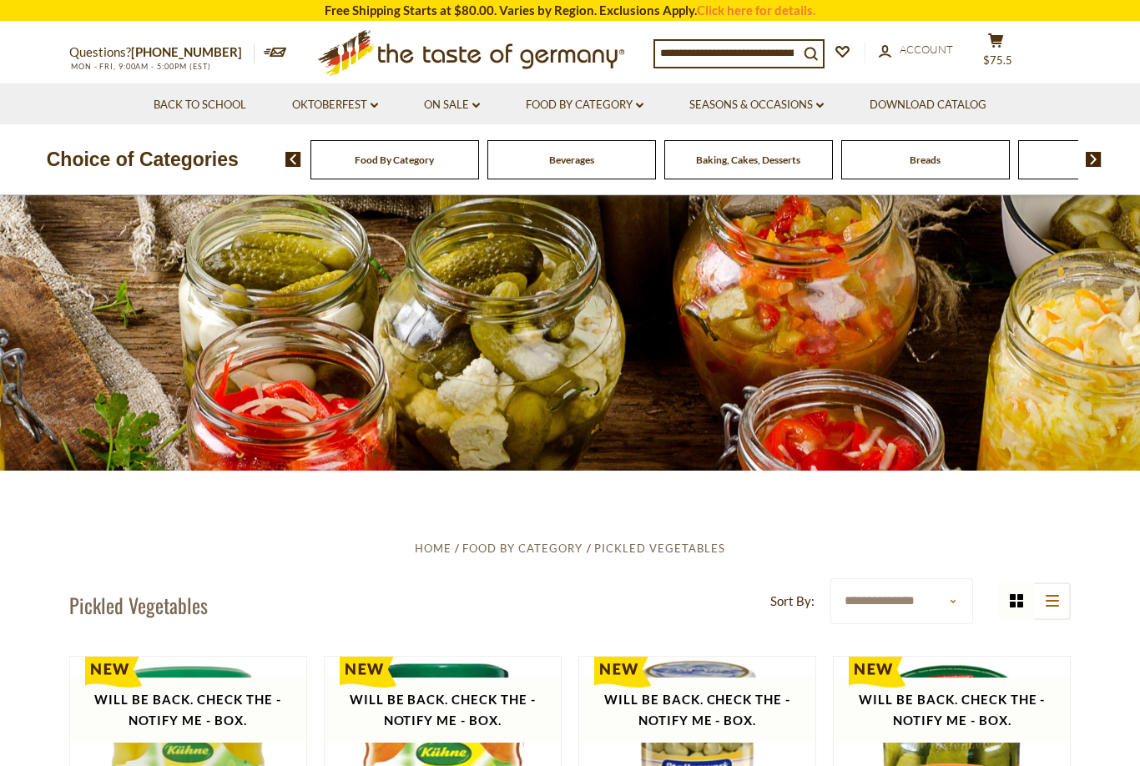
click at [658, 94] on li "Food By Category dropdown_arrow All Food By Category Taste of Germany Collectio…" at bounding box center [584, 103] width 161 height 41
click at [644, 97] on link "Food By Category dropdown_arrow" at bounding box center [585, 105] width 118 height 18
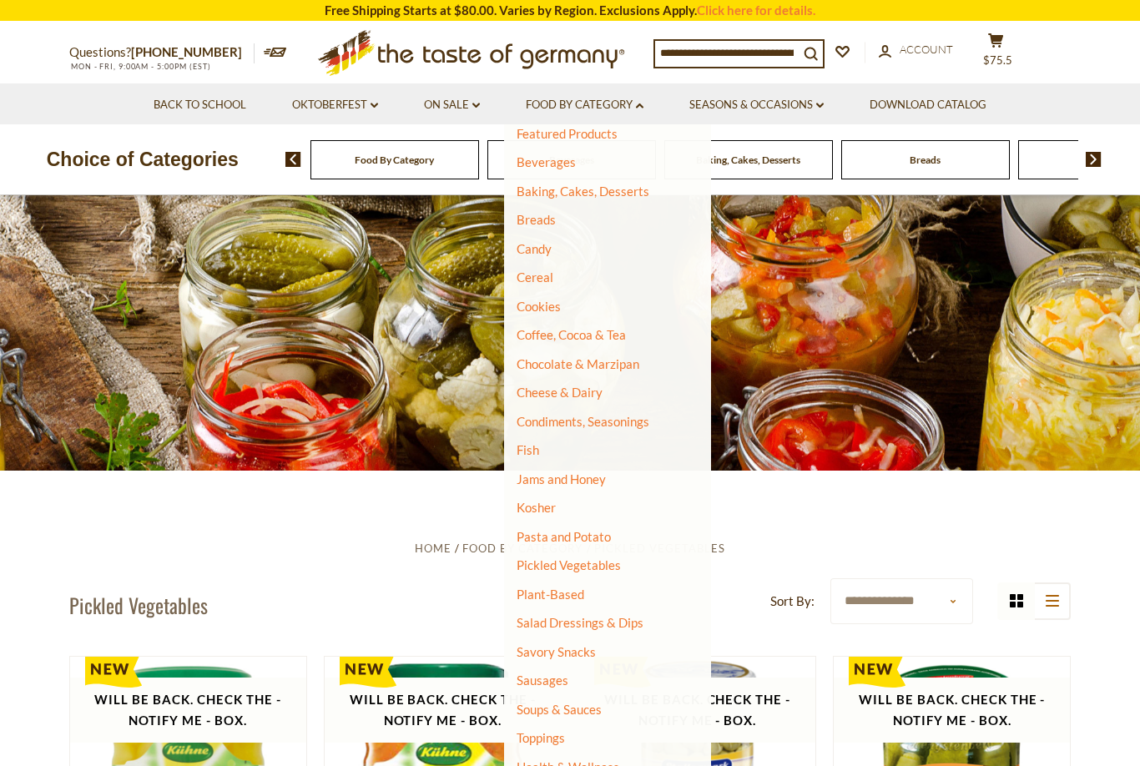
scroll to position [68, 0]
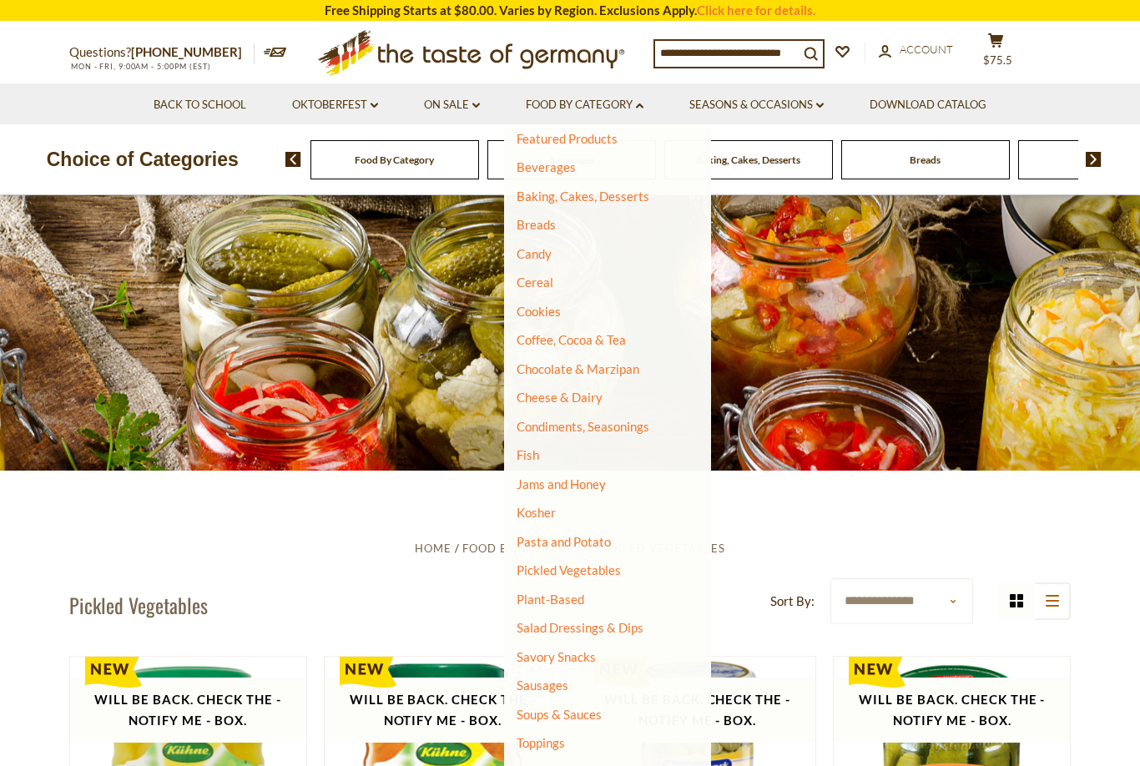
click at [602, 534] on link "Pasta and Potato" at bounding box center [564, 541] width 94 height 15
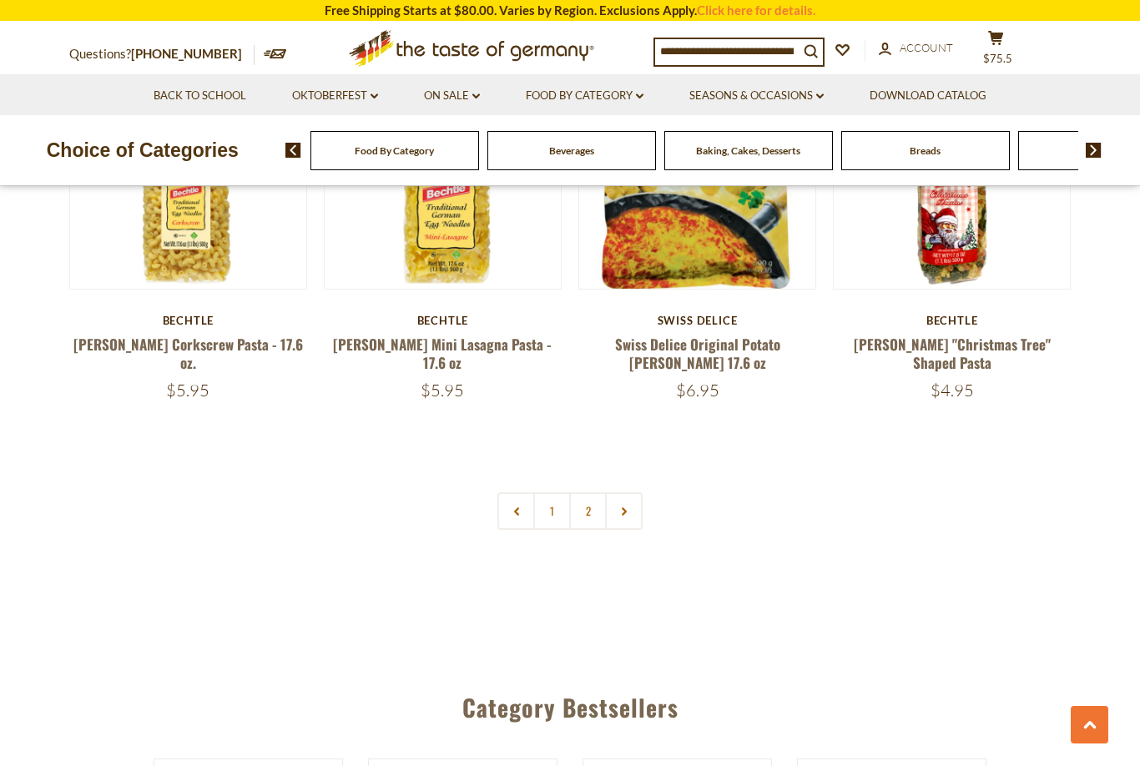
scroll to position [3855, 0]
click at [594, 492] on link "2" at bounding box center [588, 511] width 38 height 38
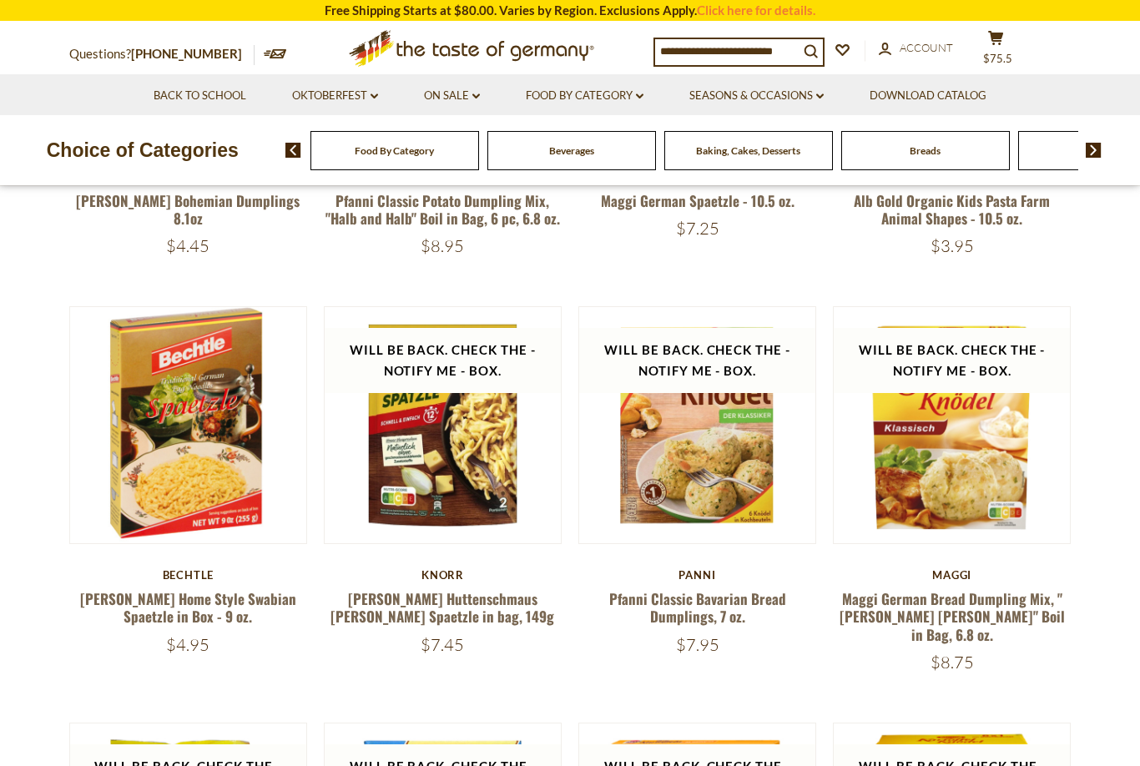
scroll to position [747, 0]
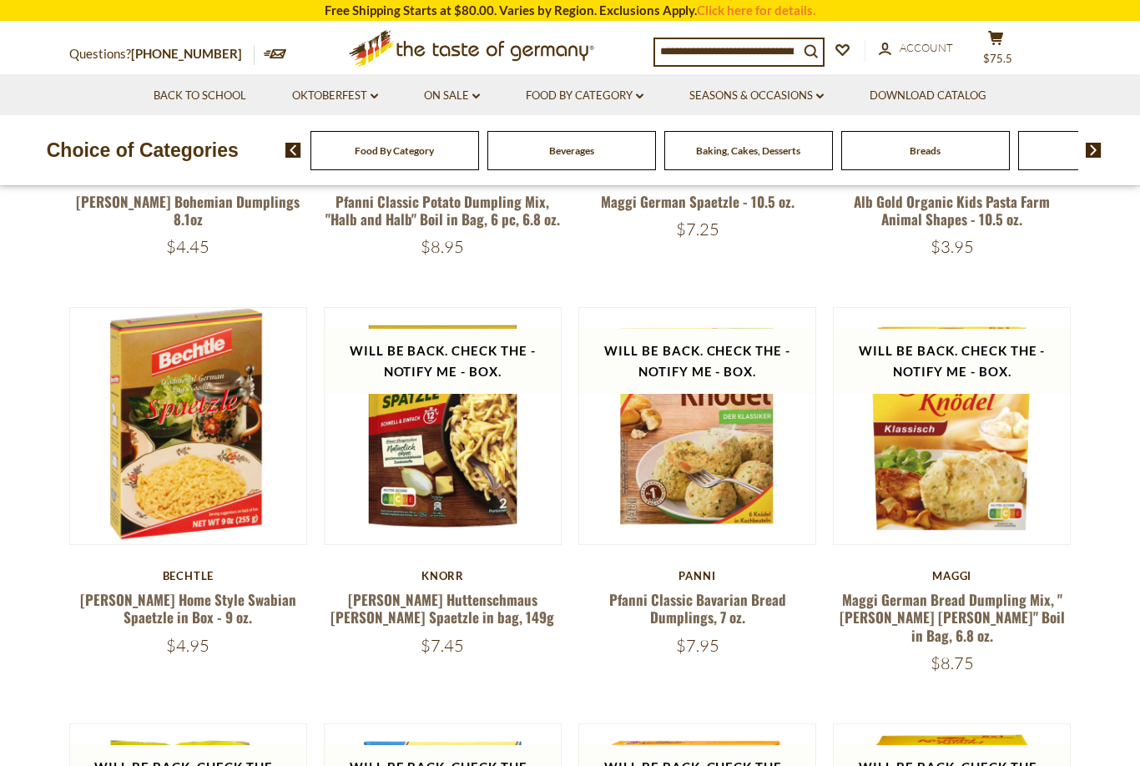
click at [644, 95] on icon at bounding box center [640, 95] width 8 height 5
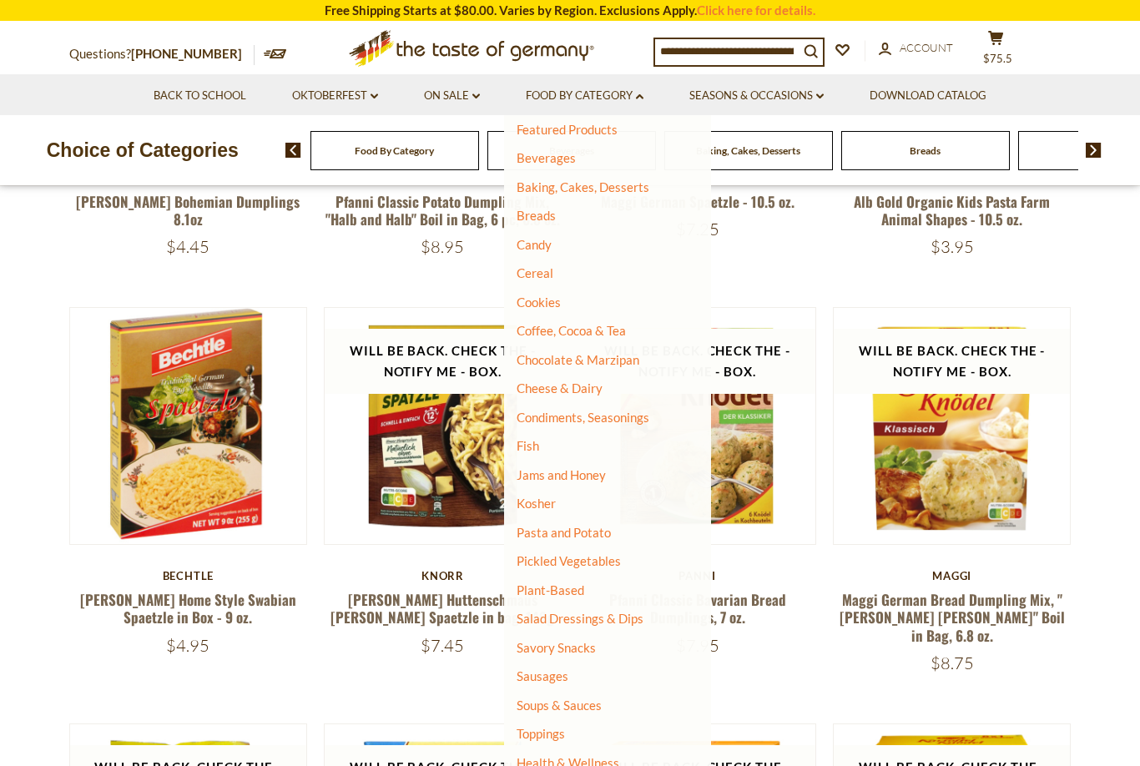
scroll to position [68, 0]
click at [560, 669] on link "Sausages" at bounding box center [543, 676] width 52 height 15
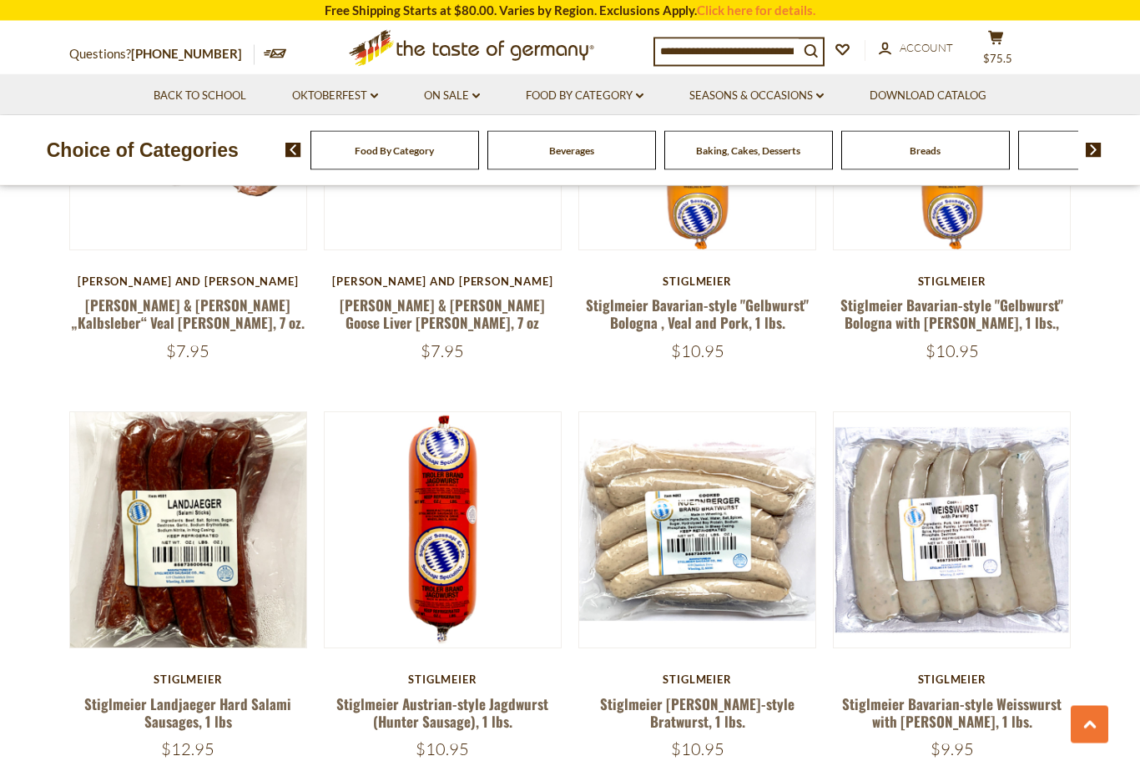
scroll to position [3537, 0]
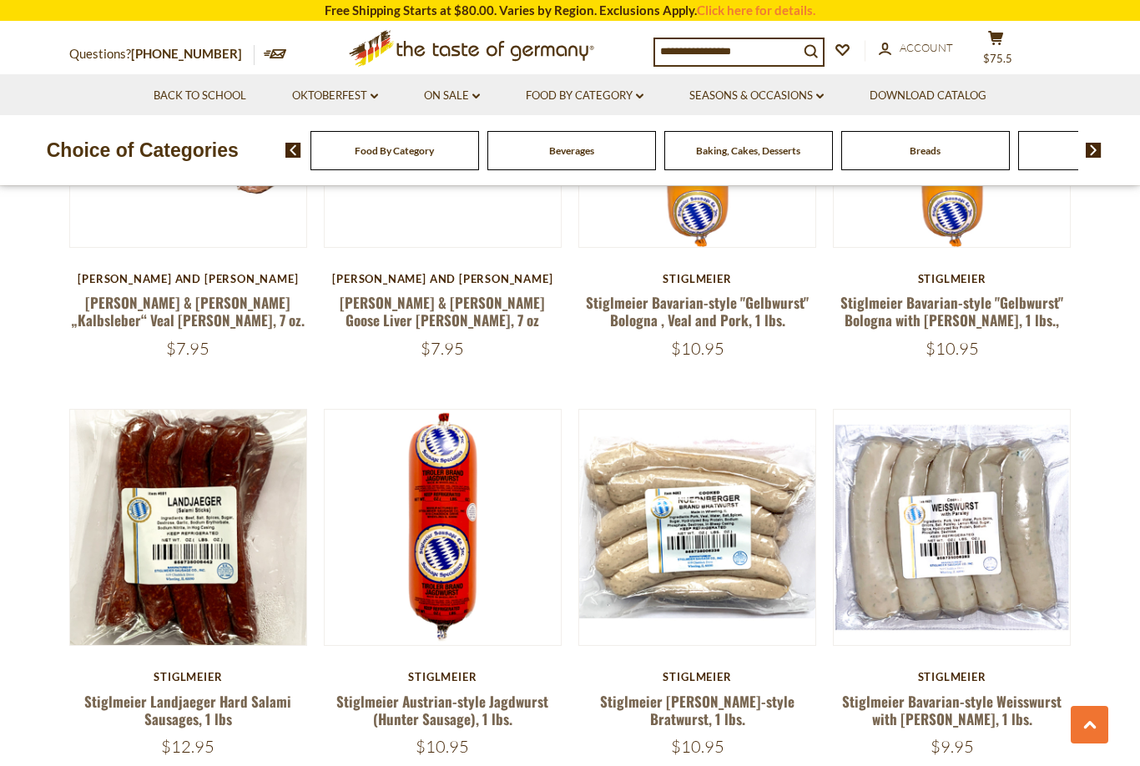
click at [265, 437] on link at bounding box center [188, 527] width 199 height 199
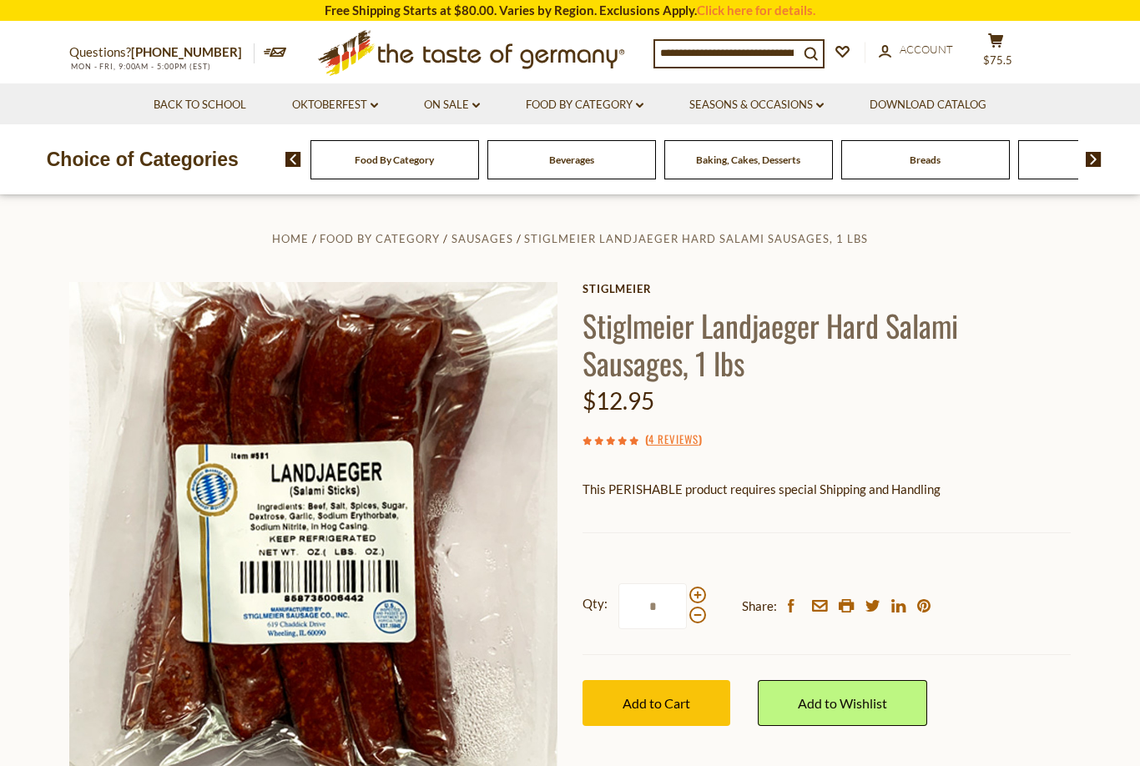
click at [693, 699] on button "Add to Cart" at bounding box center [657, 703] width 148 height 46
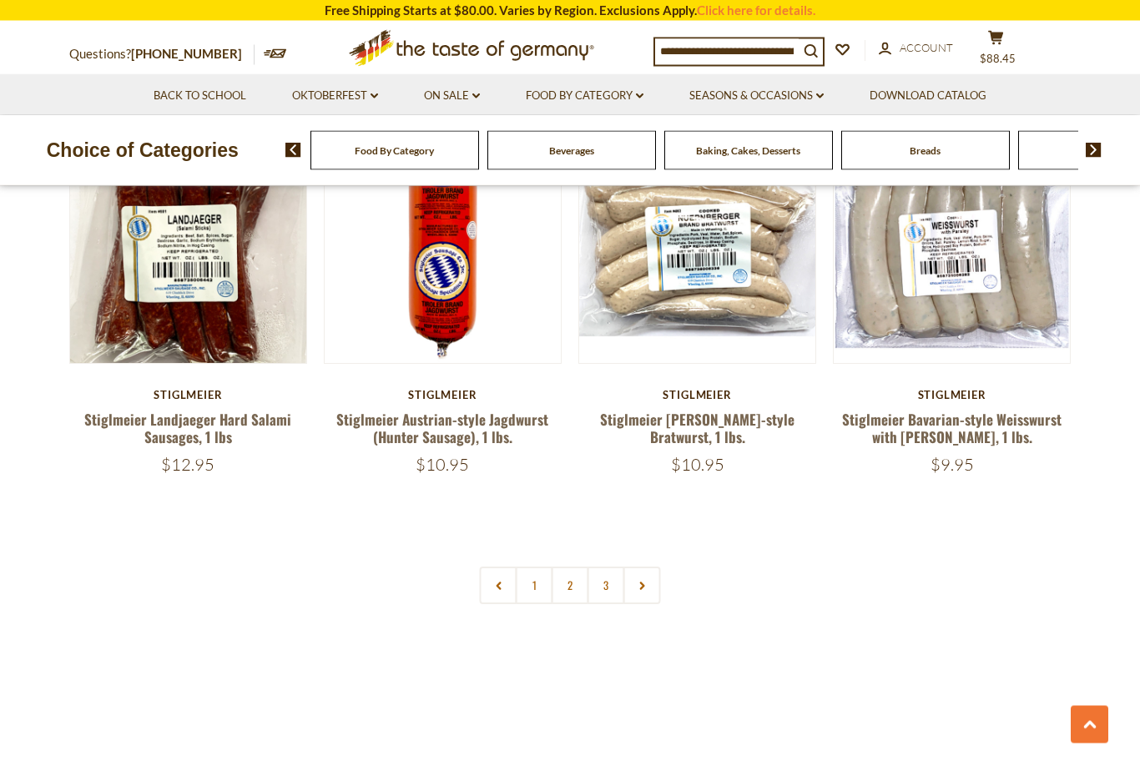
scroll to position [3823, 0]
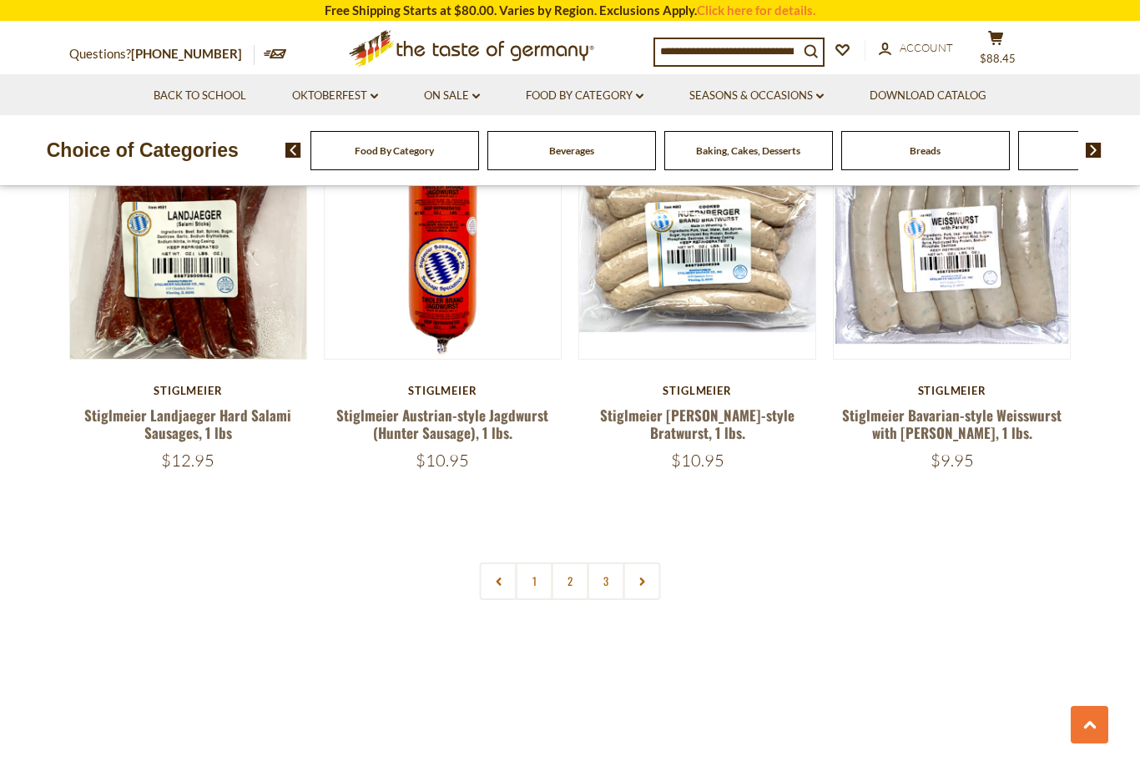
click at [620, 563] on link "3" at bounding box center [607, 582] width 38 height 38
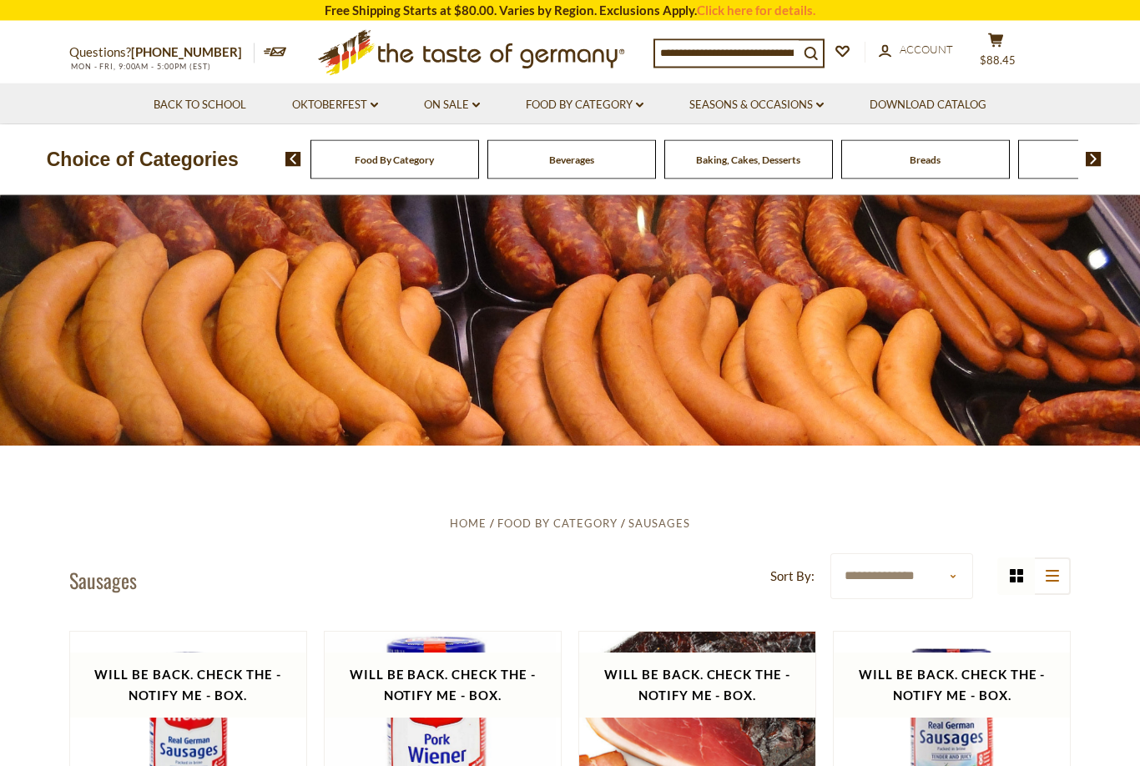
scroll to position [0, 0]
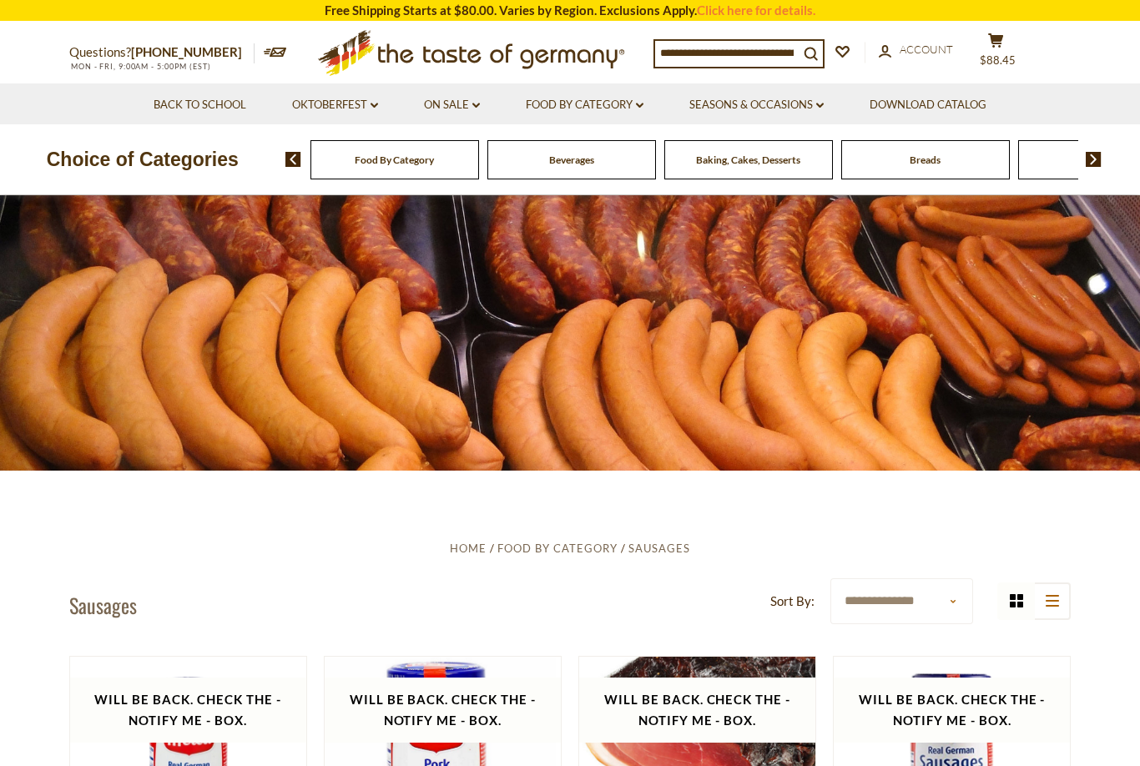
click at [639, 108] on link "Food By Category dropdown_arrow" at bounding box center [585, 105] width 118 height 18
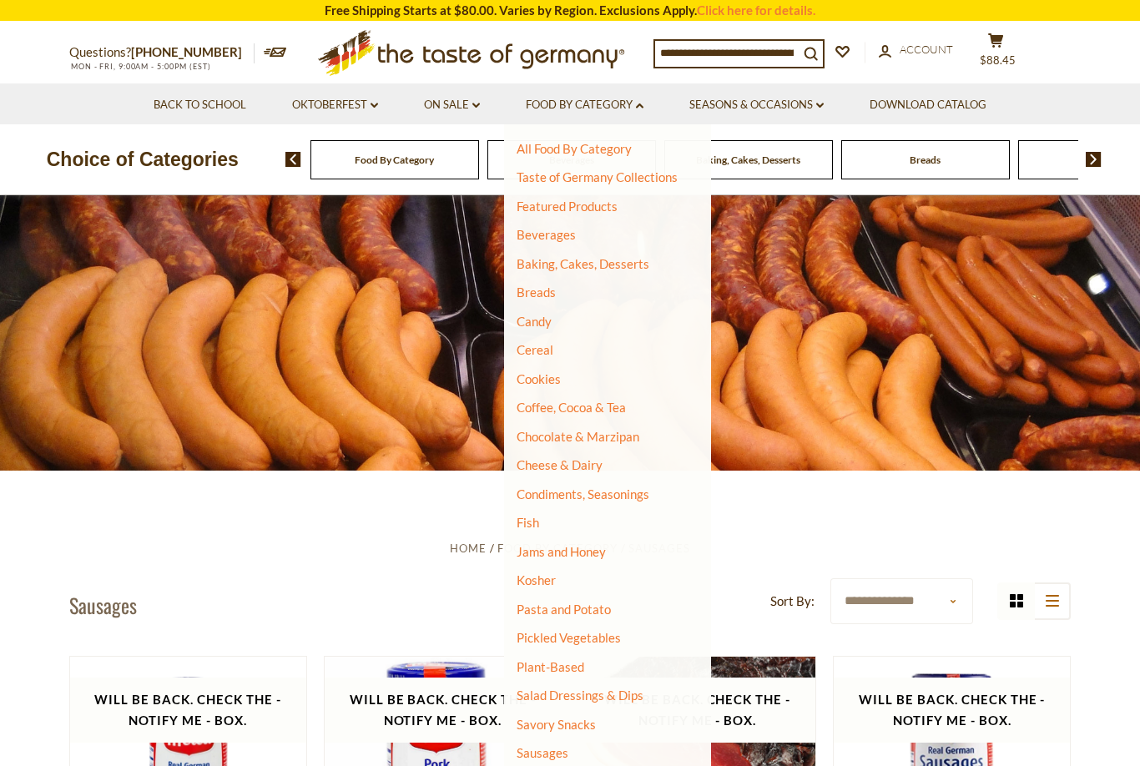
click at [548, 320] on link "Candy" at bounding box center [534, 321] width 35 height 15
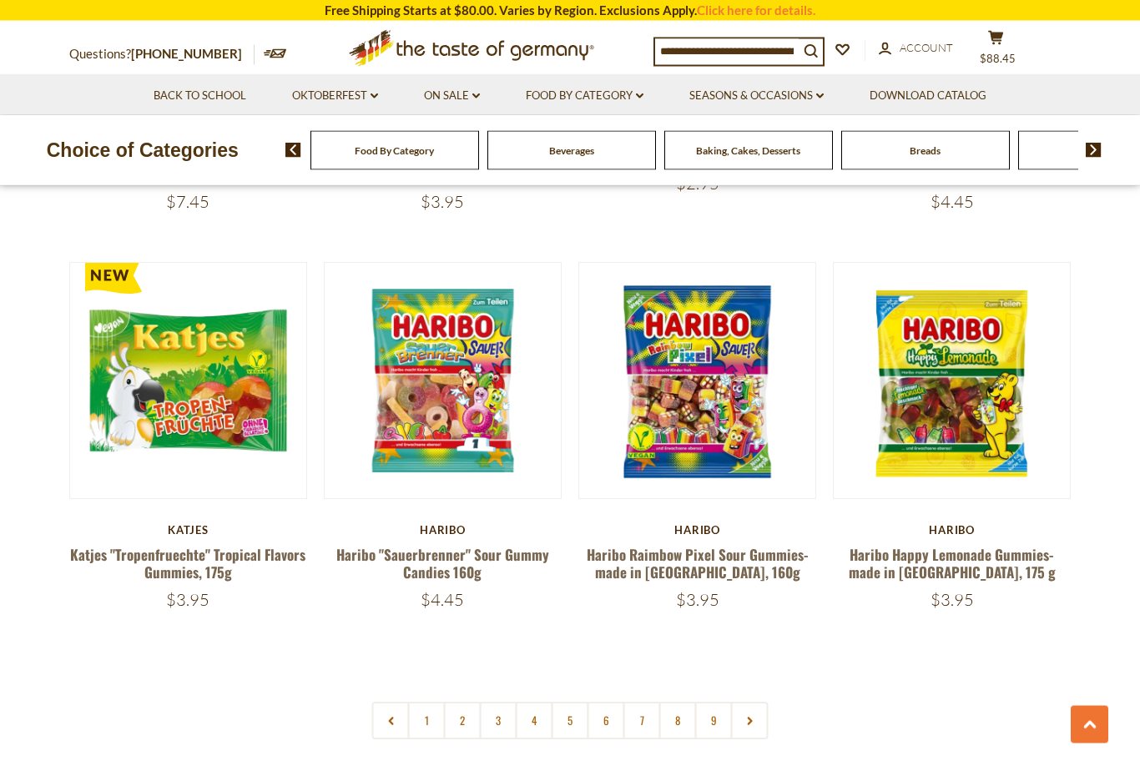
scroll to position [3734, 0]
click at [761, 702] on link at bounding box center [750, 721] width 38 height 38
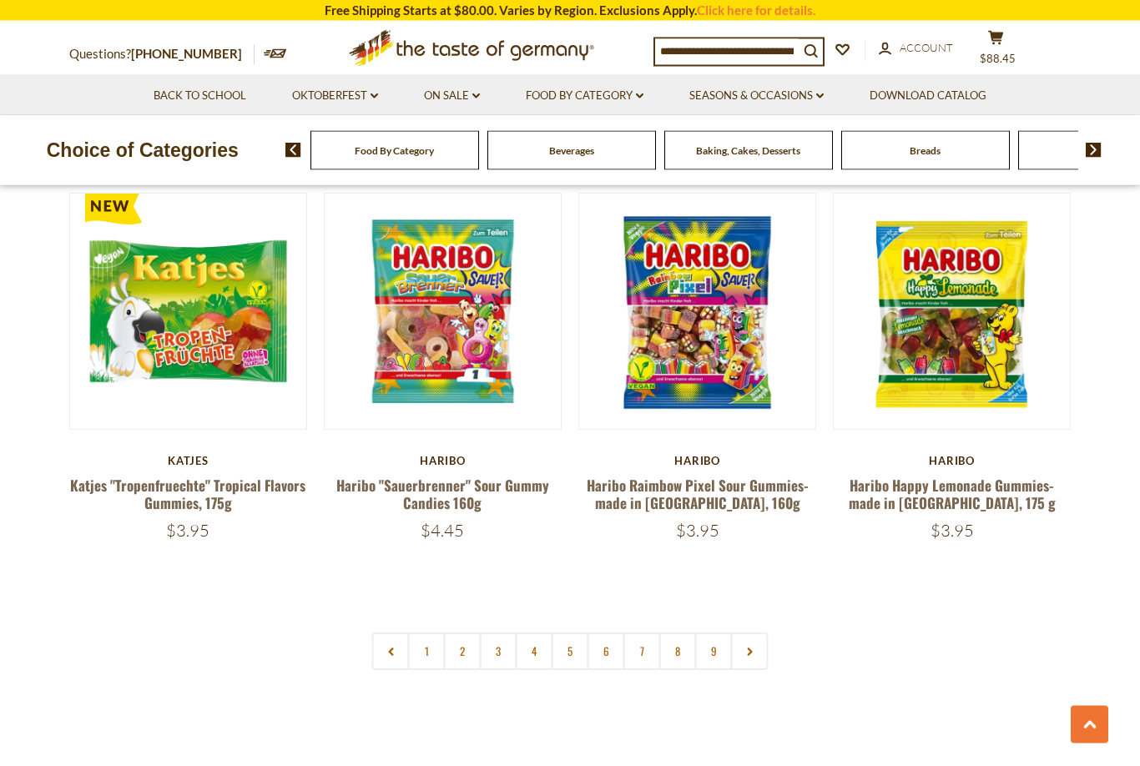
scroll to position [3801, 0]
click at [511, 633] on link "3" at bounding box center [499, 652] width 38 height 38
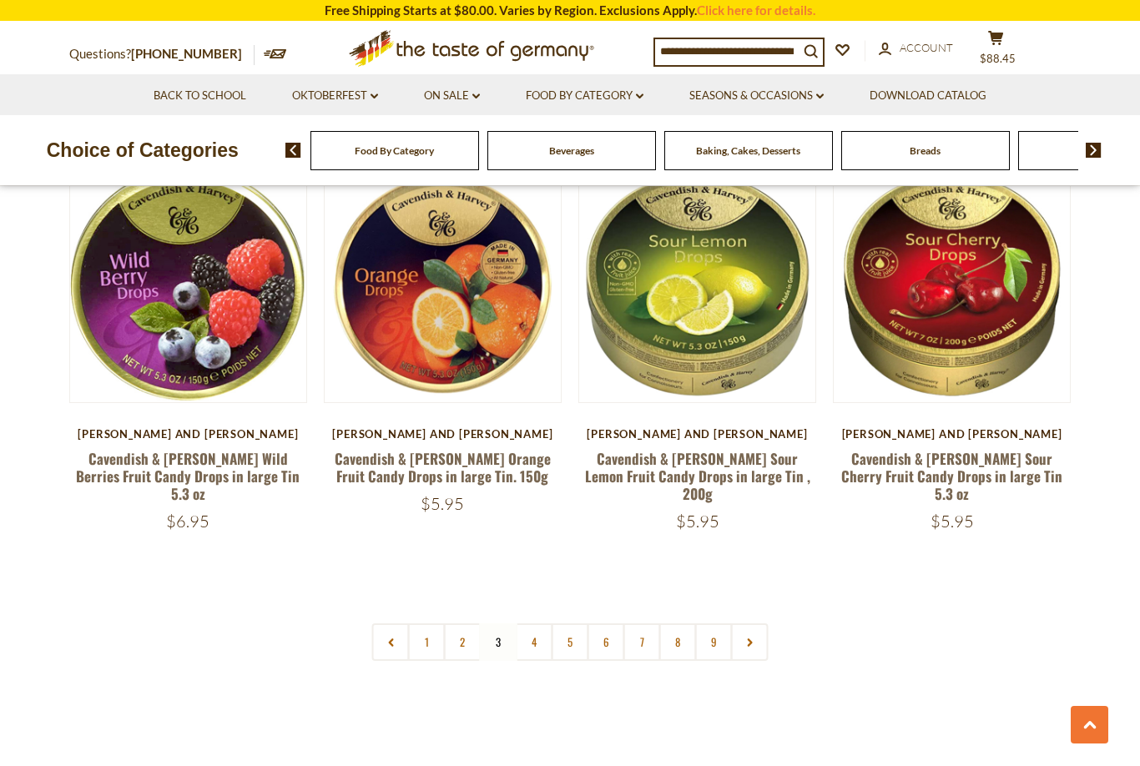
scroll to position [3757, 0]
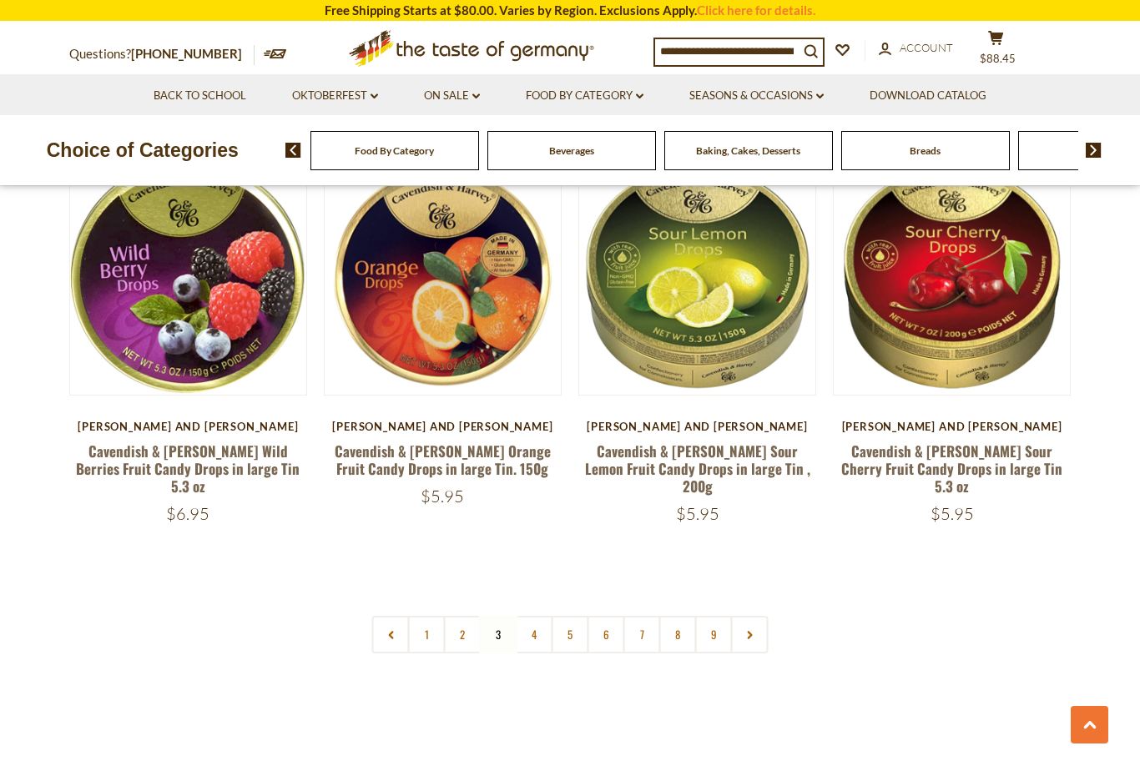
click at [506, 616] on nav "1 2 3 4 5 6 7 8 9" at bounding box center [570, 635] width 397 height 38
click at [553, 616] on link "5" at bounding box center [571, 635] width 38 height 38
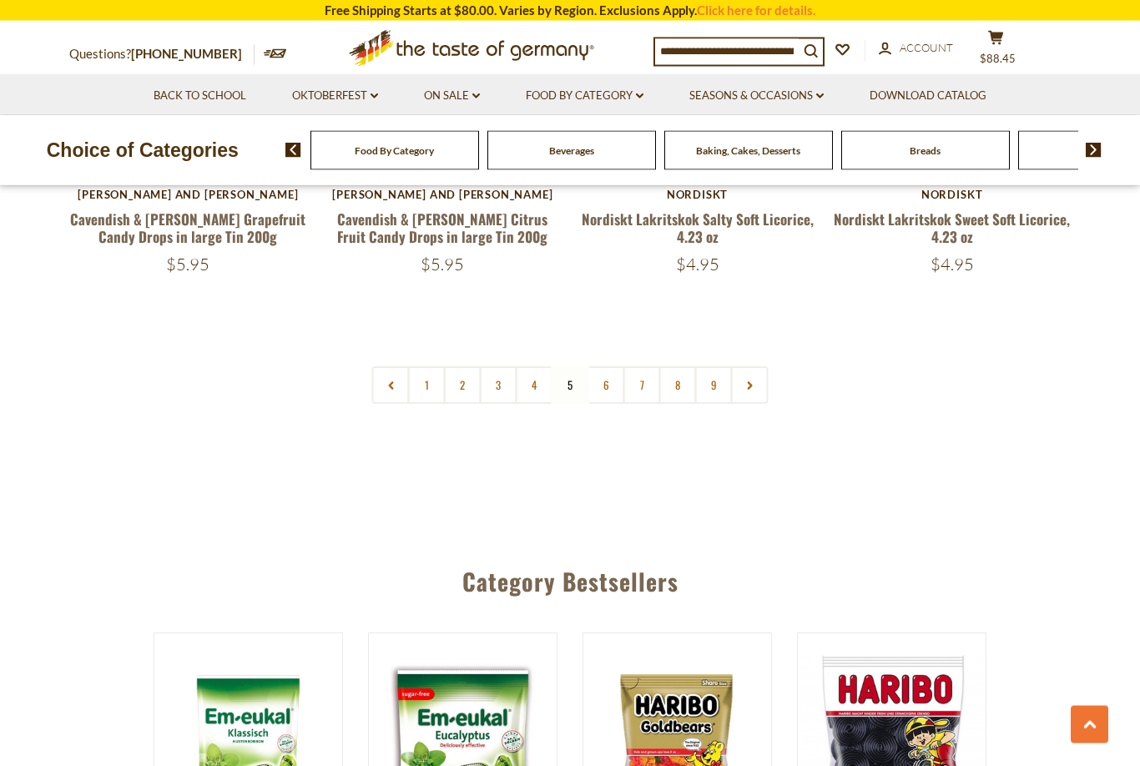
scroll to position [3989, 0]
click at [536, 366] on link "4" at bounding box center [535, 385] width 38 height 38
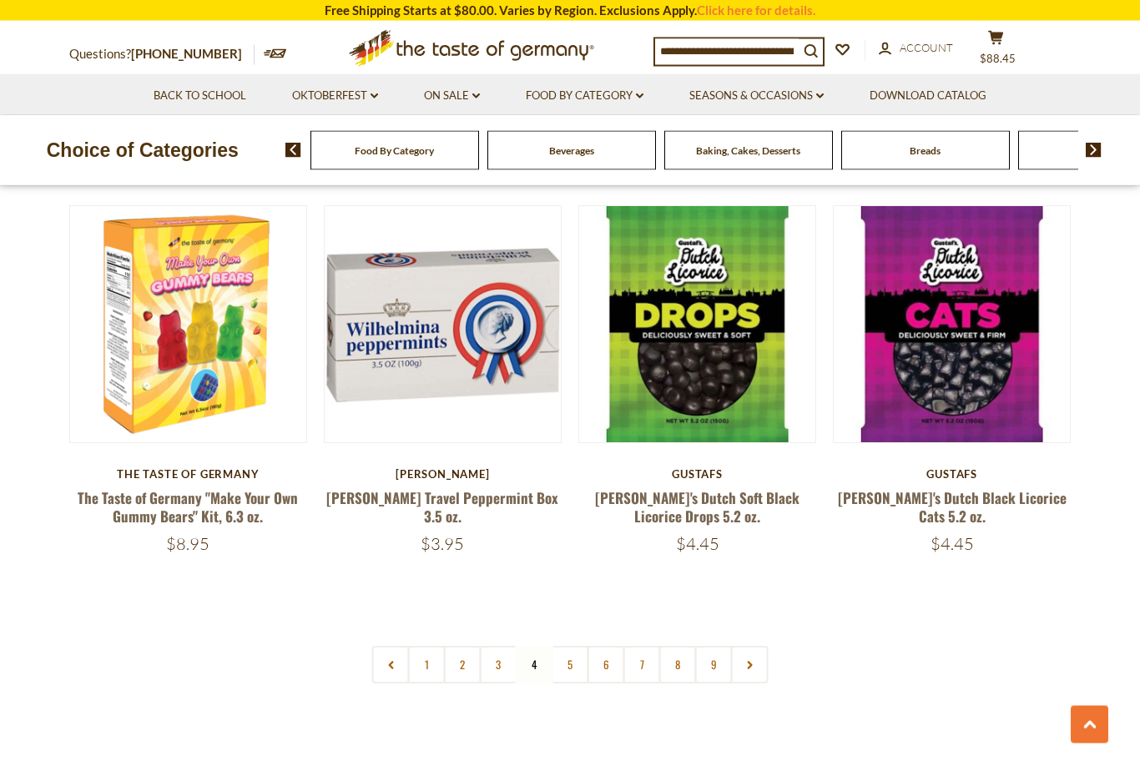
scroll to position [3692, 0]
click at [582, 647] on link "5" at bounding box center [571, 665] width 38 height 38
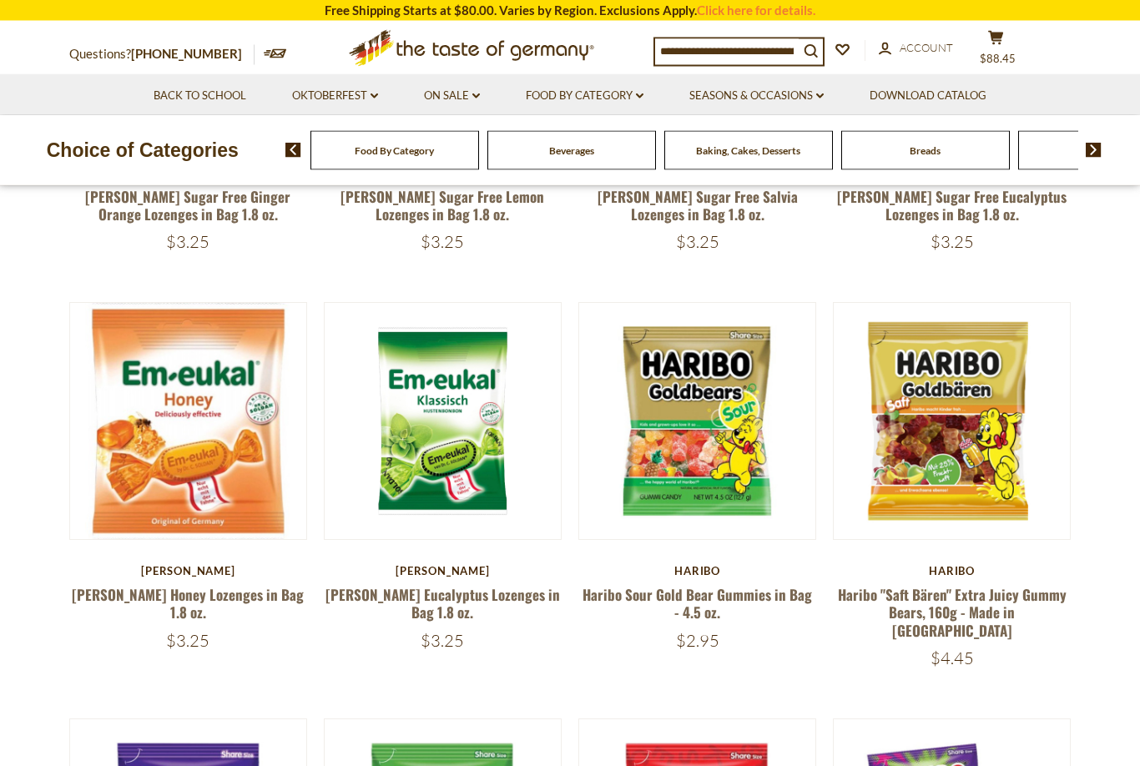
scroll to position [754, 0]
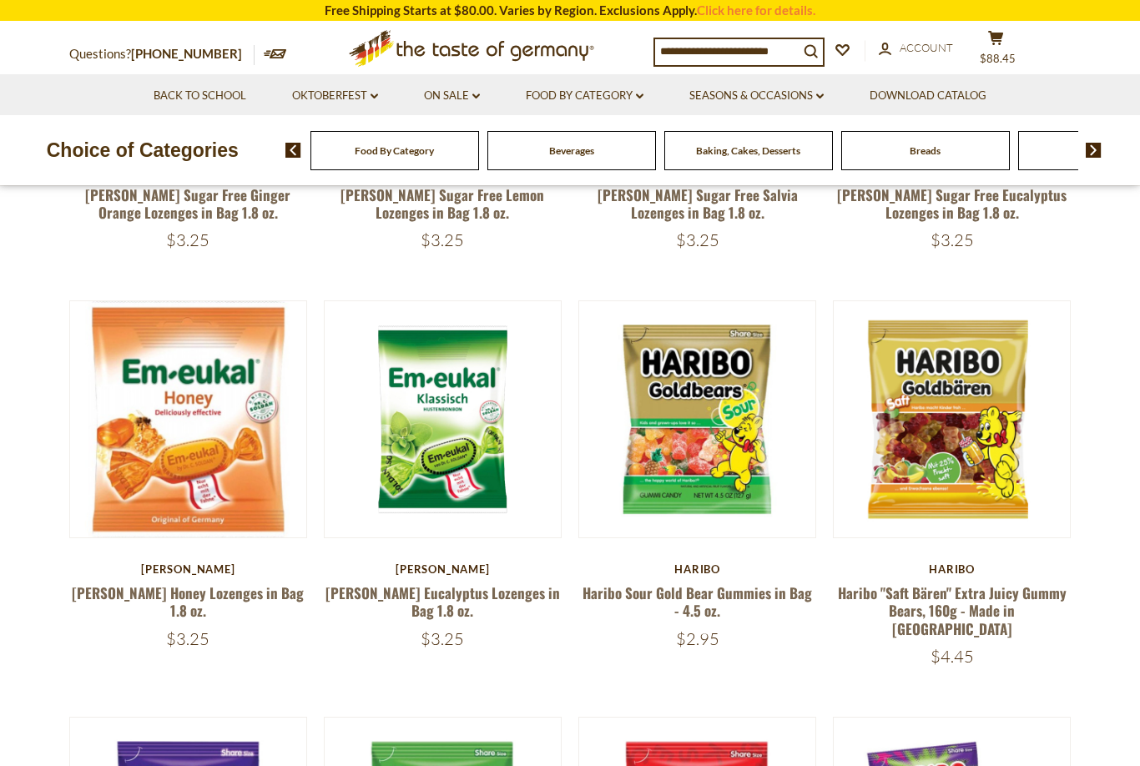
click at [471, 498] on link at bounding box center [443, 420] width 199 height 199
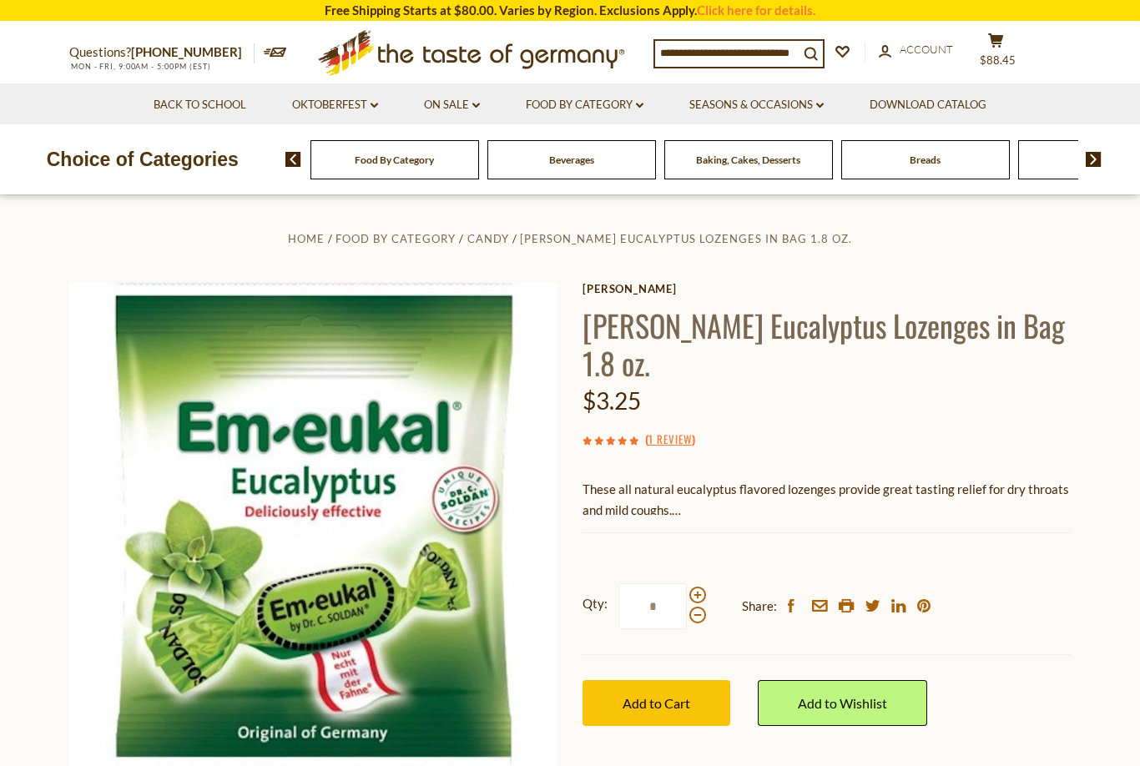
click at [710, 680] on button "Add to Cart" at bounding box center [657, 703] width 148 height 46
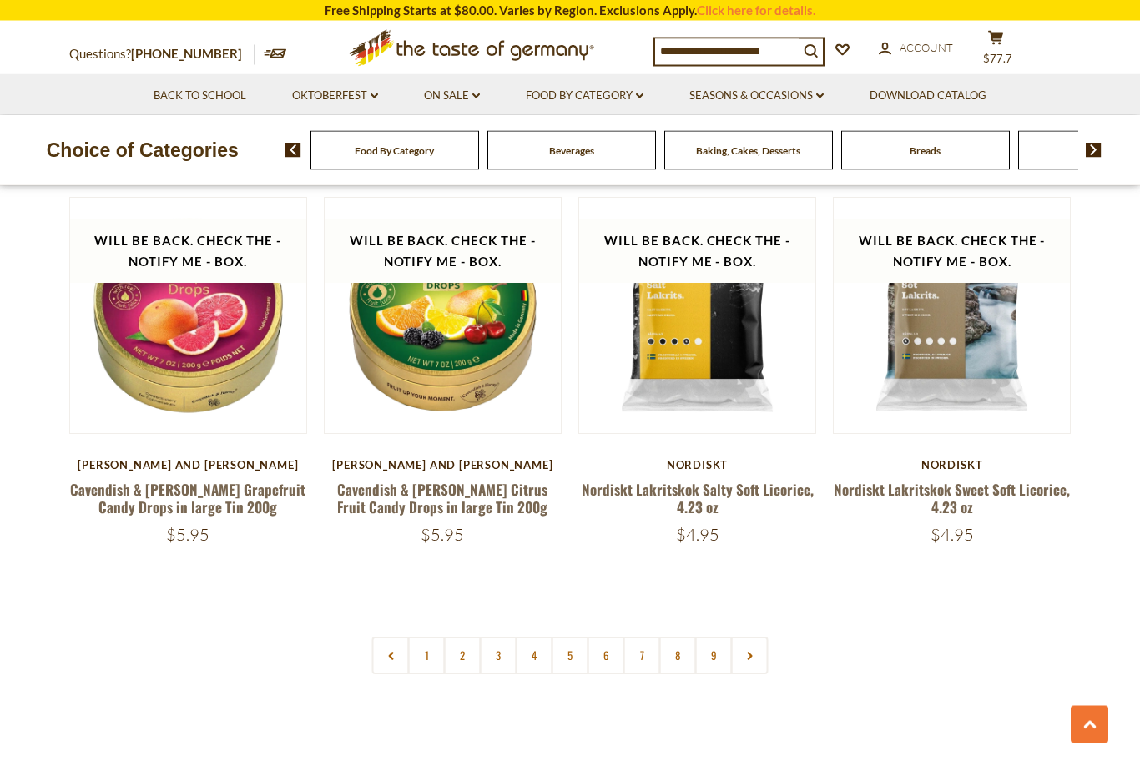
scroll to position [3725, 0]
click at [653, 636] on link "7" at bounding box center [643, 655] width 38 height 38
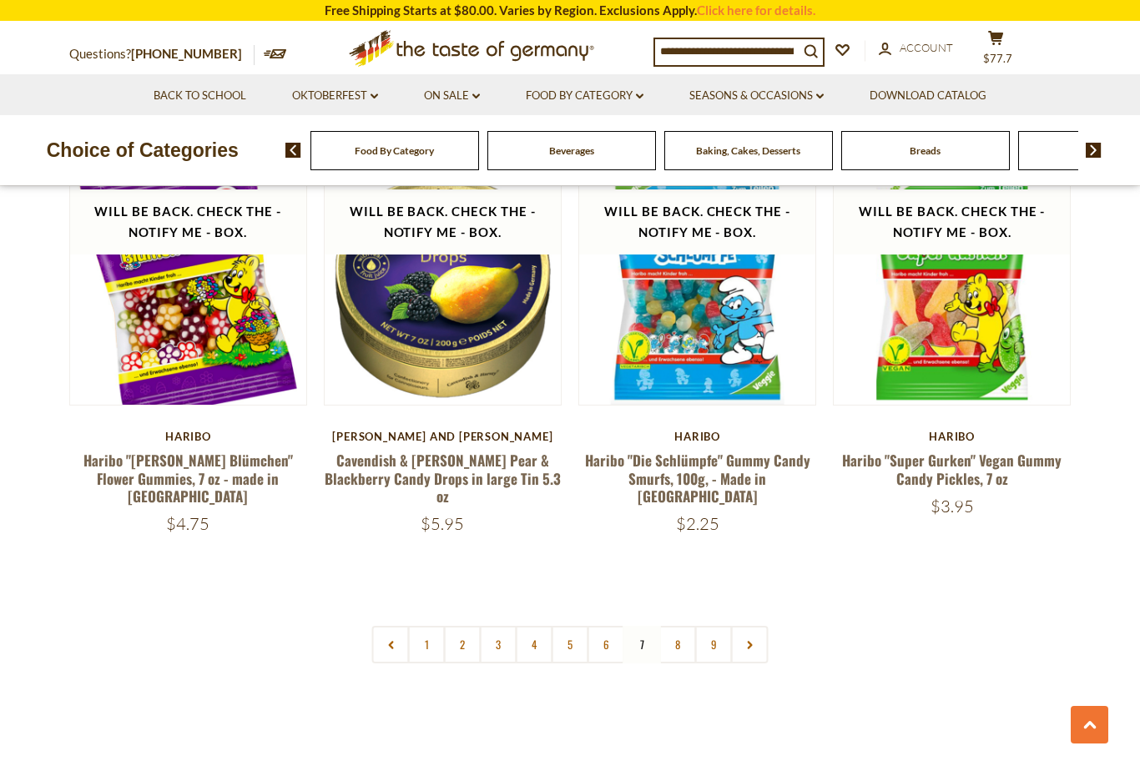
scroll to position [3792, 0]
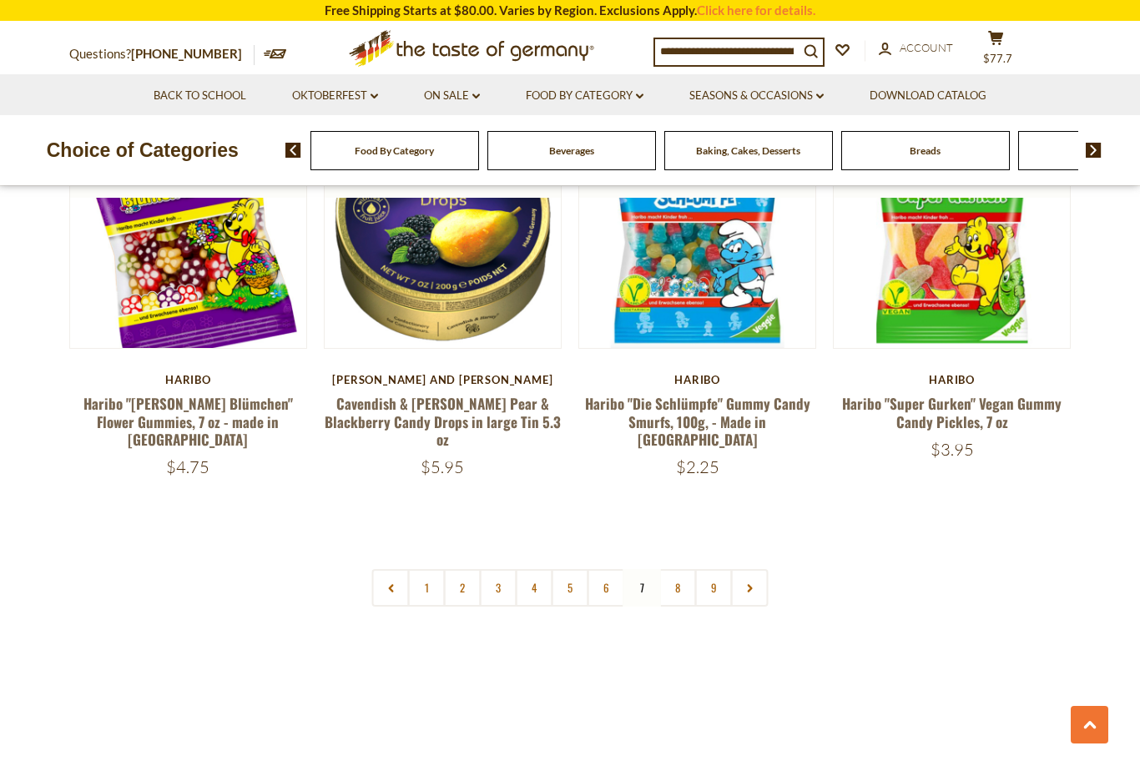
click at [684, 569] on link "8" at bounding box center [678, 588] width 38 height 38
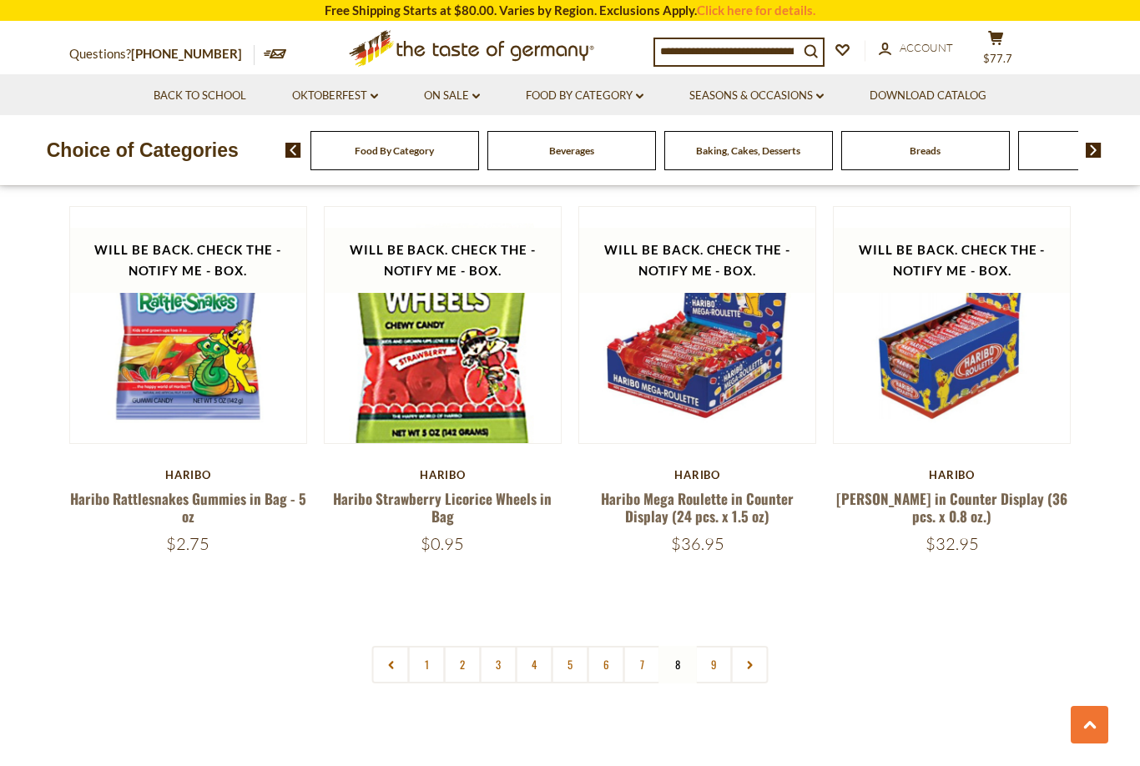
scroll to position [3738, 0]
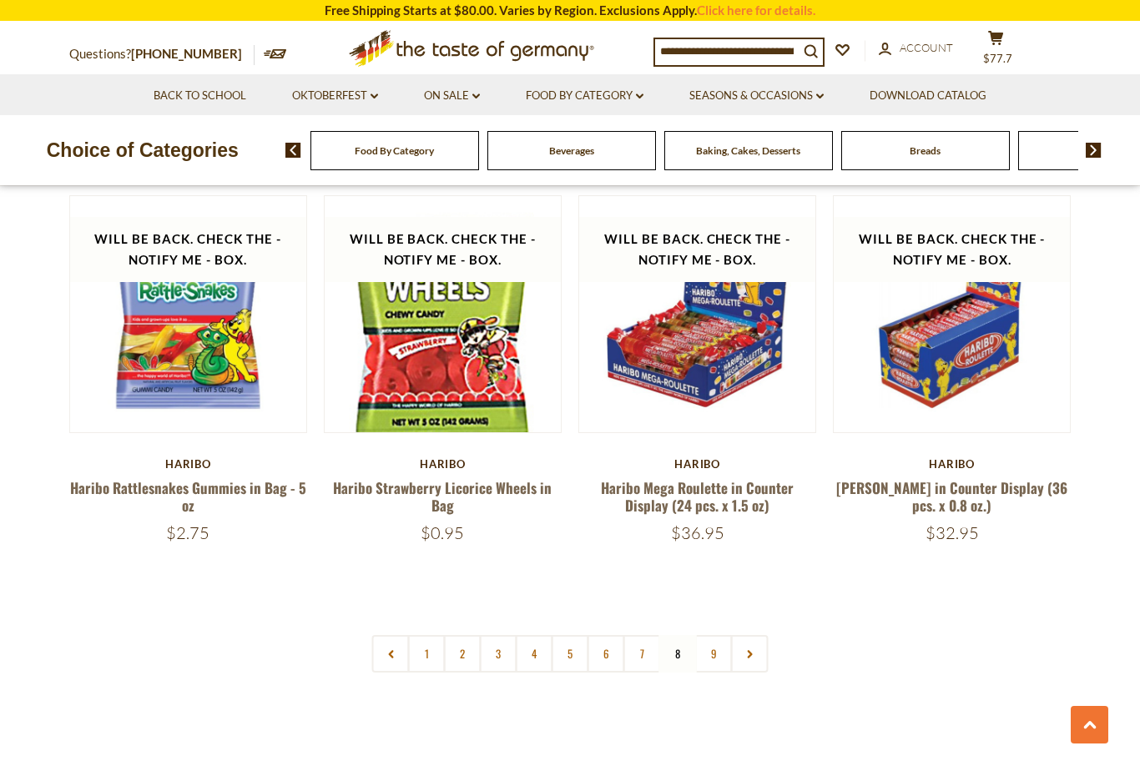
click at [680, 635] on nav "1 2 3 4 5 6 7 8 9" at bounding box center [570, 654] width 397 height 38
click at [684, 635] on nav "1 2 3 4 5 6 7 8 9" at bounding box center [570, 654] width 397 height 38
click at [688, 635] on nav "1 2 3 4 5 6 7 8 9" at bounding box center [570, 654] width 397 height 38
click at [684, 635] on nav "1 2 3 4 5 6 7 8 9" at bounding box center [570, 654] width 397 height 38
click at [725, 635] on link "9" at bounding box center [714, 654] width 38 height 38
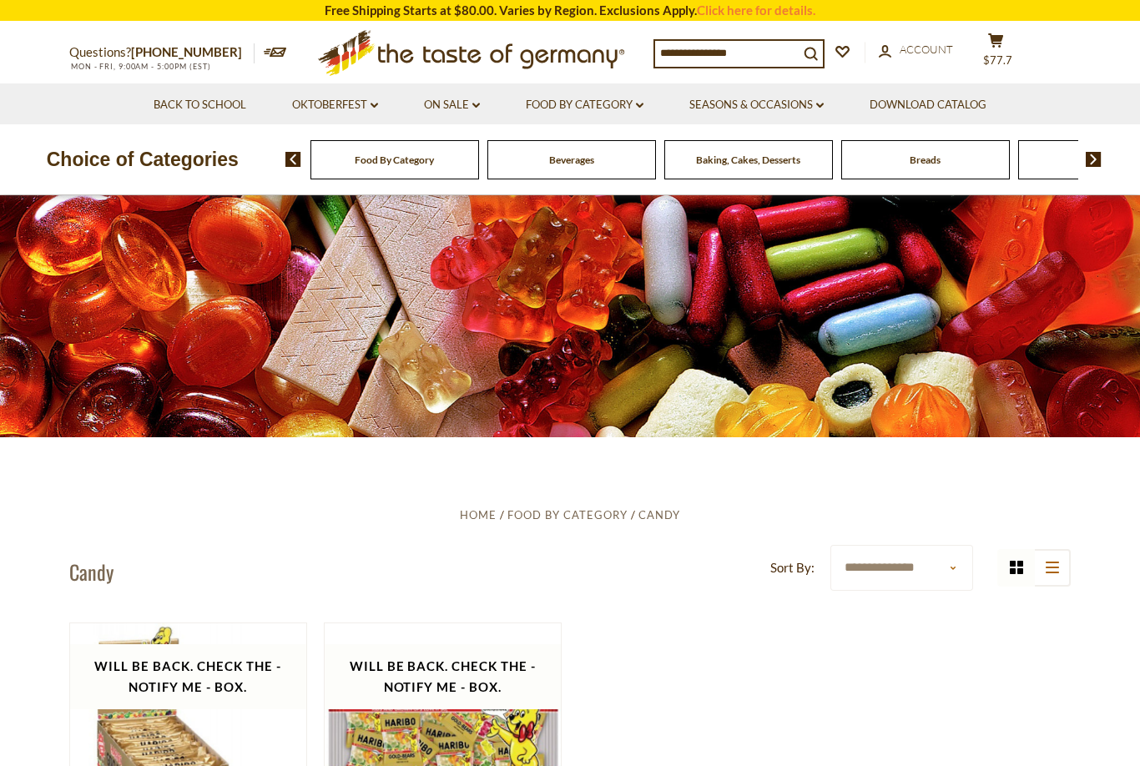
scroll to position [0, 0]
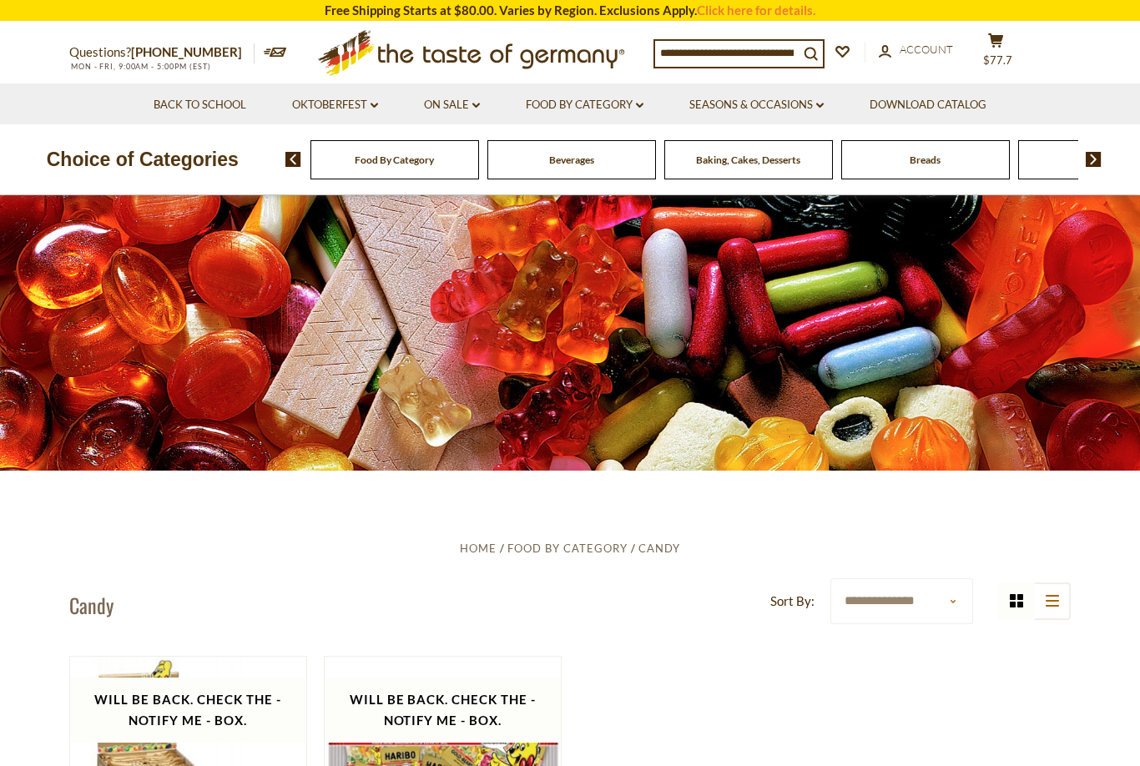
click at [636, 110] on link "Food By Category dropdown_arrow" at bounding box center [585, 105] width 118 height 18
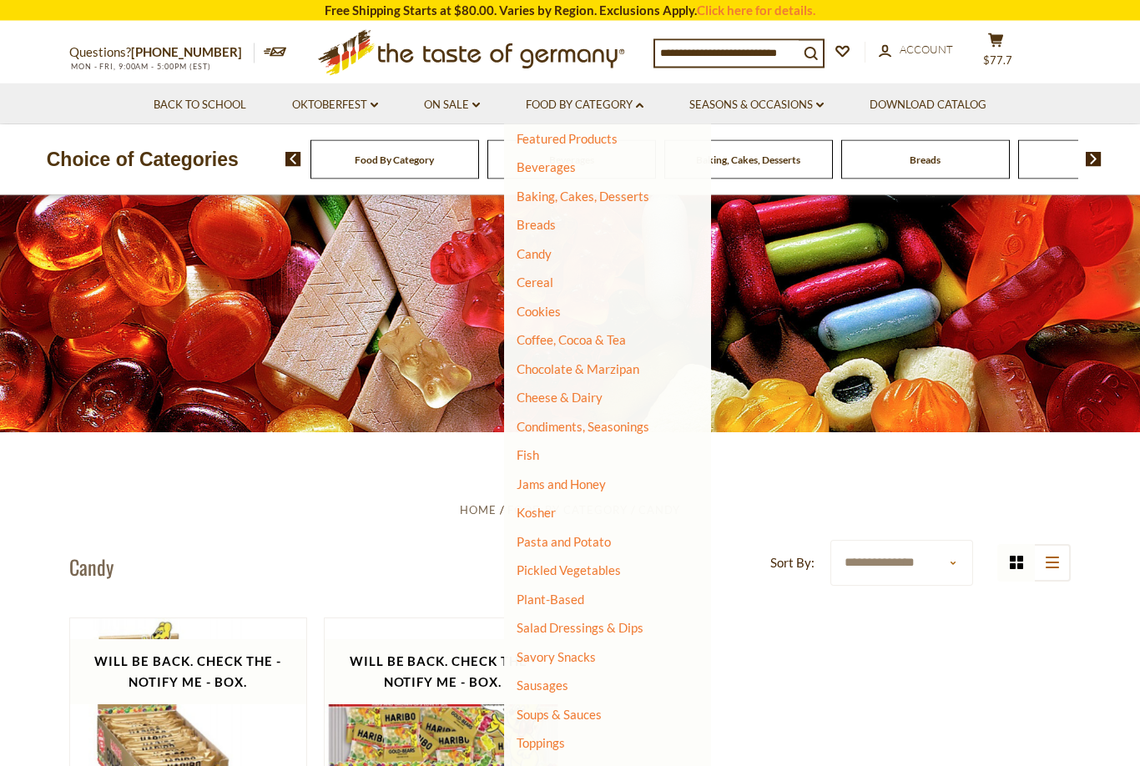
scroll to position [50, 0]
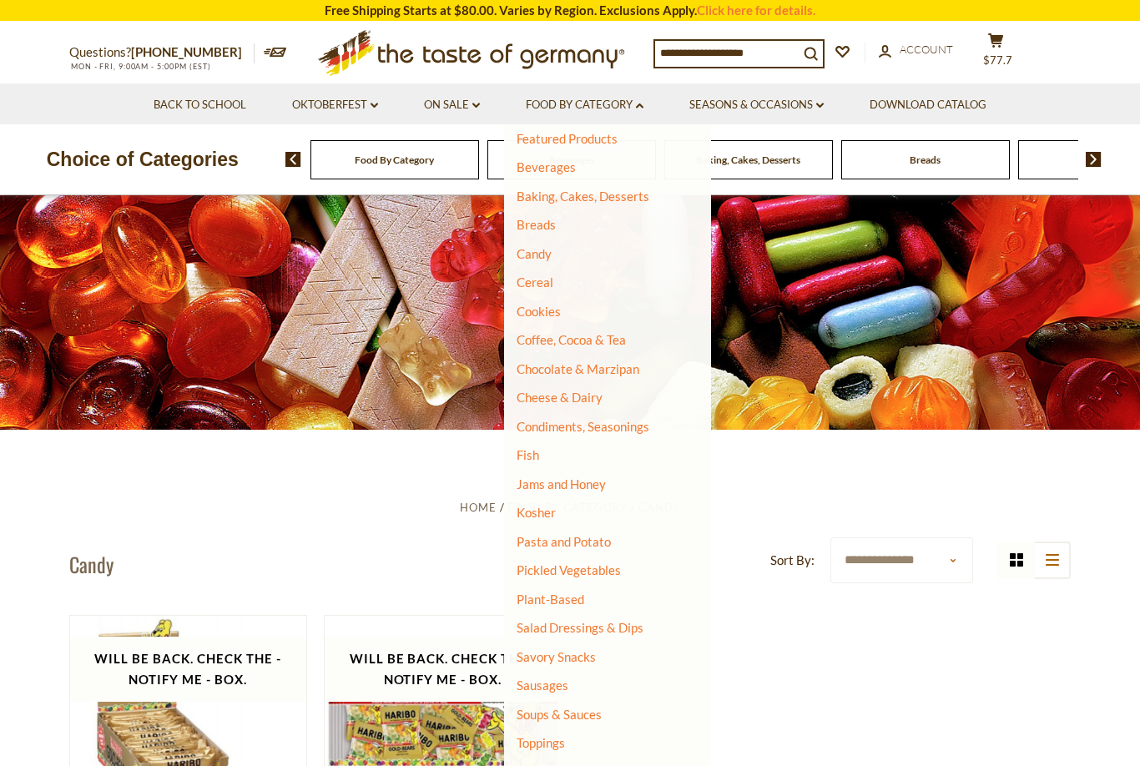
click at [590, 707] on link "Soups & Sauces" at bounding box center [559, 714] width 85 height 15
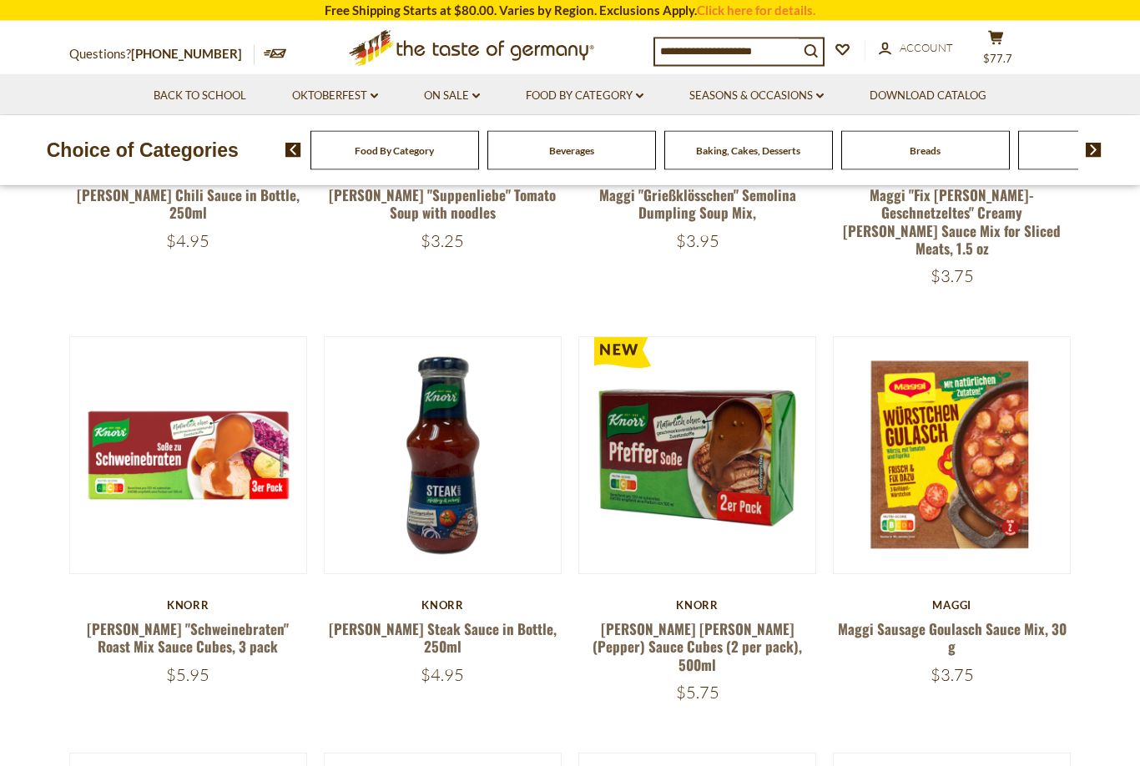
scroll to position [456, 0]
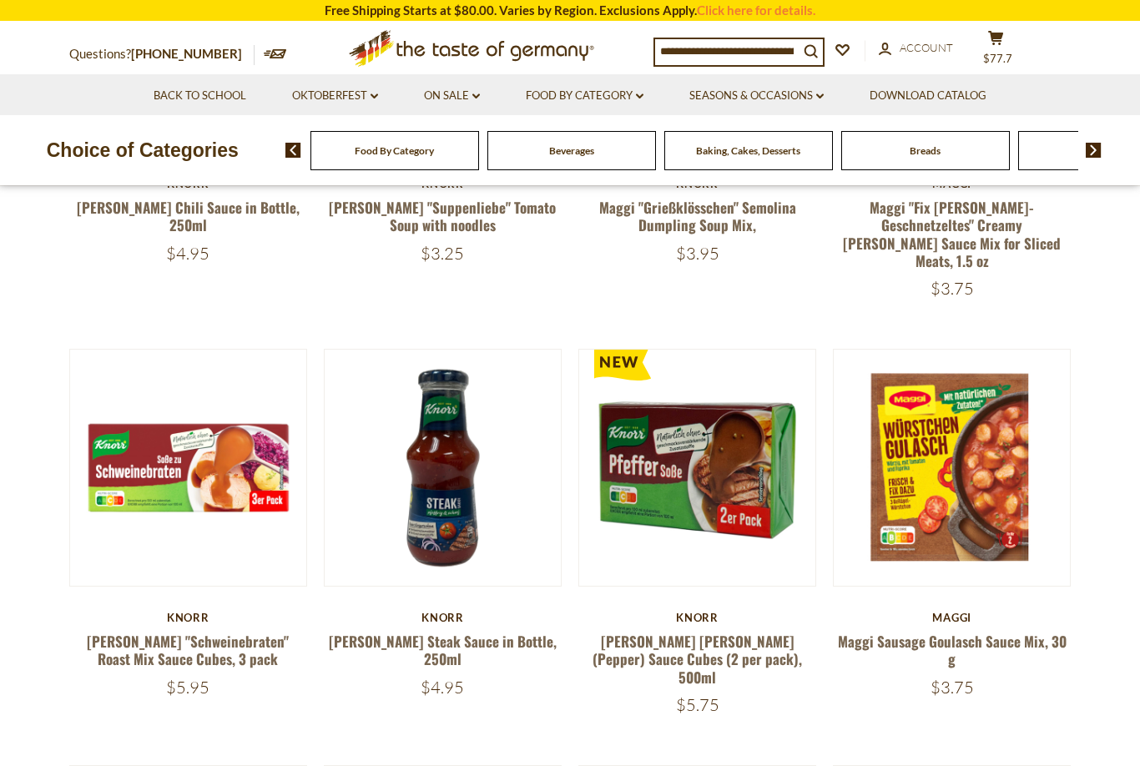
click at [1022, 36] on div "Compare Compare up to 4 items: Clear Selection Compare search_icon search_icon …" at bounding box center [860, 51] width 413 height 42
click at [1011, 53] on span "$77.7" at bounding box center [997, 58] width 29 height 13
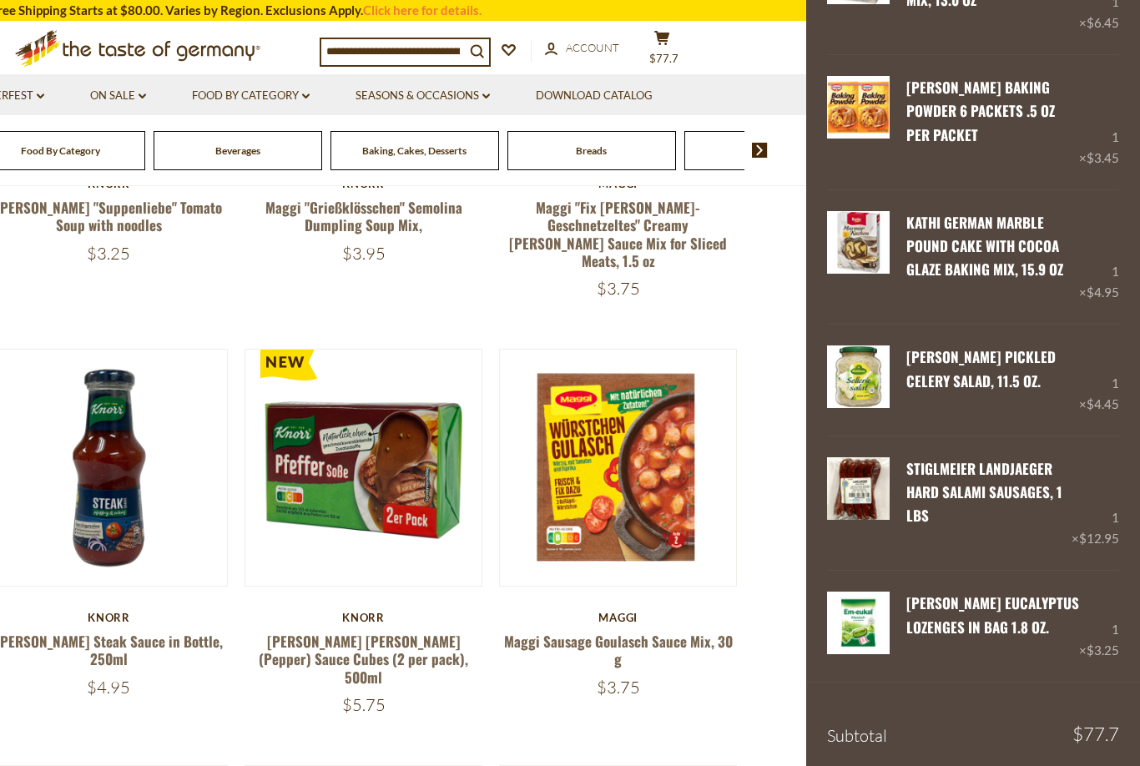
scroll to position [1267, 0]
